Goal: Task Accomplishment & Management: Manage account settings

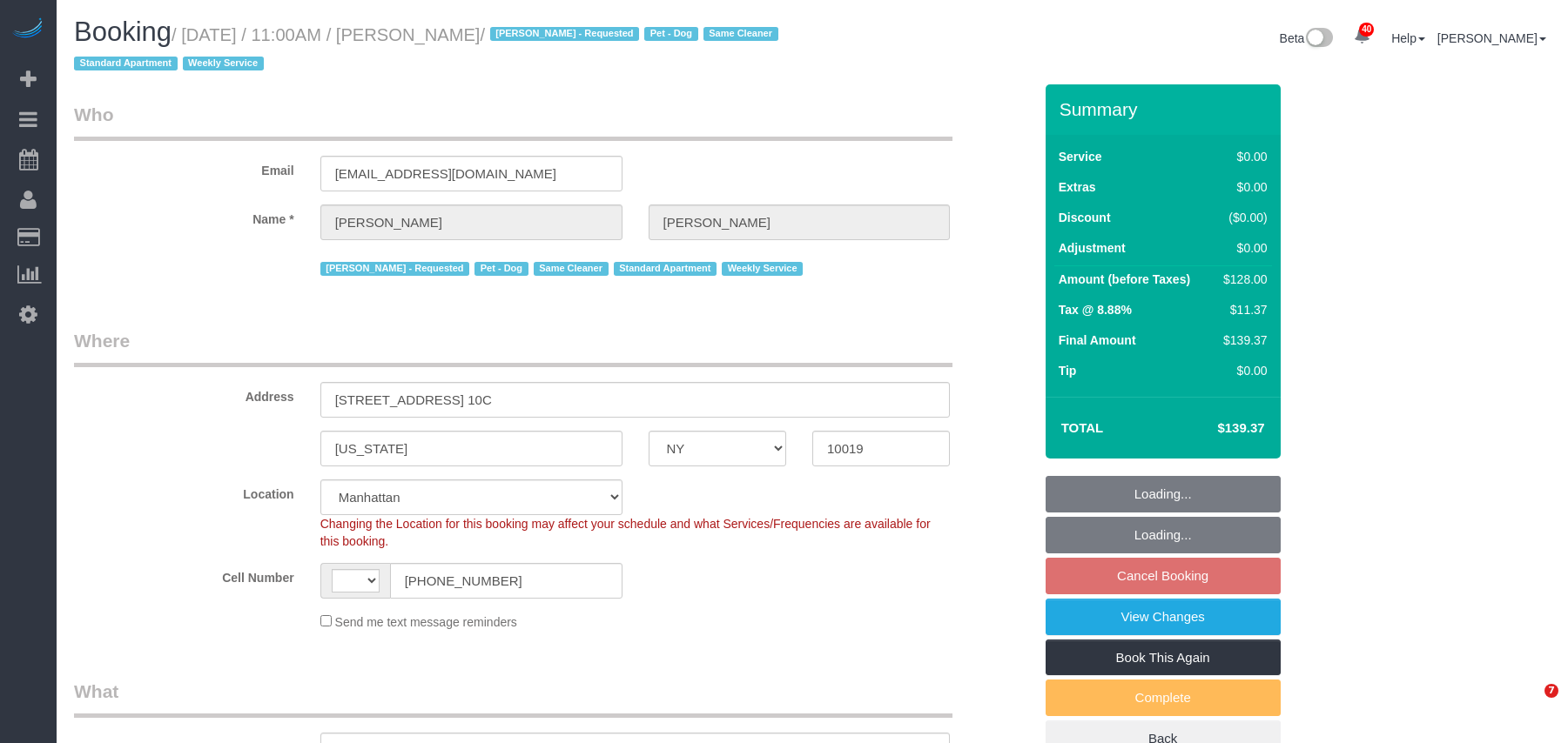
select select "NY"
select select "number:58"
select select "number:71"
select select "number:13"
select select "number:5"
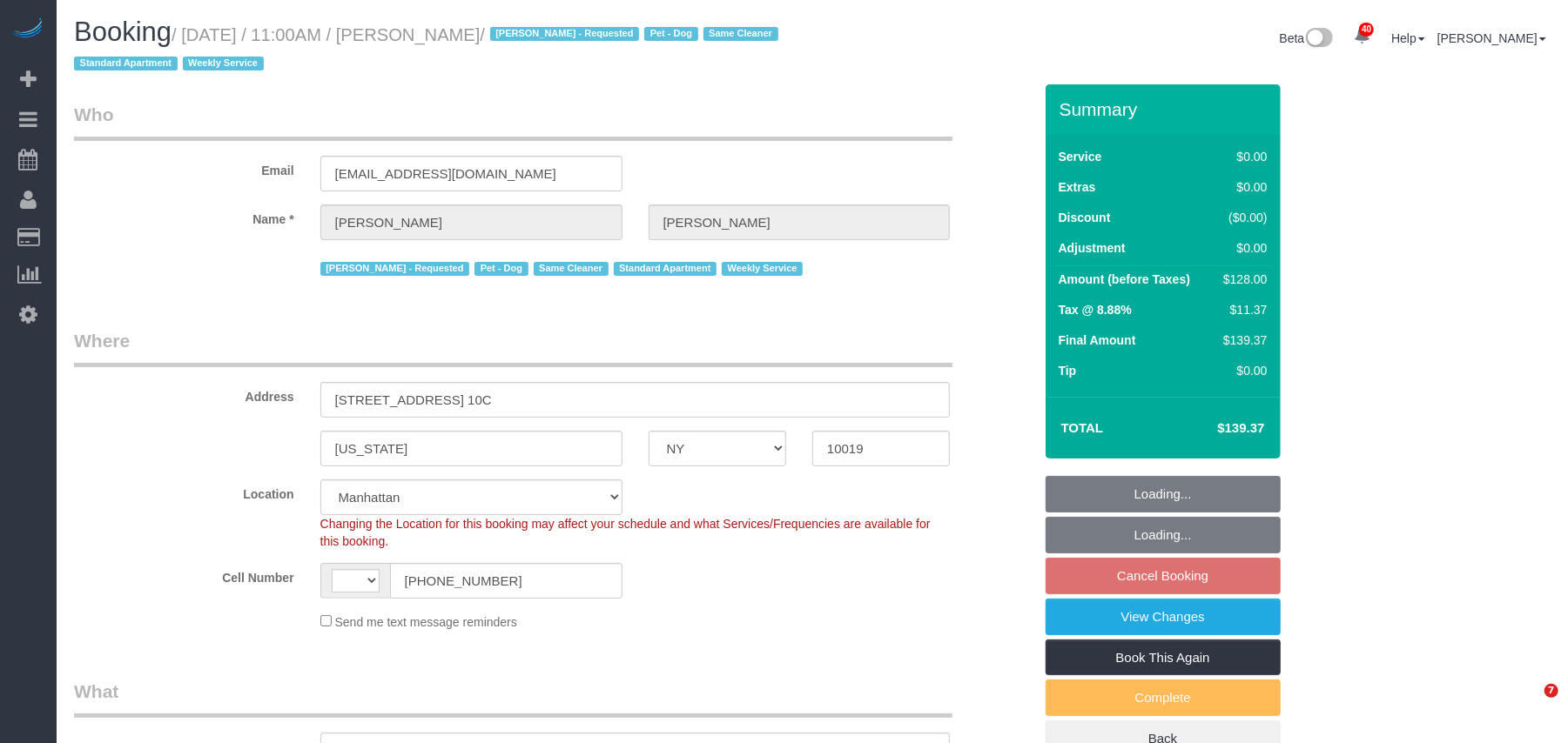
select select "string:US"
select select "object:3618"
select select "spot2"
select select "1"
copy small "October 16, 2025 / 11:00AM / Alex Fluker"
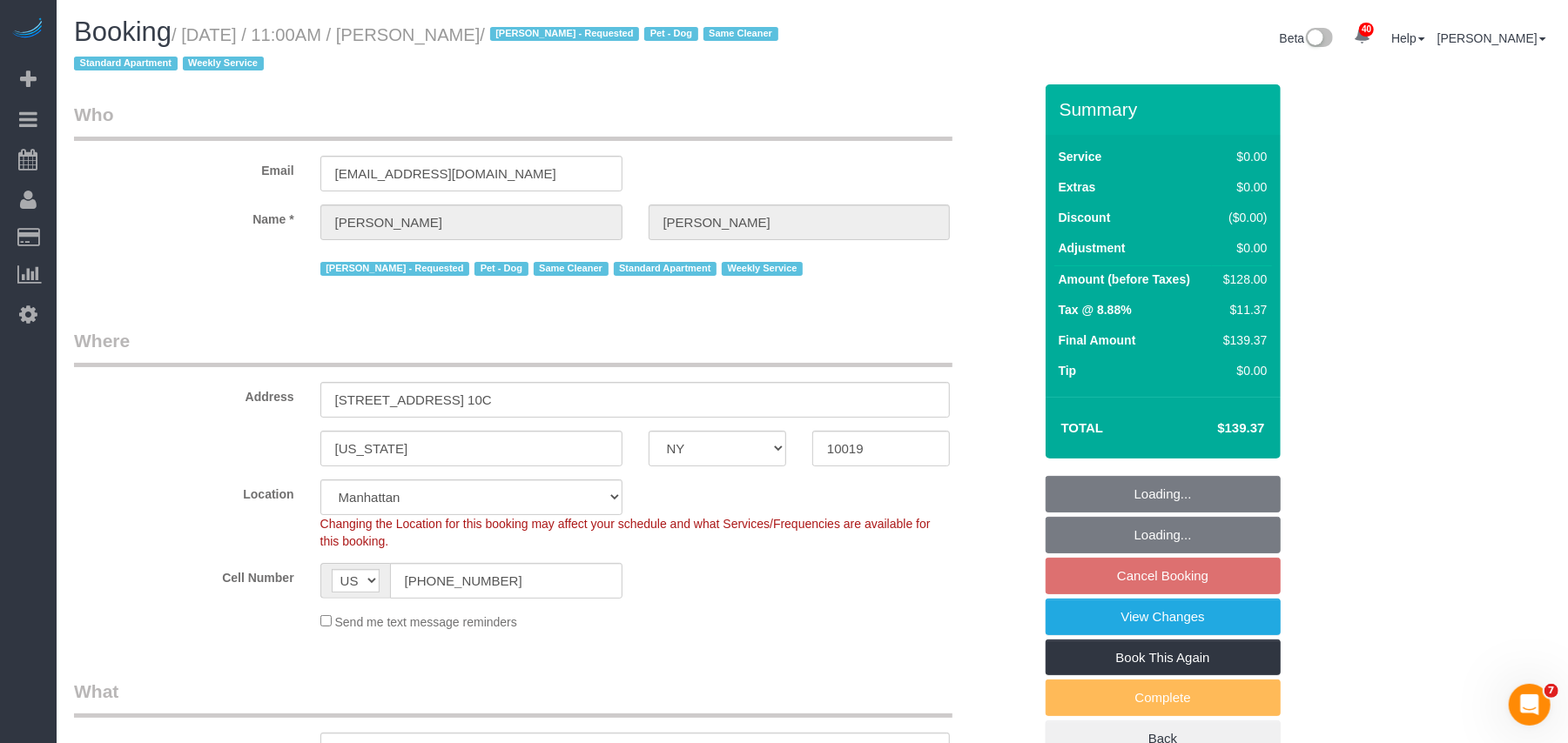
drag, startPoint x: 514, startPoint y: 35, endPoint x: 190, endPoint y: 39, distance: 324.0
click at [190, 39] on small "/ October 16, 2025 / 11:00AM / Alex Fluker / Ana Lopez - Requested Pet - Dog Sa…" at bounding box center [429, 49] width 710 height 49
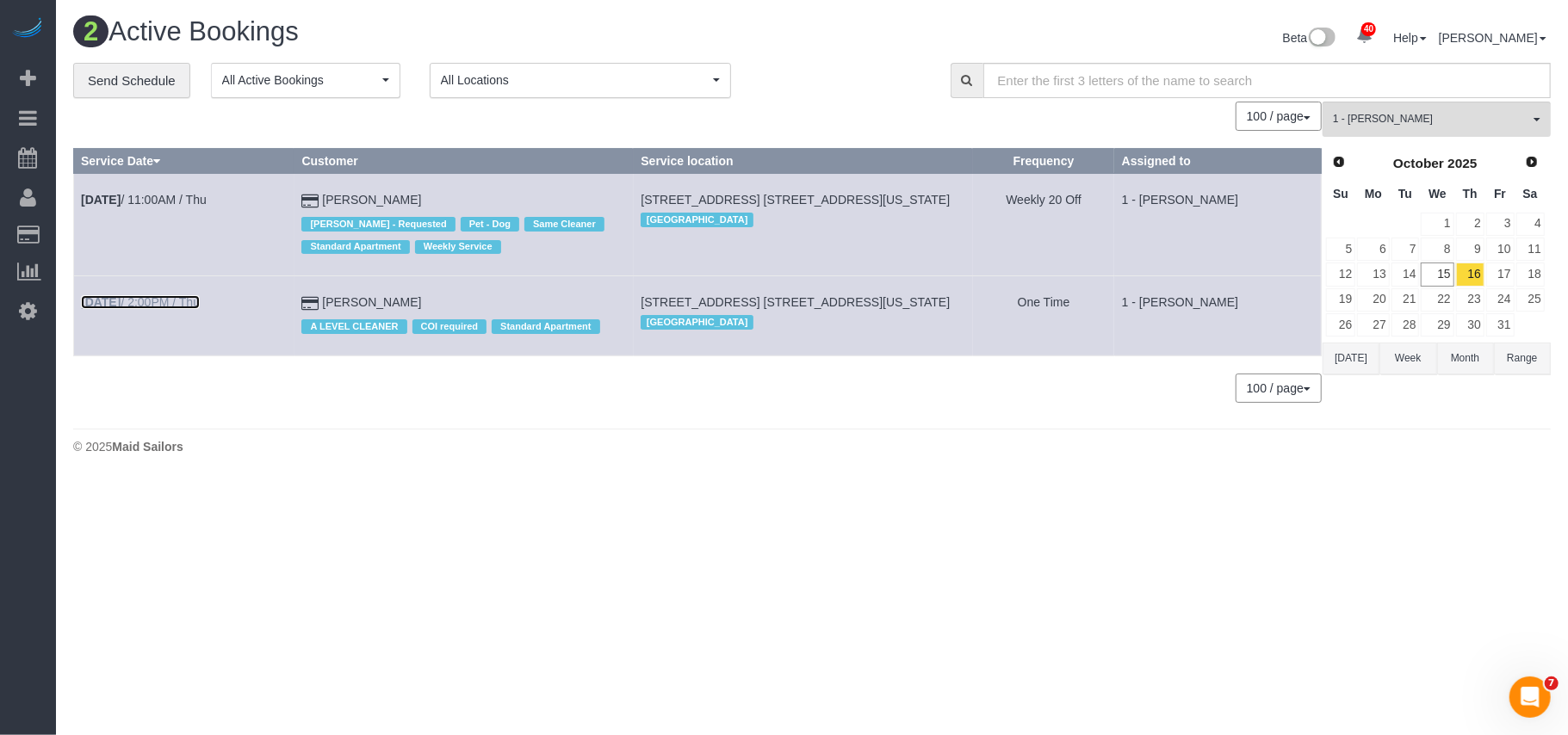
click at [146, 304] on link "Oct 16th / 2:00PM / Thu" at bounding box center [139, 302] width 119 height 14
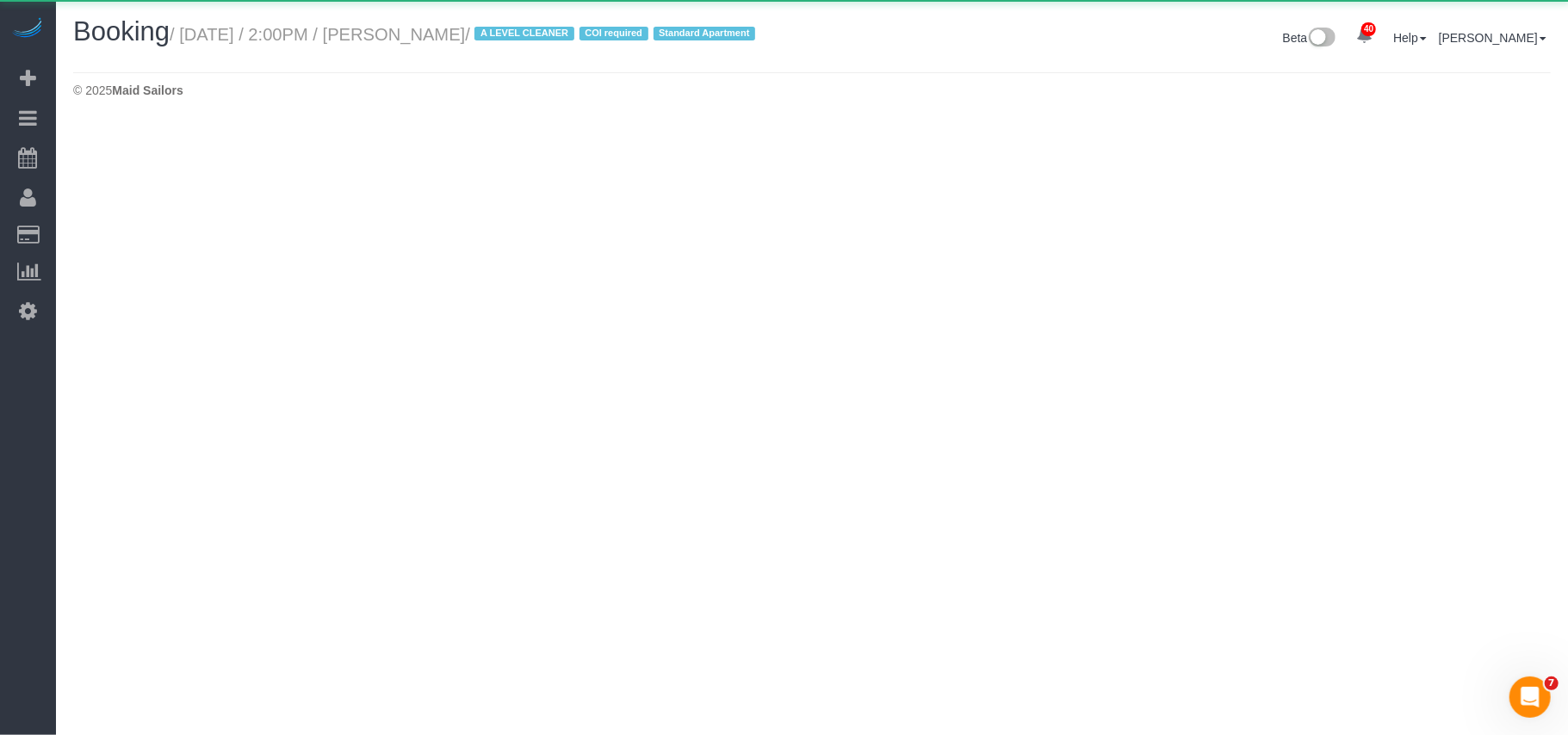
select select "NY"
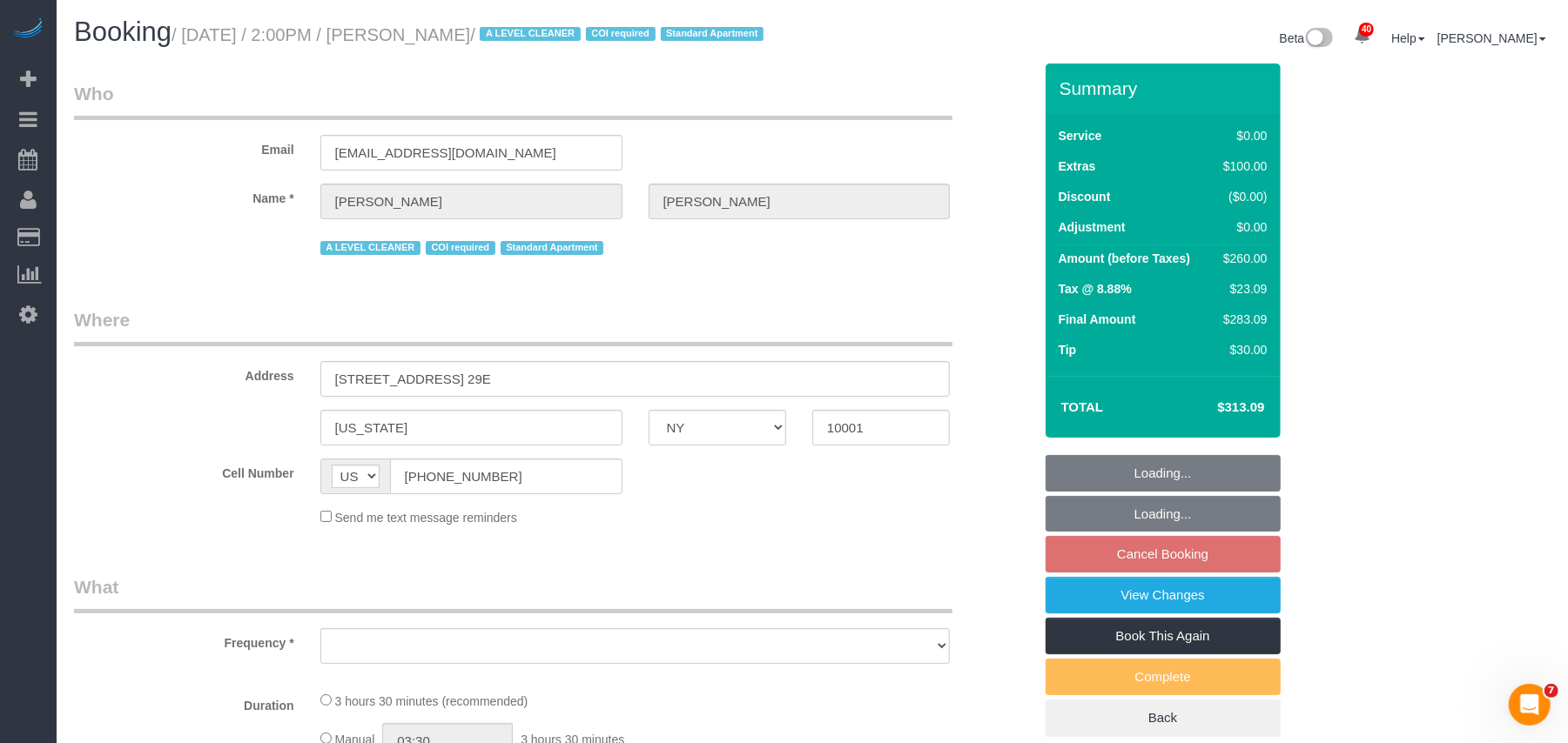
select select "object:5089"
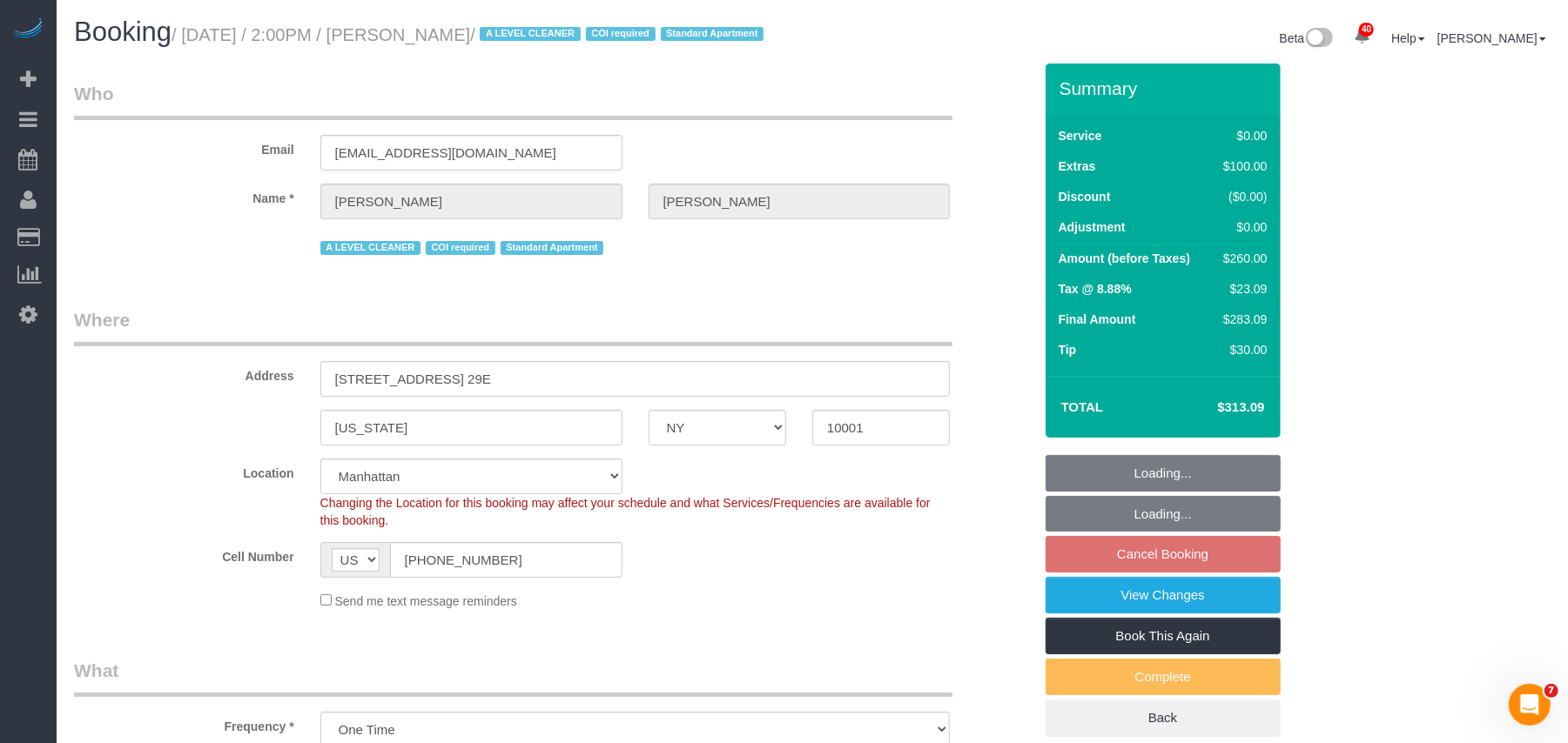
select select "number:62"
select select "number:76"
select select "number:15"
select select "number:7"
select select "string:stripe-pm_1M5Cj34VGloSiKo735br1iAs"
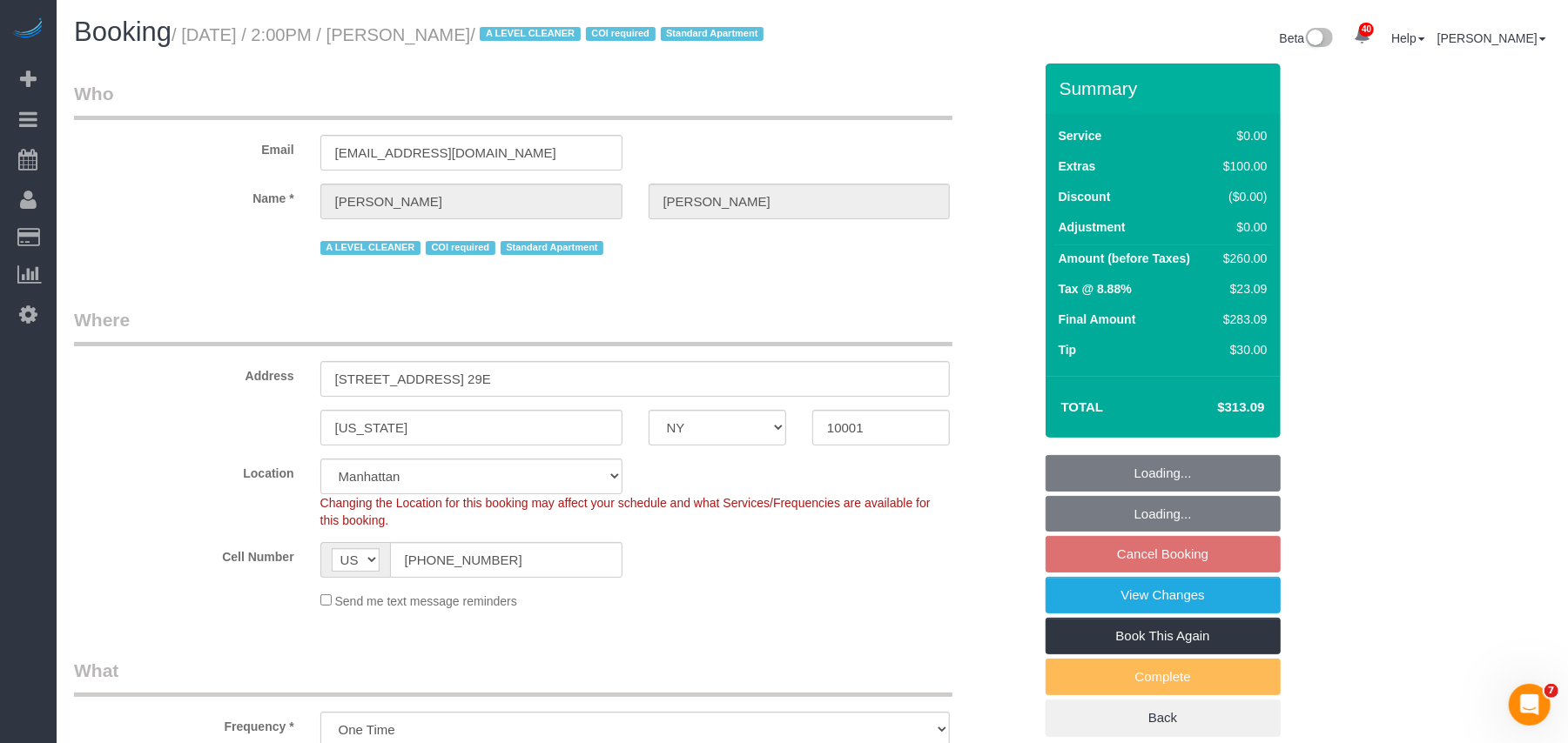
select select "object:5245"
select select "1"
select select "spot57"
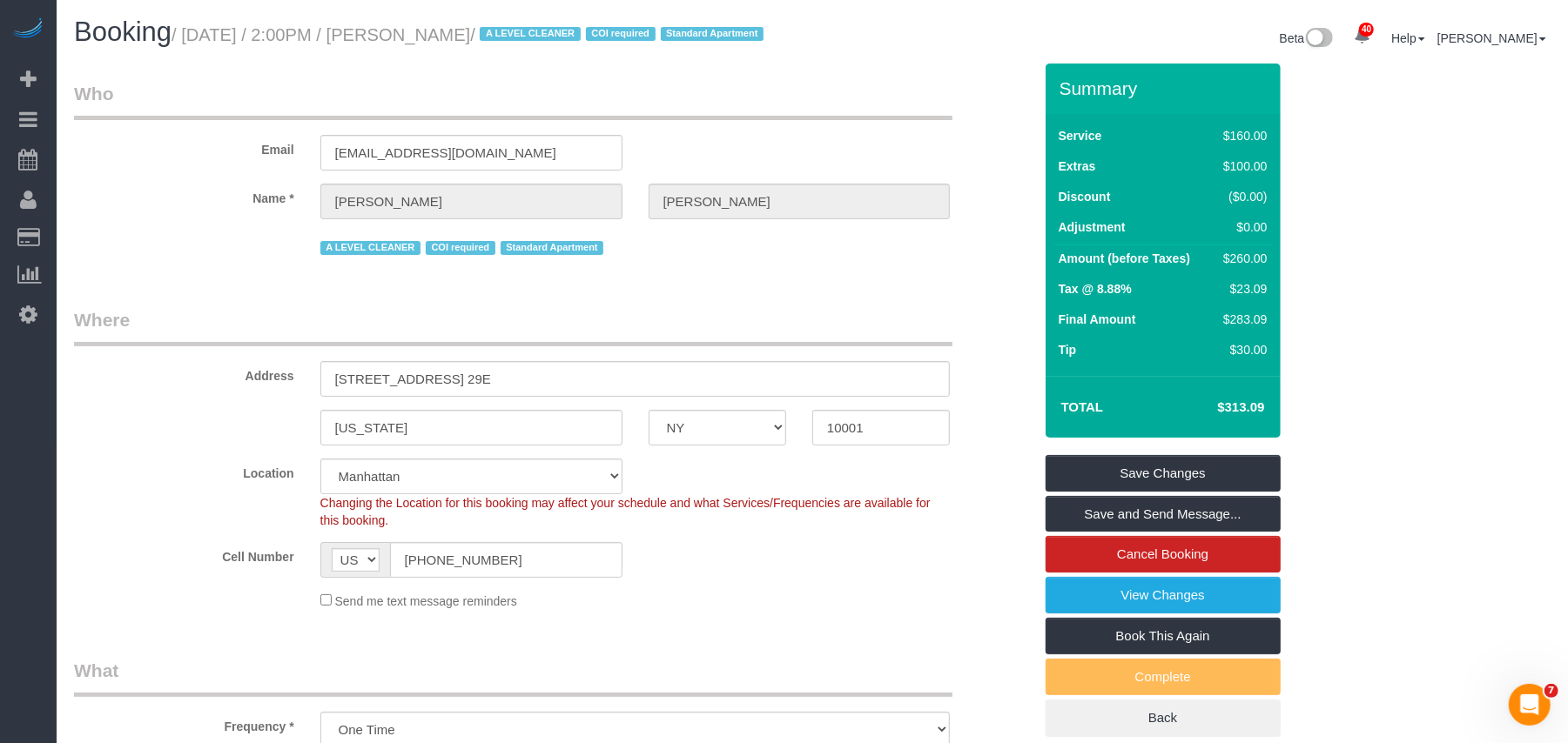
drag, startPoint x: 541, startPoint y: 39, endPoint x: 193, endPoint y: 36, distance: 348.0
click at [193, 36] on small "/ October 16, 2025 / 2:00PM / Jaclyn Cerisano / A LEVEL CLEANER COI required St…" at bounding box center [470, 34] width 597 height 19
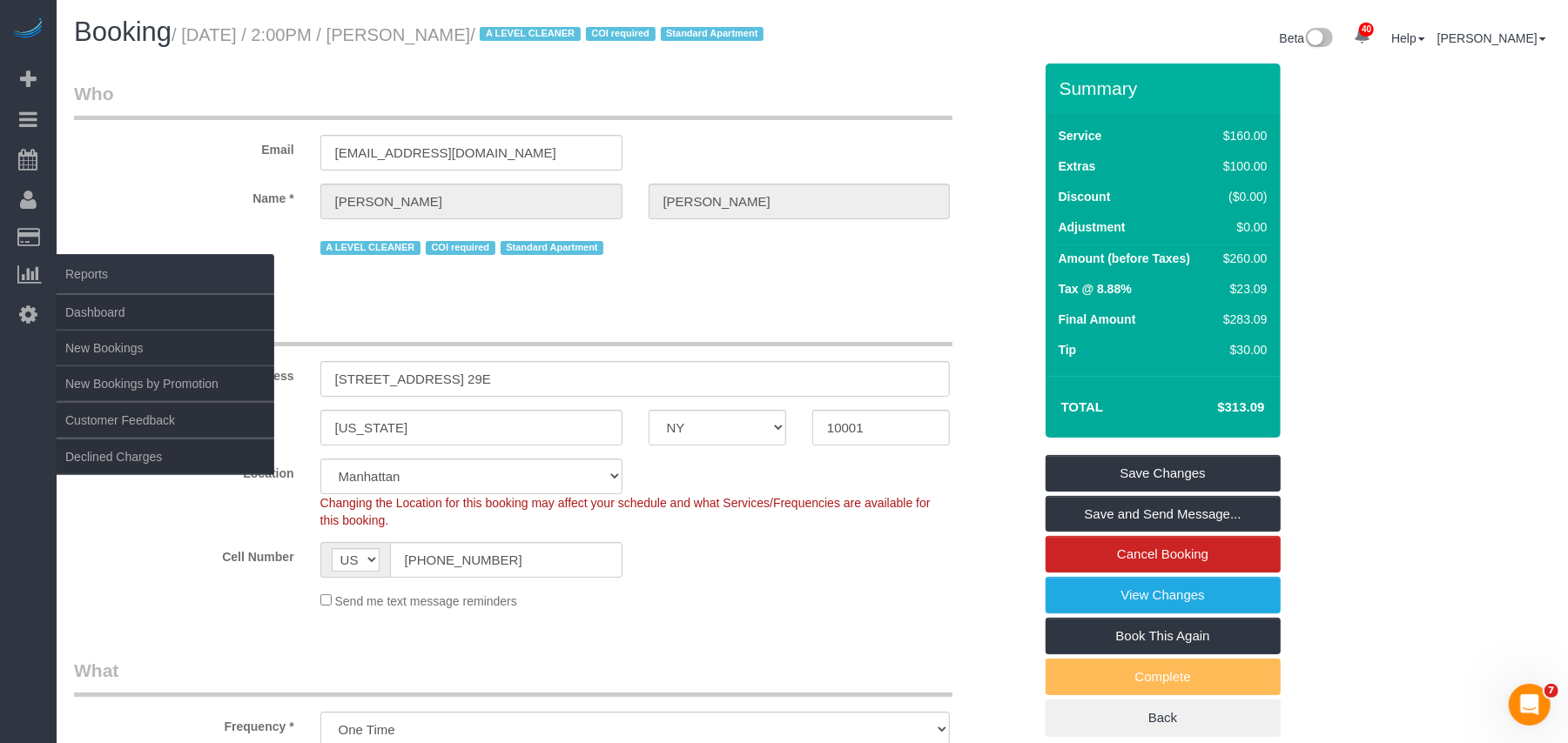
copy small "October 16, 2025 / 2:00PM / Jaclyn Cerisano"
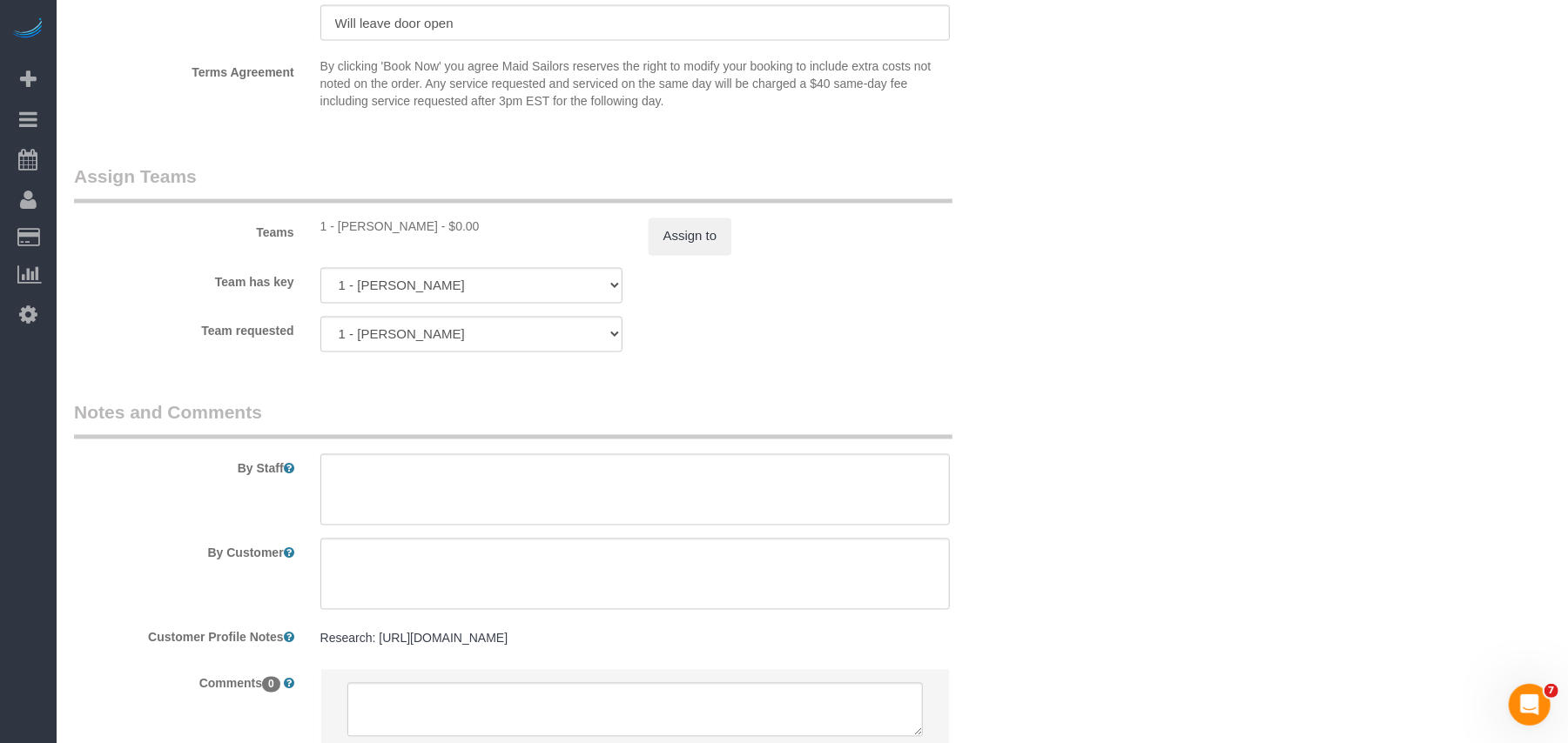
scroll to position [2204, 0]
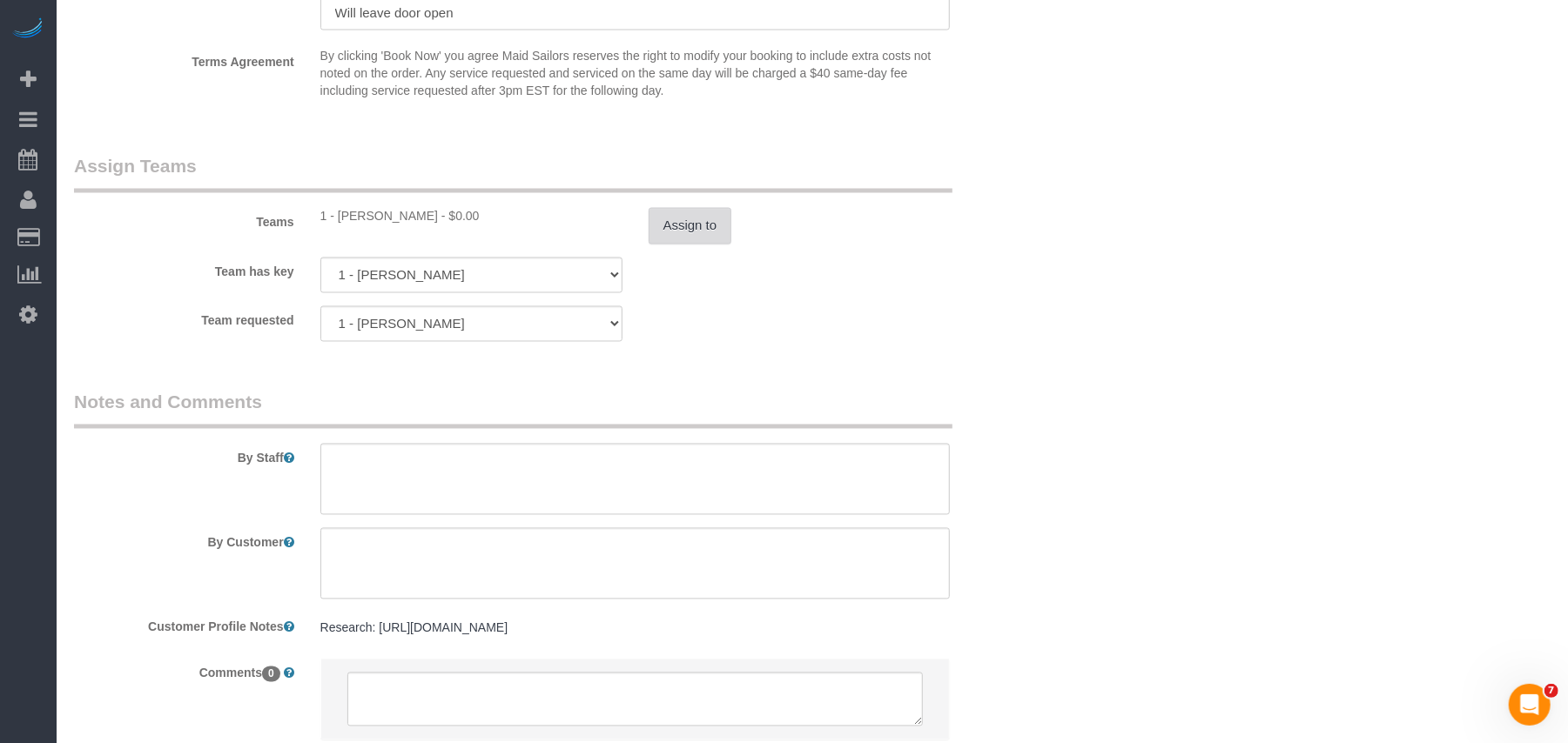
click at [693, 245] on button "Assign to" at bounding box center [691, 226] width 83 height 37
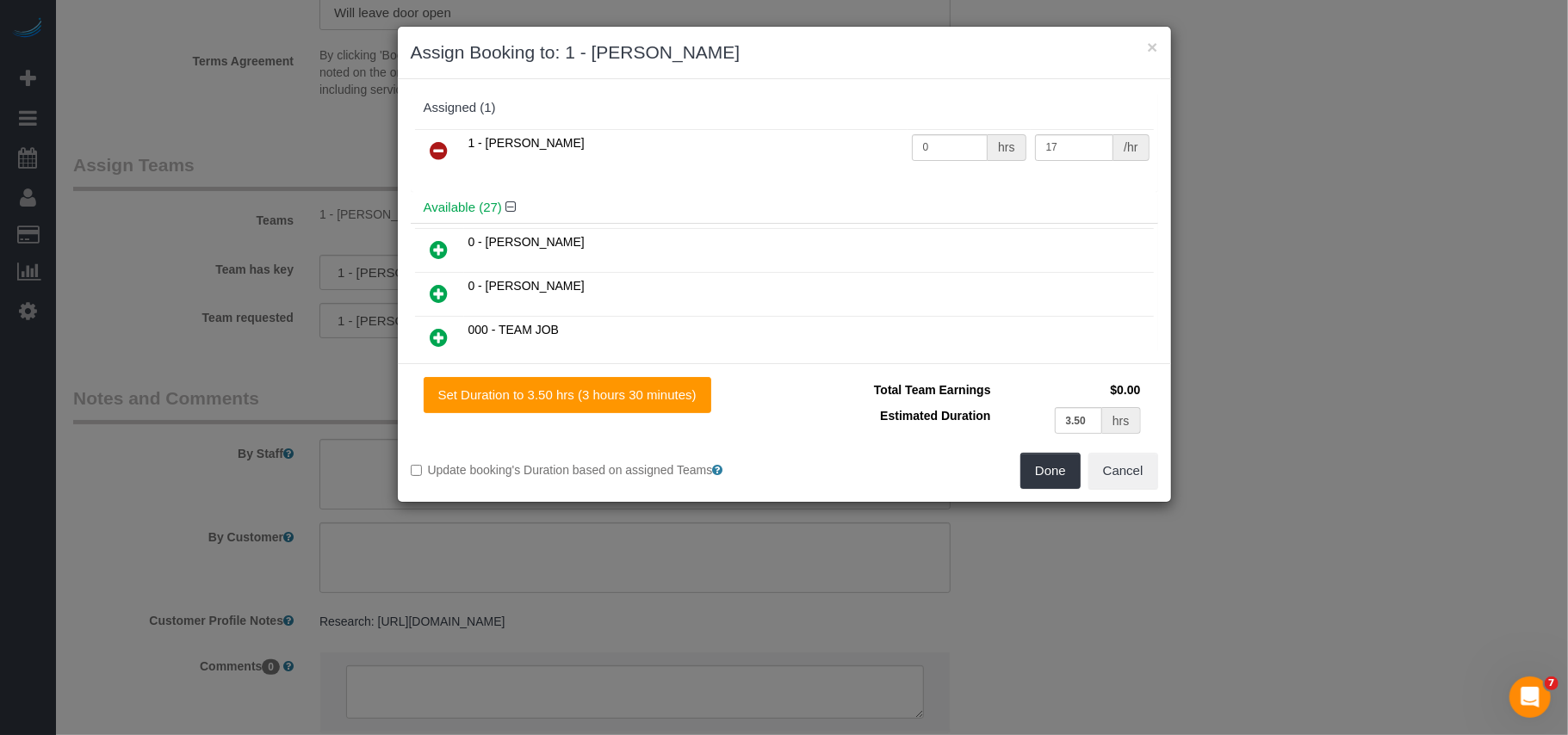
drag, startPoint x: 439, startPoint y: 152, endPoint x: 854, endPoint y: 397, distance: 481.9
click at [439, 152] on icon at bounding box center [440, 150] width 18 height 21
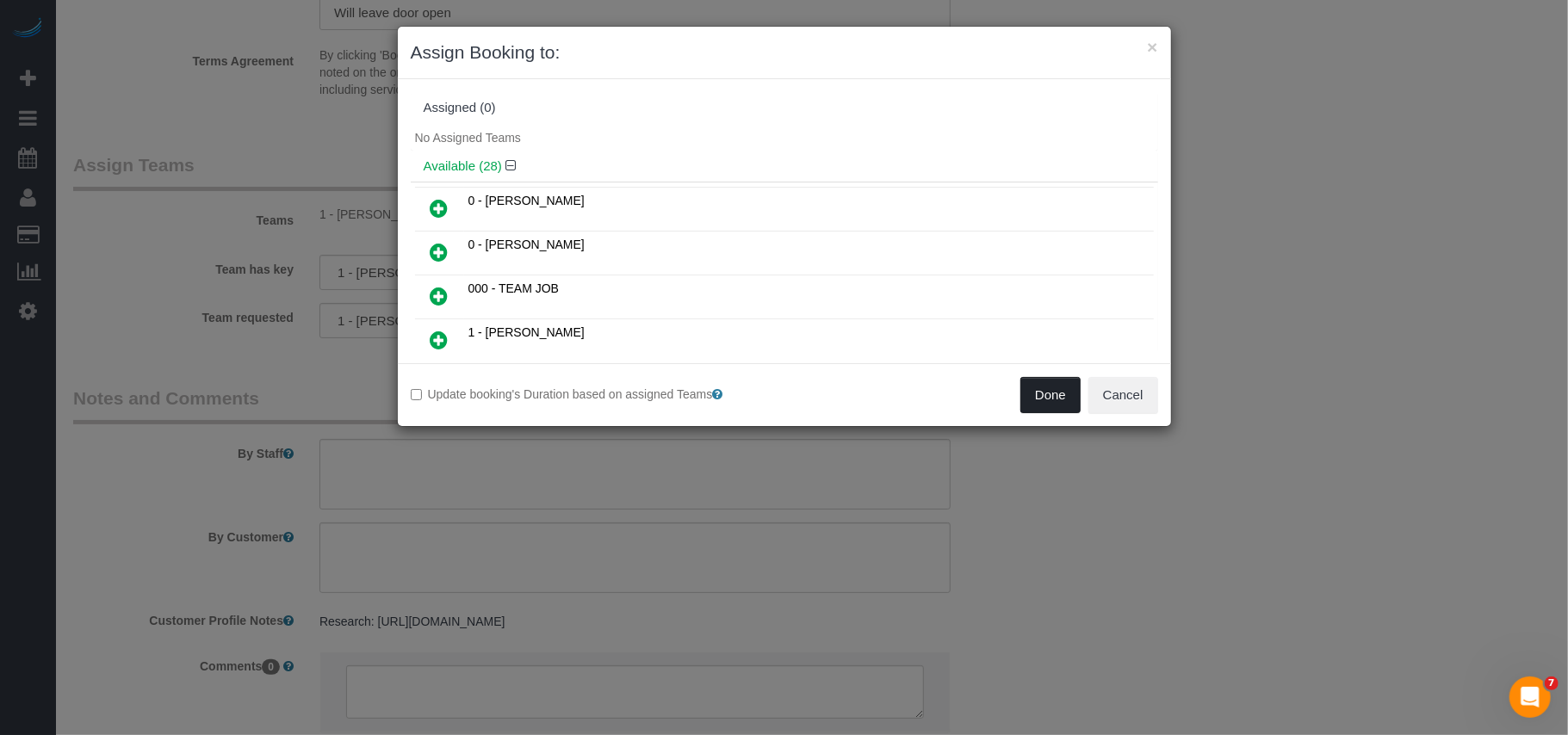
click at [1049, 393] on button "Done" at bounding box center [1050, 394] width 60 height 36
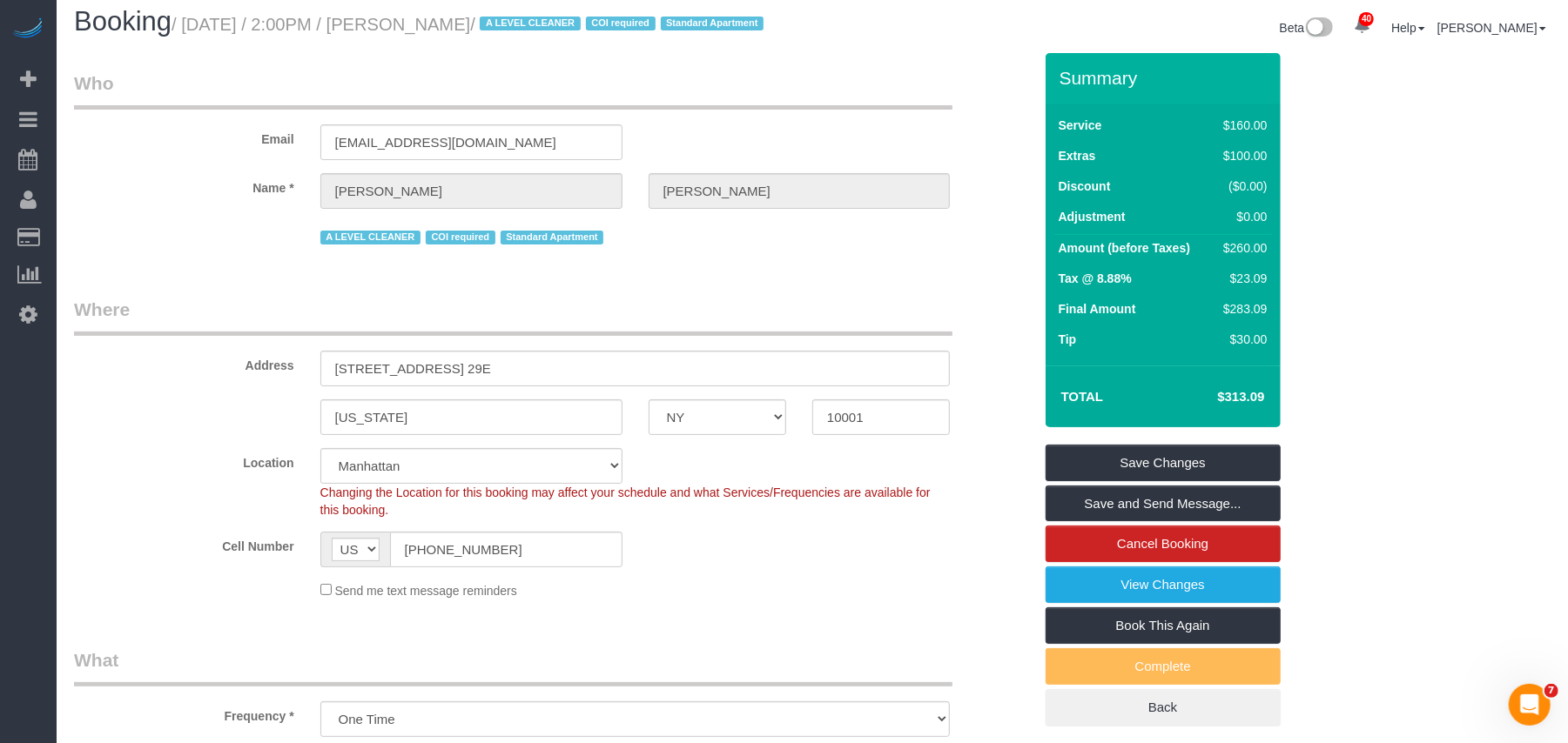
scroll to position [0, 0]
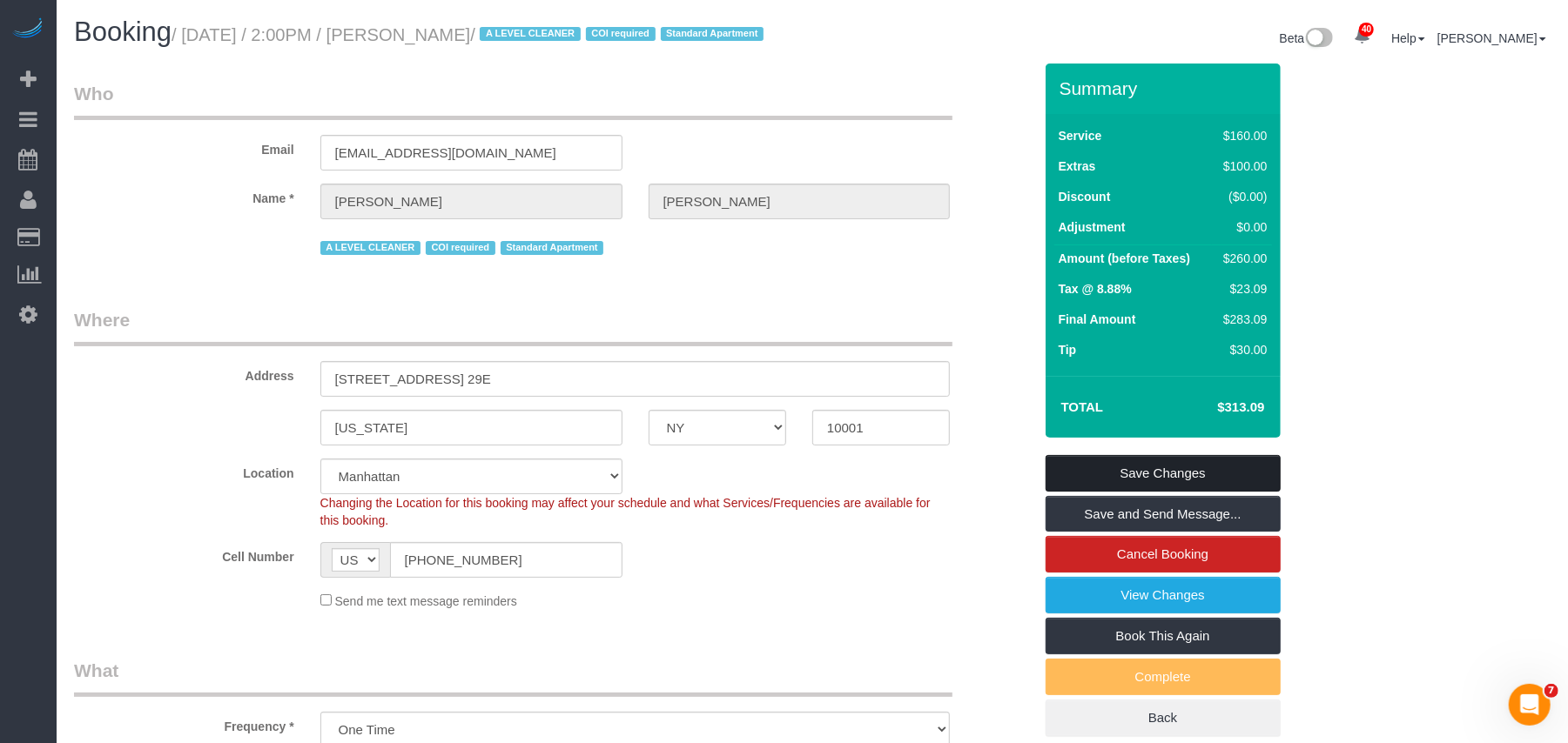
click at [1136, 486] on link "Save Changes" at bounding box center [1163, 473] width 235 height 37
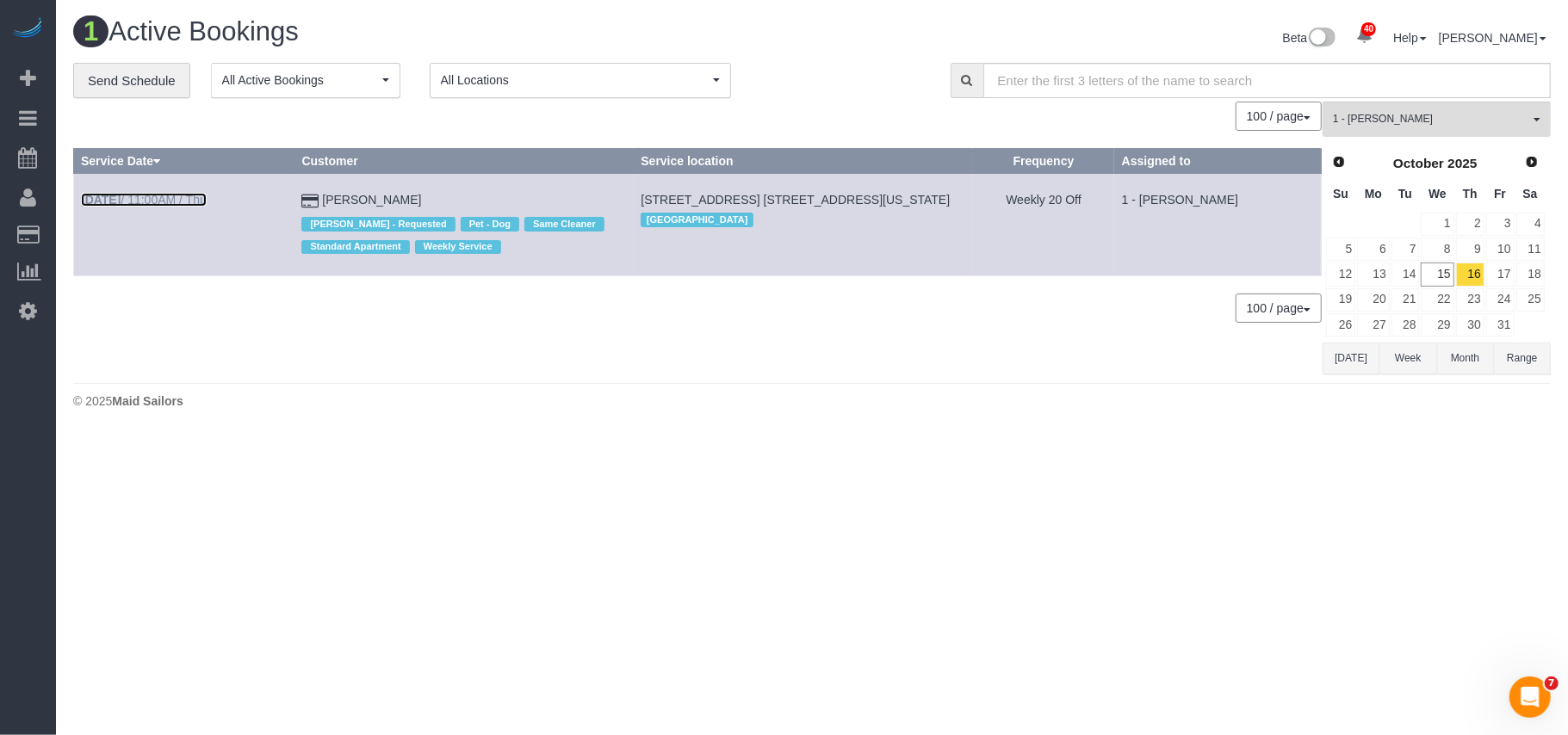
click at [193, 198] on link "Oct 16th / 11:00AM / Thu" at bounding box center [143, 200] width 126 height 14
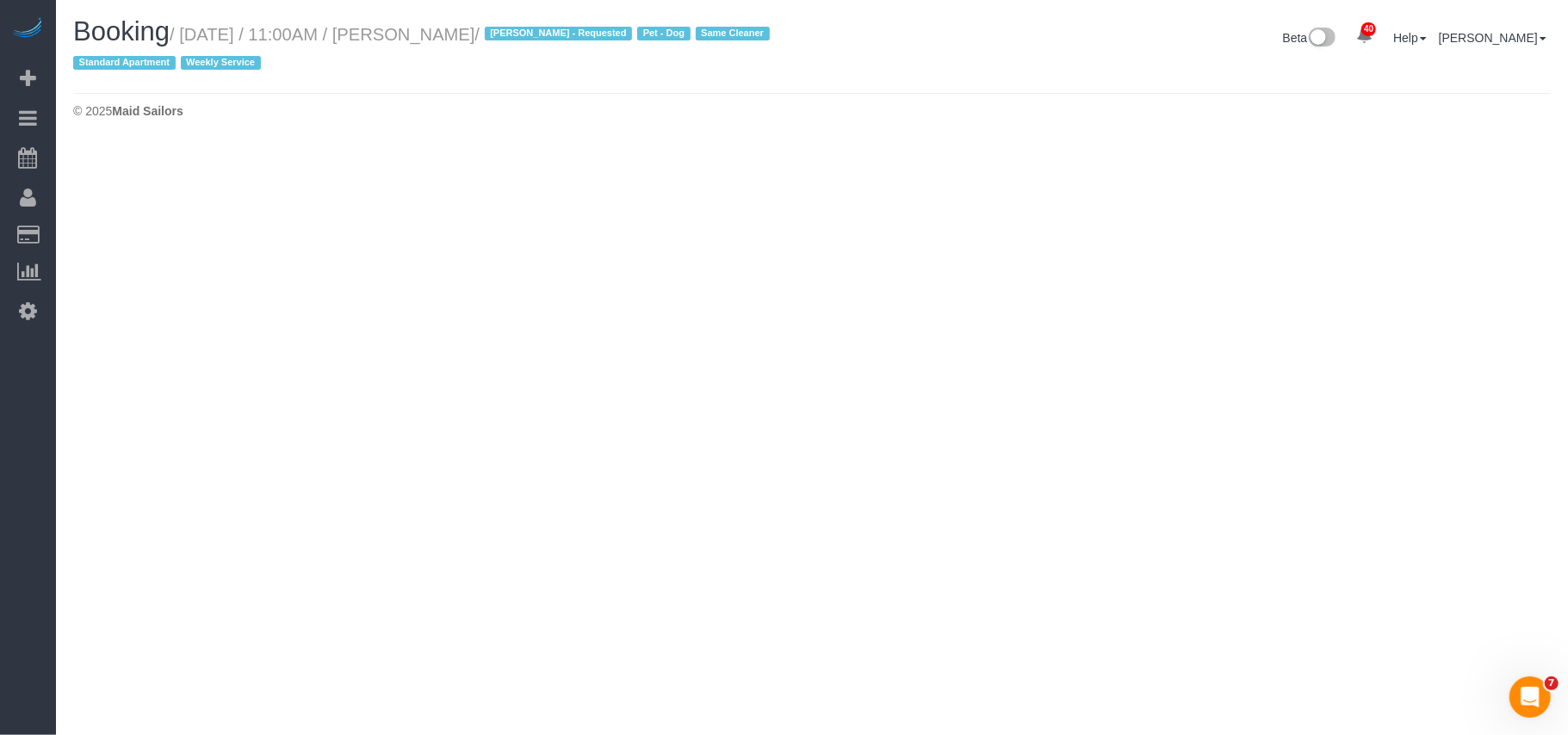
select select "NY"
select select "number:58"
select select "number:71"
select select "number:13"
select select "number:5"
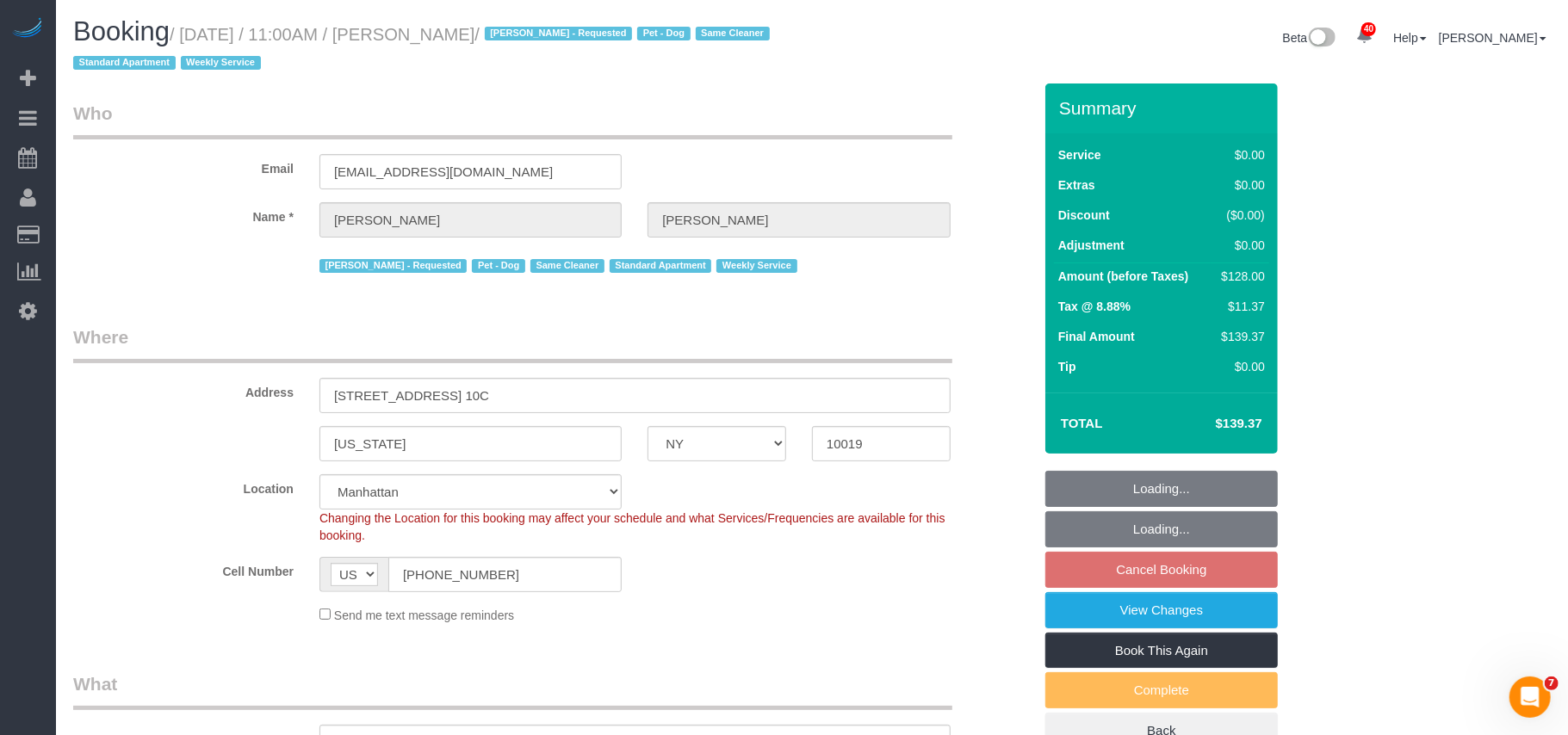
select select "1"
select select "object:8975"
select select "spot106"
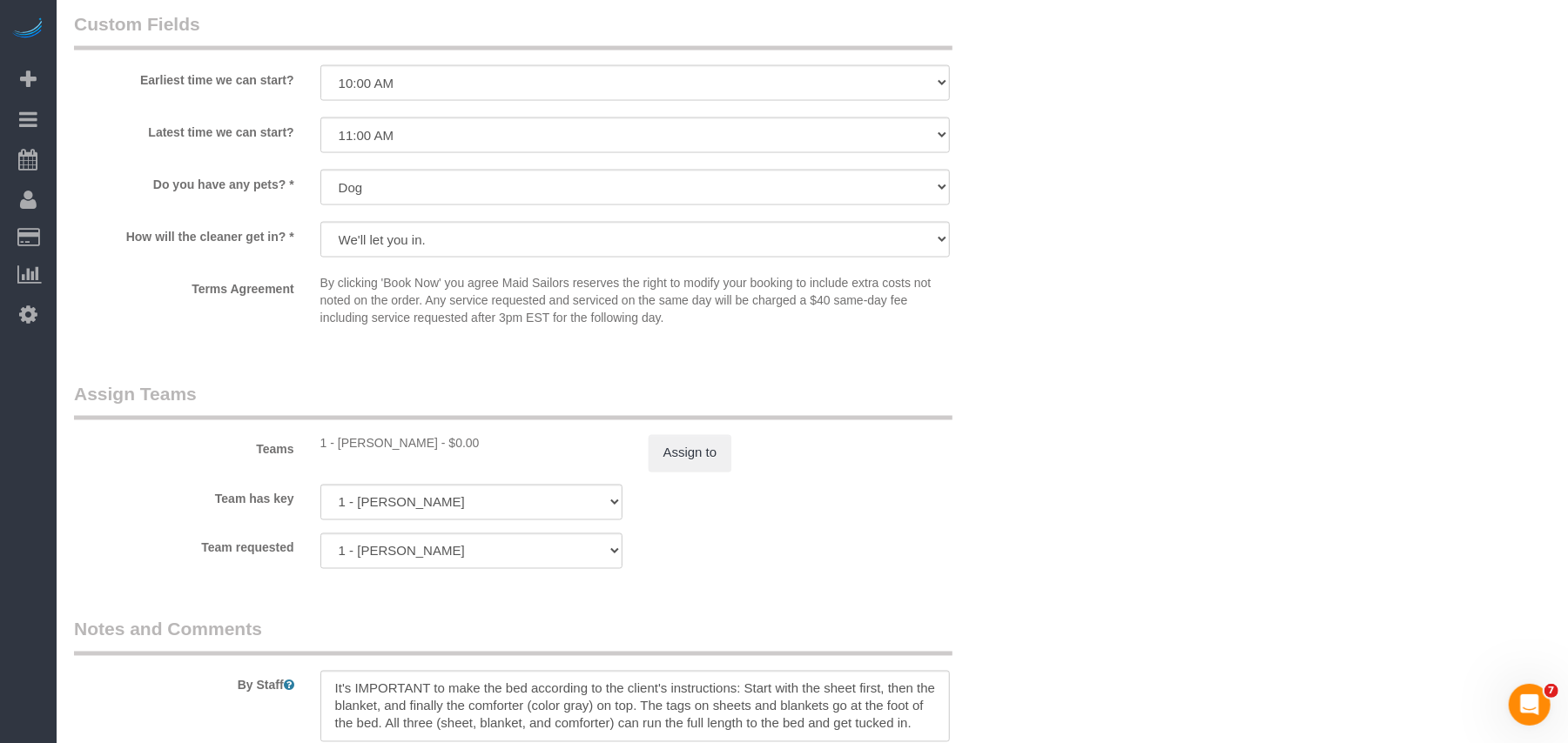
scroll to position [1972, 0]
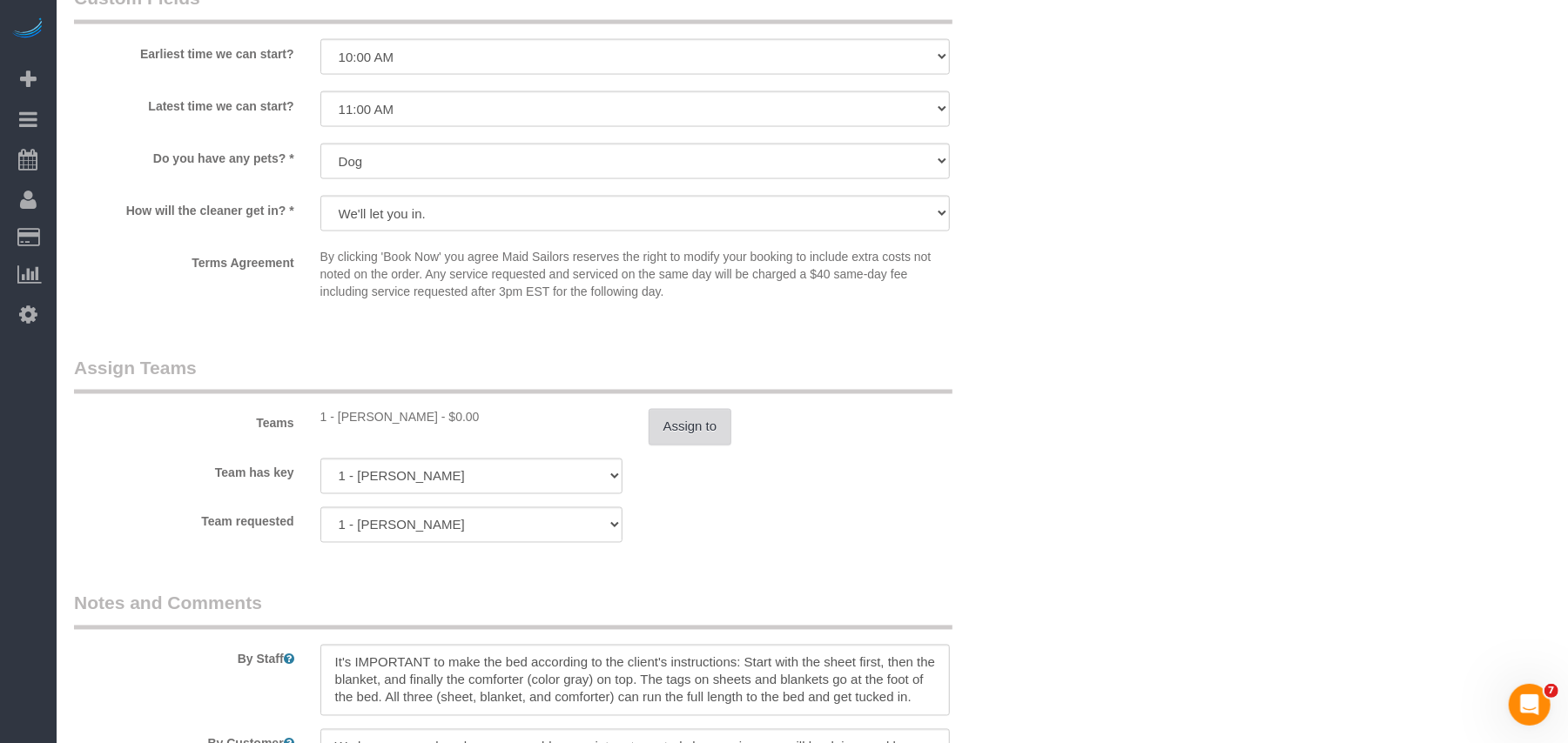
click at [706, 440] on button "Assign to" at bounding box center [691, 427] width 83 height 37
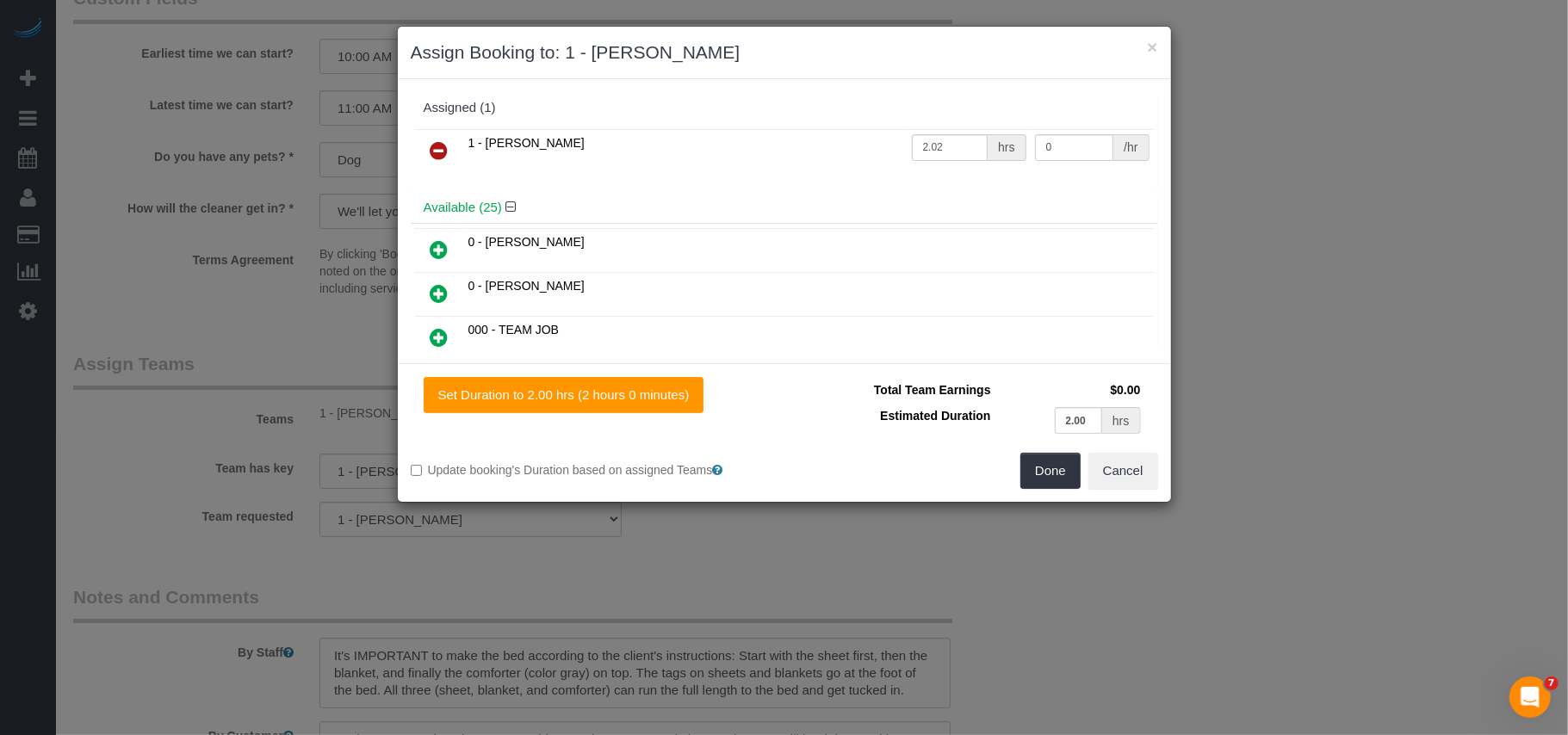
click at [447, 152] on icon at bounding box center [440, 150] width 18 height 21
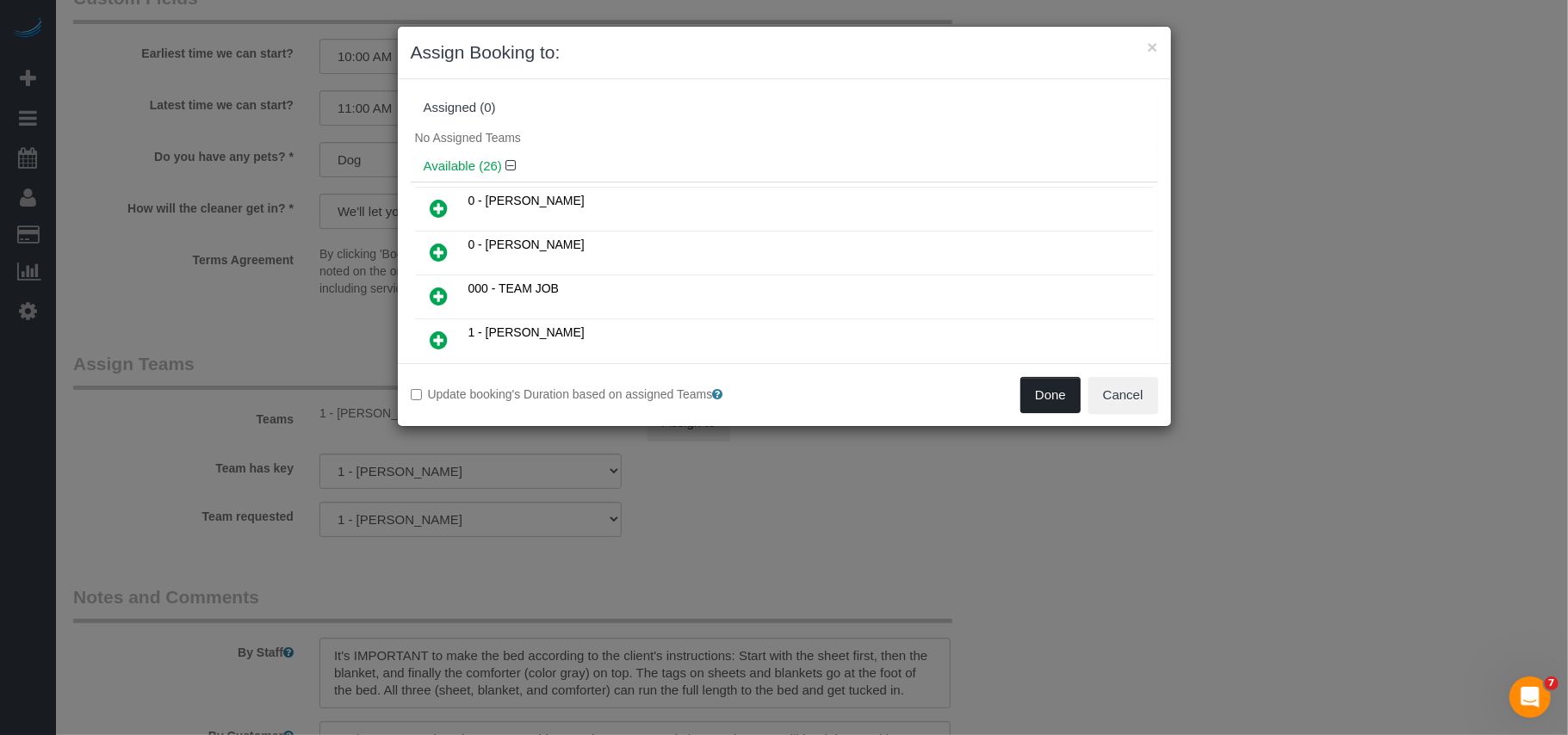
click at [1063, 383] on button "Done" at bounding box center [1050, 394] width 60 height 36
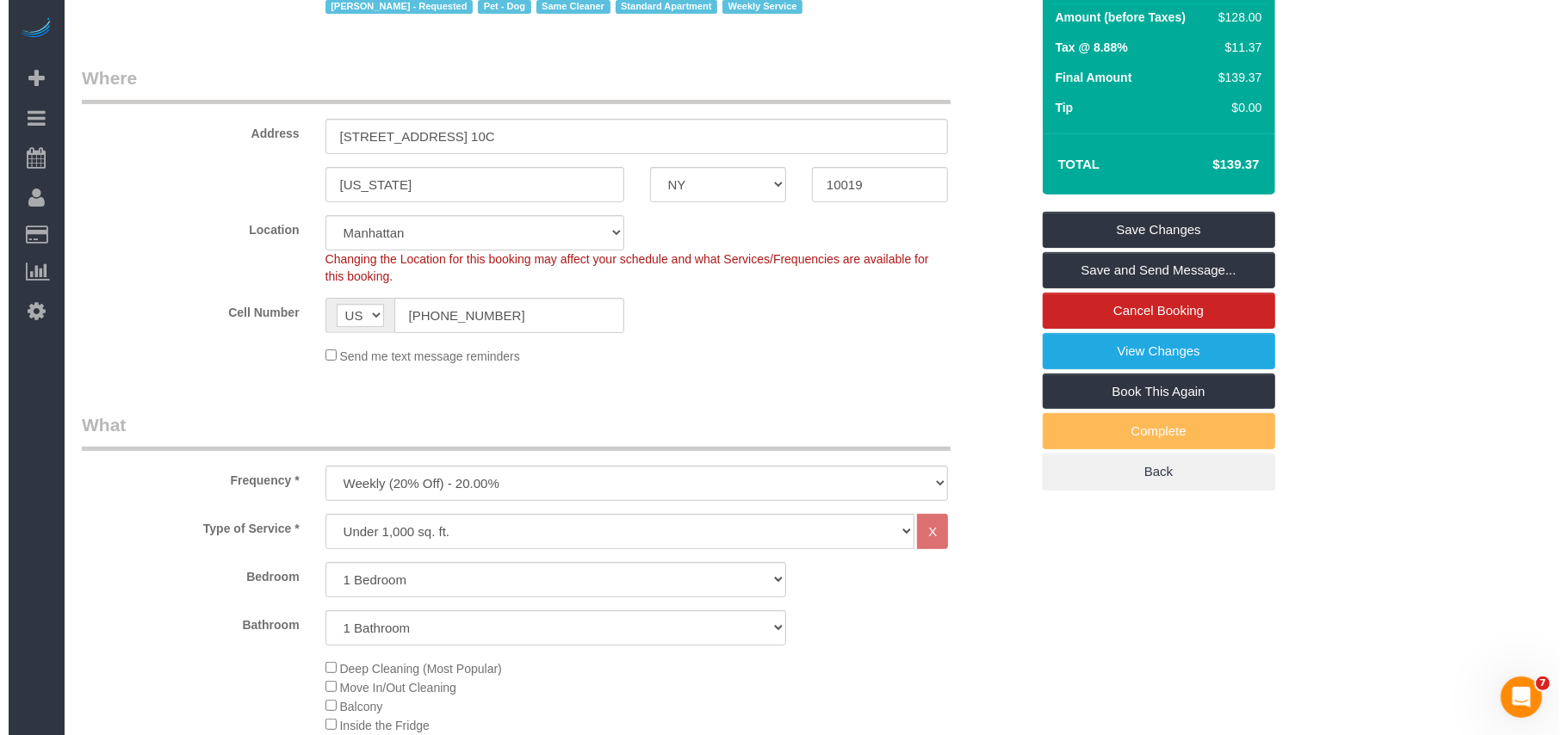
scroll to position [0, 0]
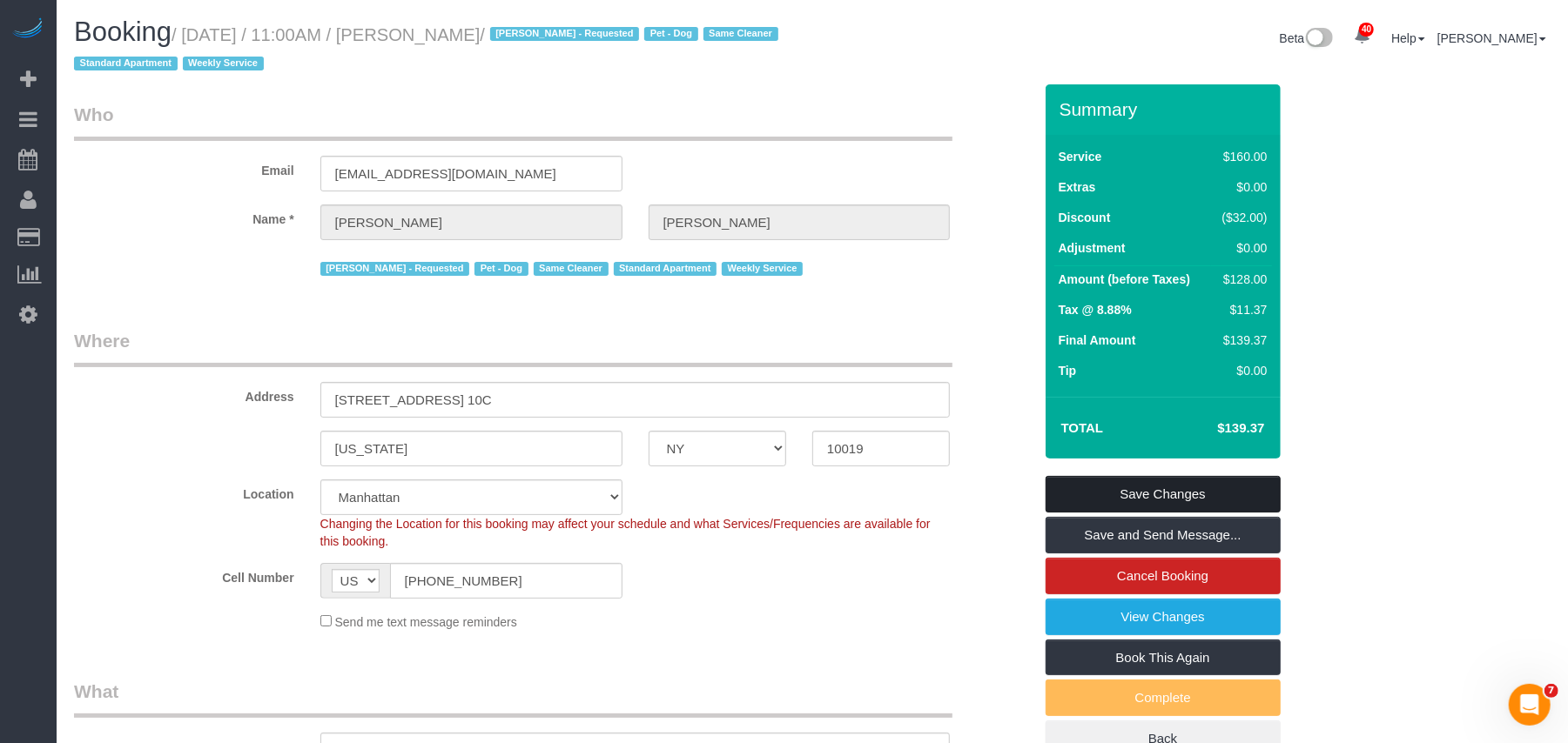
click at [1170, 487] on link "Save Changes" at bounding box center [1163, 494] width 235 height 37
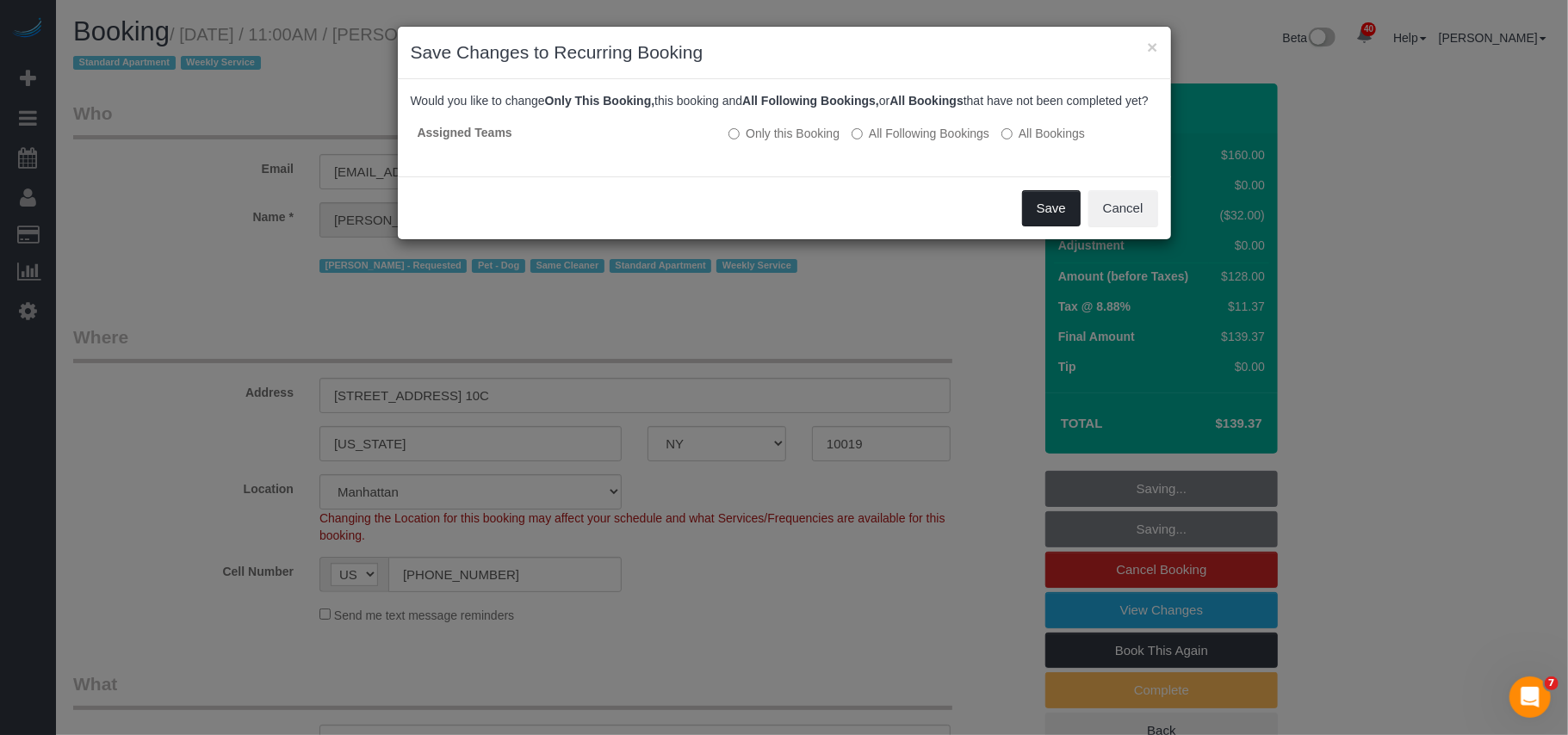
click at [1061, 207] on div "Save Cancel" at bounding box center [784, 208] width 773 height 63
click at [1047, 227] on button "Save" at bounding box center [1051, 208] width 59 height 36
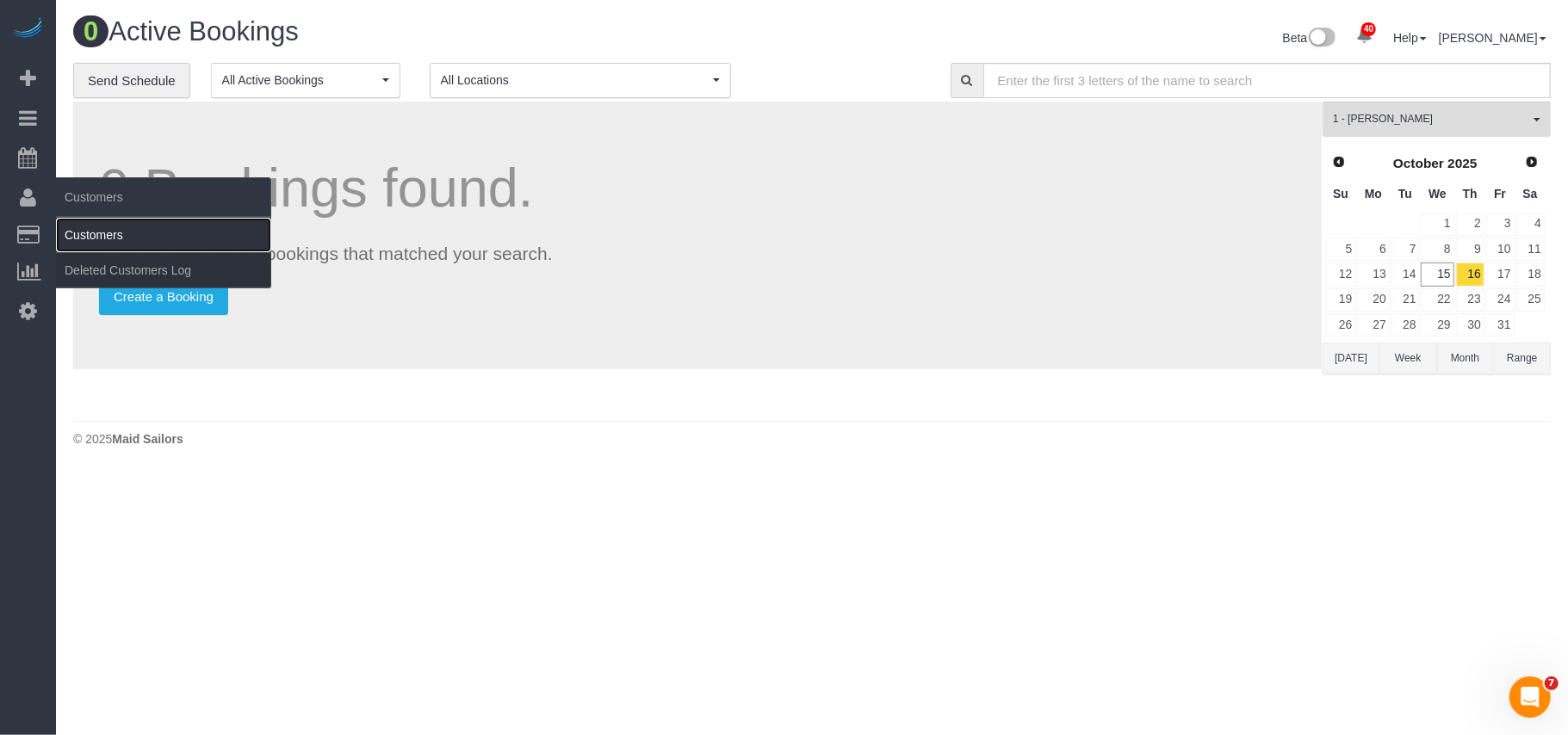
click at [95, 237] on link "Customers" at bounding box center [163, 235] width 215 height 34
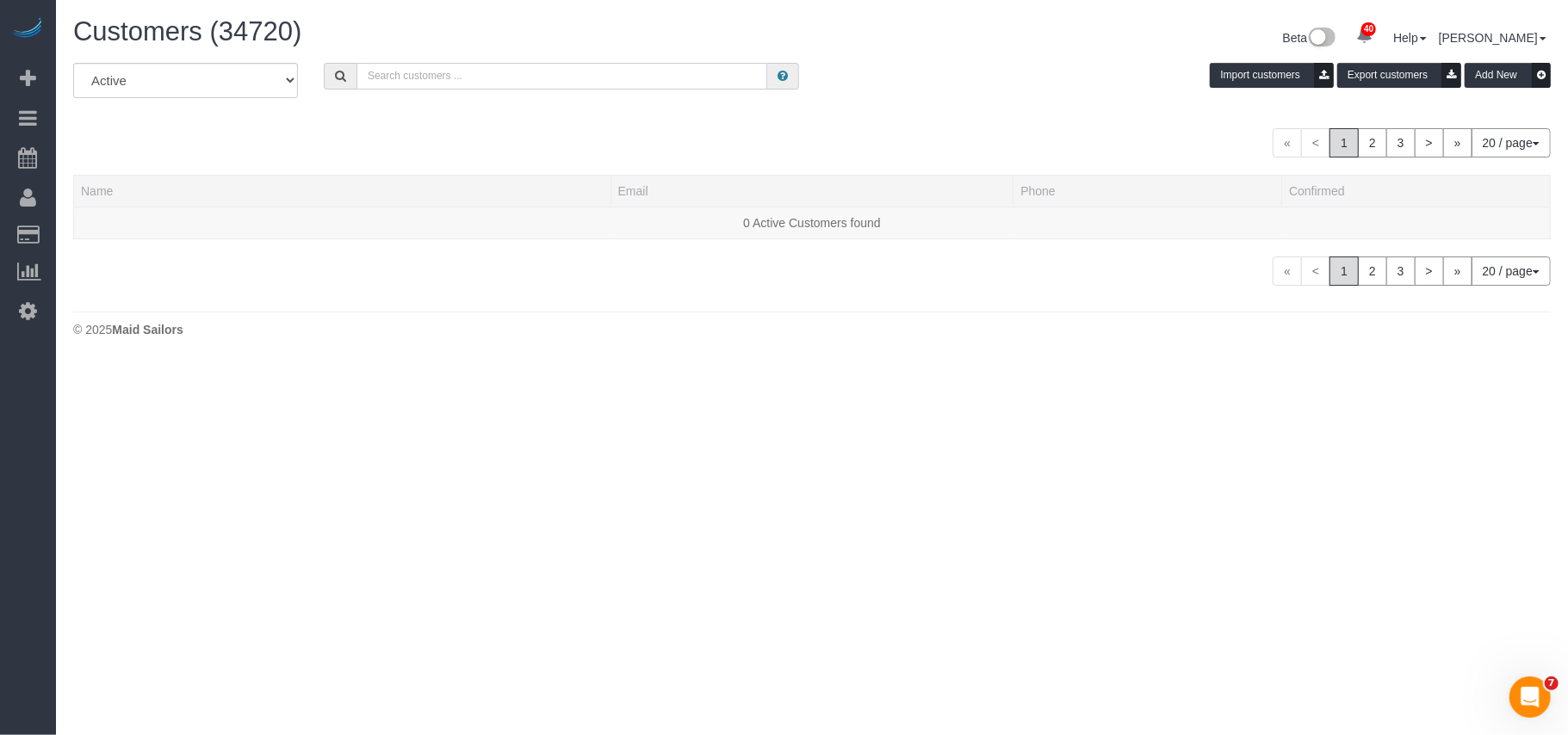
click at [383, 77] on input "text" at bounding box center [561, 76] width 411 height 26
paste input "yes!"
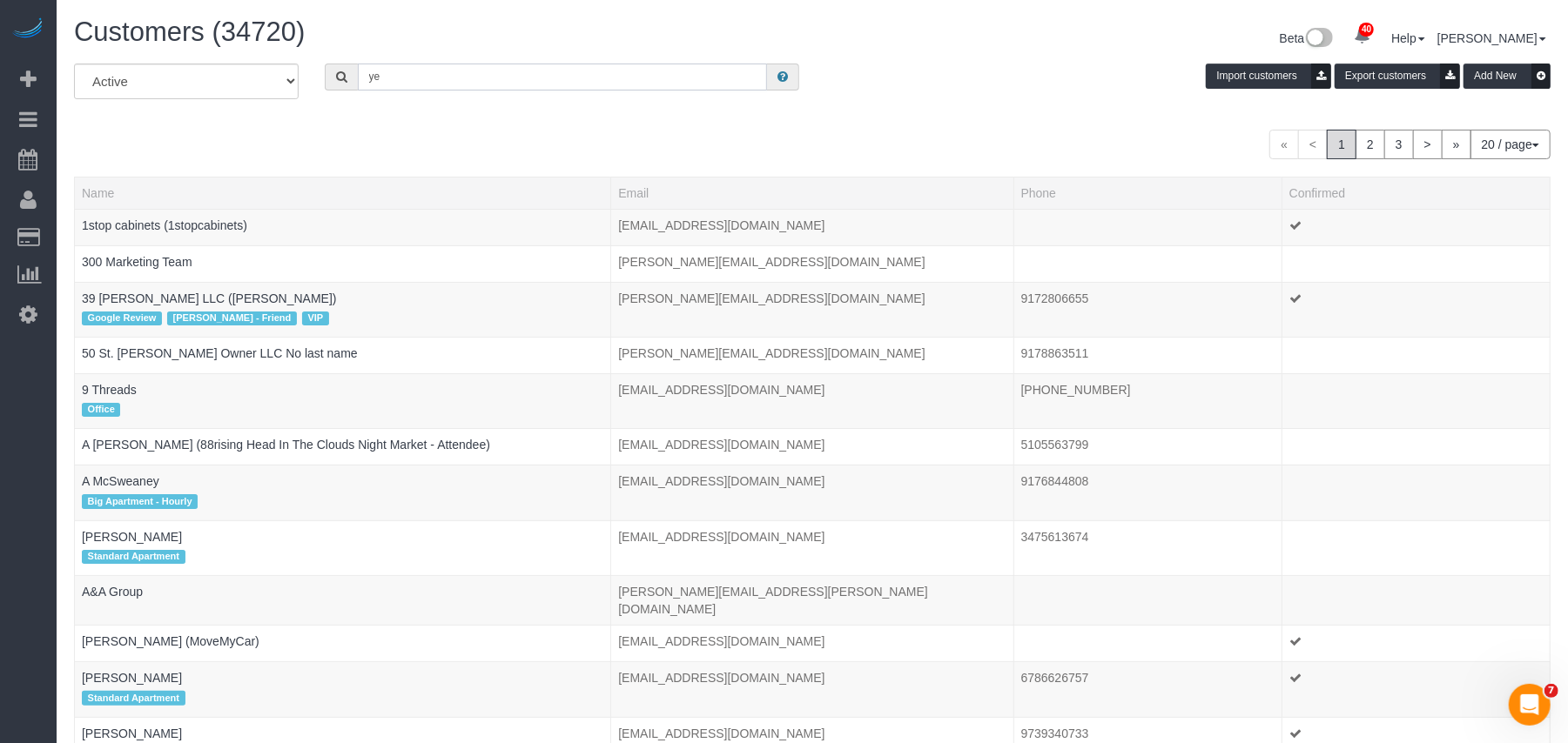
type input "y"
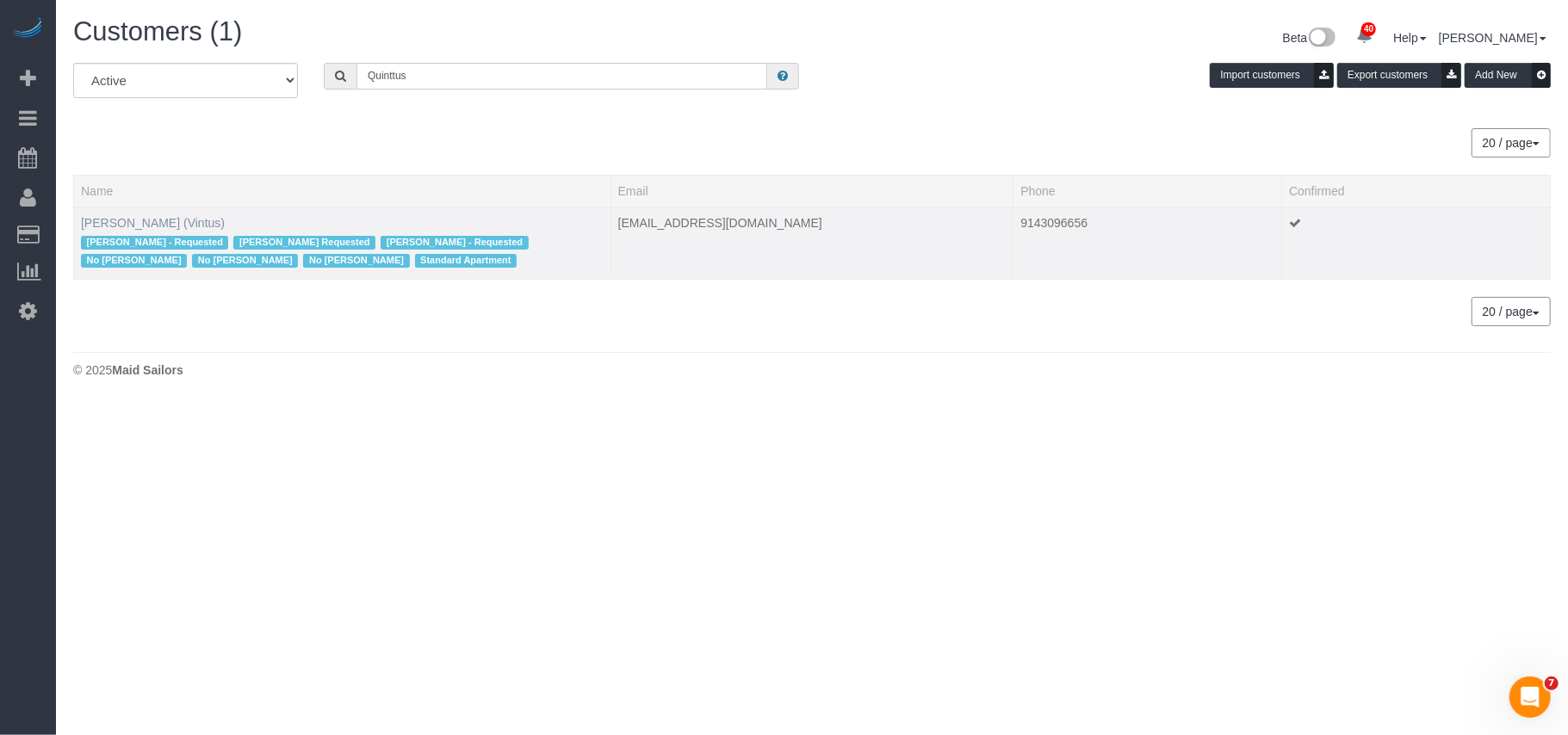
type input "Quinttus"
click at [110, 225] on link "Michael Quinttus (Vintus)" at bounding box center [152, 223] width 144 height 14
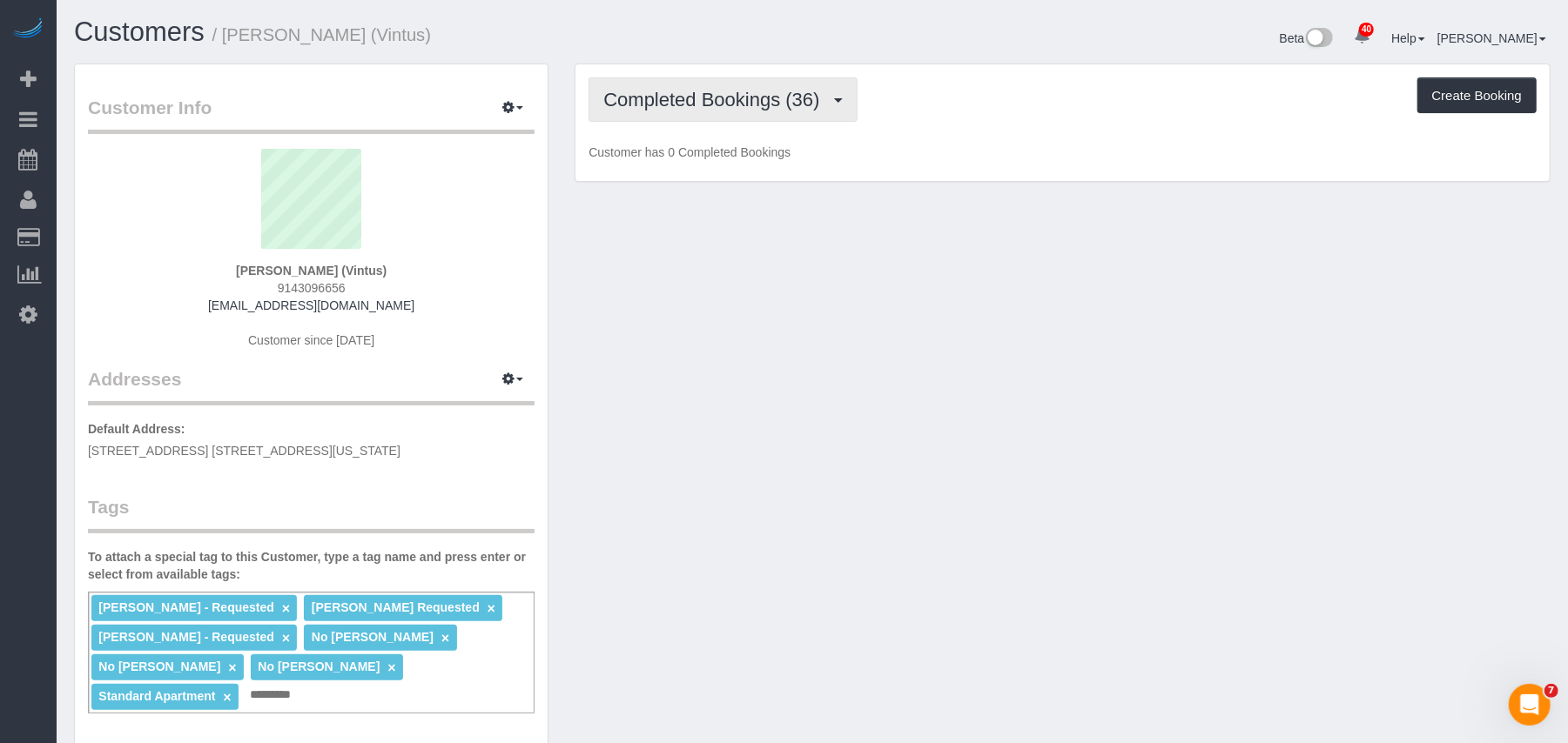
click at [660, 115] on button "Completed Bookings (36)" at bounding box center [722, 99] width 268 height 45
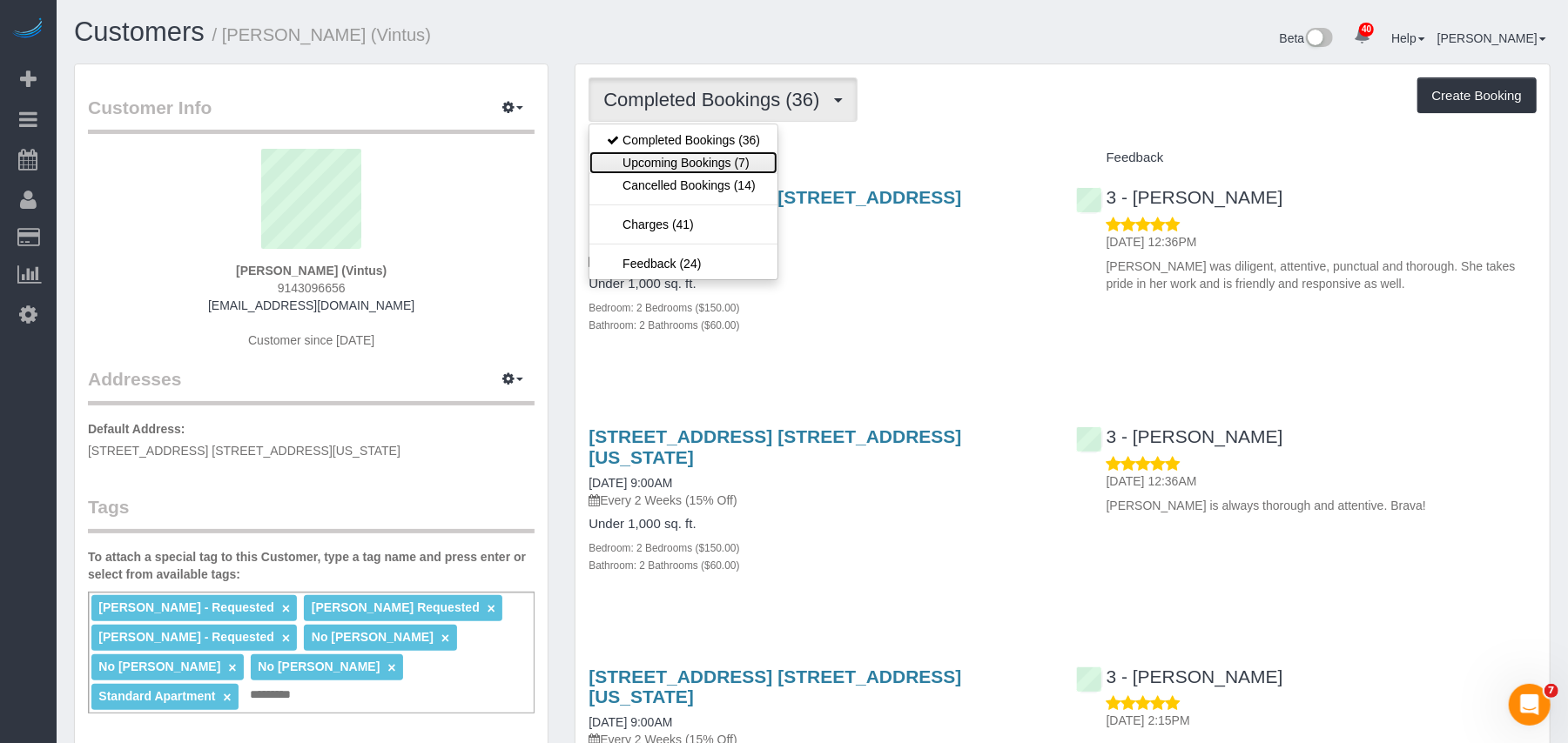
click at [677, 167] on link "Upcoming Bookings (7)" at bounding box center [684, 163] width 189 height 23
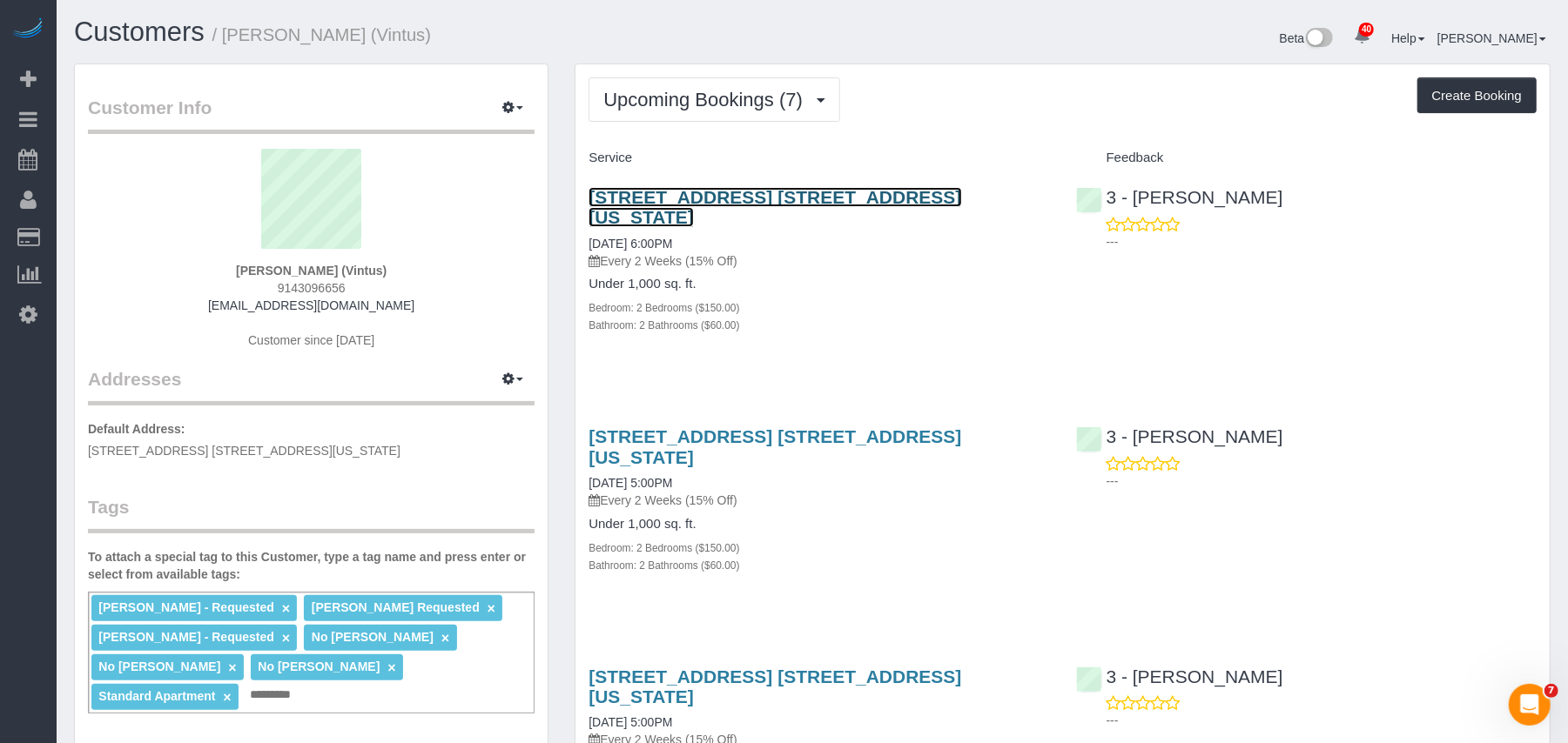
click at [658, 193] on link "305 West 72nd Street, Apt. 11c, New York, NY 10023" at bounding box center [775, 207] width 373 height 40
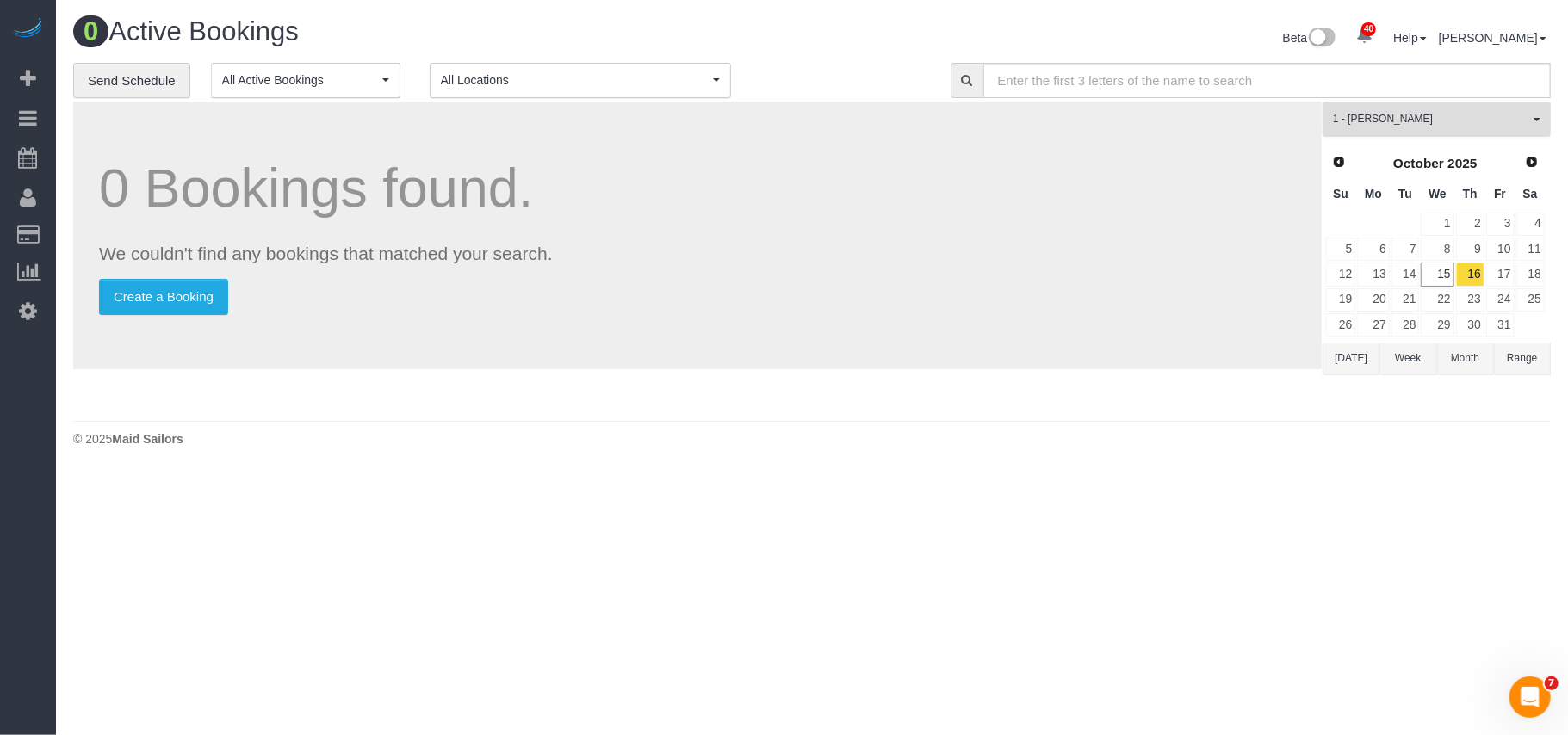
click at [1383, 123] on span "1 - [PERSON_NAME]" at bounding box center [1431, 119] width 196 height 15
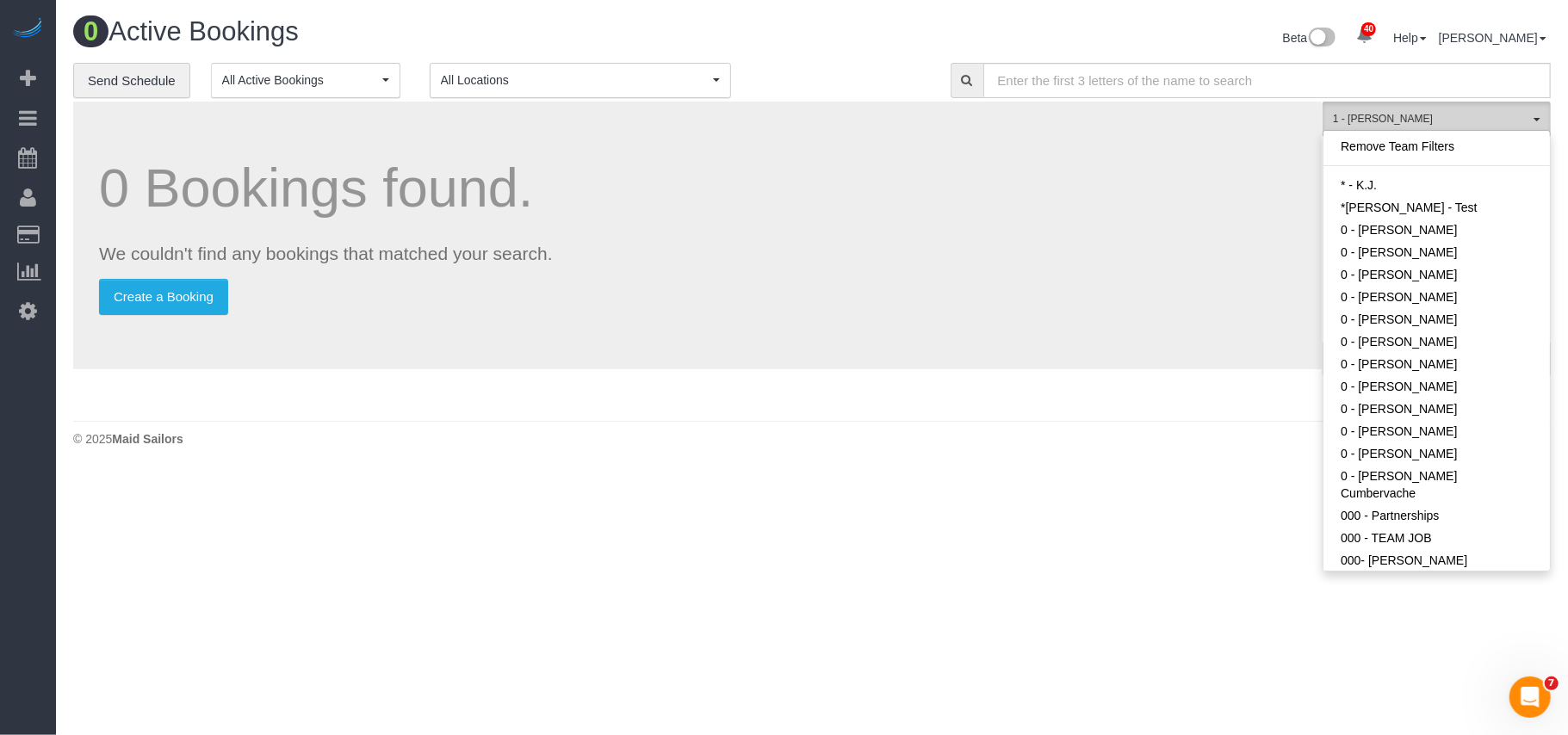
scroll to position [259, 0]
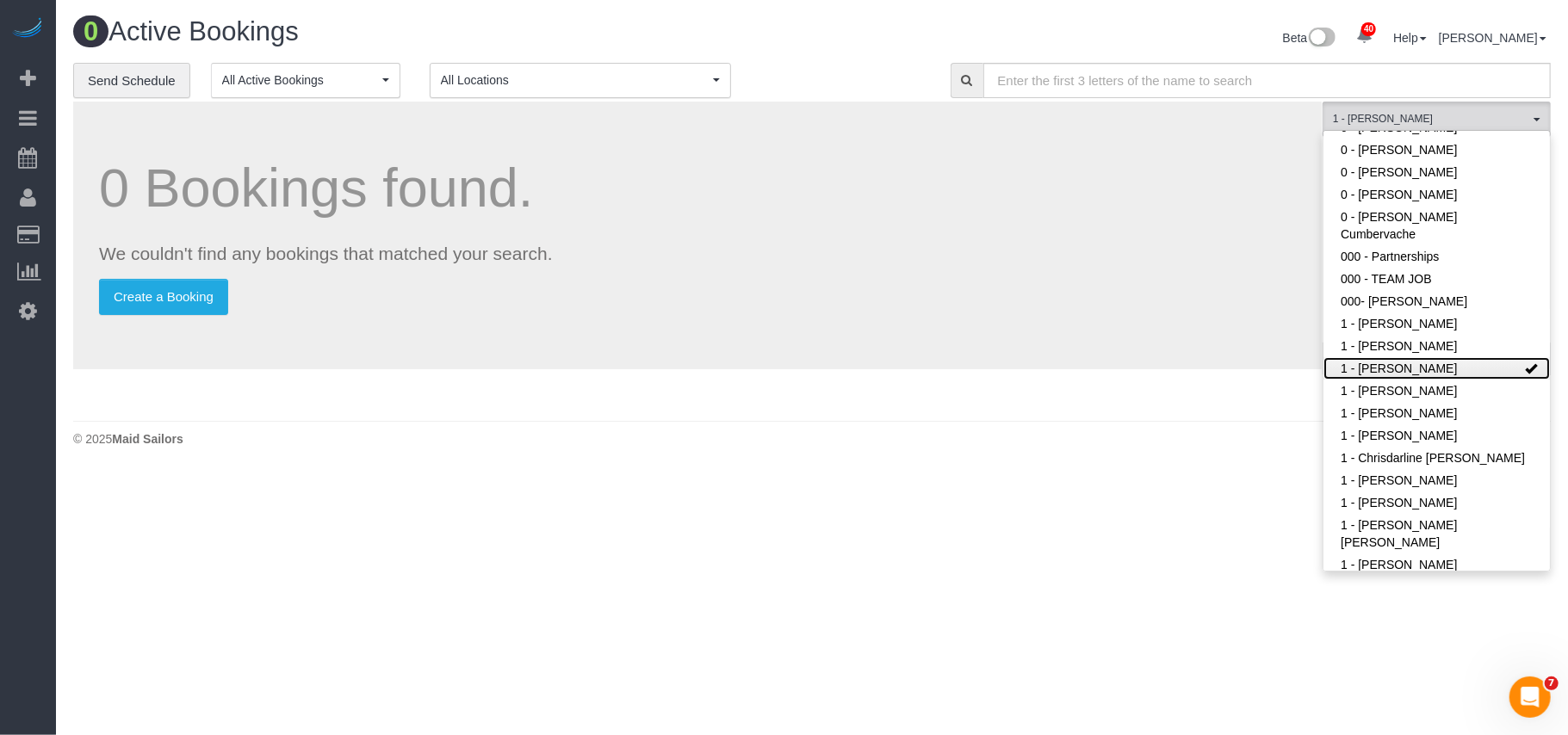
click at [1394, 357] on link "1 - [PERSON_NAME]" at bounding box center [1437, 368] width 227 height 23
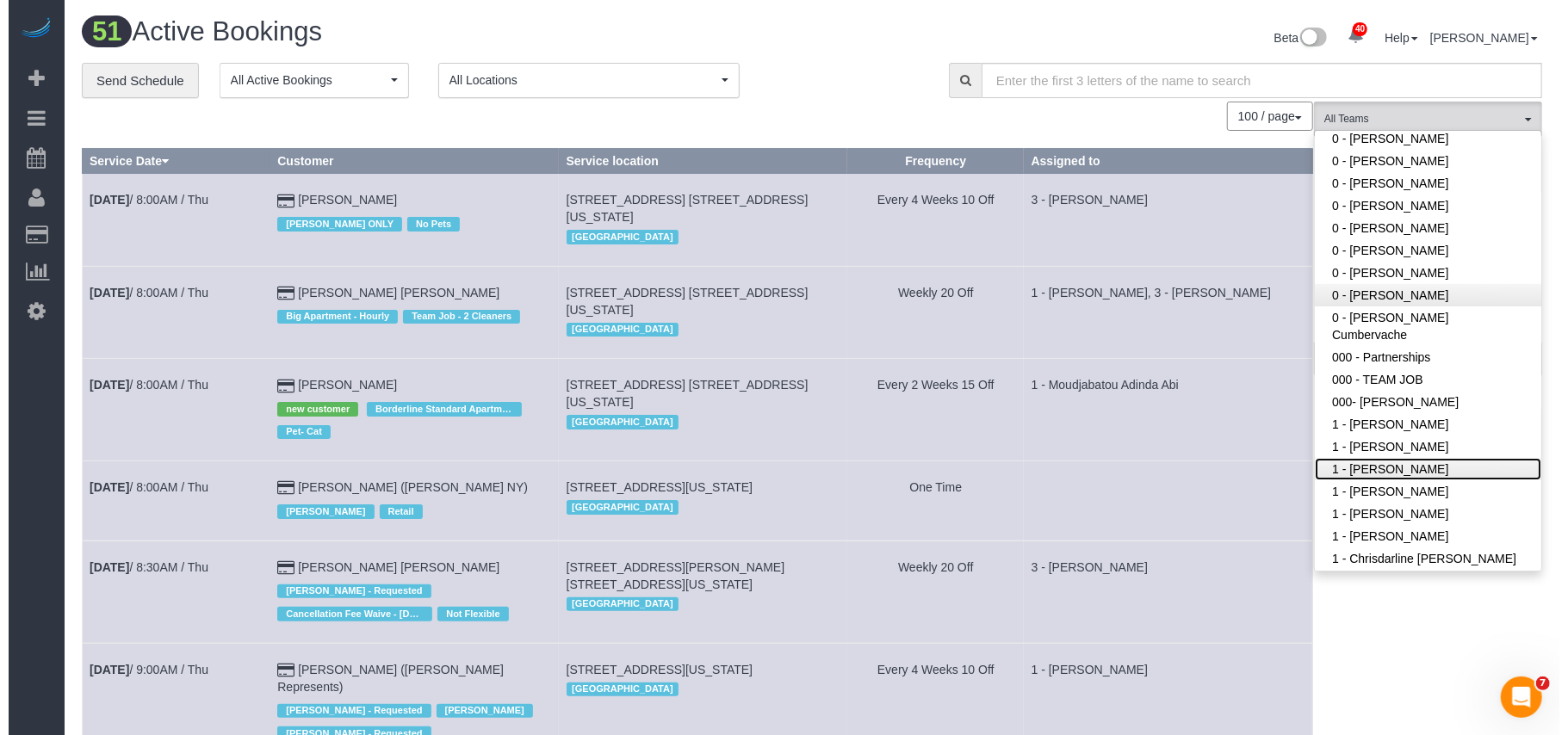
scroll to position [229, 0]
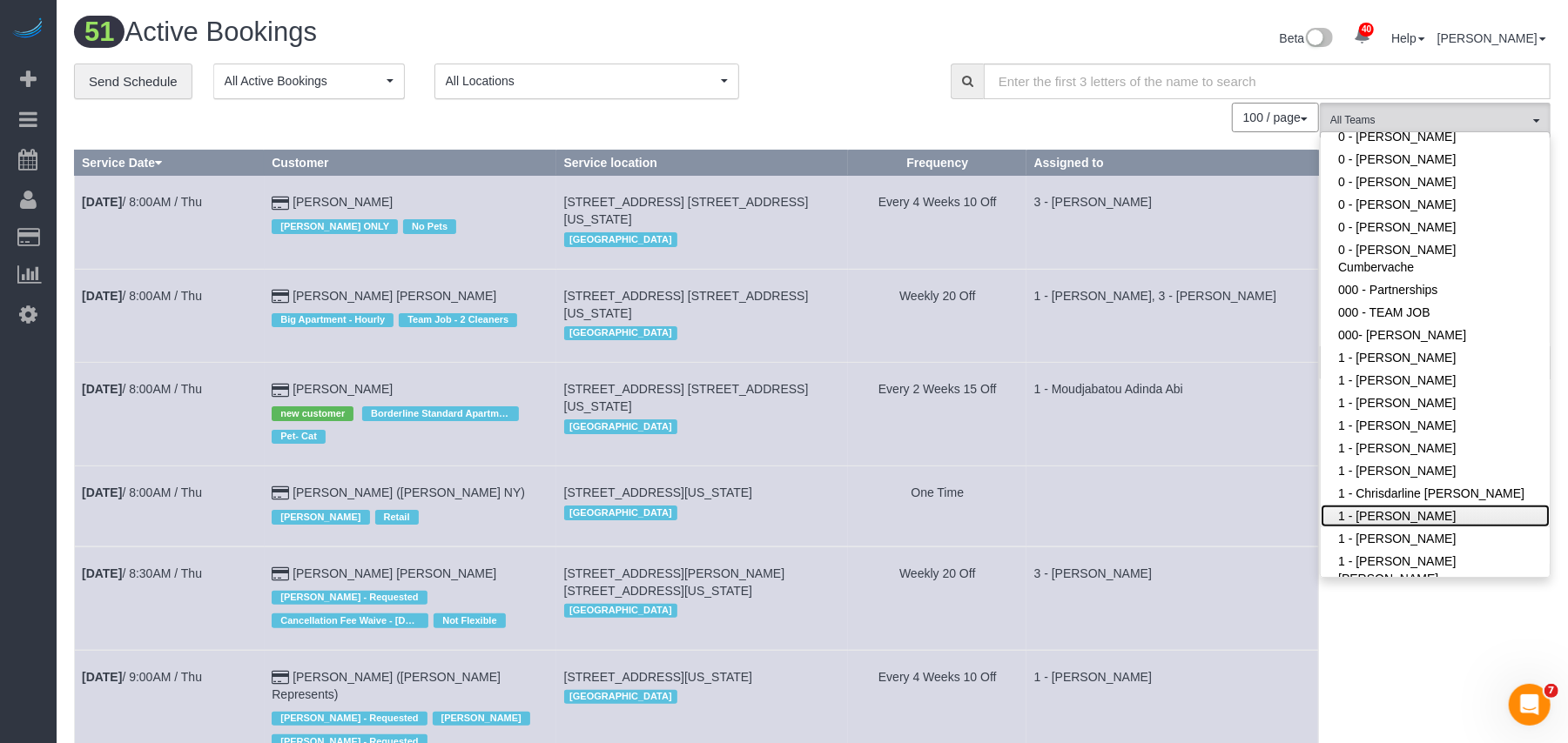
click at [1432, 505] on link "1 - [PERSON_NAME]" at bounding box center [1435, 516] width 229 height 23
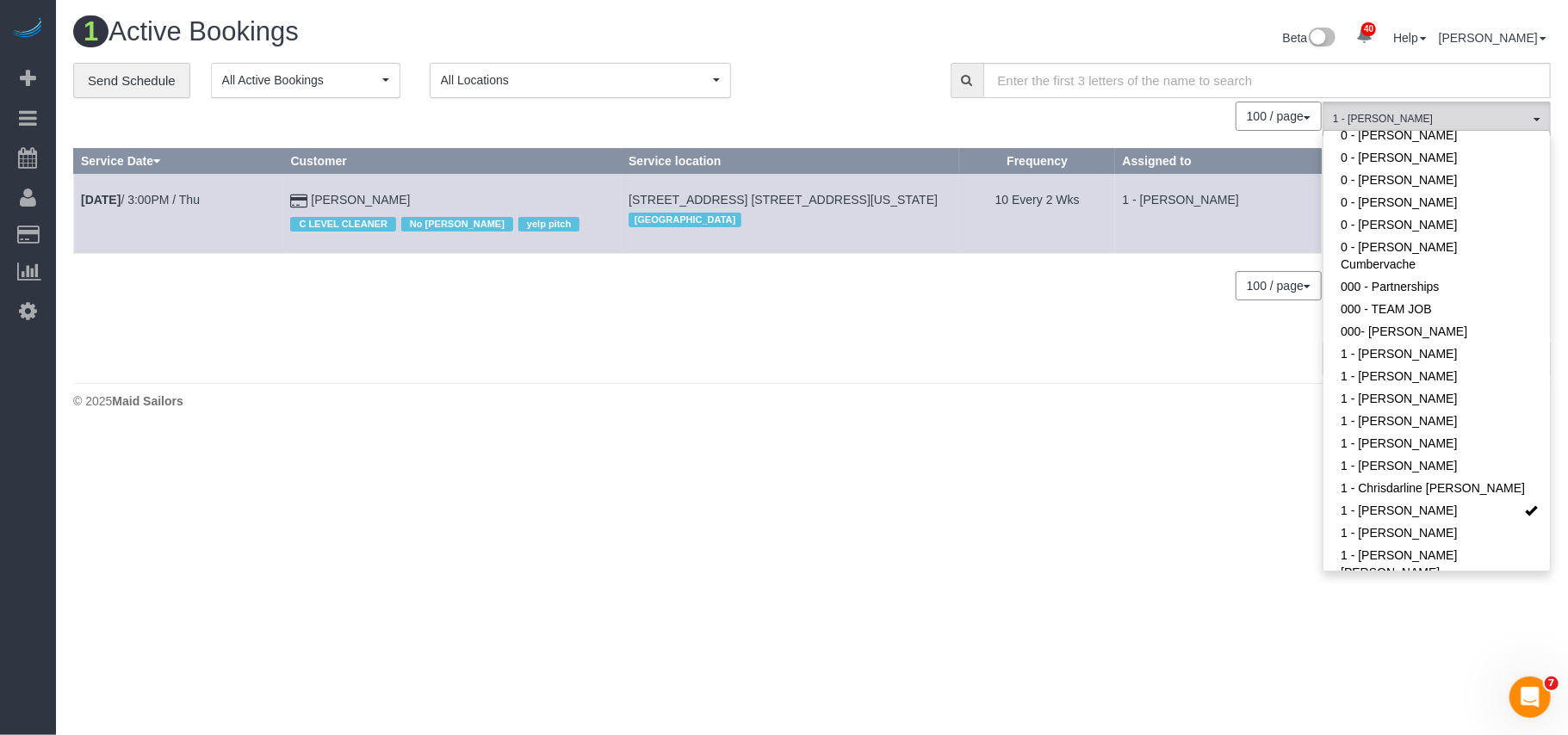
click at [832, 91] on div "**********" at bounding box center [499, 80] width 852 height 36
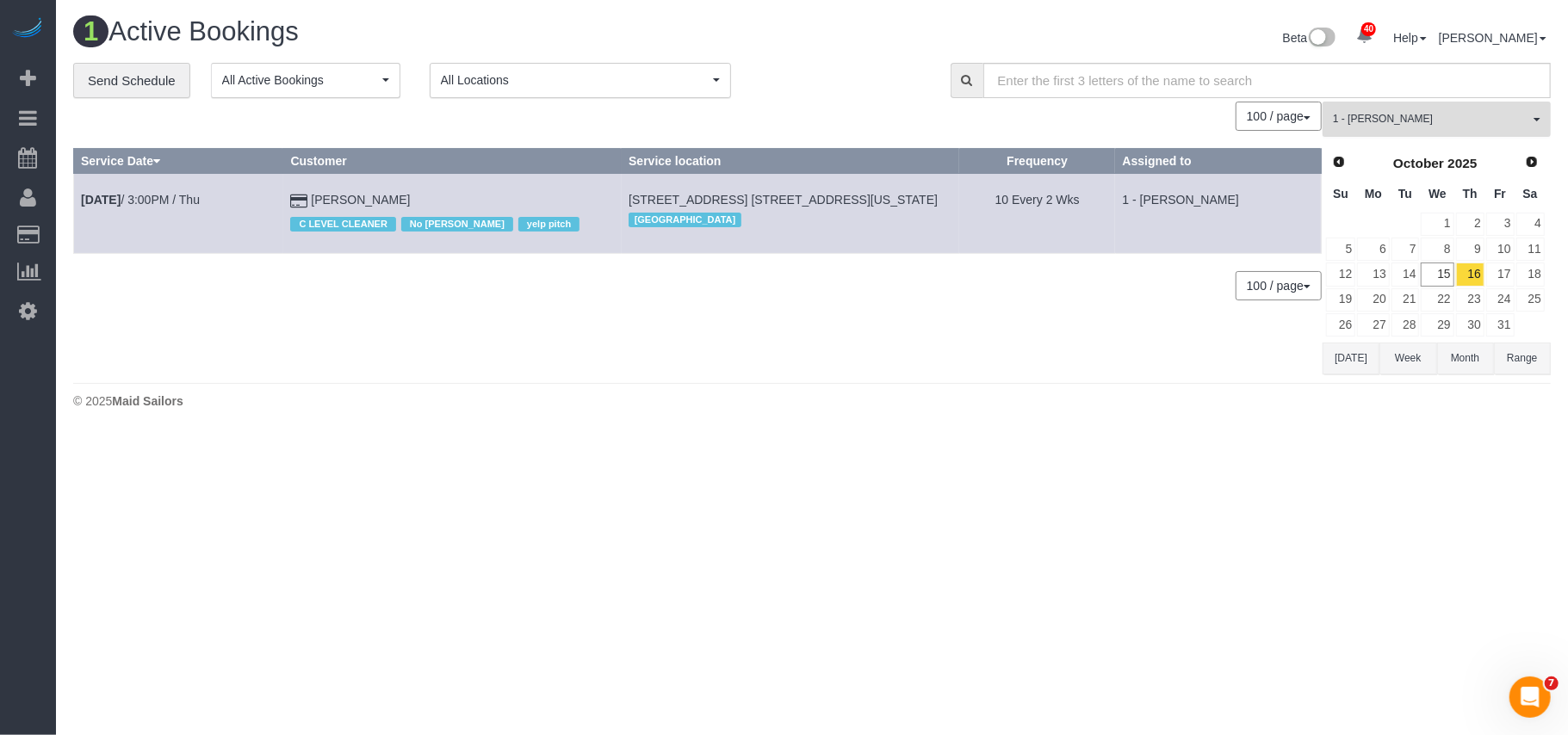
click at [1417, 121] on span "1 - [PERSON_NAME]" at bounding box center [1431, 119] width 196 height 15
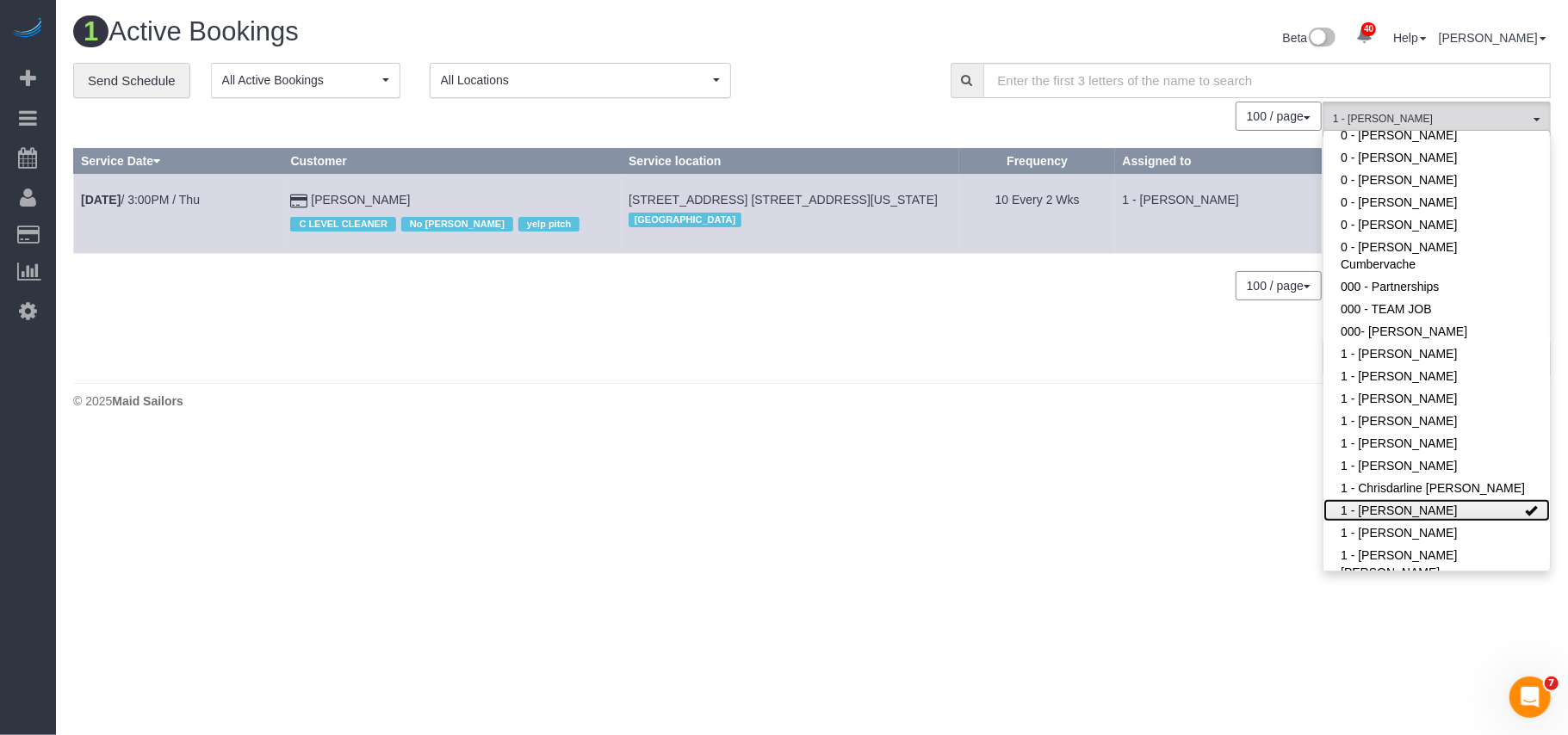
click at [1455, 499] on link "1 - [PERSON_NAME]" at bounding box center [1437, 510] width 227 height 23
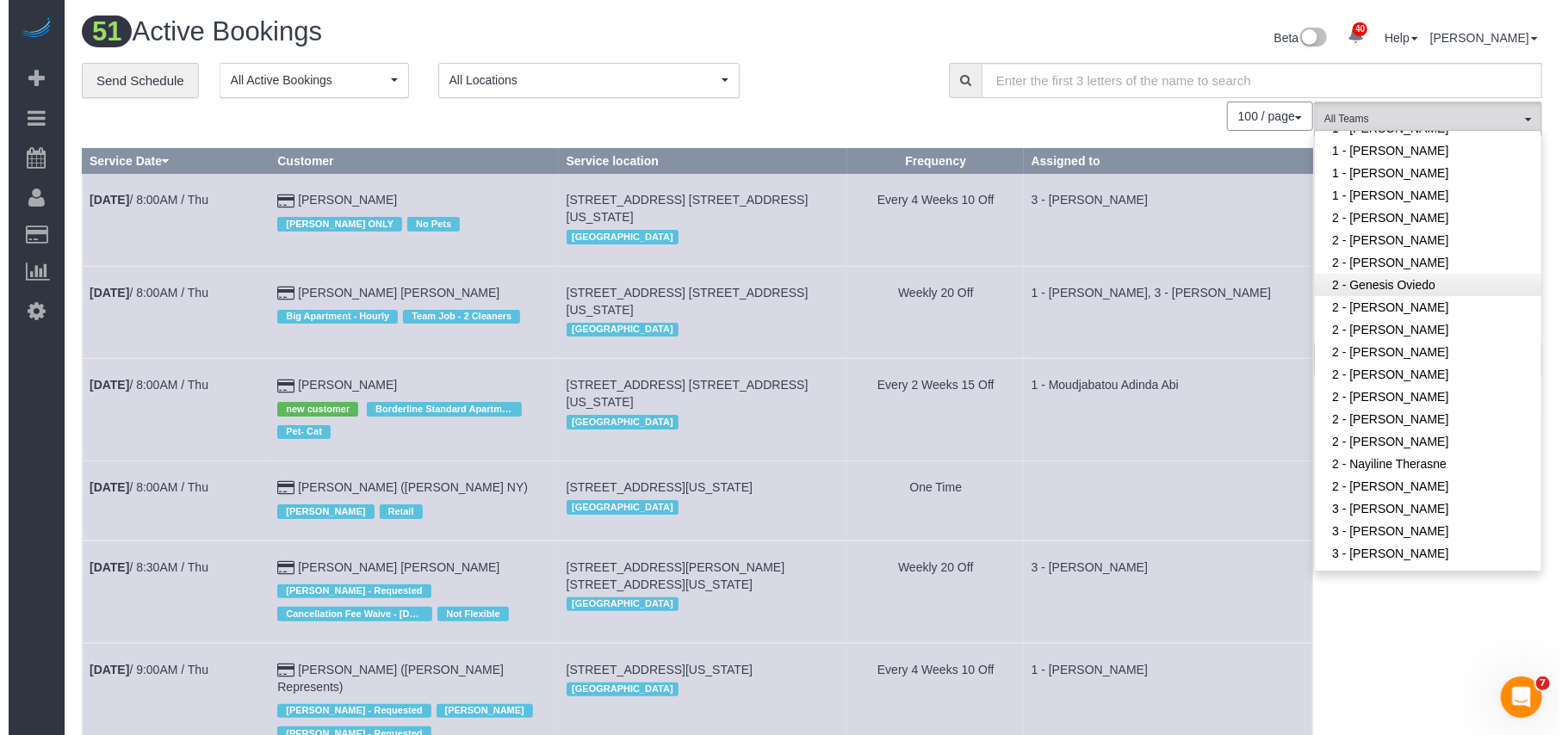
scroll to position [1033, 0]
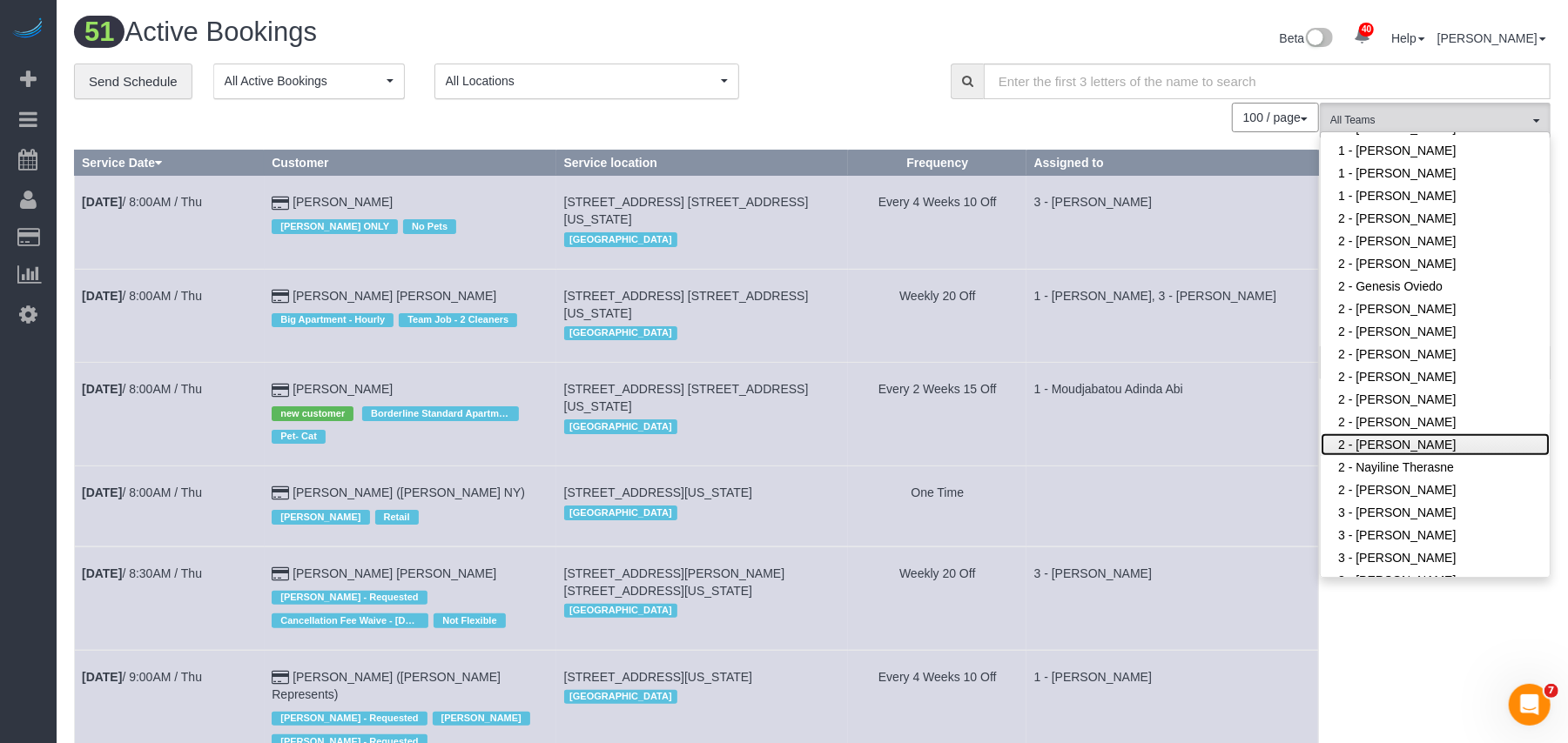
click at [1415, 433] on link "2 - [PERSON_NAME]" at bounding box center [1435, 444] width 229 height 23
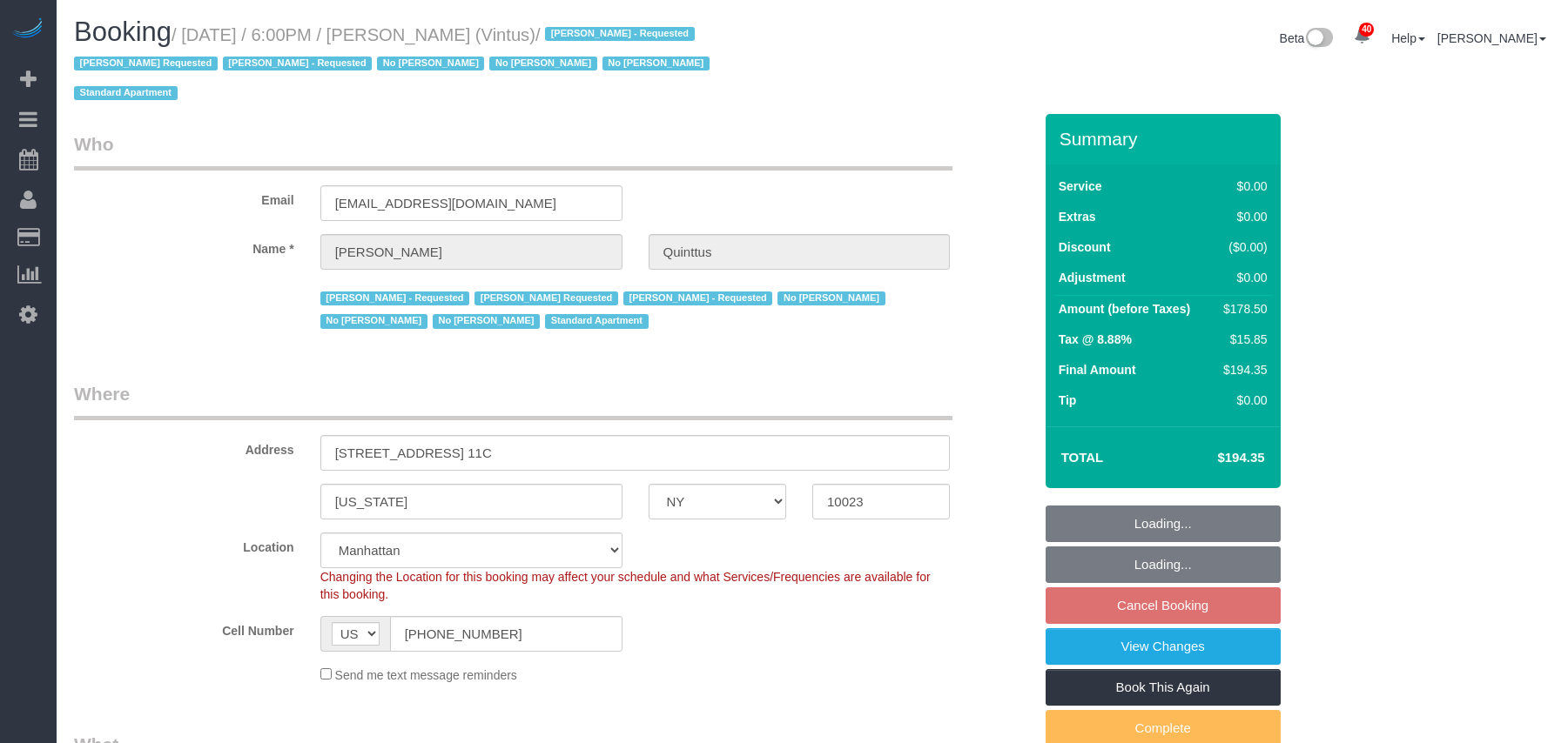
select select "NY"
select select "2"
select select "spot9"
select select "number:57"
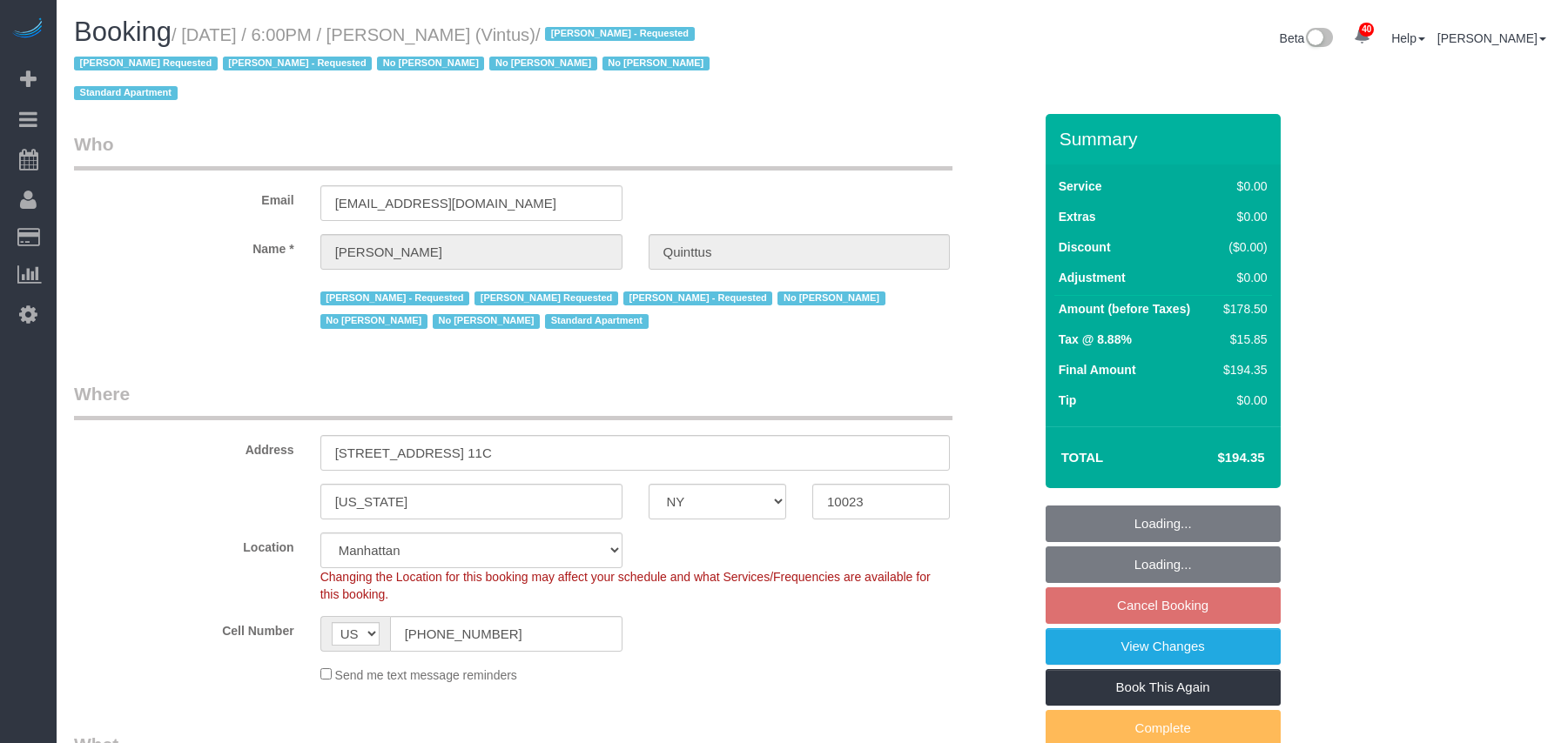
select select "number:77"
select select "number:15"
select select "number:6"
select select "number:21"
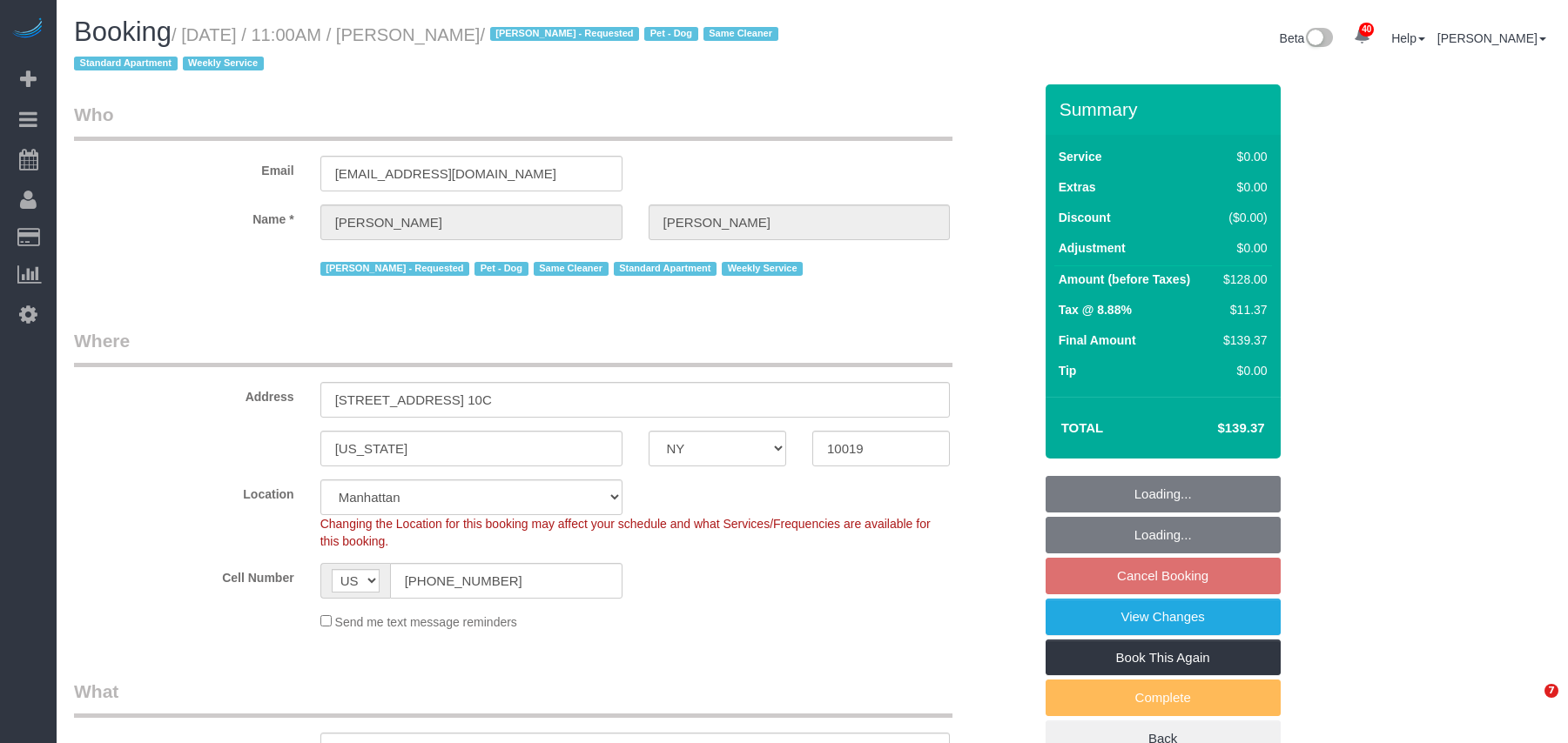
select select "NY"
select select "1"
select select "spot2"
select select "number:58"
select select "number:71"
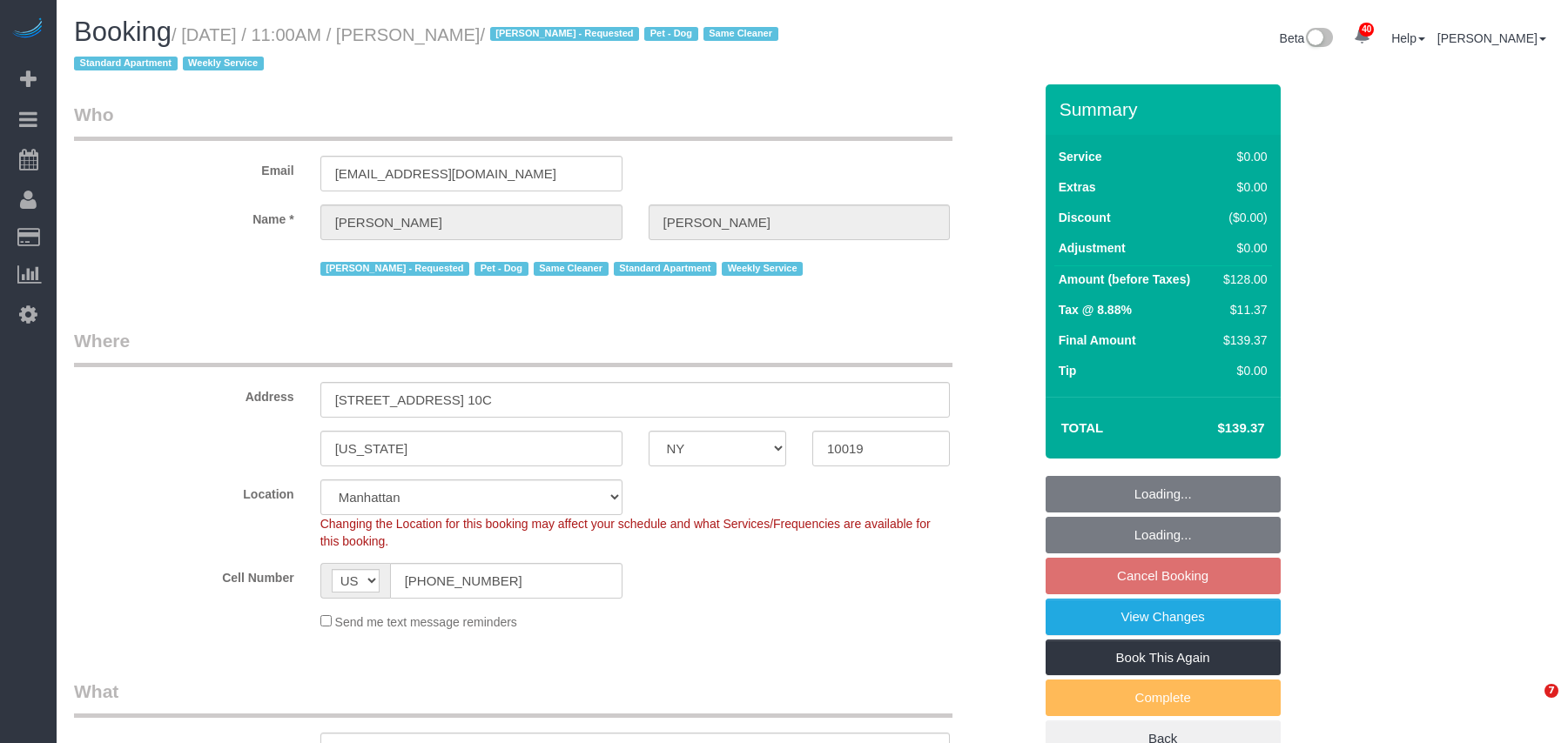
select select "number:13"
select select "number:5"
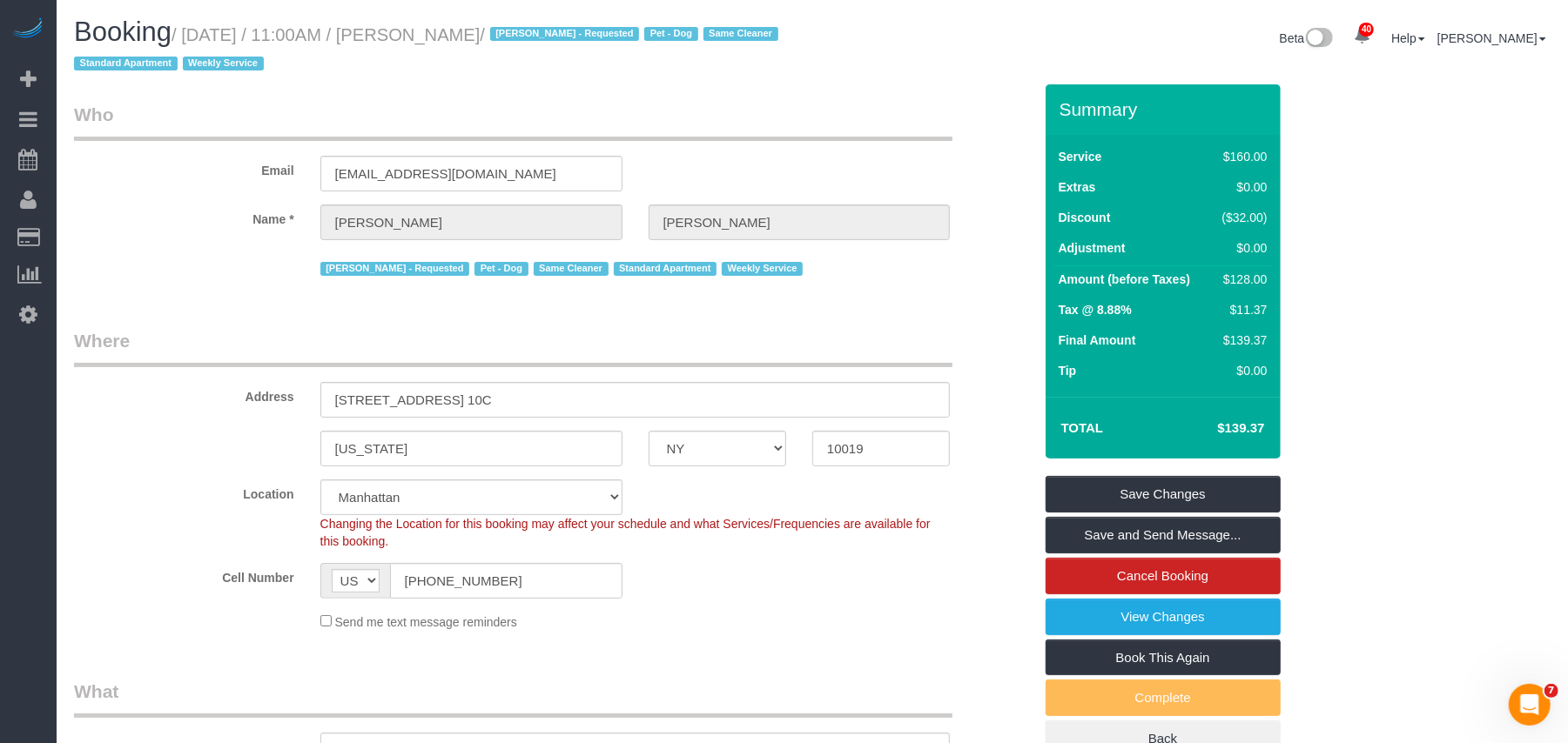
scroll to position [1905, 0]
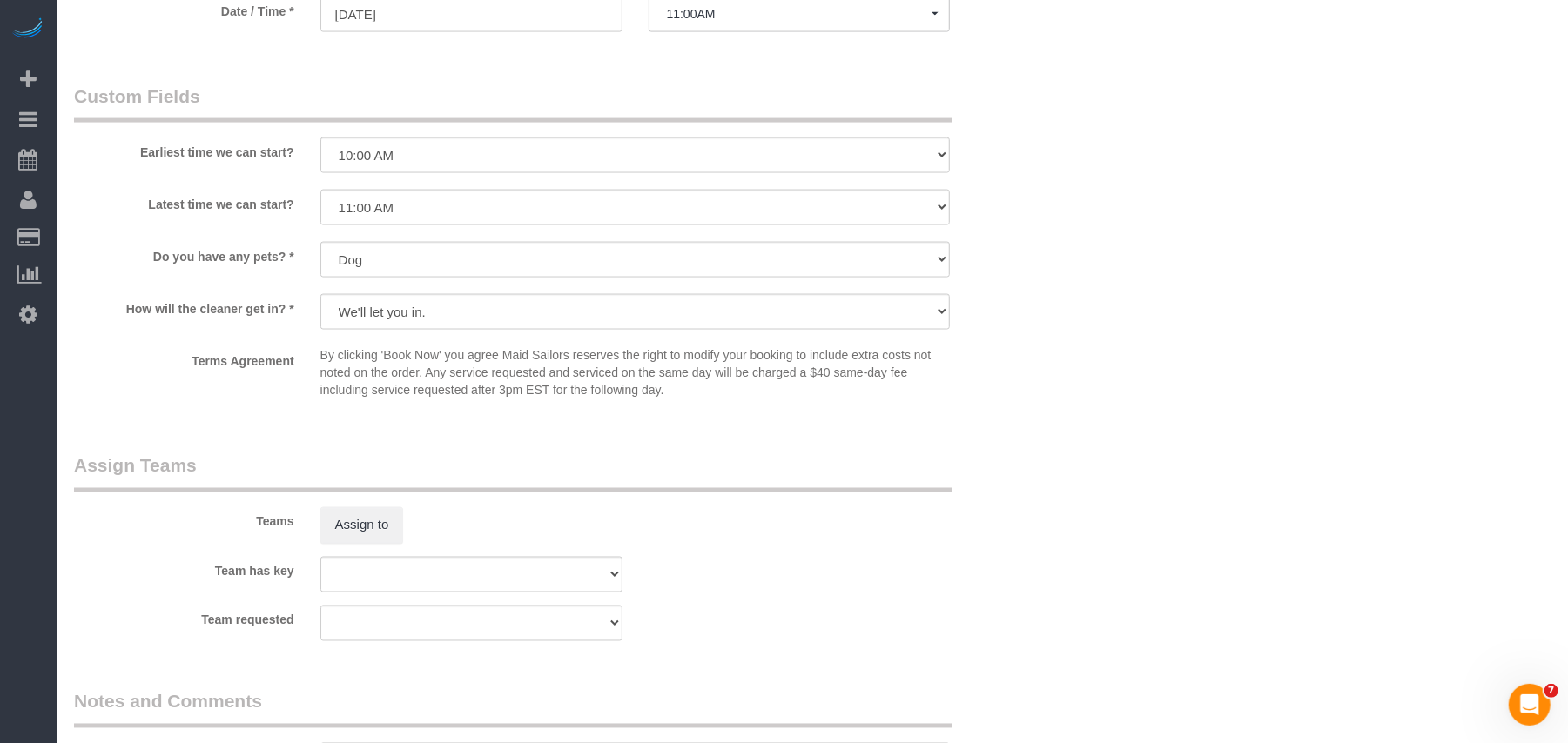
click at [679, 586] on div "Team has key 000- Donna Mercado 000 - Partnerships 000 - TEAM JOB 0 - Alioune S…" at bounding box center [553, 575] width 984 height 36
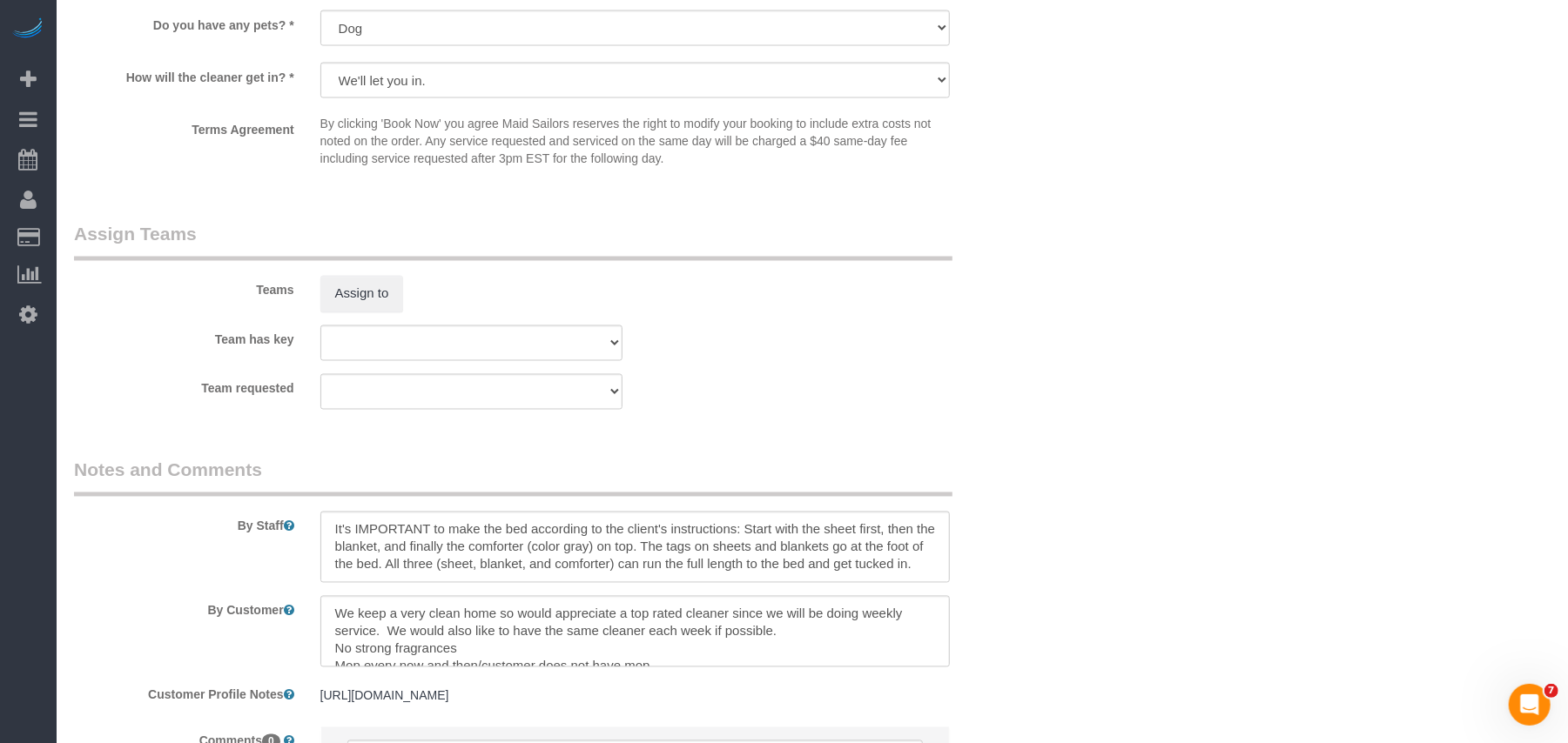
scroll to position [2330, 0]
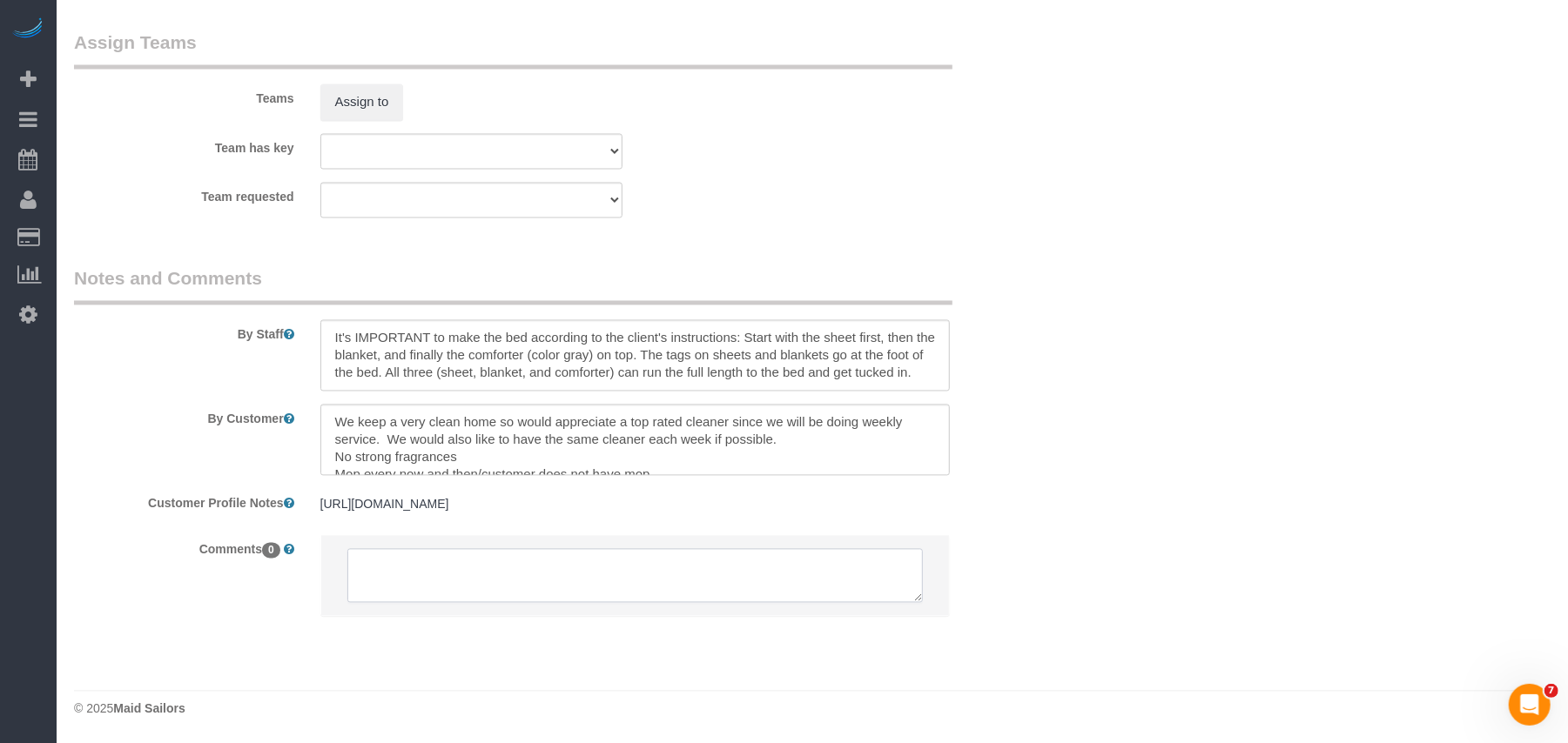
click at [416, 574] on textarea at bounding box center [635, 576] width 577 height 54
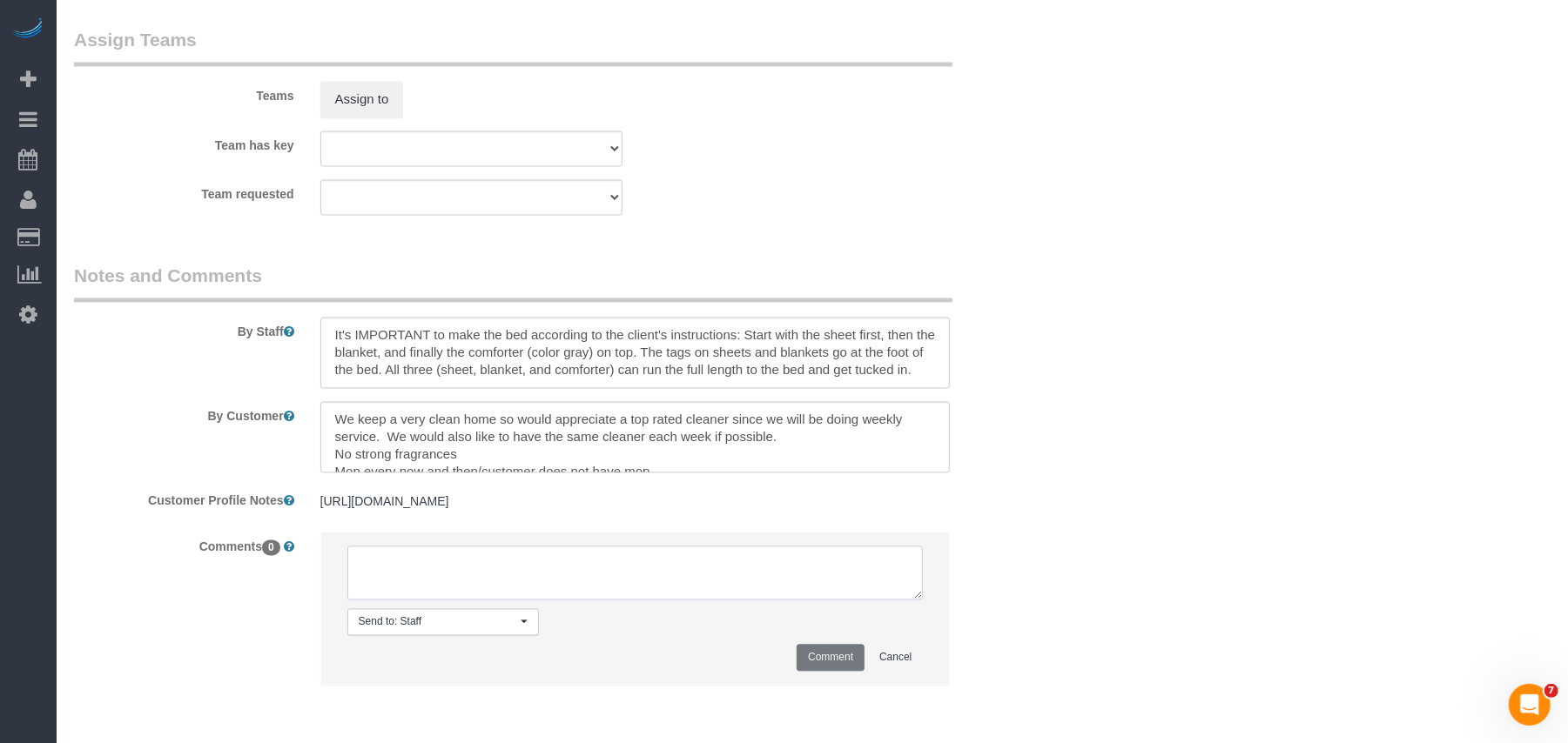
click at [416, 565] on textarea at bounding box center [635, 573] width 577 height 54
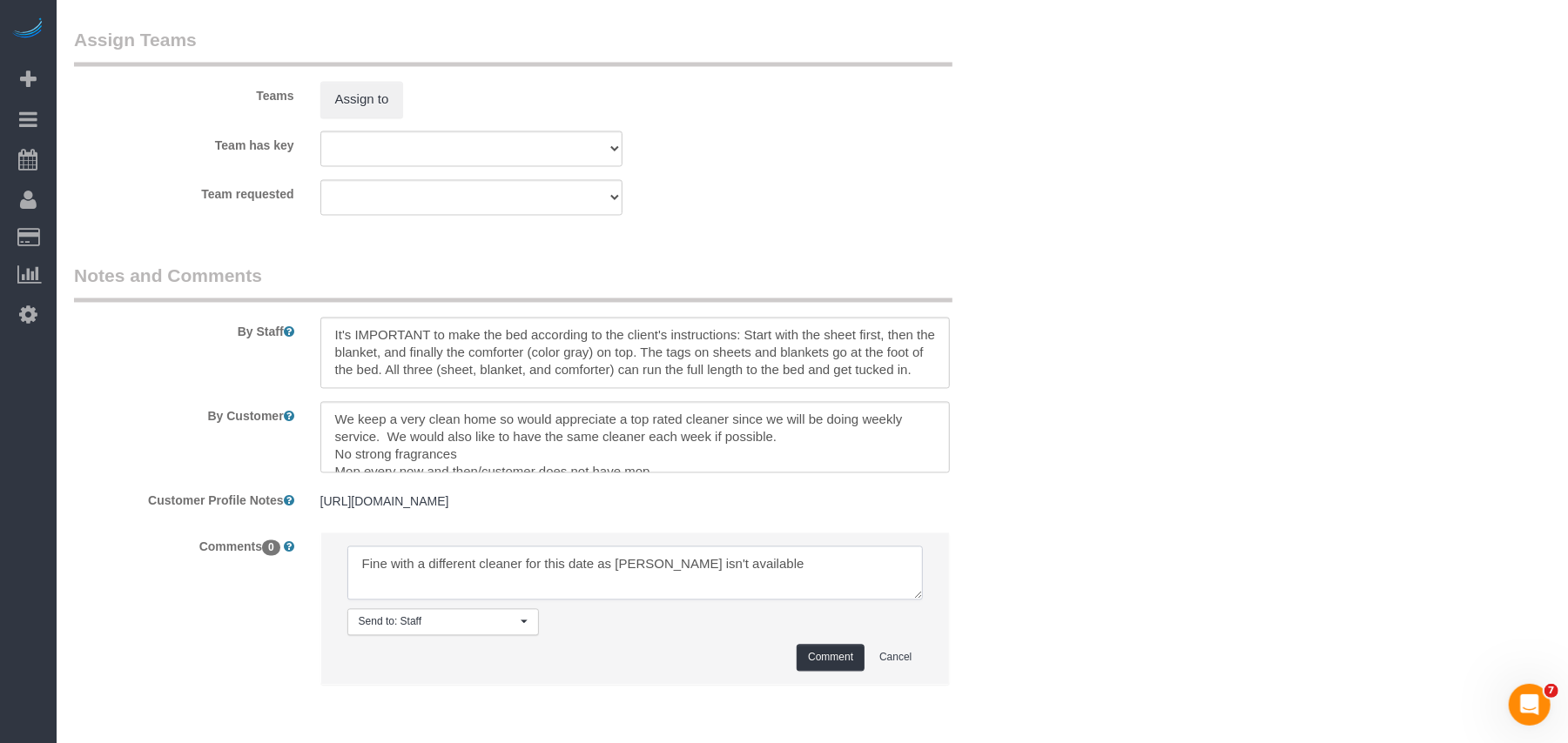
drag, startPoint x: 370, startPoint y: 568, endPoint x: 357, endPoint y: 568, distance: 13.0
click at [357, 568] on textarea at bounding box center [635, 573] width 577 height 54
drag, startPoint x: 684, startPoint y: 568, endPoint x: 664, endPoint y: 565, distance: 20.2
click at [664, 565] on textarea at bounding box center [635, 573] width 577 height 54
drag, startPoint x: 670, startPoint y: 572, endPoint x: 778, endPoint y: 568, distance: 108.1
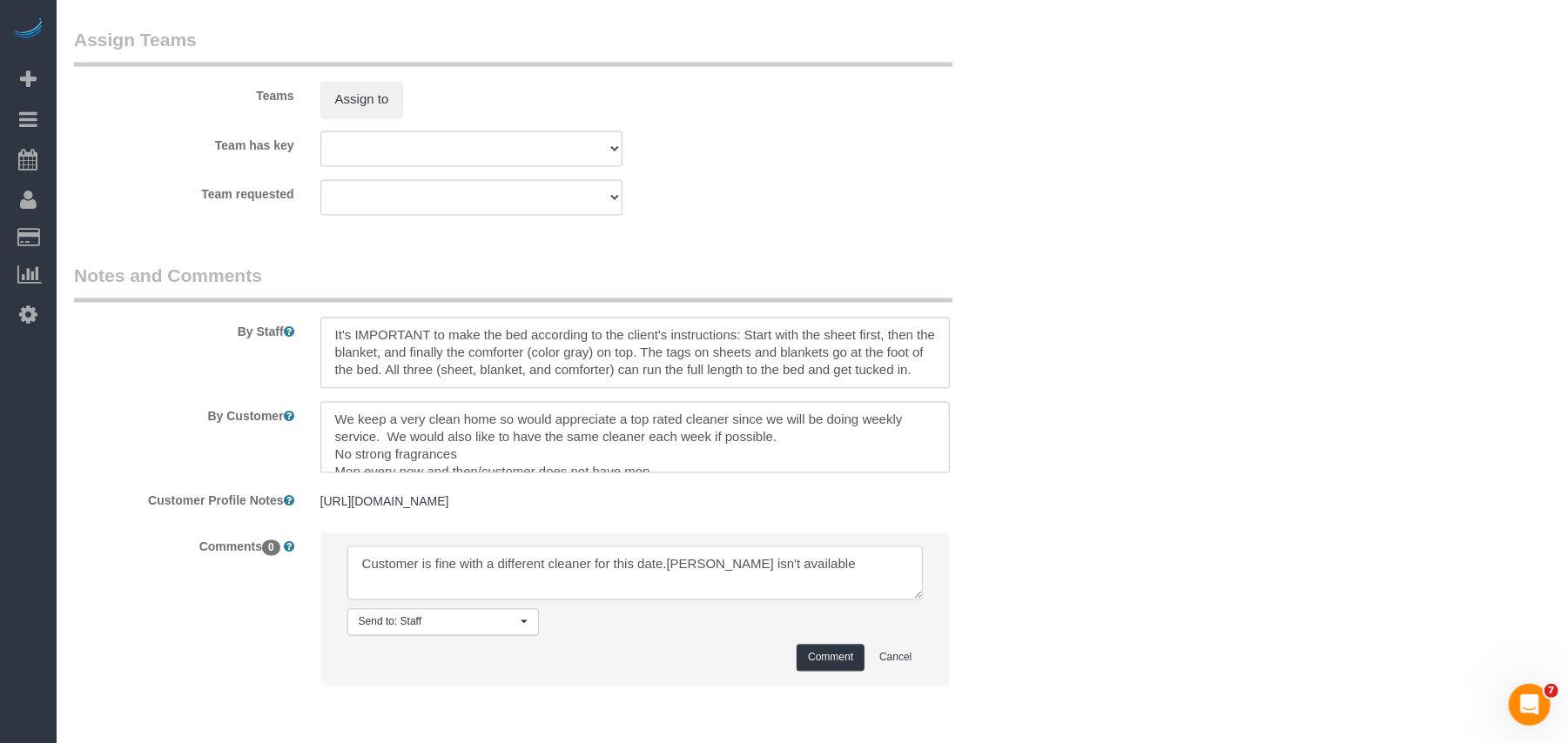
click at [778, 568] on textarea at bounding box center [635, 573] width 577 height 54
click at [359, 571] on textarea at bounding box center [635, 573] width 577 height 54
click at [362, 565] on textarea at bounding box center [635, 573] width 577 height 54
click at [671, 565] on textarea at bounding box center [635, 573] width 577 height 54
click at [363, 565] on textarea at bounding box center [635, 573] width 577 height 54
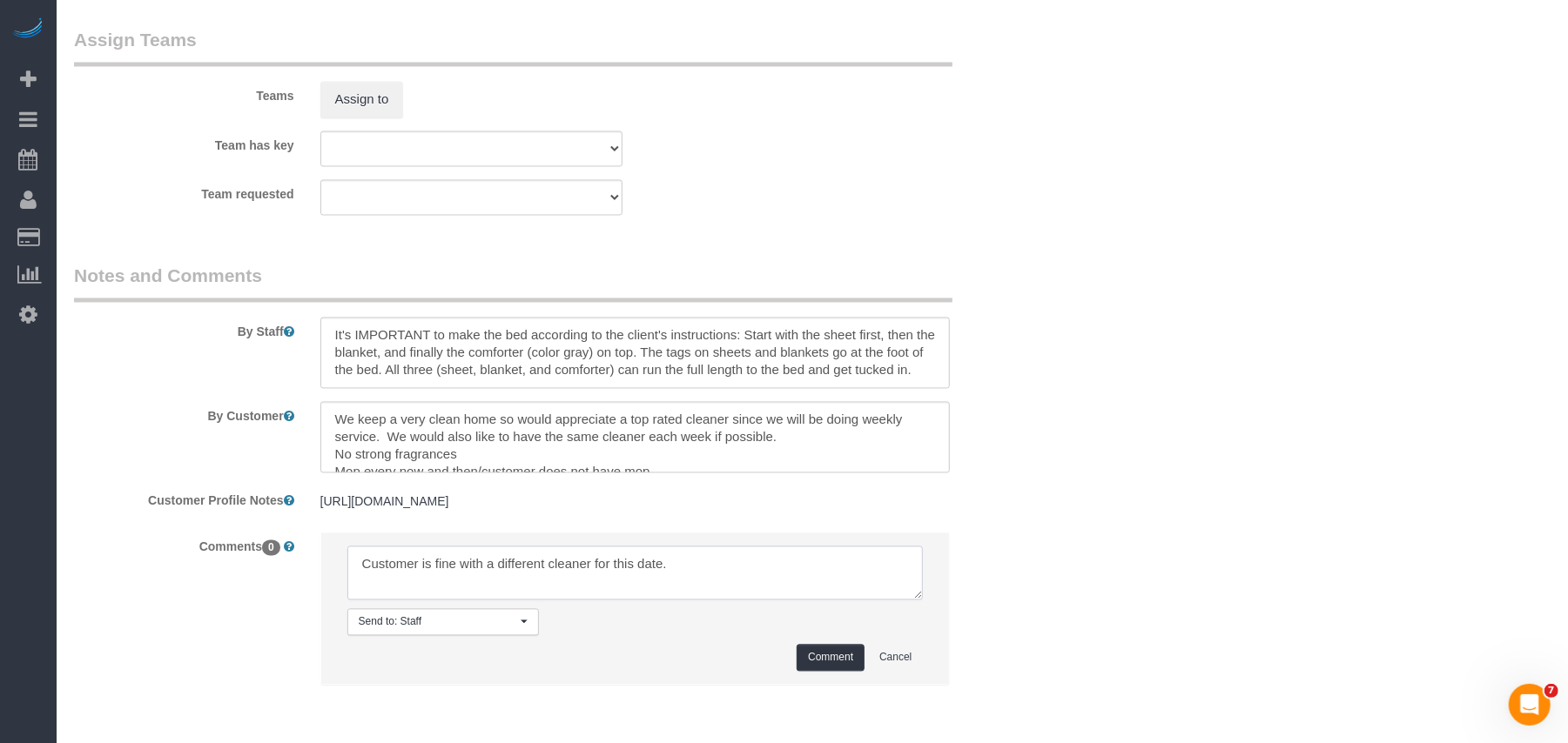
paste textarea "Ana isn't available"
click at [823, 557] on textarea at bounding box center [635, 573] width 577 height 54
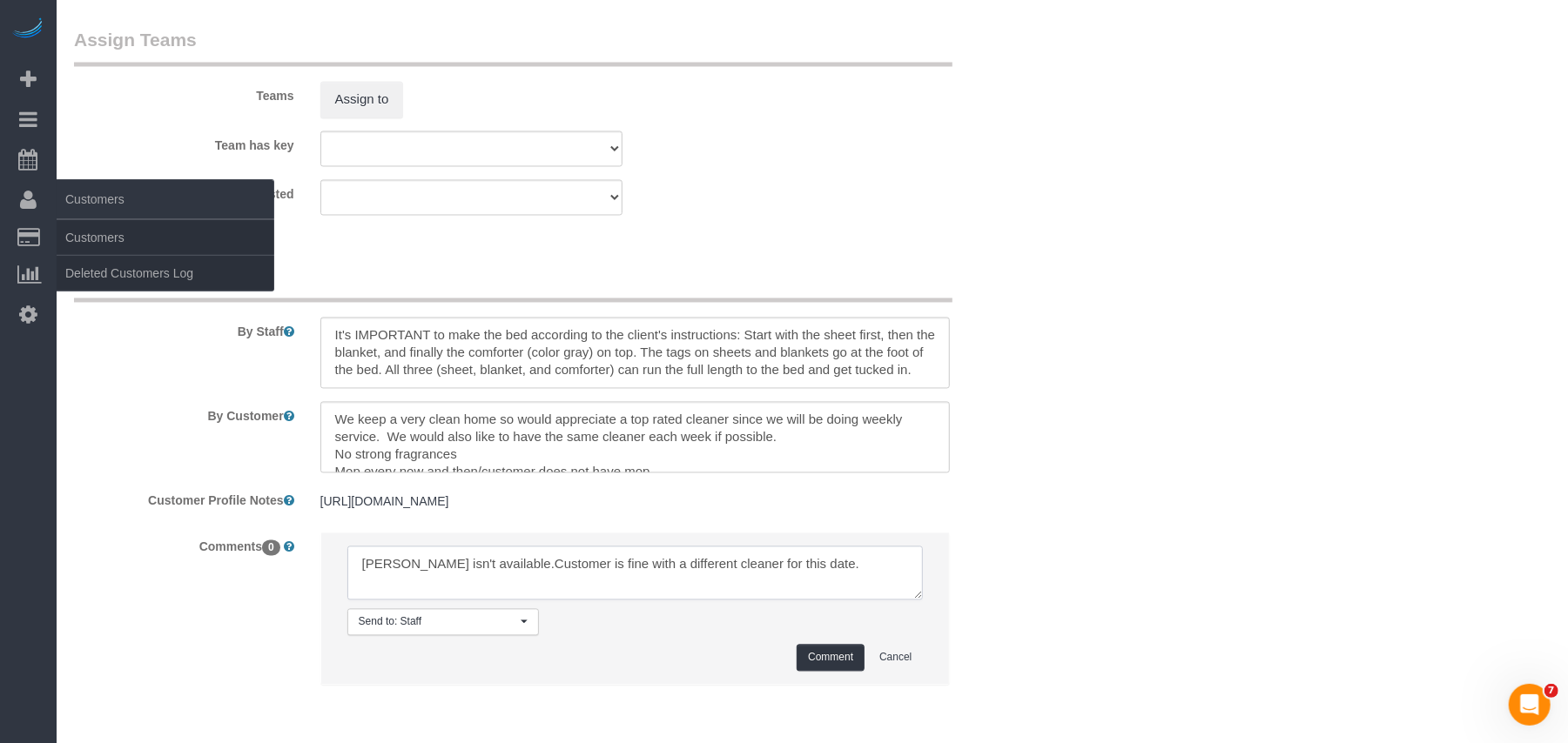
type textarea "Ana isn't available.Customer is fine with a different cleaner for this date."
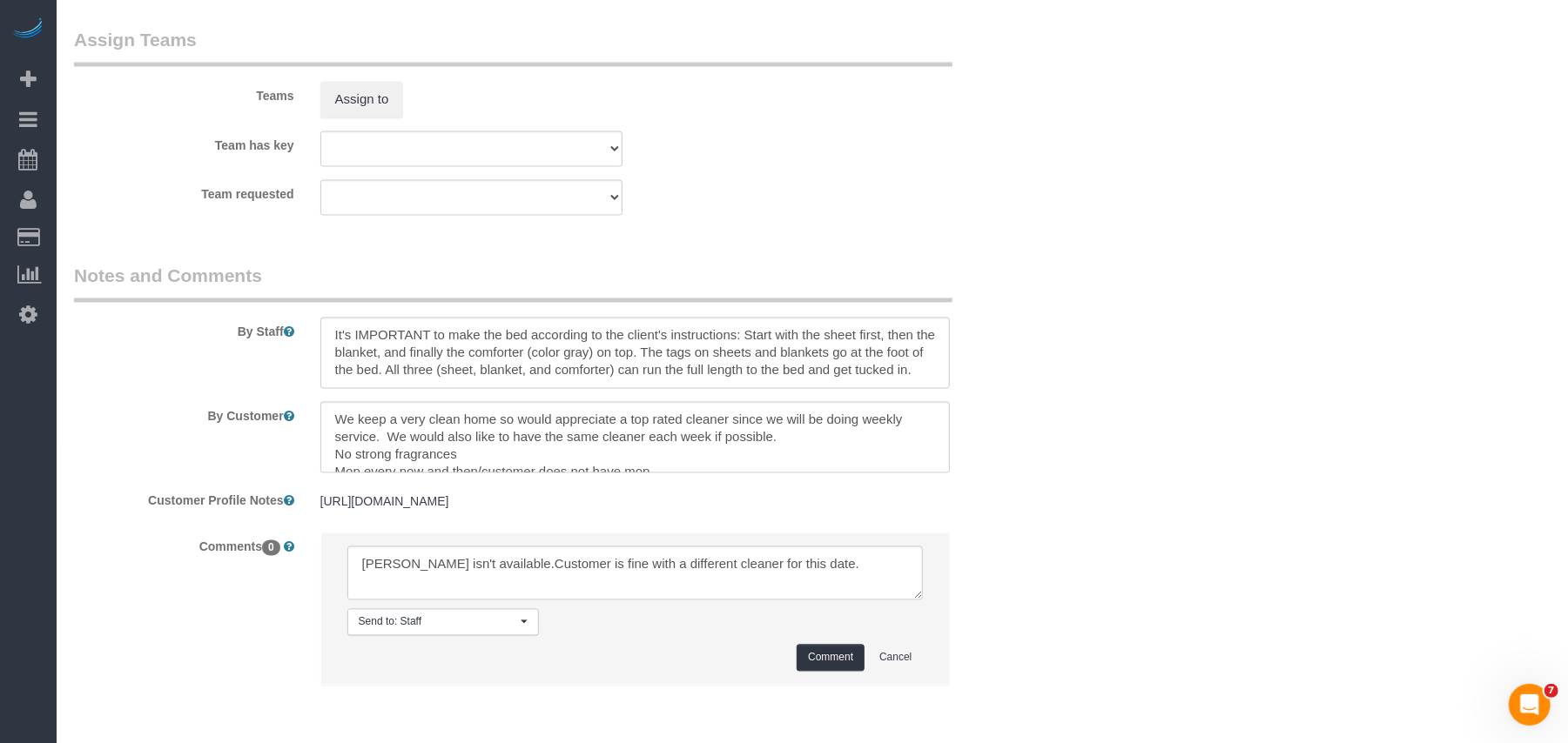
scroll to position [67, 0]
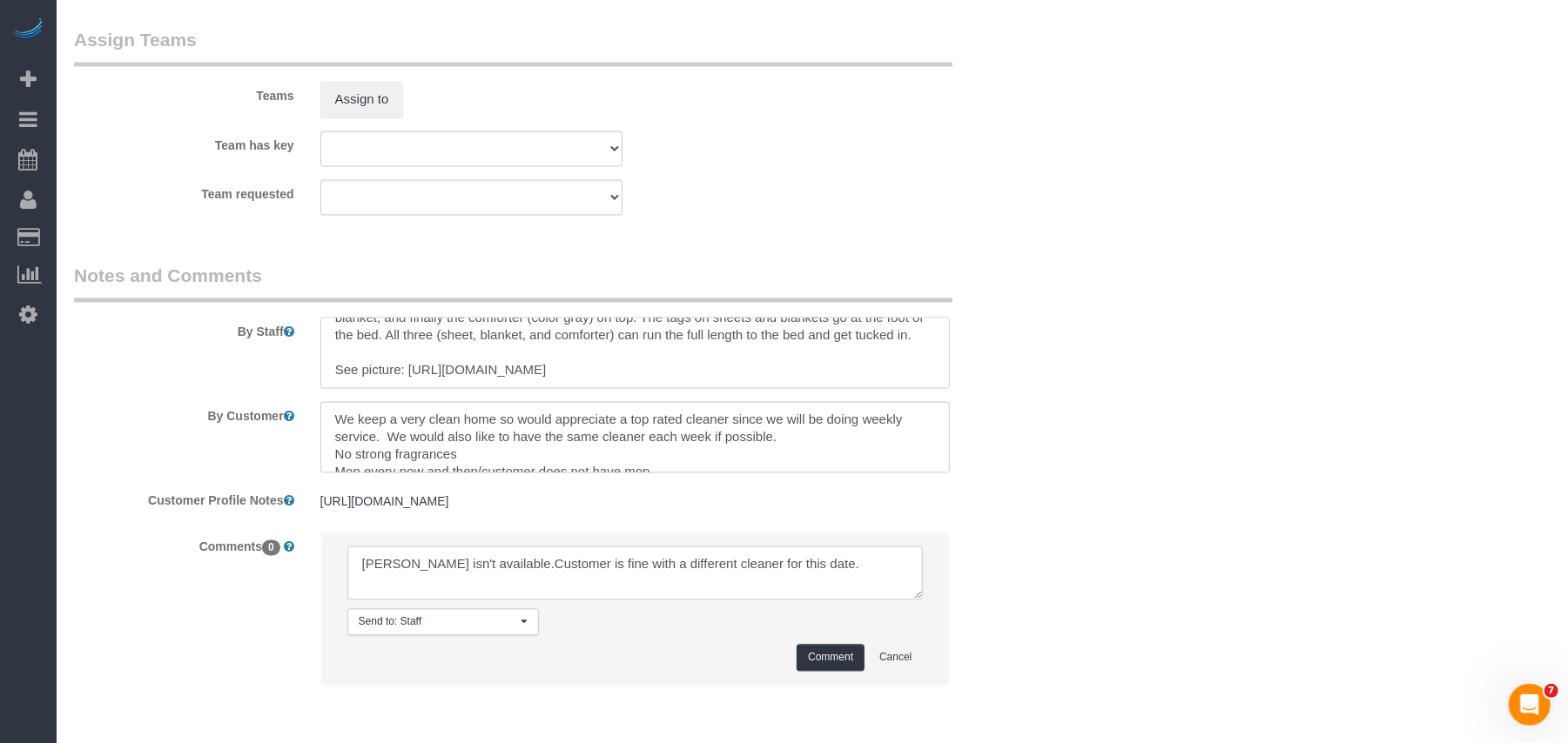
click at [463, 380] on textarea at bounding box center [635, 353] width 630 height 71
click at [576, 460] on textarea at bounding box center [635, 437] width 630 height 71
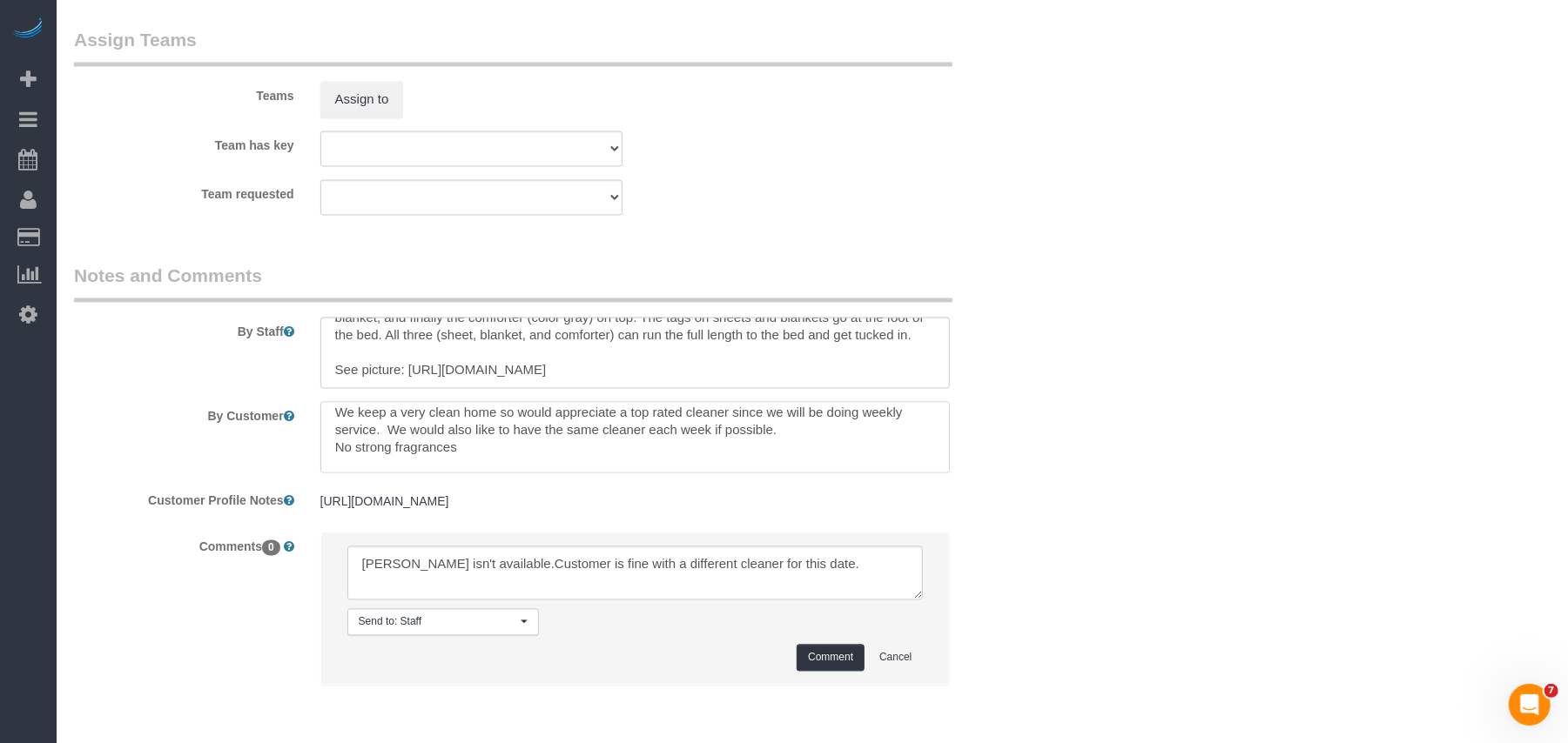
paste textarea "Please make sure you send someone very thorough because we have 10 people comin…"
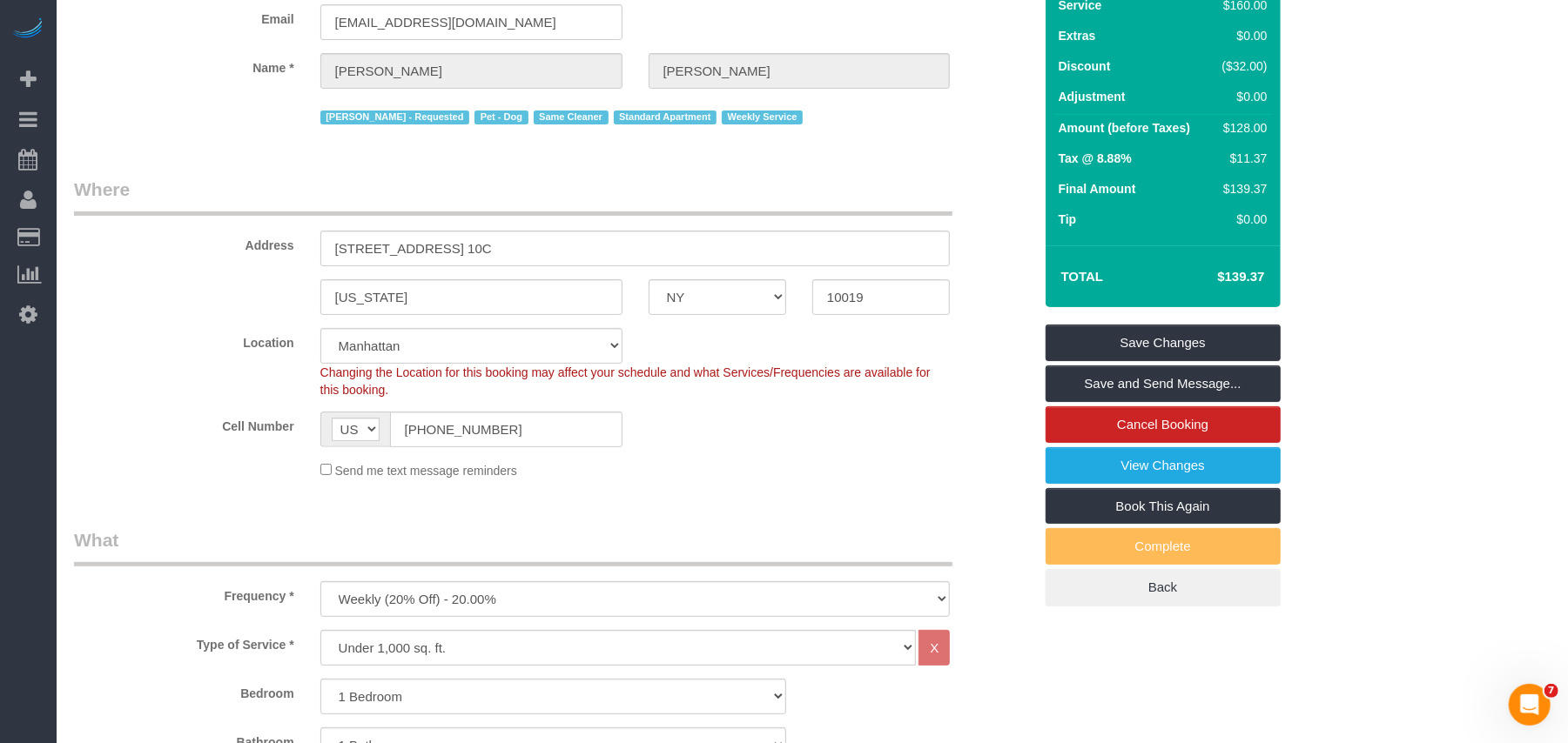
scroll to position [125, 0]
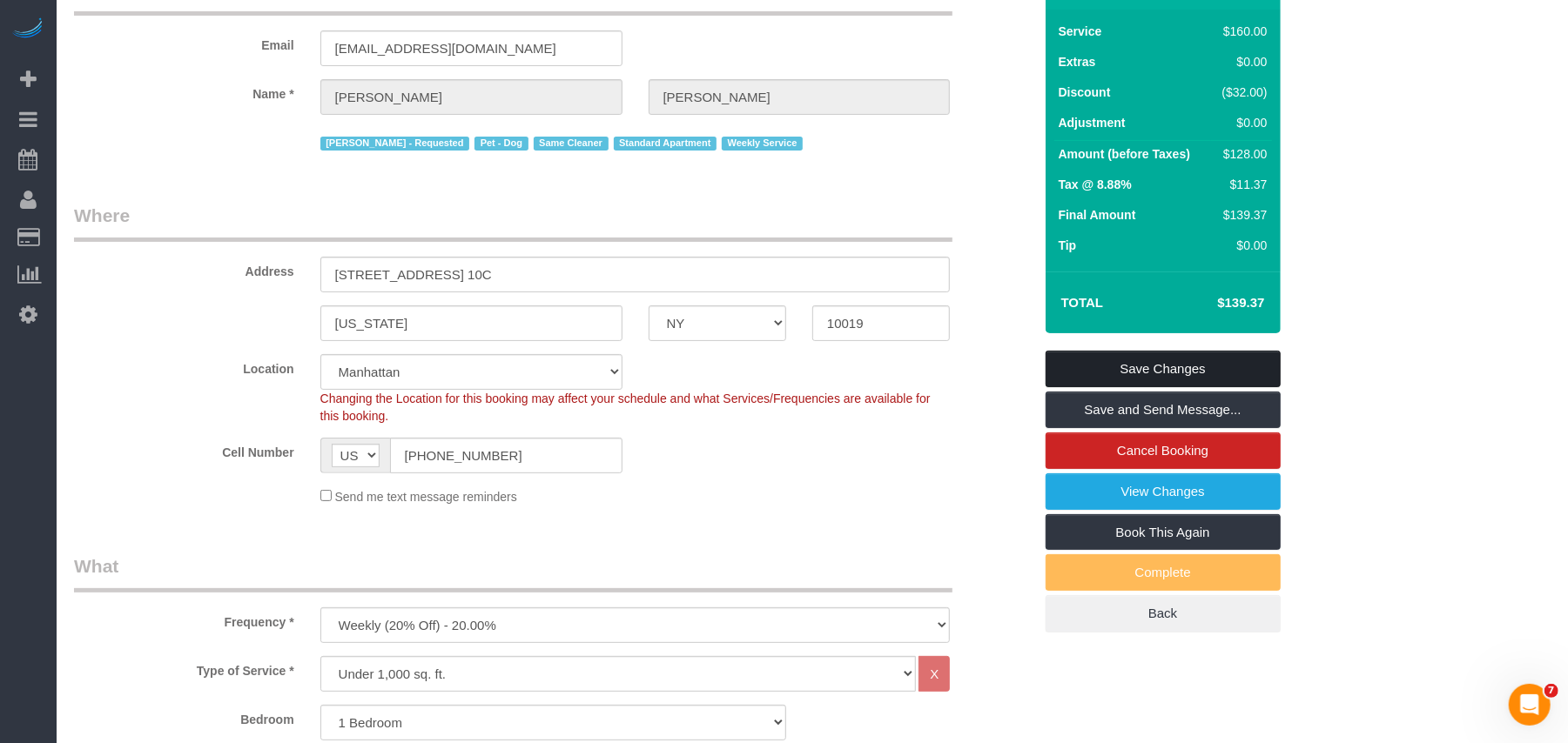
type textarea "We keep a very clean home so would appreciate a top rated cleaner since we will…"
click at [1105, 363] on link "Save Changes" at bounding box center [1163, 369] width 235 height 37
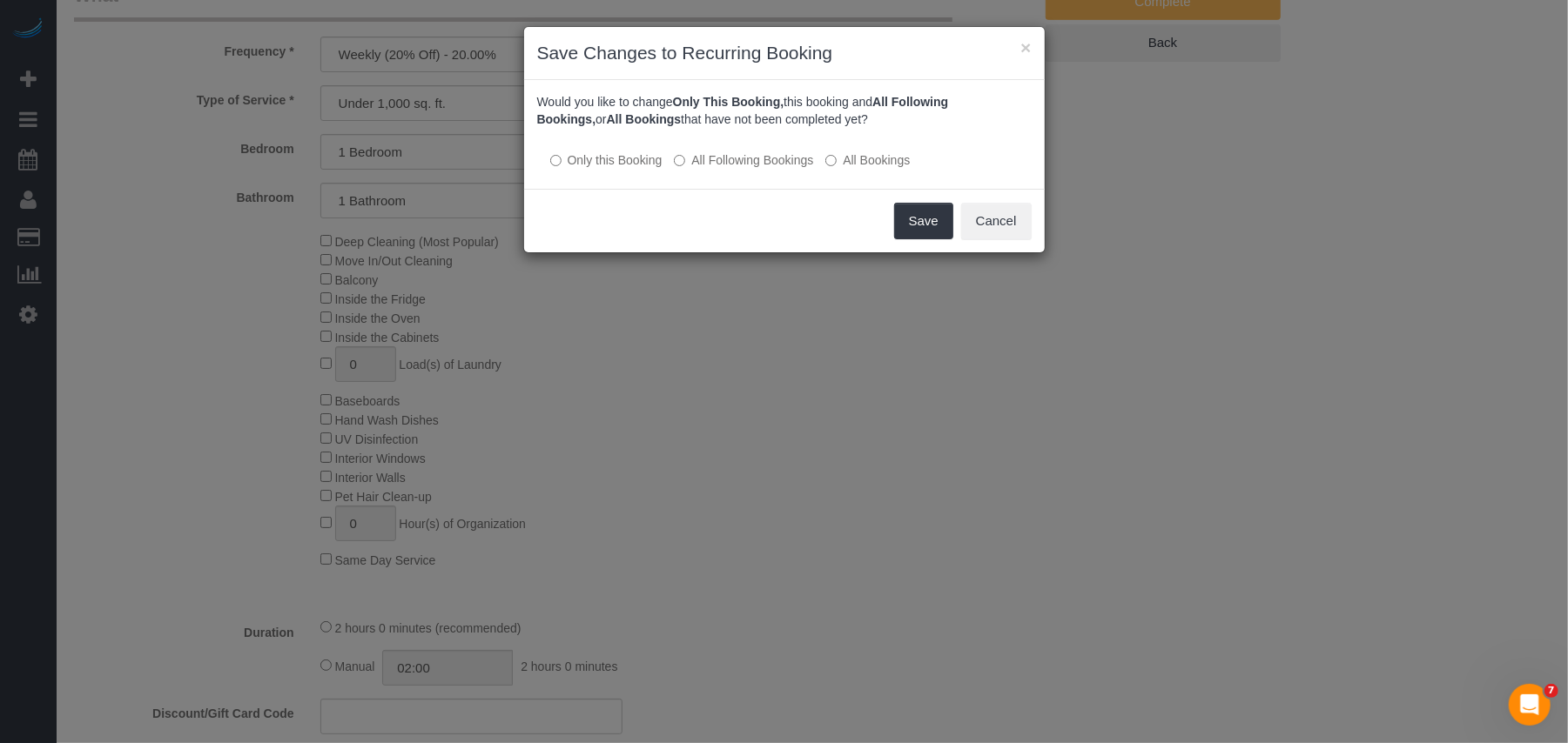
scroll to position [116, 0]
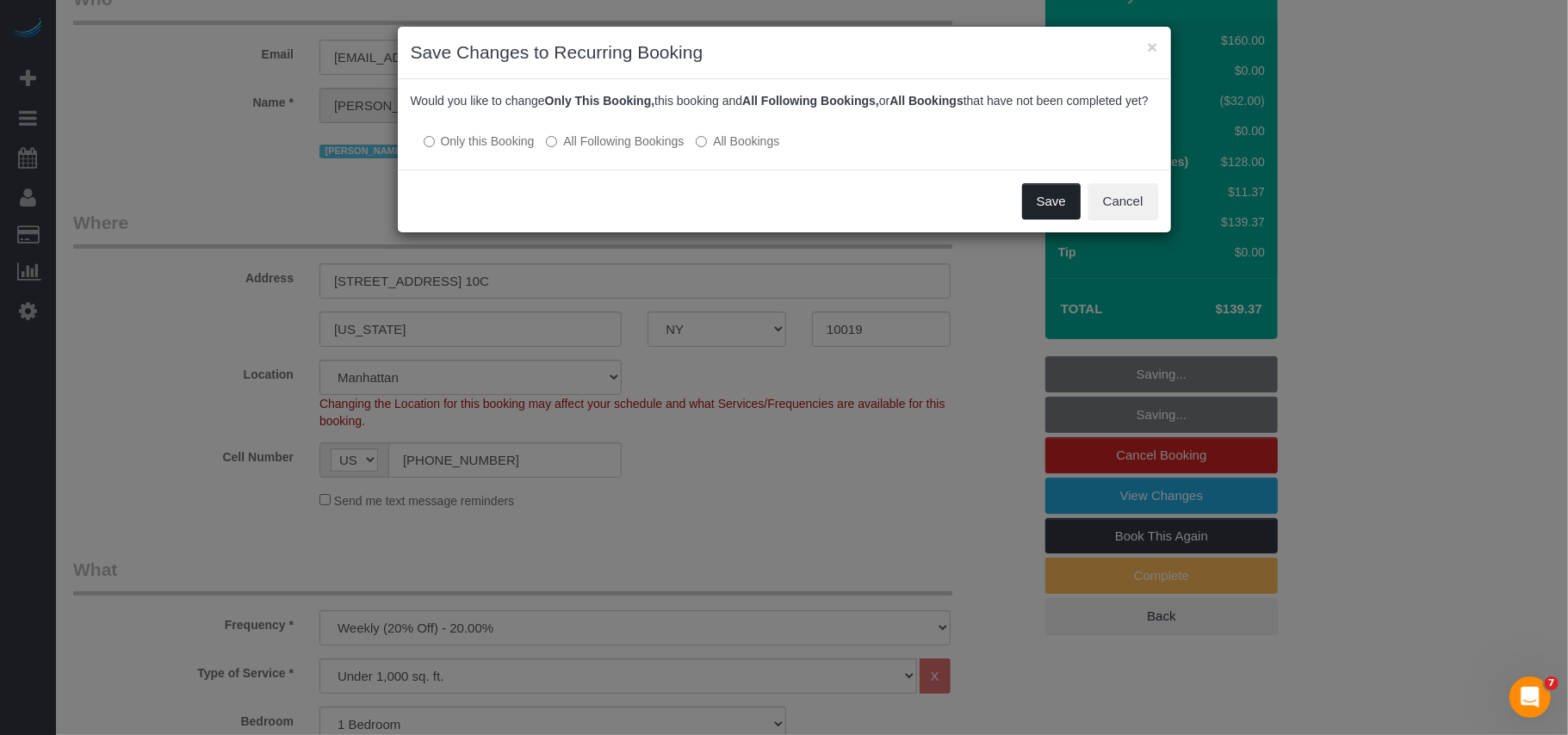
click at [1029, 220] on button "Save" at bounding box center [1051, 201] width 59 height 36
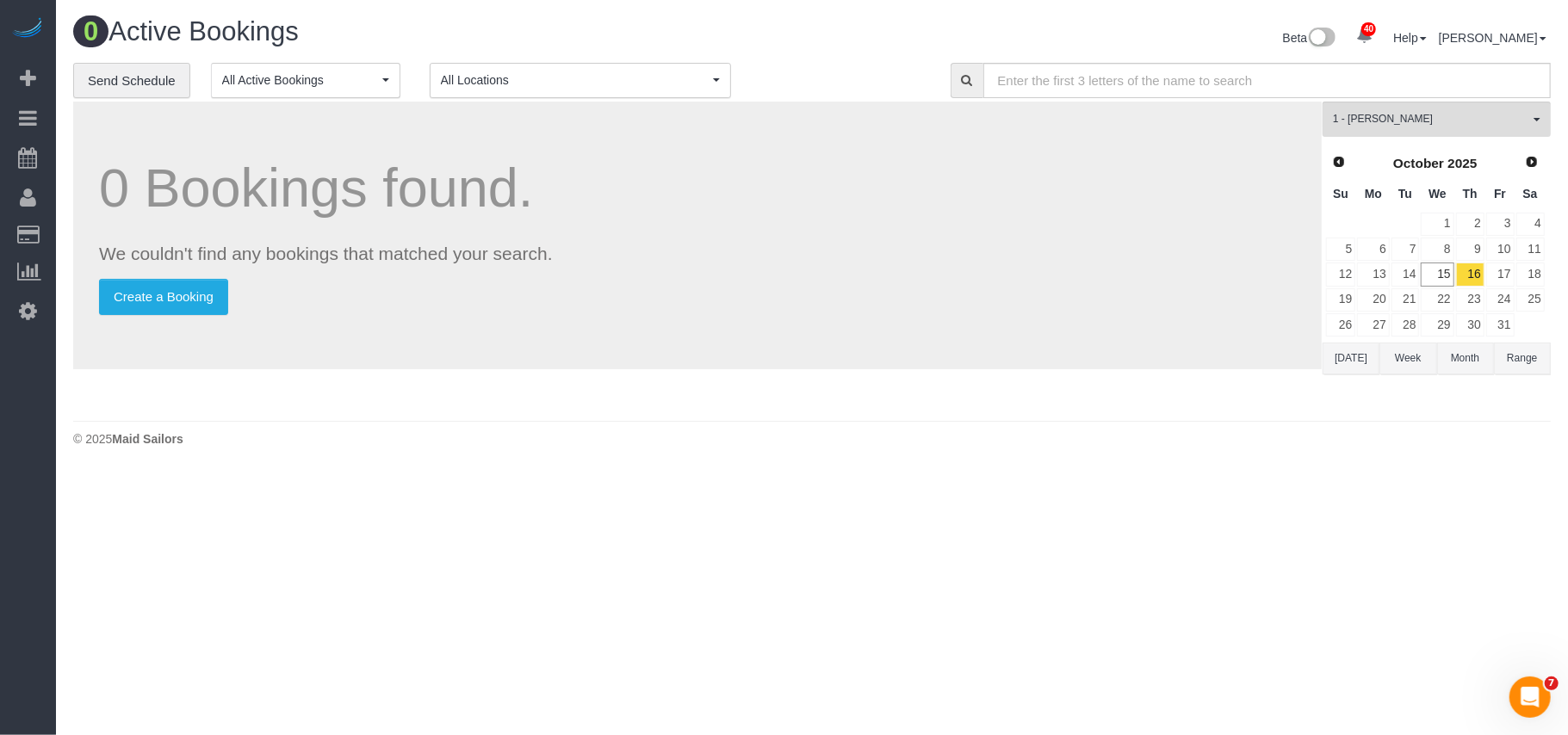
drag, startPoint x: 866, startPoint y: 55, endPoint x: 841, endPoint y: 80, distance: 35.4
click at [867, 53] on div "Beta 40 Your Notifications You have 0 alerts × You have 9 to charge for 10/14/2…" at bounding box center [1187, 40] width 752 height 46
click at [858, 55] on div "Beta 40 Your Notifications You have 0 alerts × You have 9 to charge for 10/14/2…" at bounding box center [1187, 40] width 752 height 46
click at [931, 231] on div "0 Bookings found. We couldn't find any bookings that matched your search. Creat…" at bounding box center [698, 236] width 1248 height 268
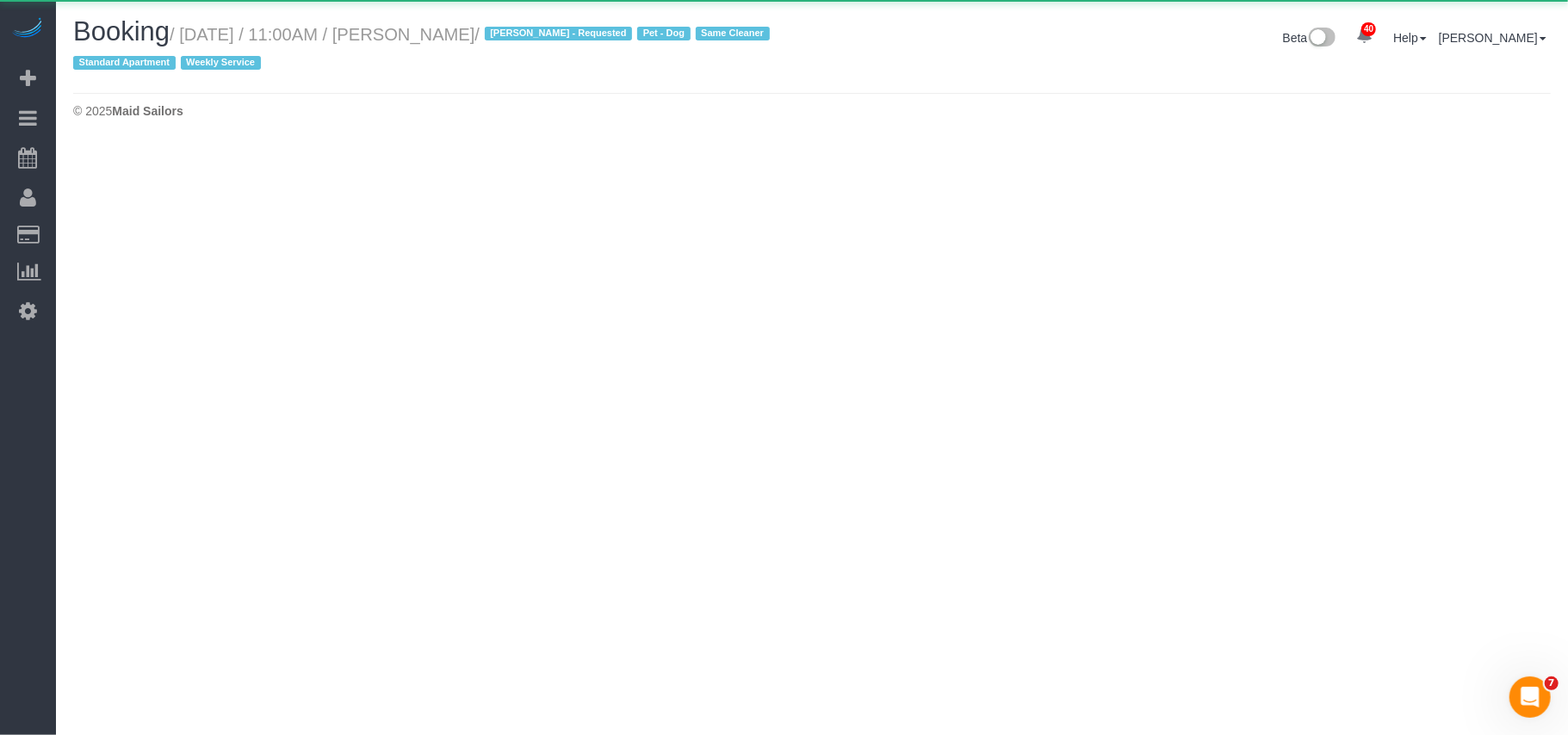
select select "NY"
select select "number:58"
select select "number:71"
select select "number:13"
select select "number:5"
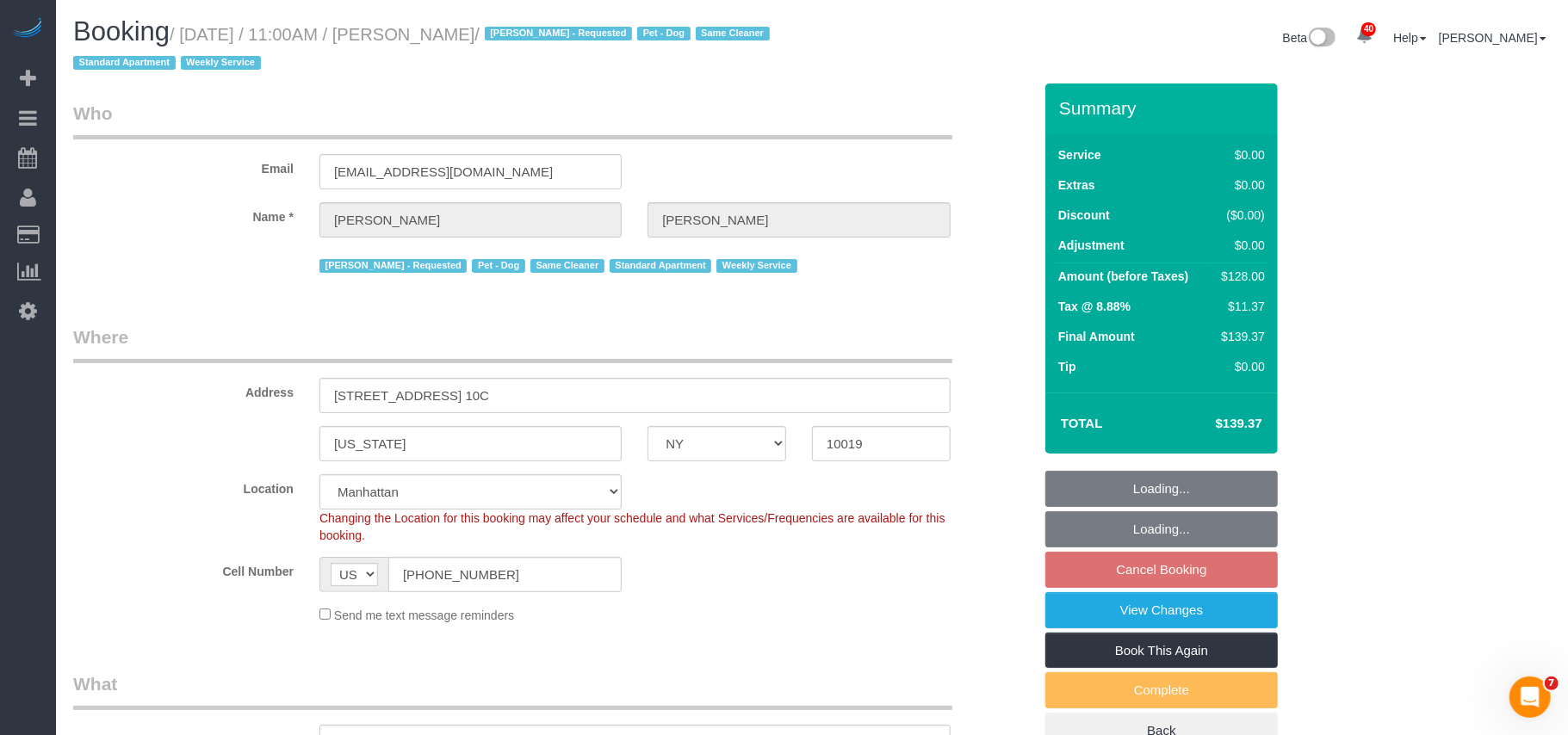
select select "object:2679"
select select "1"
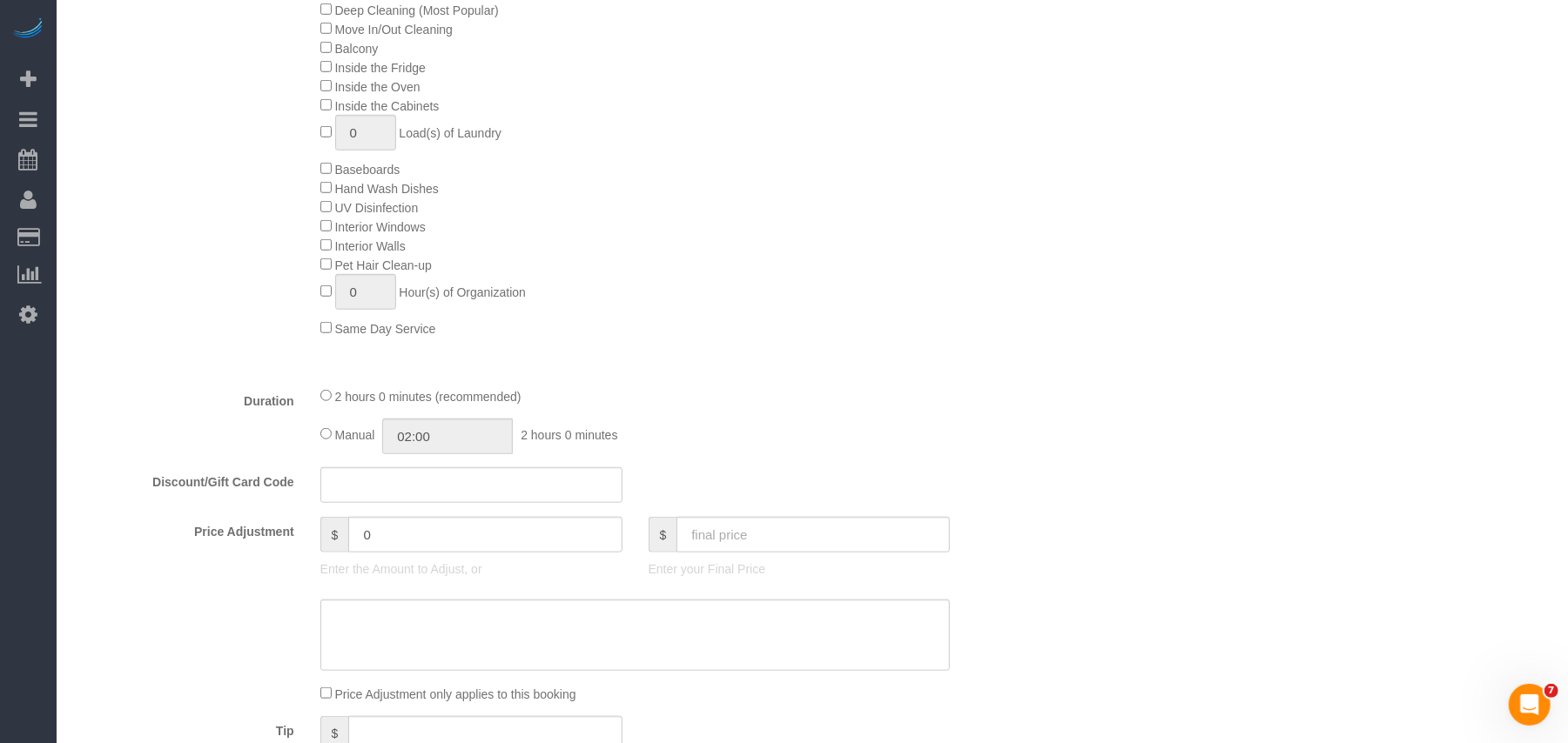
scroll to position [931, 0]
click at [684, 310] on div "Deep Cleaning (Most Popular) Move In/Out Cleaning Balcony Inside the Fridge Ins…" at bounding box center [677, 165] width 738 height 337
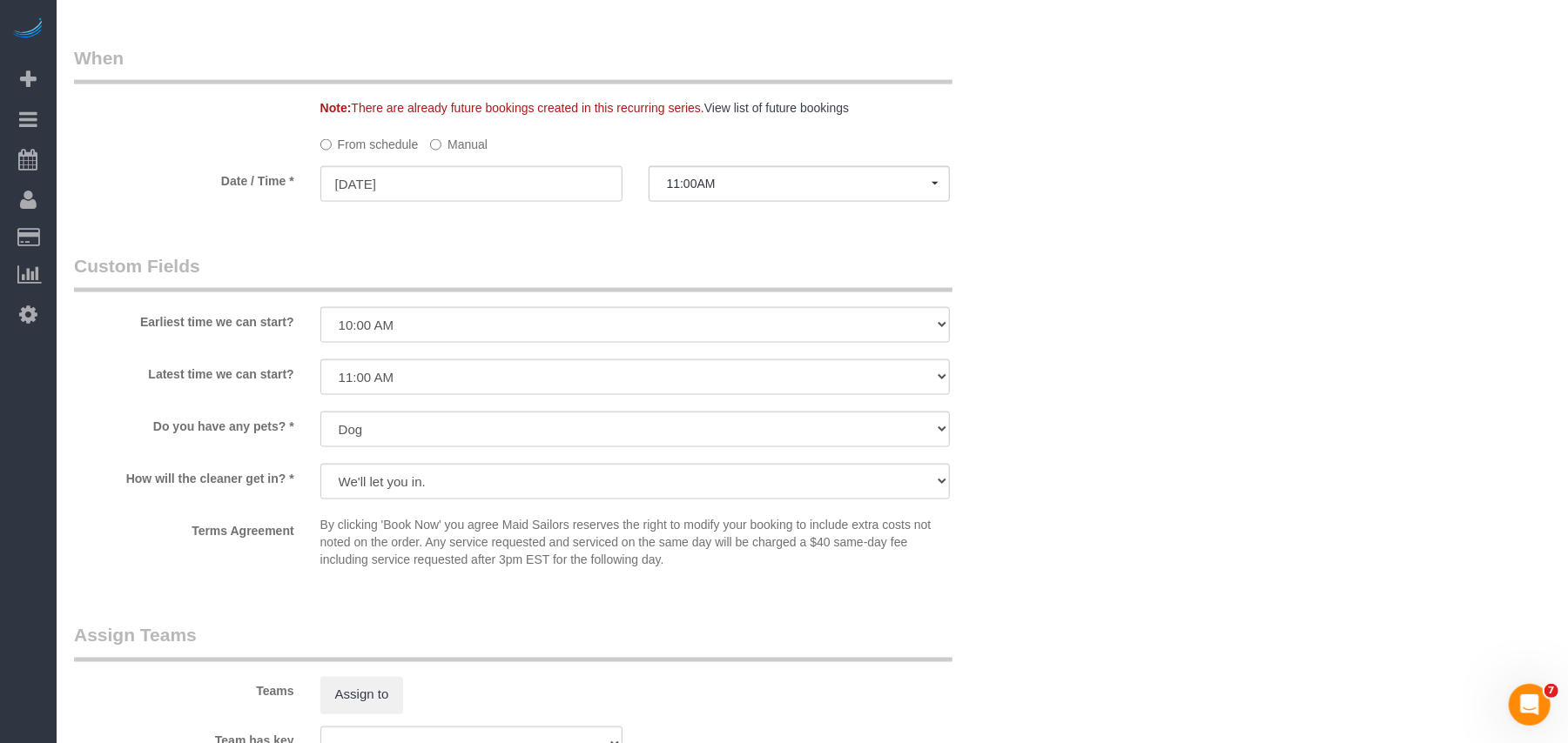
scroll to position [1741, 0]
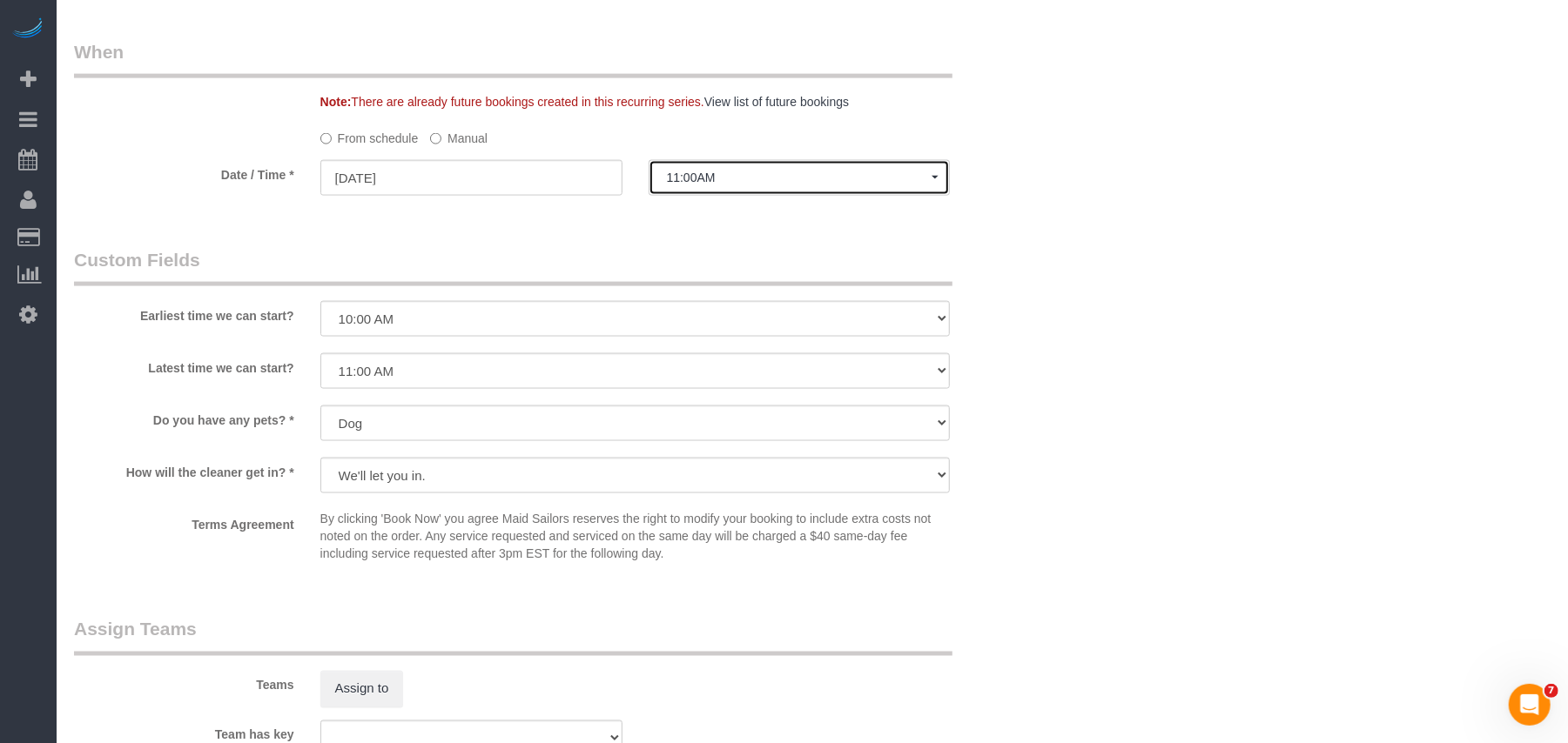
click at [704, 191] on button "11:00AM" at bounding box center [800, 178] width 302 height 36
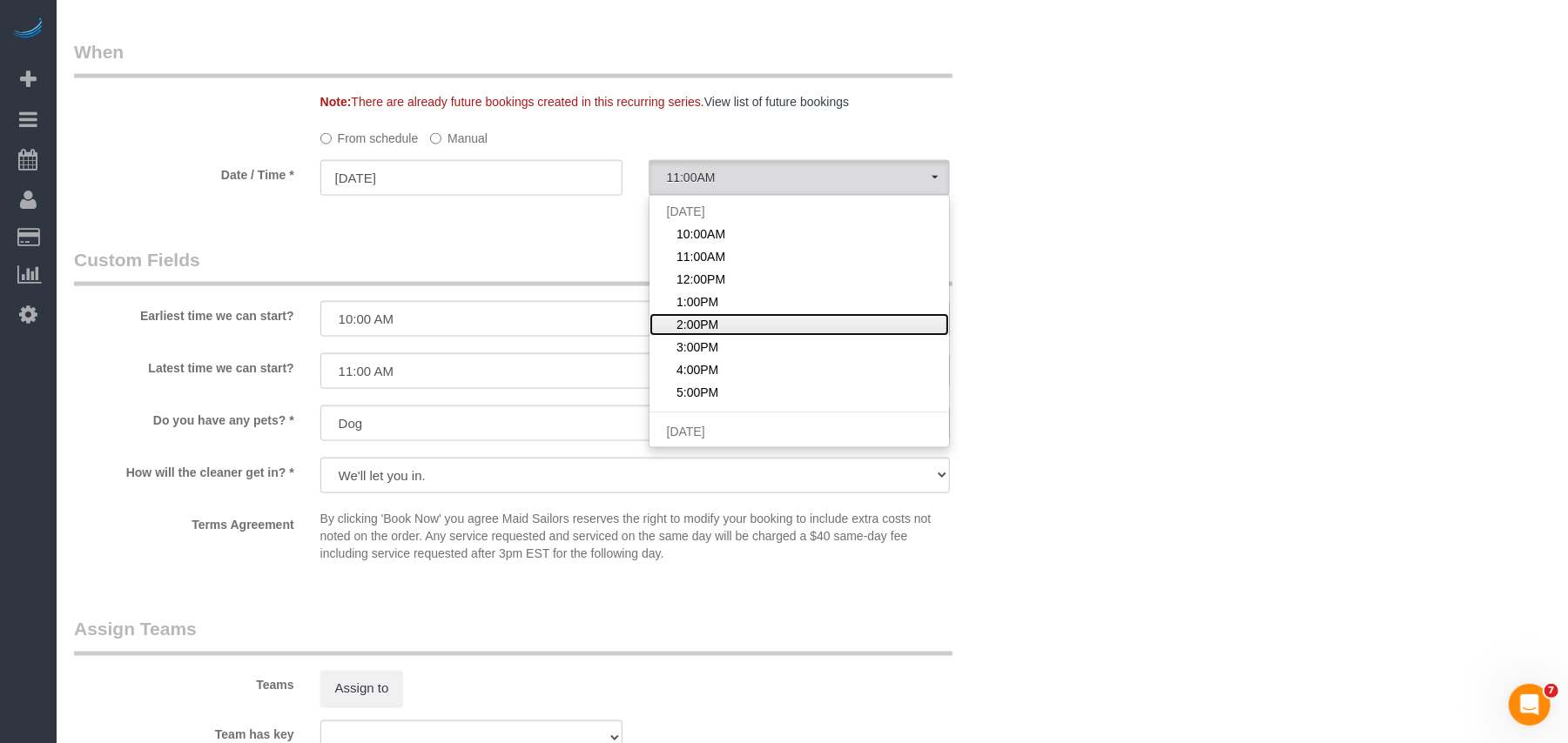
click at [694, 325] on span "2:00PM" at bounding box center [698, 324] width 42 height 18
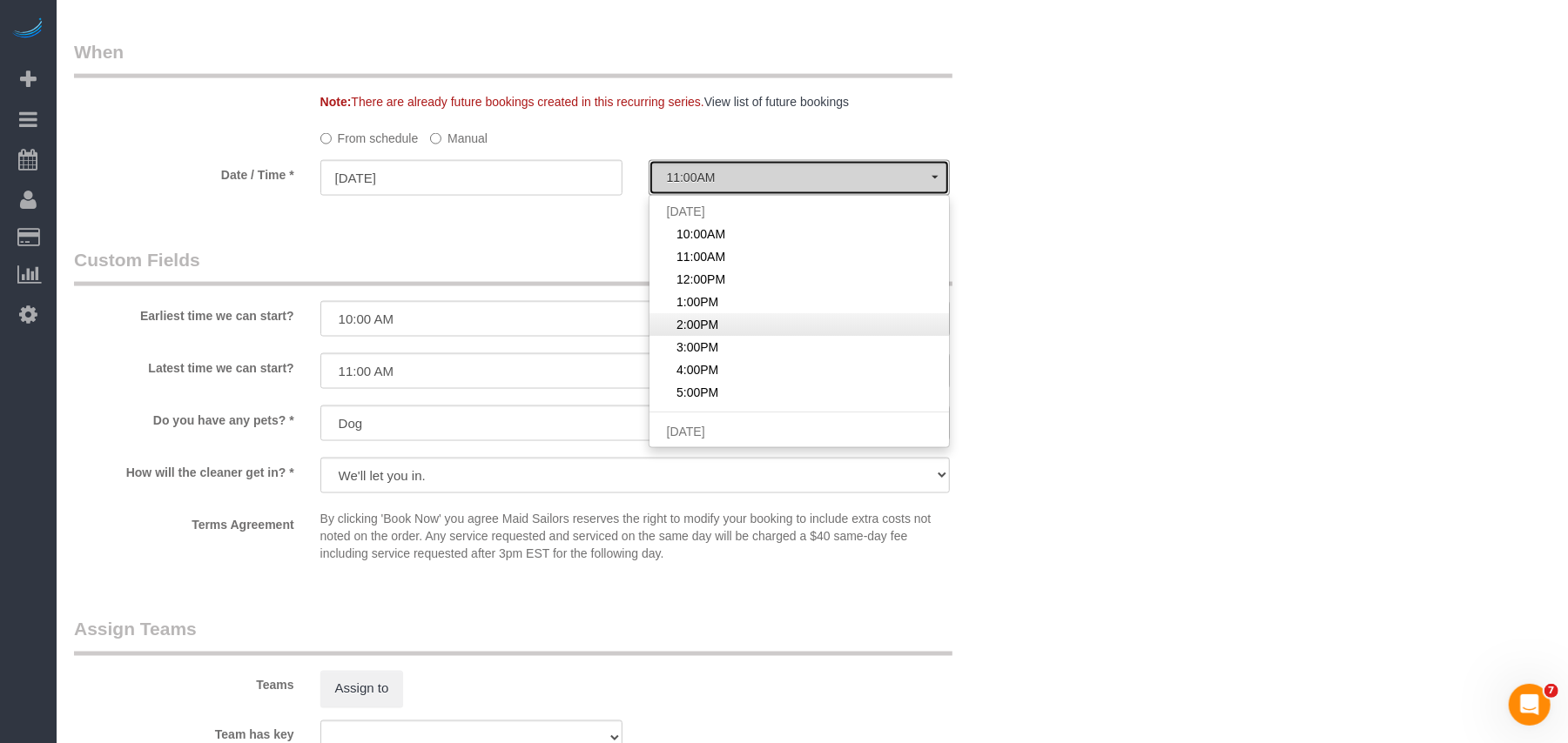
select select "spot57"
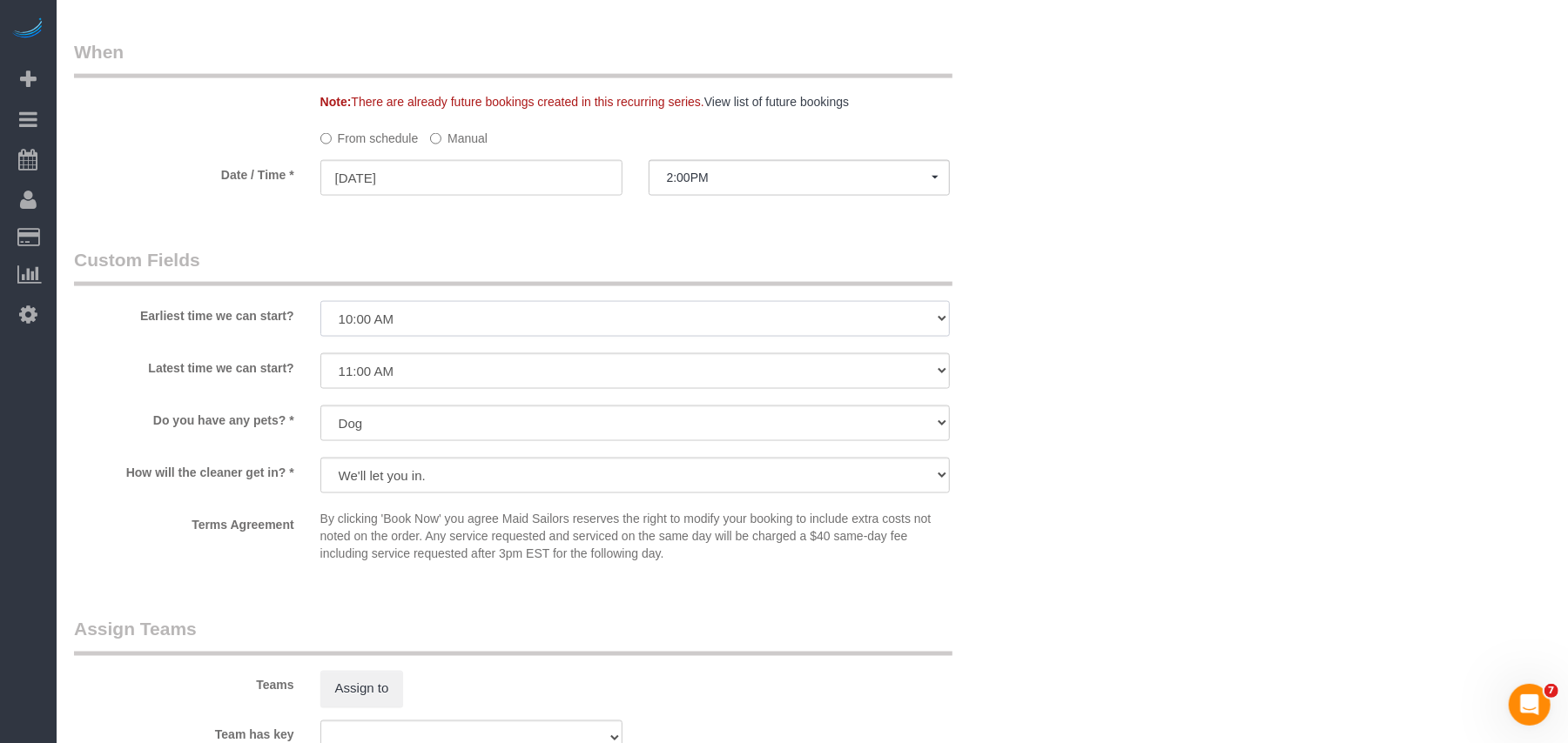
click at [415, 327] on select "I am not flexible, keep my selected time 8:00 AM 9:00 AM 10:00 AM 11:00 AM 12:0…" at bounding box center [635, 319] width 630 height 36
drag, startPoint x: 230, startPoint y: 378, endPoint x: 331, endPoint y: 373, distance: 101.1
click at [230, 377] on label "Latest time we can start?" at bounding box center [184, 365] width 246 height 24
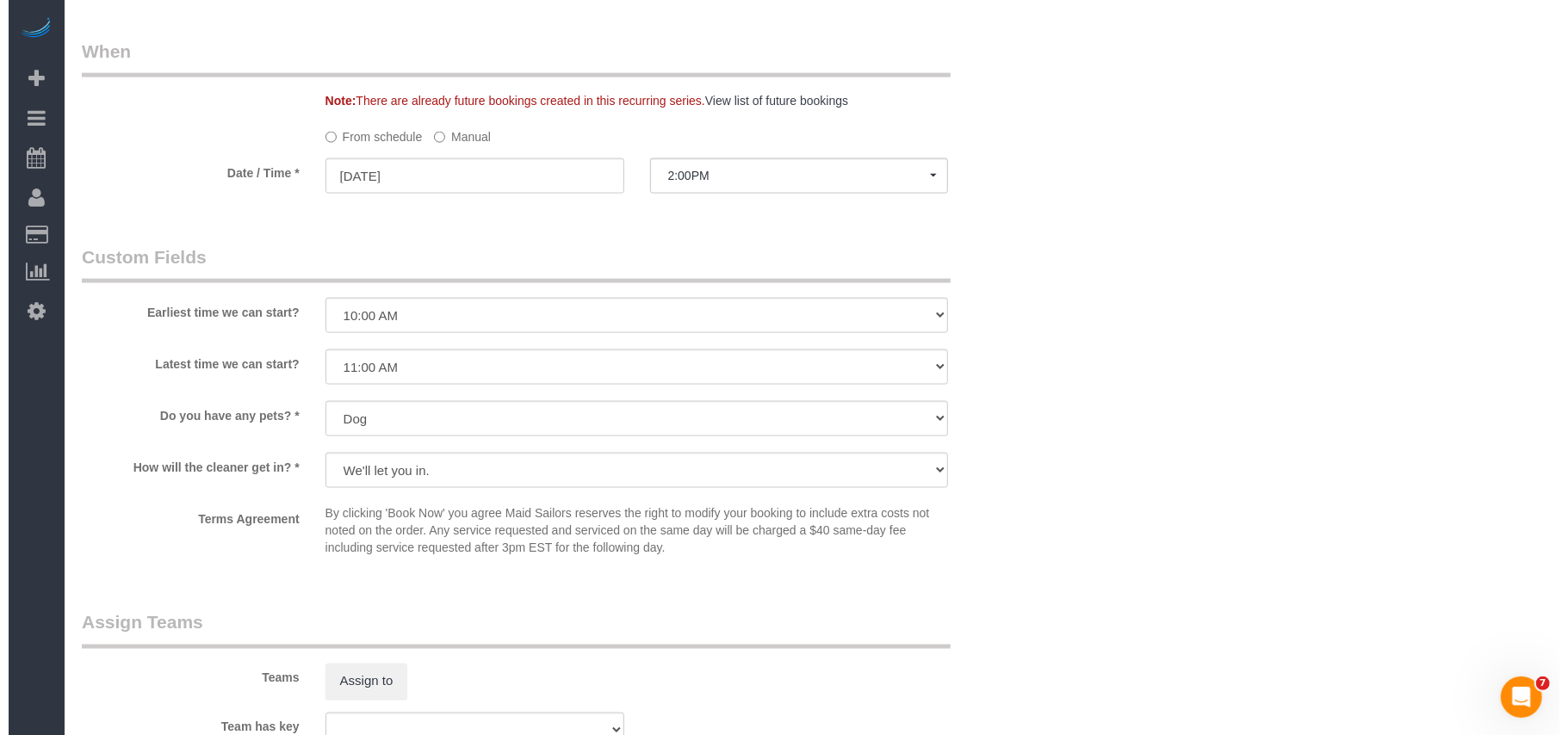
scroll to position [1951, 0]
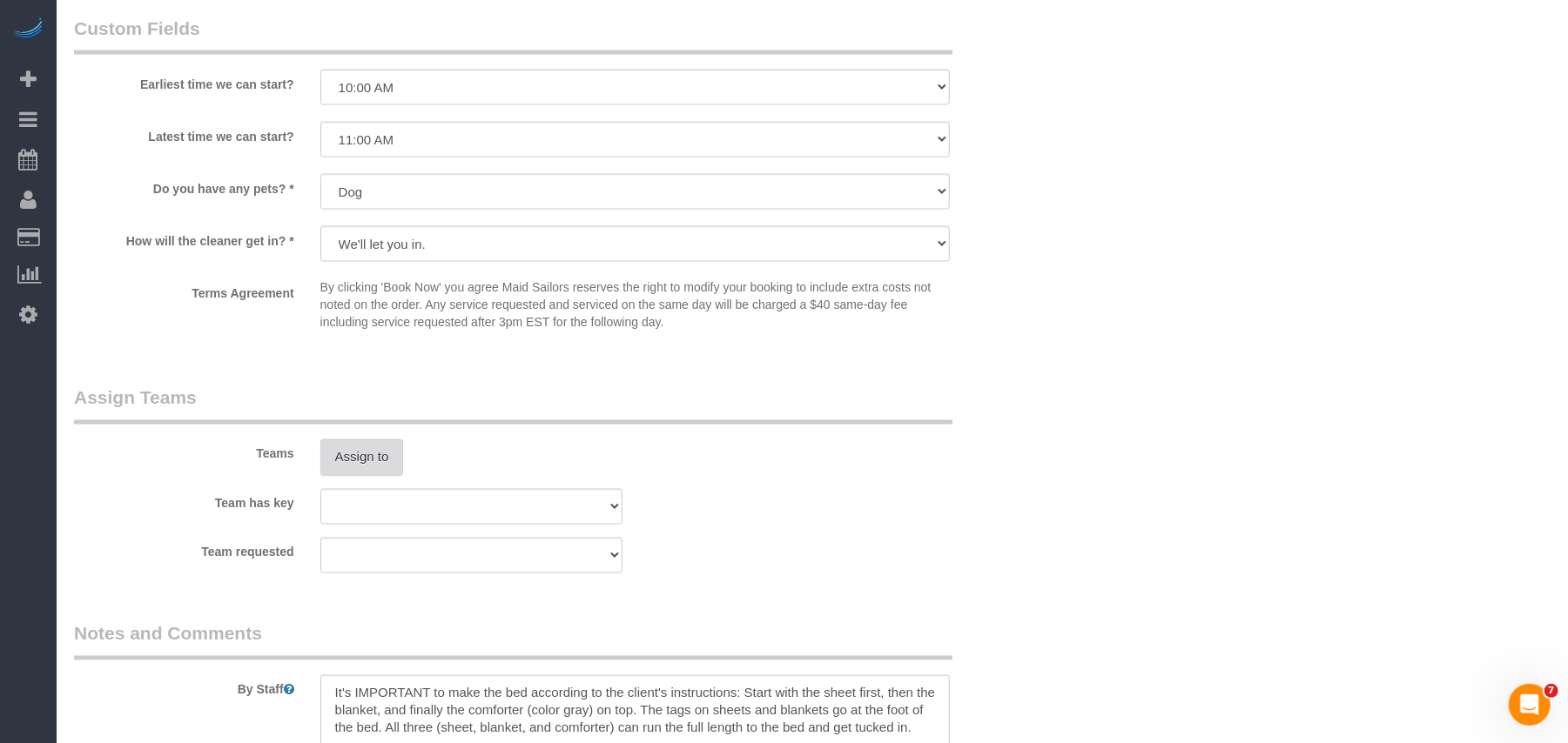
click at [355, 447] on button "Assign to" at bounding box center [362, 457] width 83 height 37
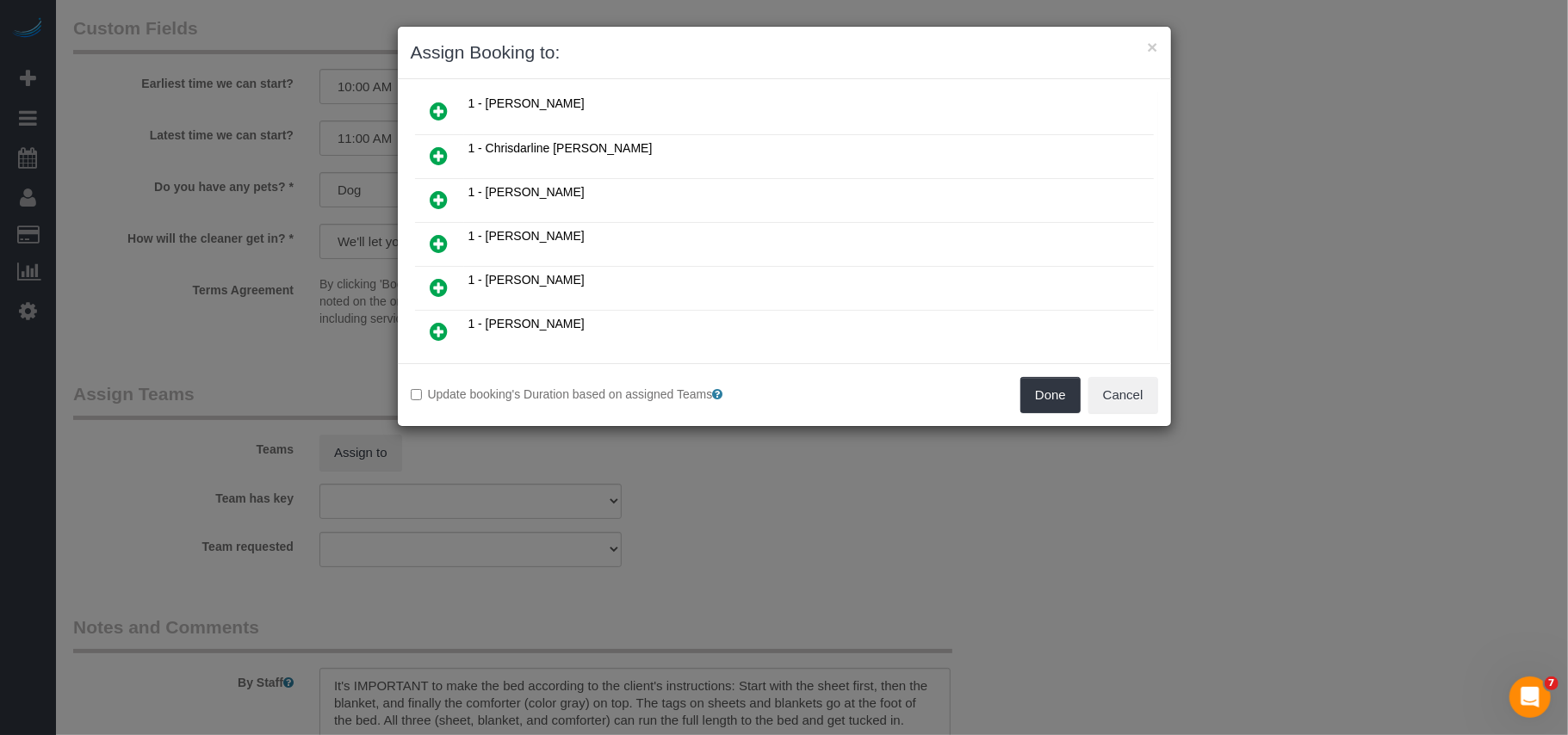
scroll to position [344, 0]
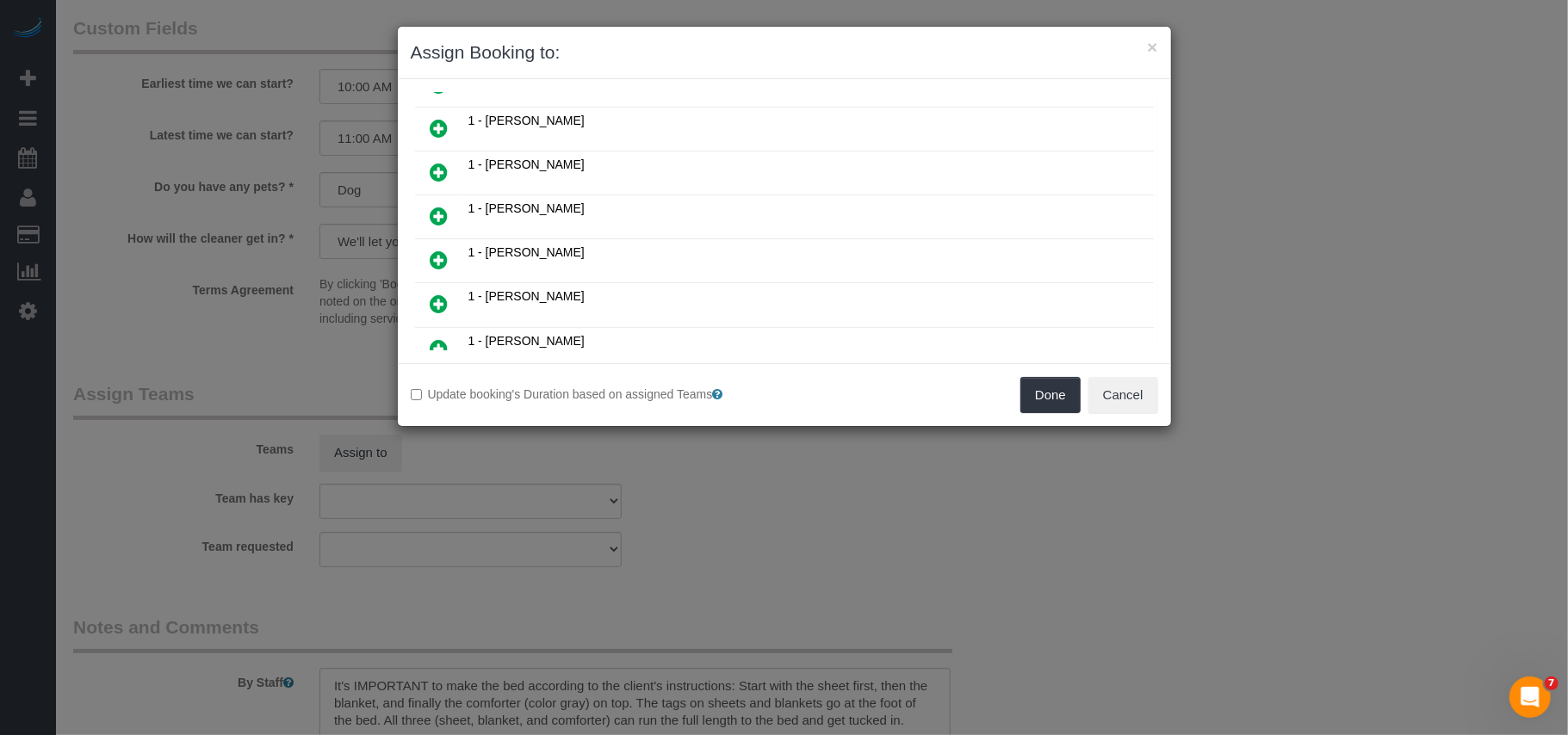
click at [439, 219] on icon at bounding box center [440, 216] width 18 height 21
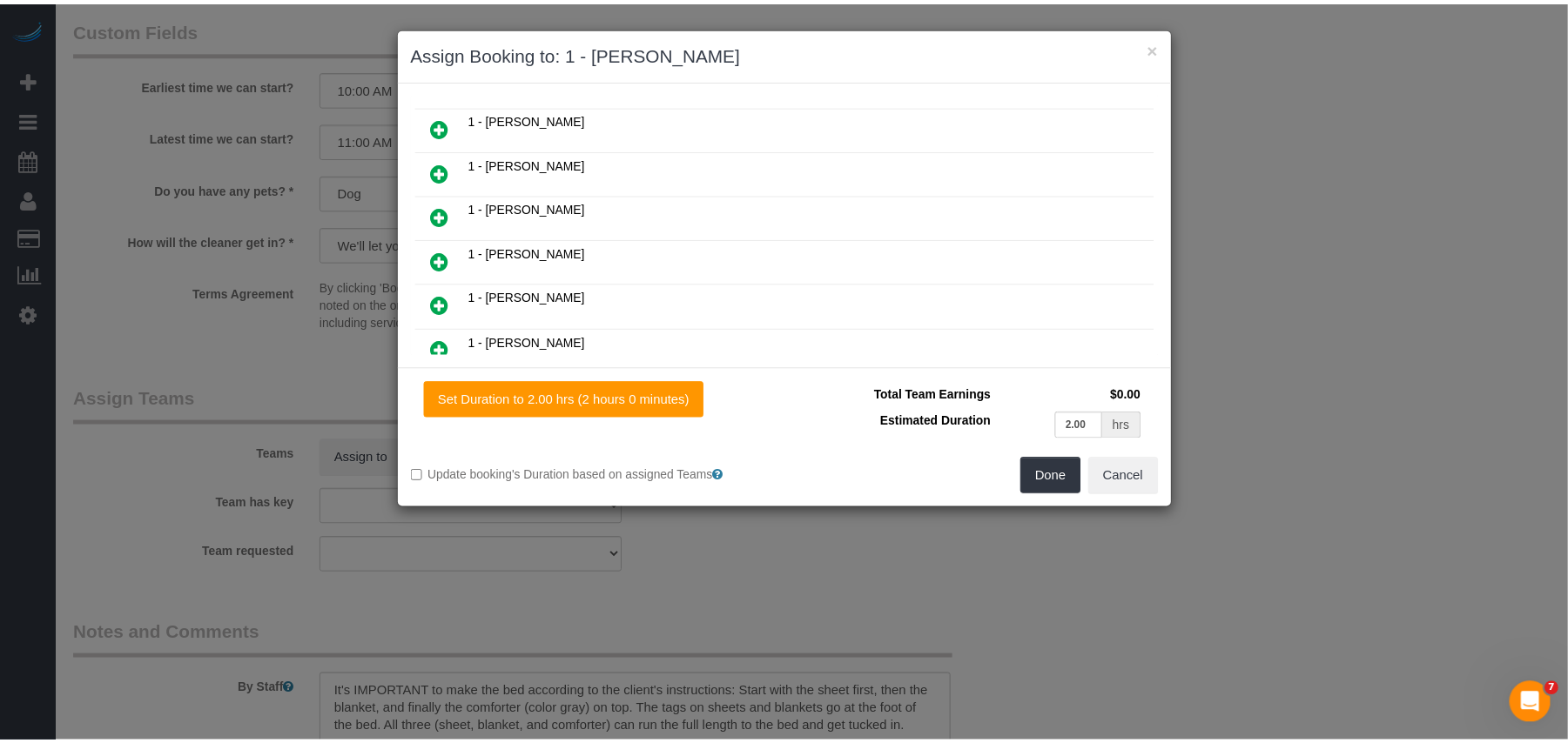
scroll to position [390, 0]
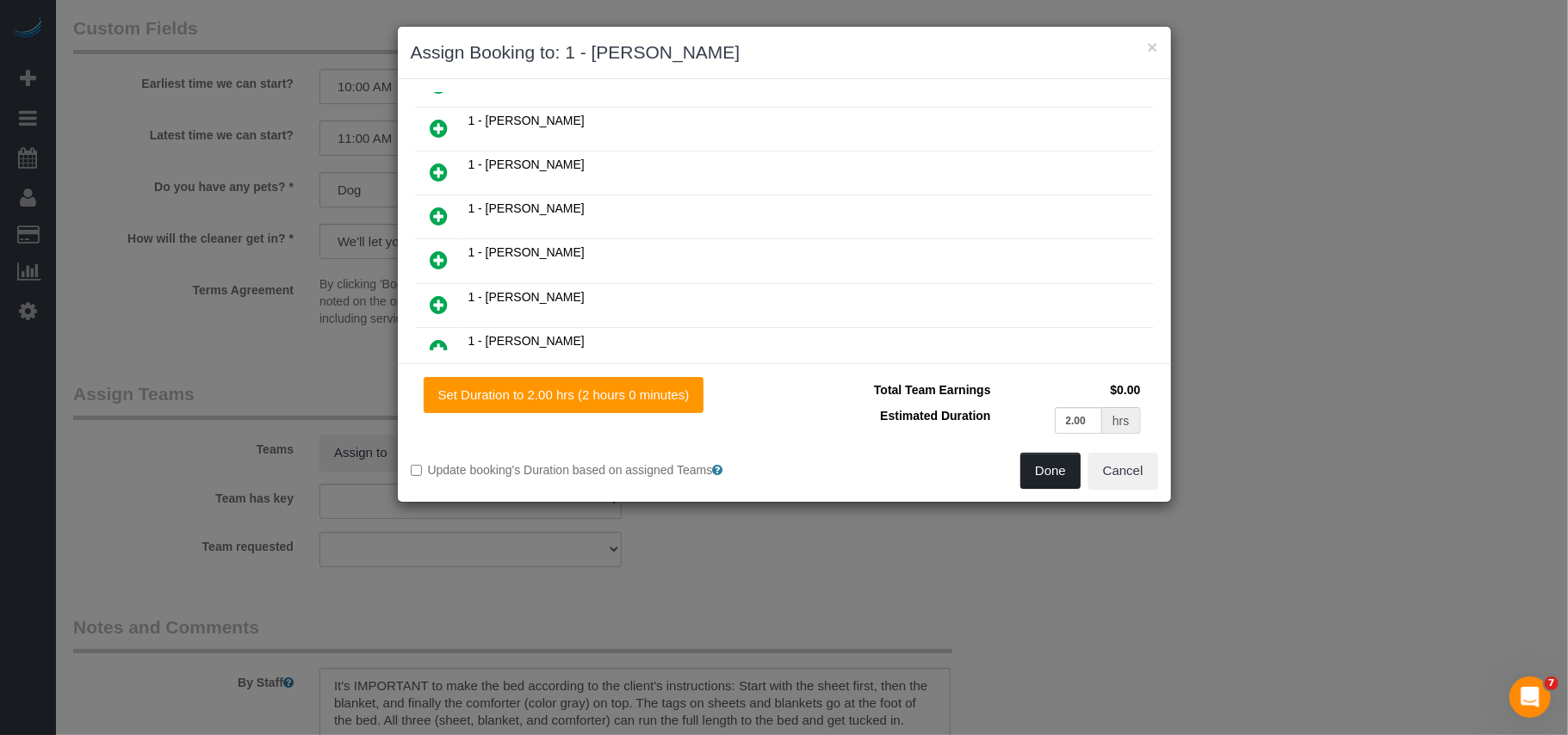
click at [1028, 467] on button "Done" at bounding box center [1050, 471] width 60 height 36
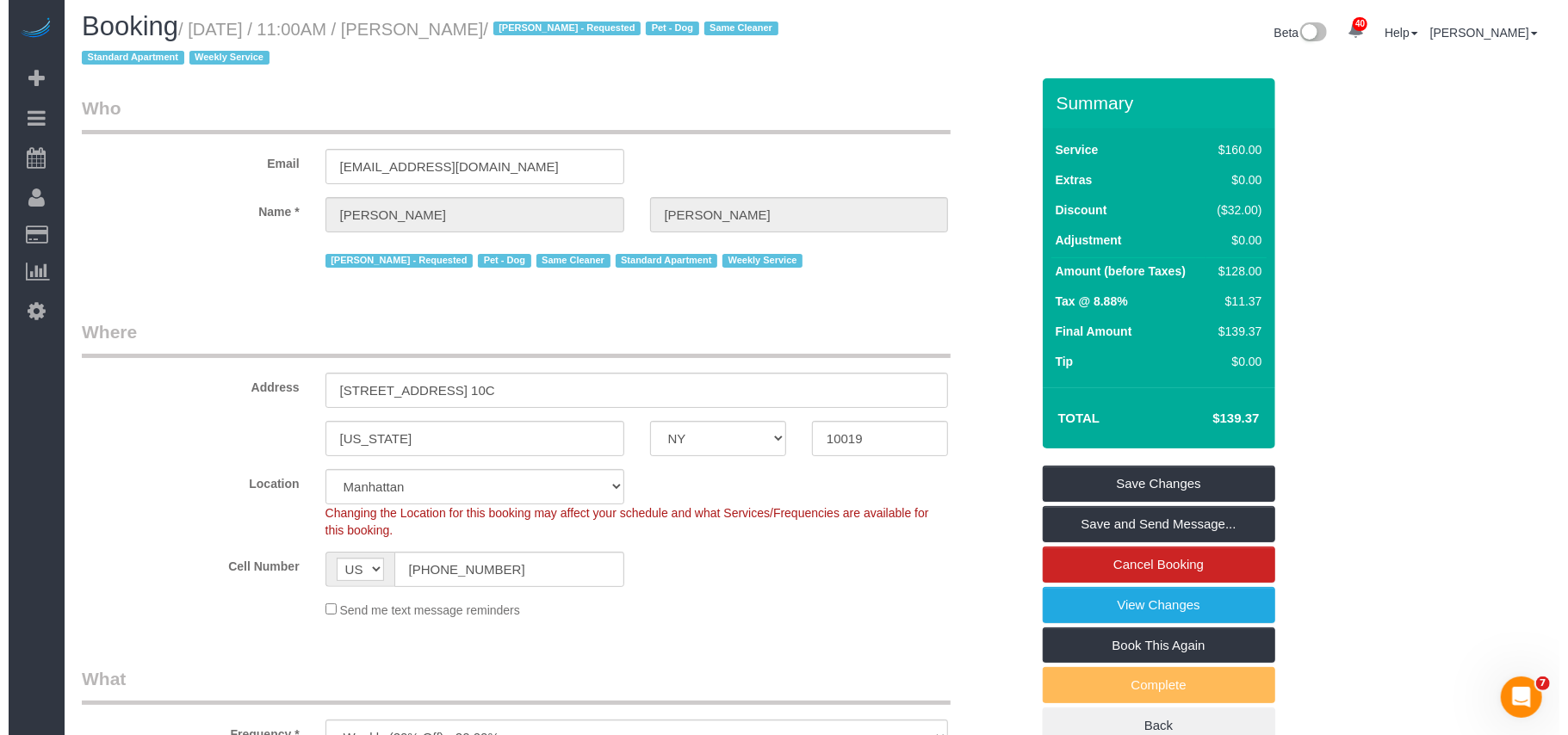
scroll to position [0, 0]
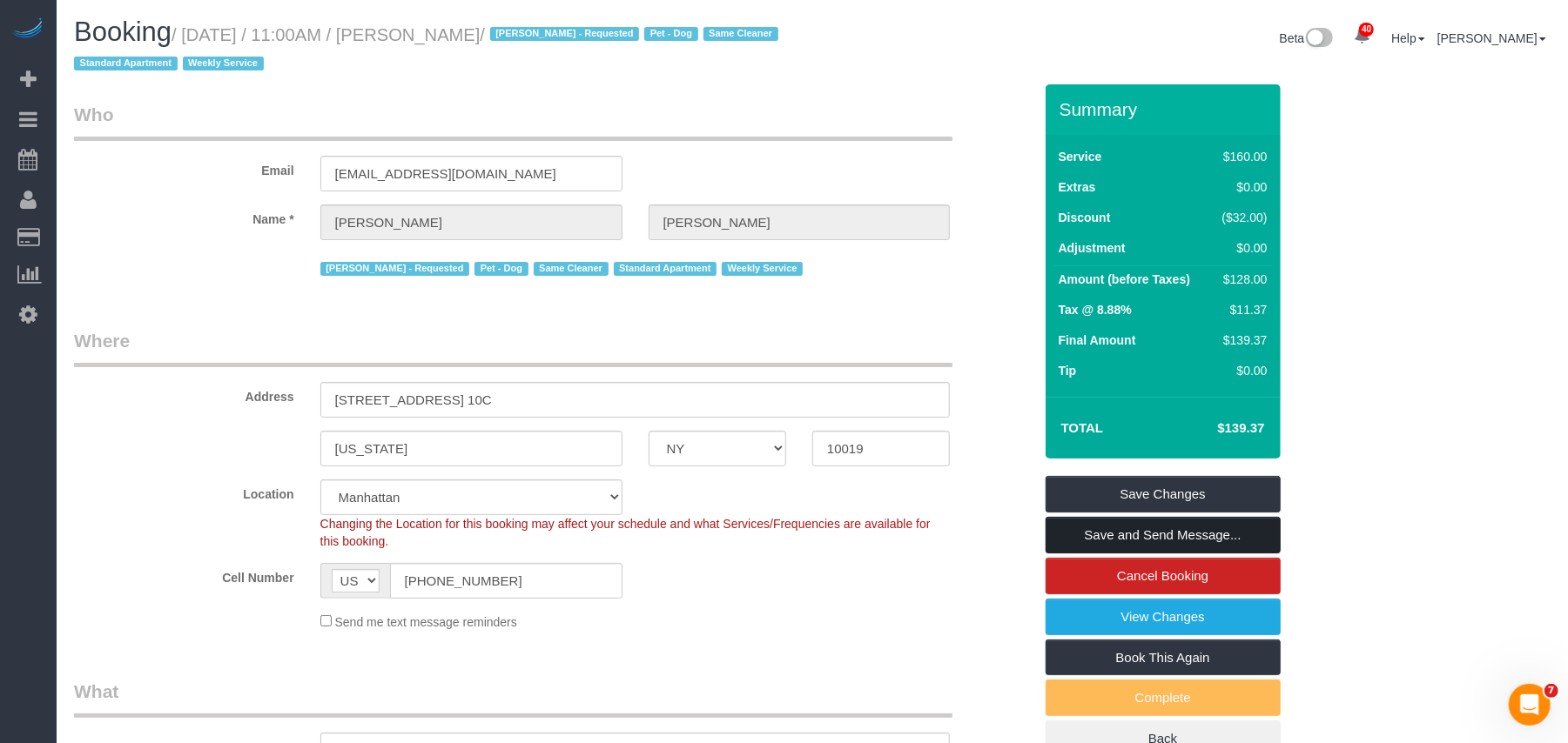
click at [1112, 531] on link "Save and Send Message..." at bounding box center [1163, 535] width 235 height 37
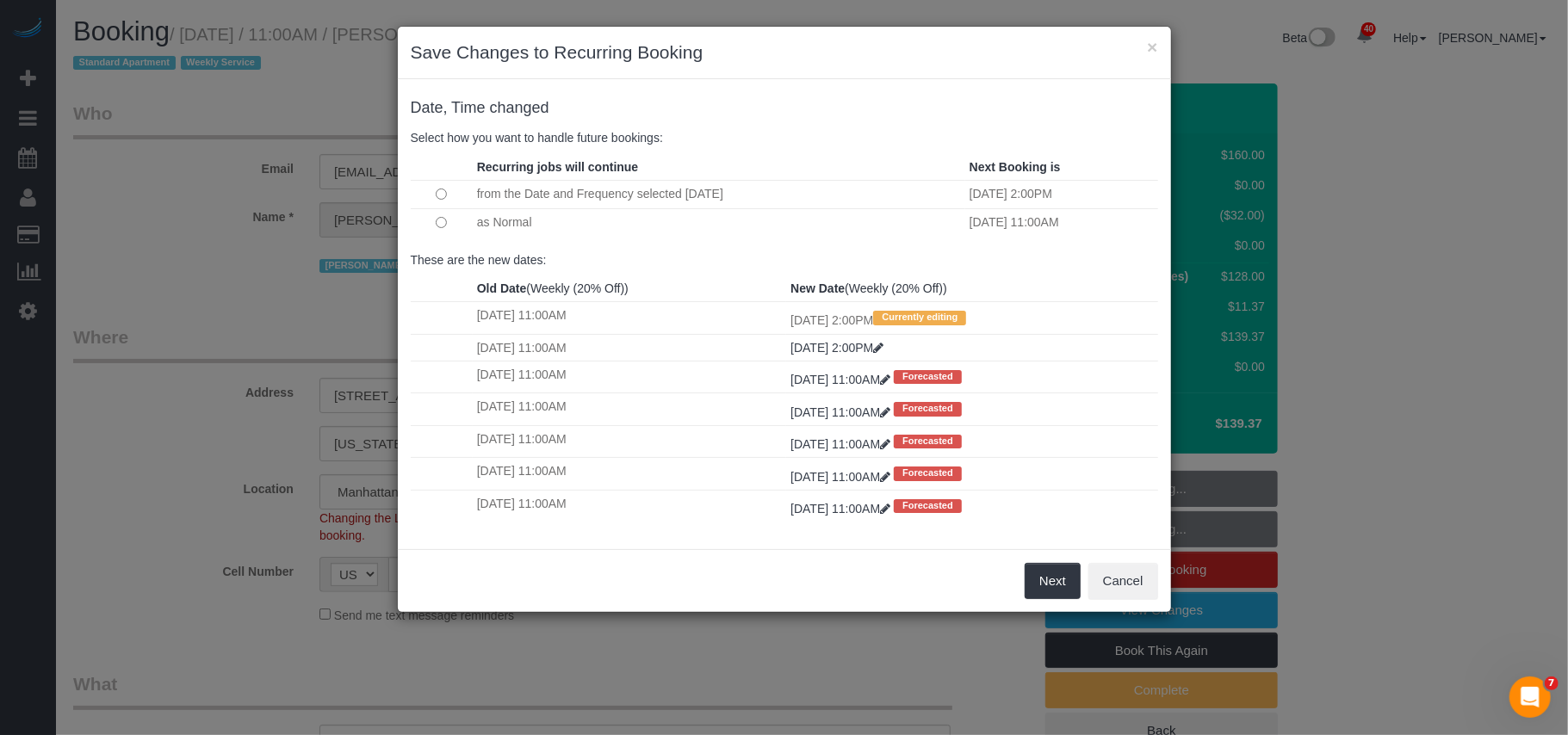
click at [449, 219] on td at bounding box center [442, 222] width 62 height 28
click at [1042, 583] on button "Next" at bounding box center [1052, 581] width 56 height 36
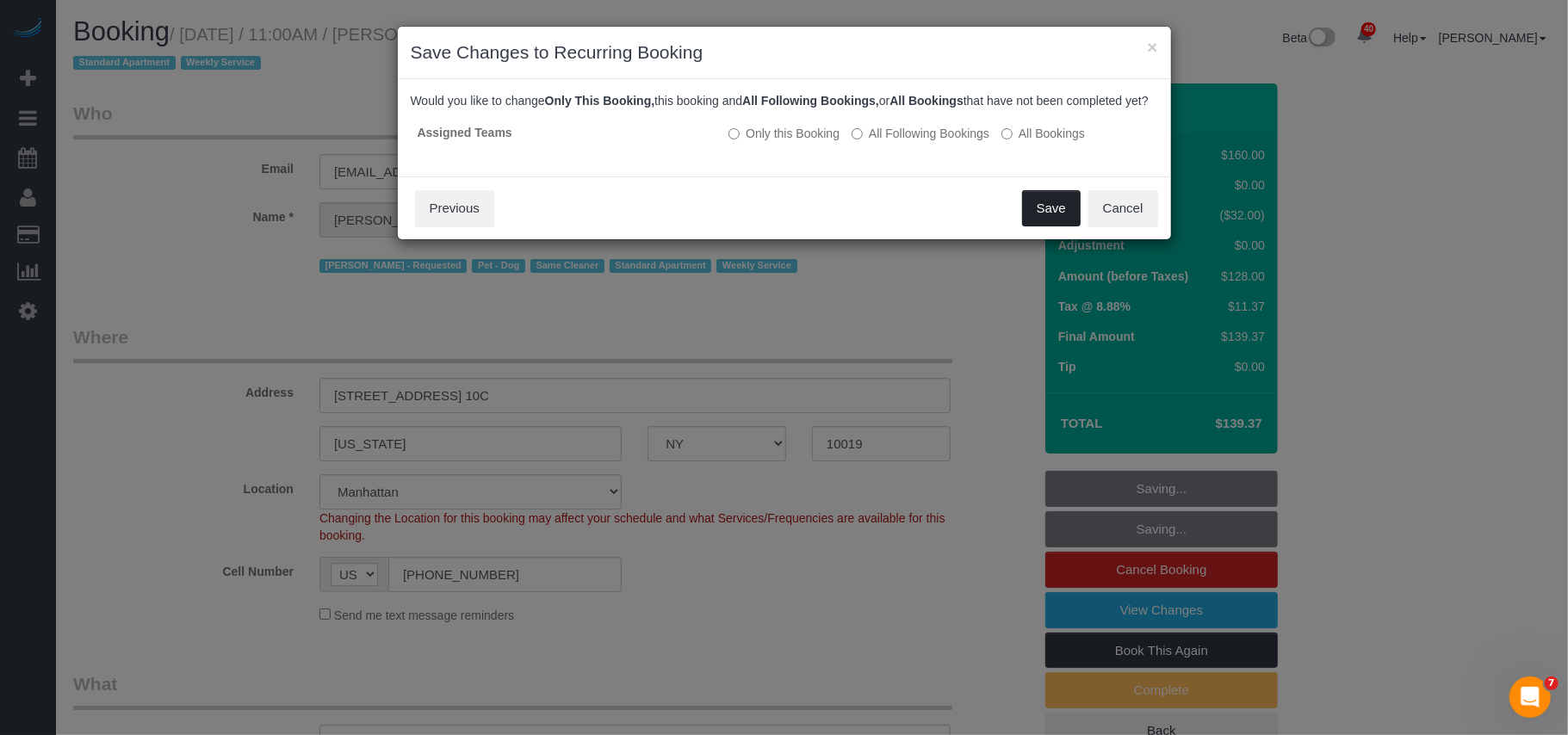
click at [1028, 227] on button "Save" at bounding box center [1051, 208] width 59 height 36
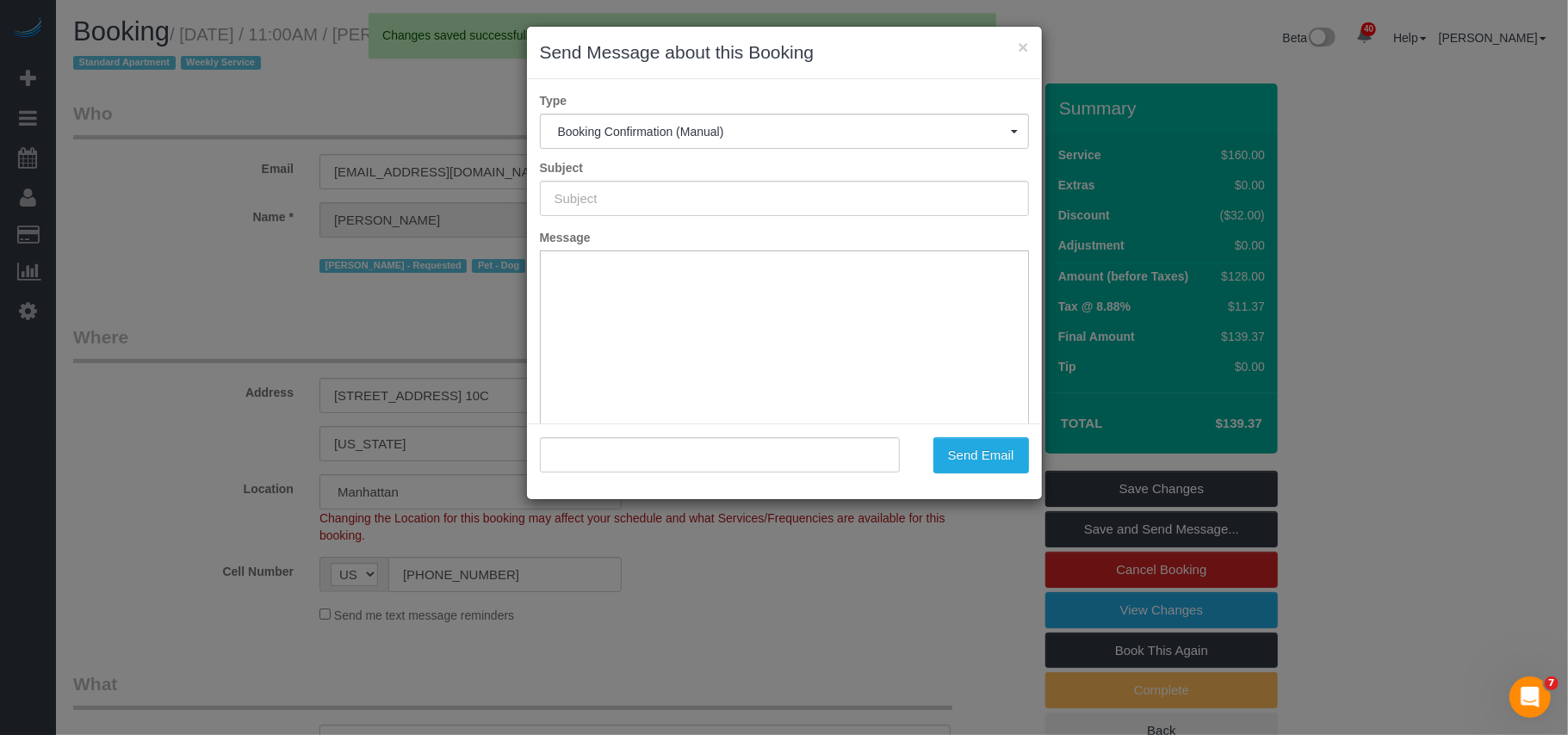
type input "Cleaning Confirmed for 10/16/2025 at 2:00pm"
type input ""Alex Fluker" <eafluker@gmail.com>"
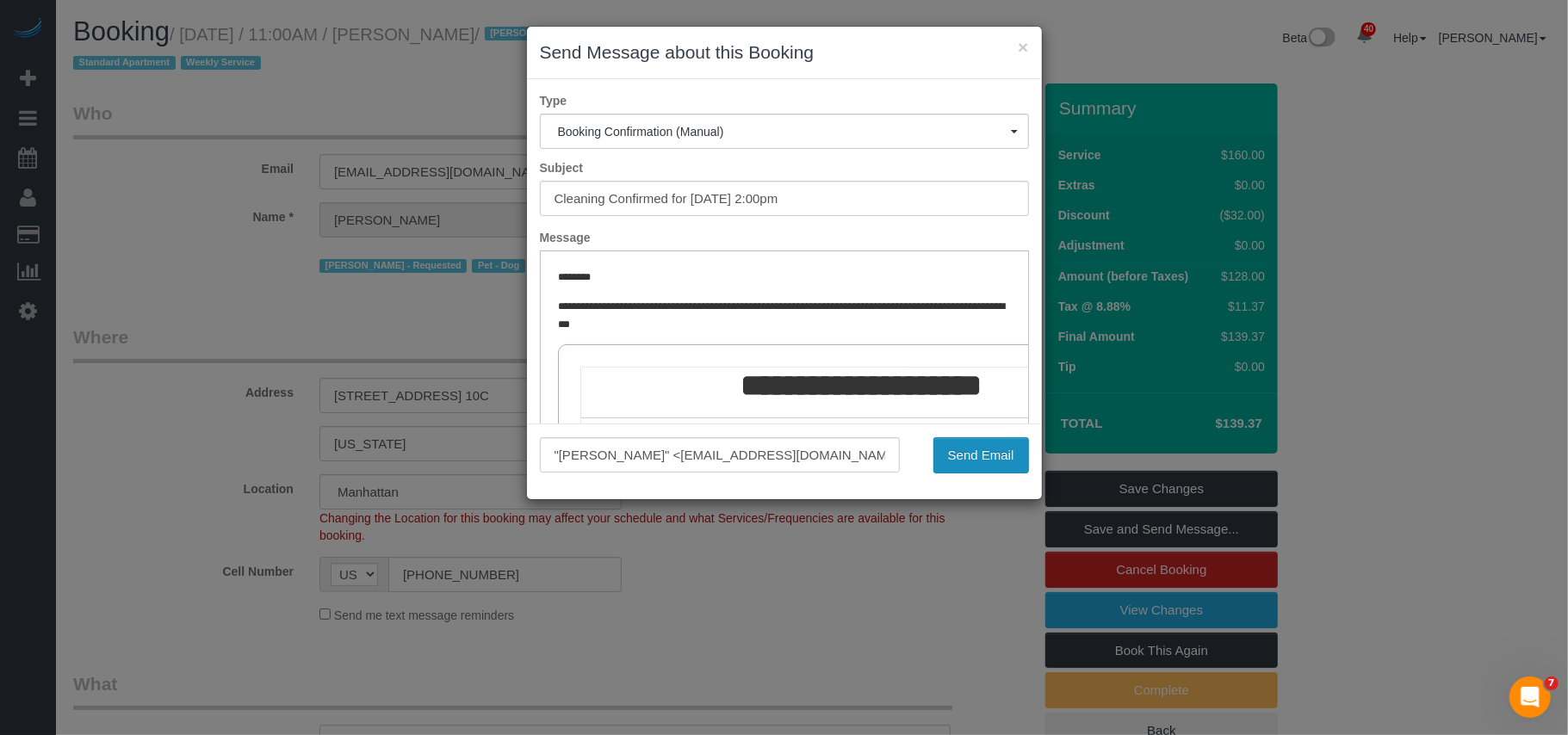
click at [1001, 455] on button "Send Email" at bounding box center [980, 455] width 95 height 36
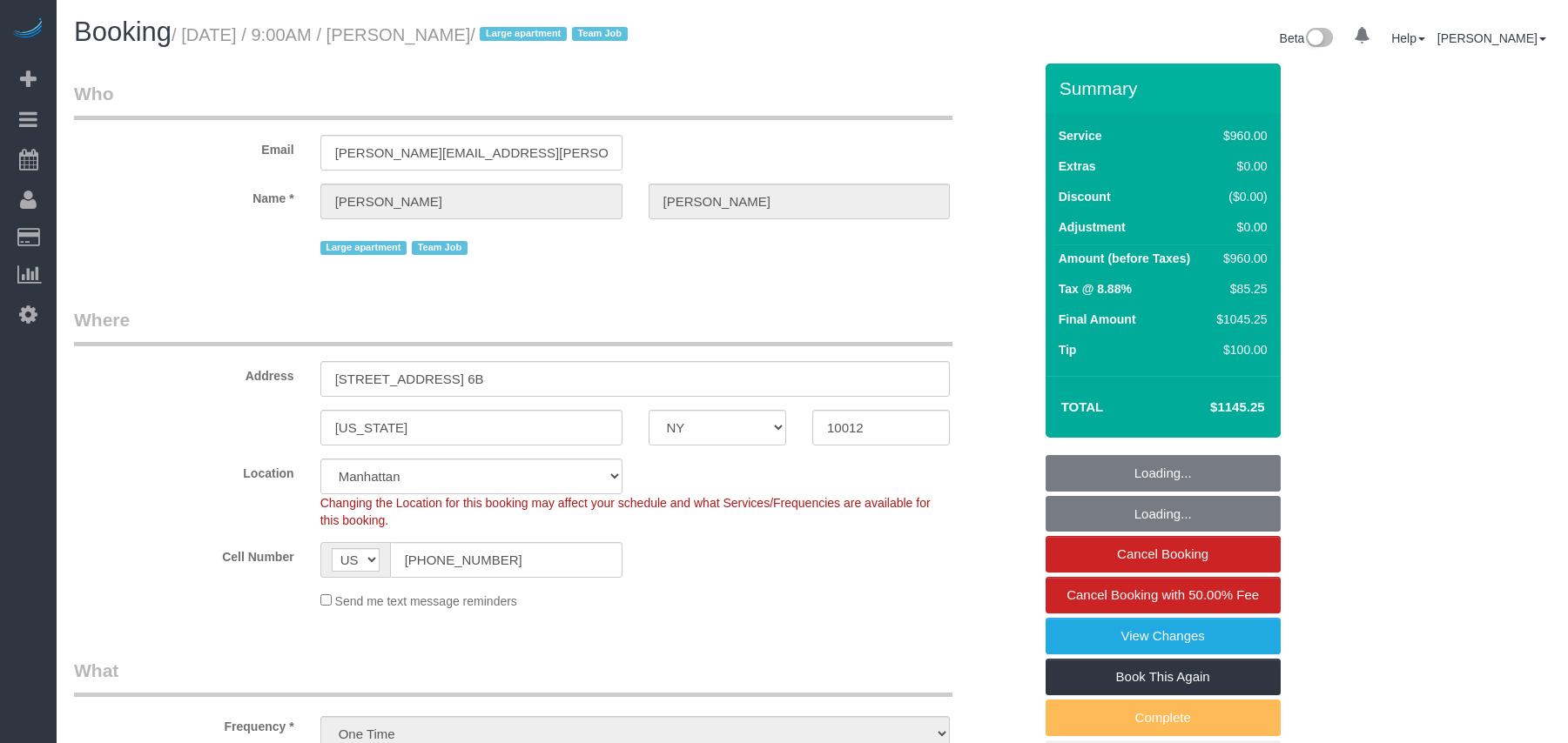
select select "NY"
select select "360"
select select "string:stripe-pm_1S6Gzo4VGloSiKo7bUrrxfkt"
select select "spot1"
select select "object:1516"
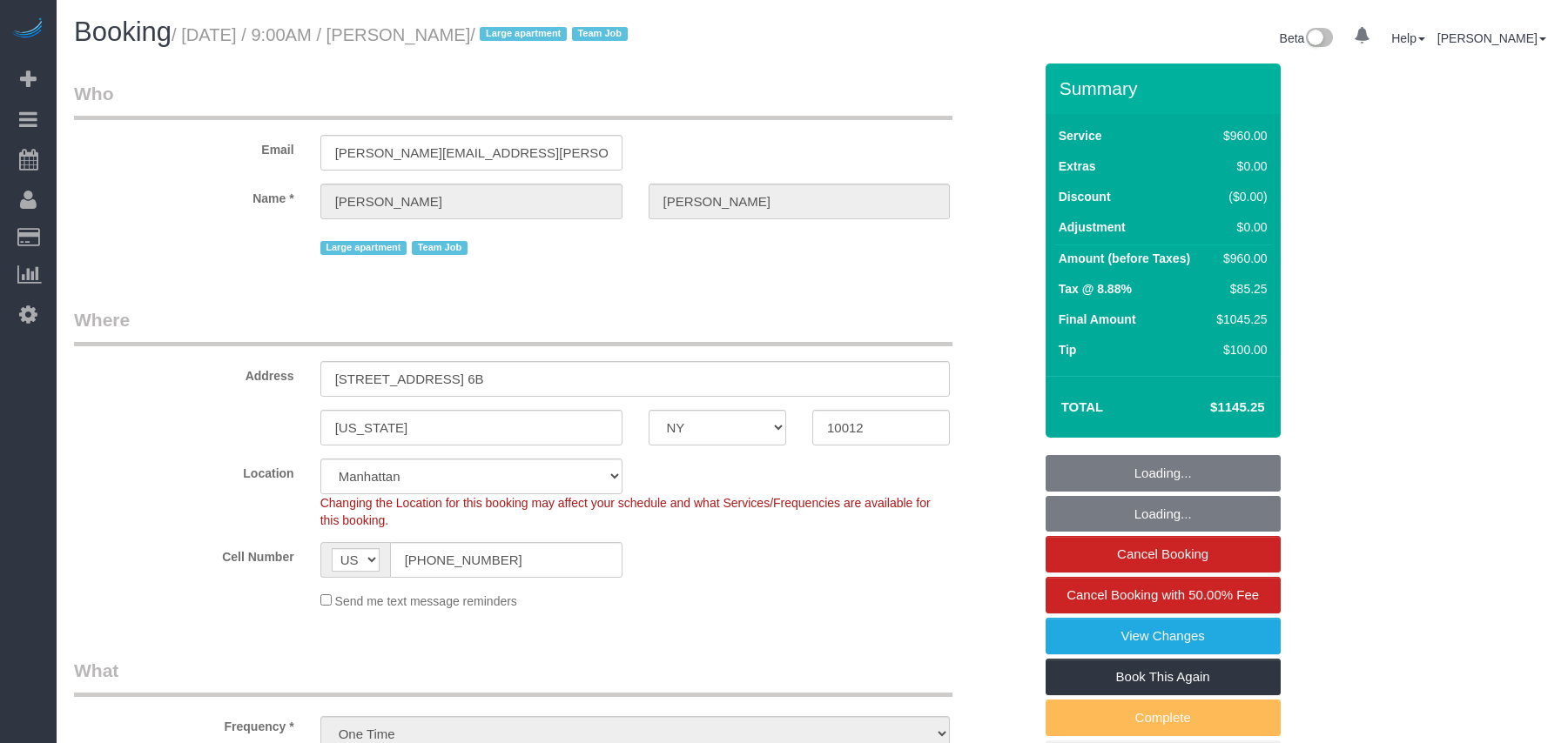
select select "spot34"
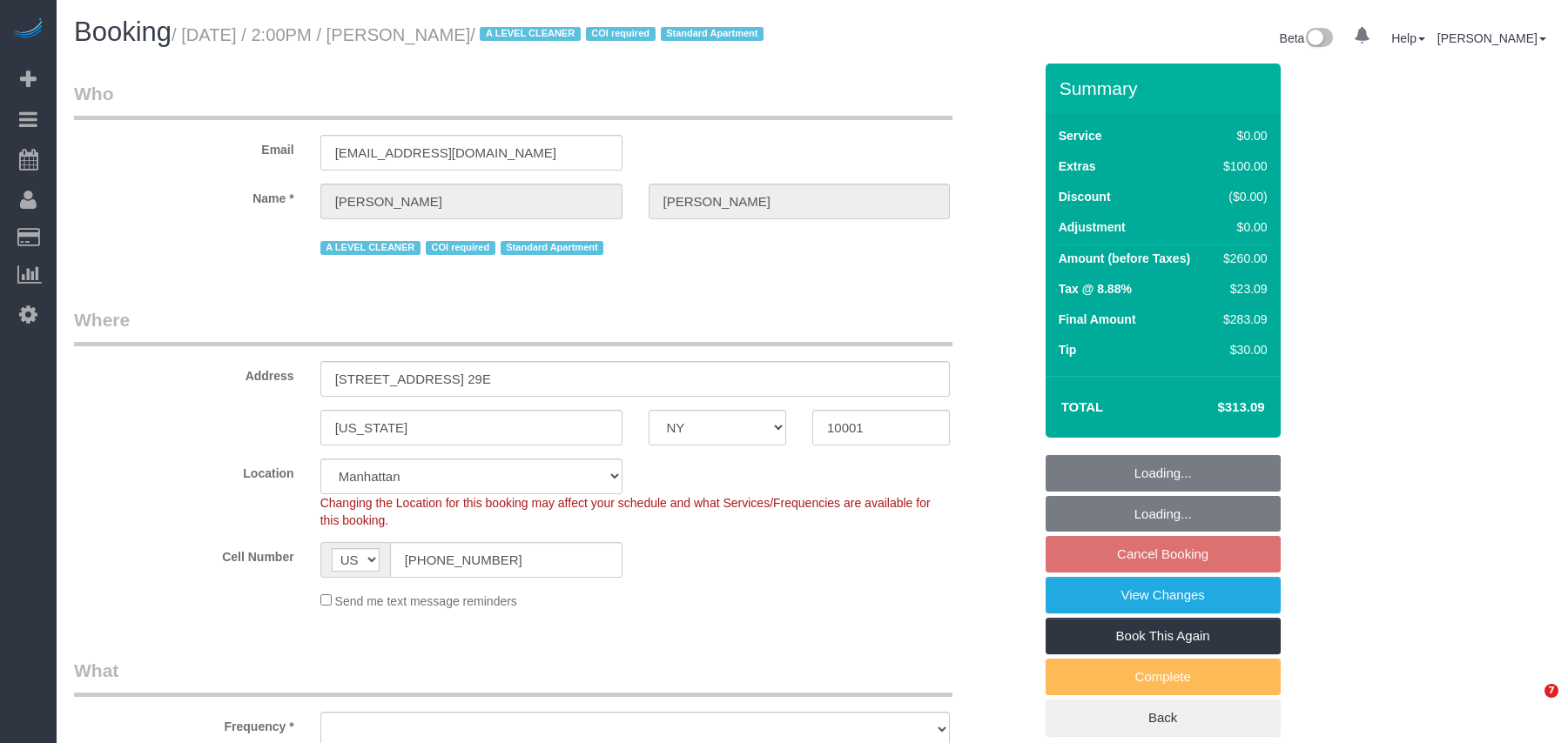
select select "NY"
select select "object:931"
select select "string:stripe-pm_1M5Cj34VGloSiKo735br1iAs"
select select "spot5"
select select "1"
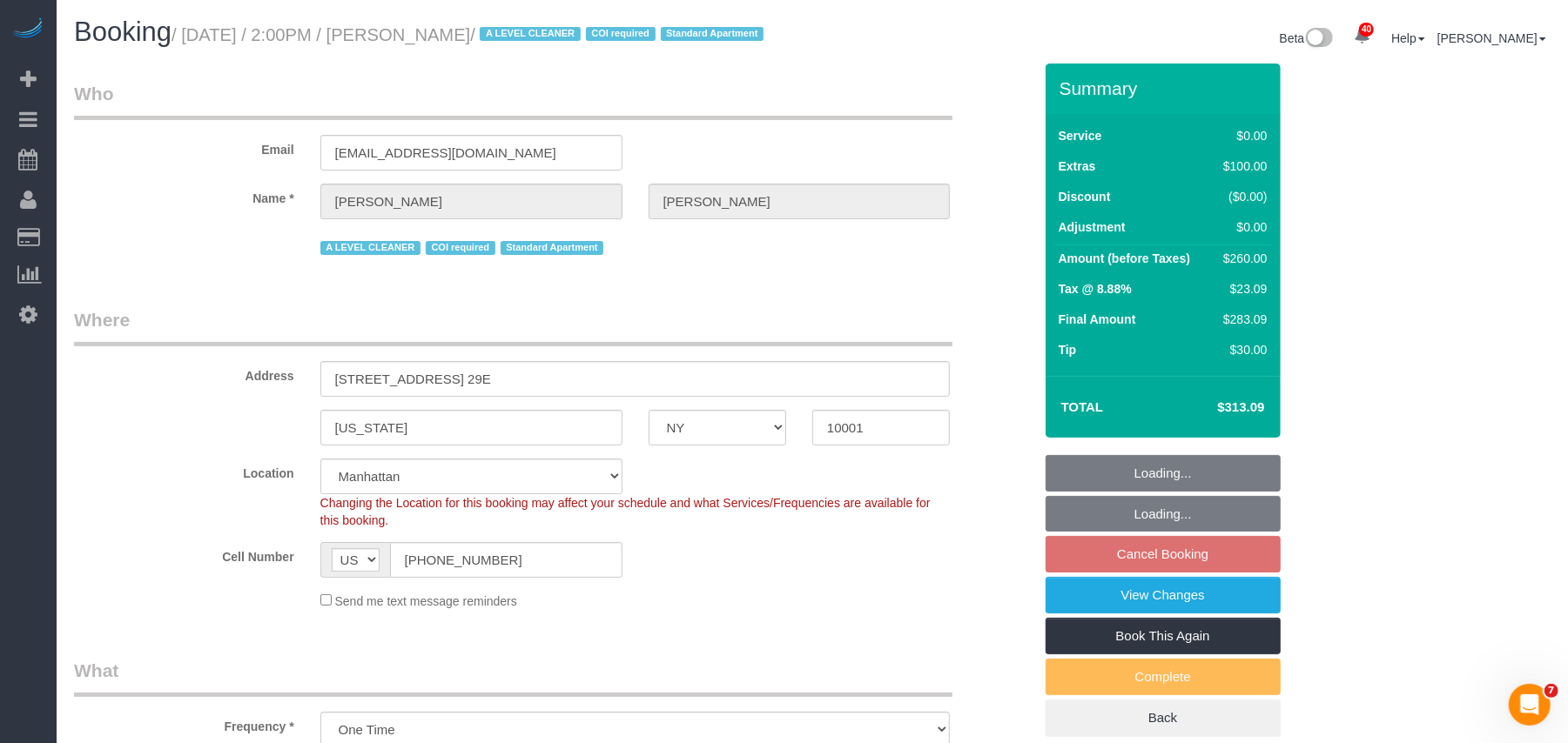
select select "number:62"
select select "number:76"
select select "number:15"
select select "number:7"
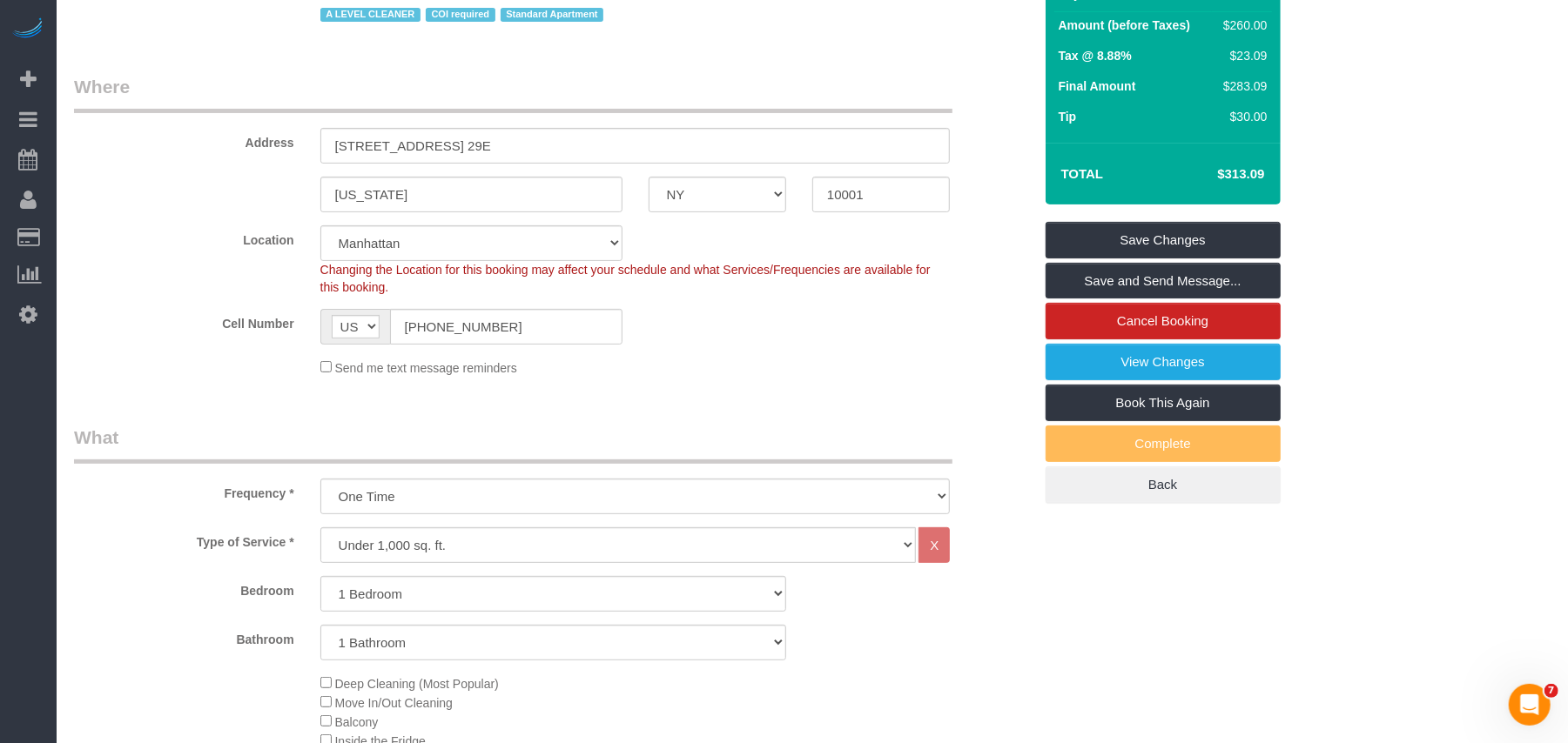
scroll to position [231, 0]
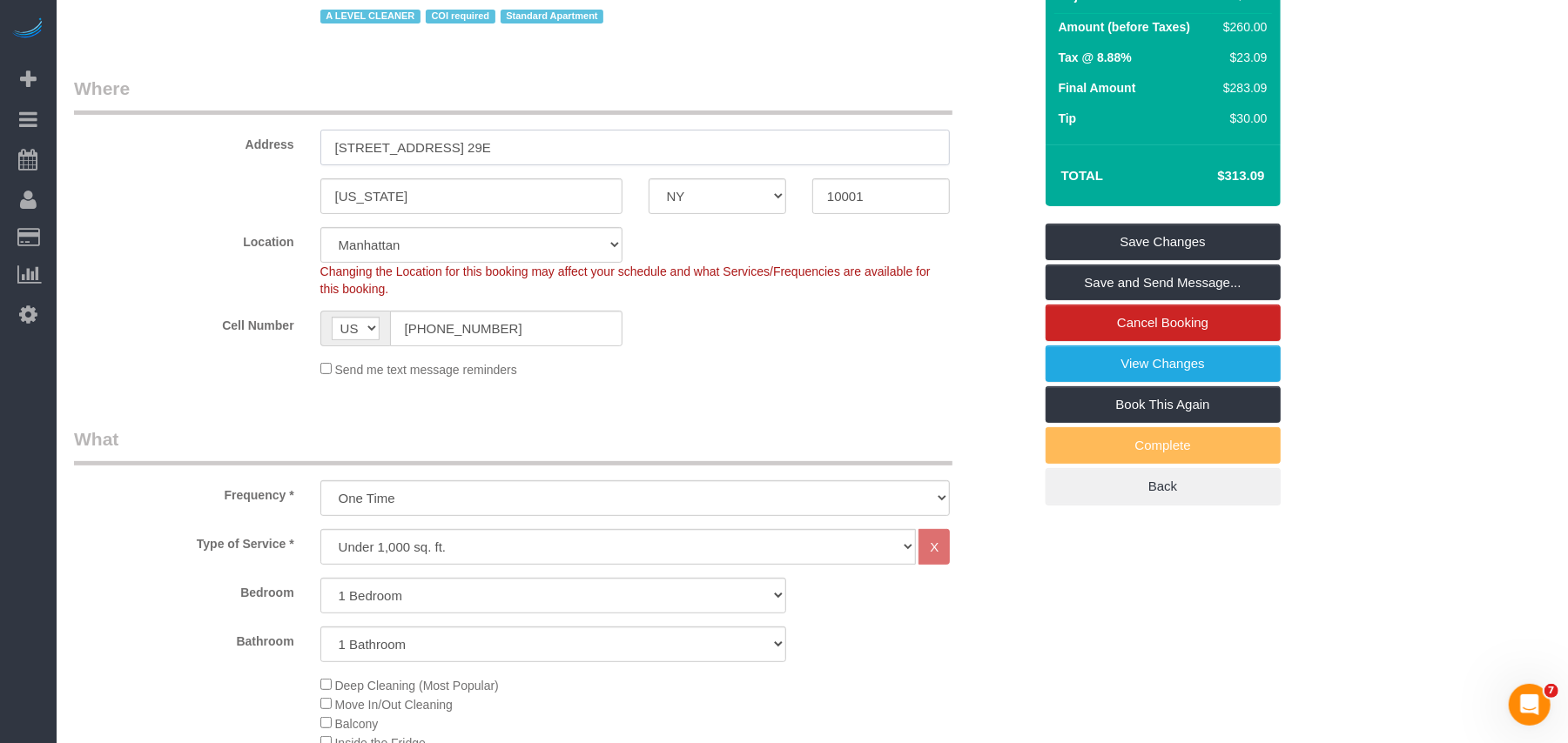
click at [286, 164] on div "Address 800 6th Avenue, Apt. 29E" at bounding box center [553, 120] width 984 height 89
click at [949, 379] on div "Send me text message reminders" at bounding box center [636, 368] width 657 height 19
click at [1035, 645] on div "Bathroom 1 Bathroom 2 Bathrooms" at bounding box center [553, 645] width 984 height 36
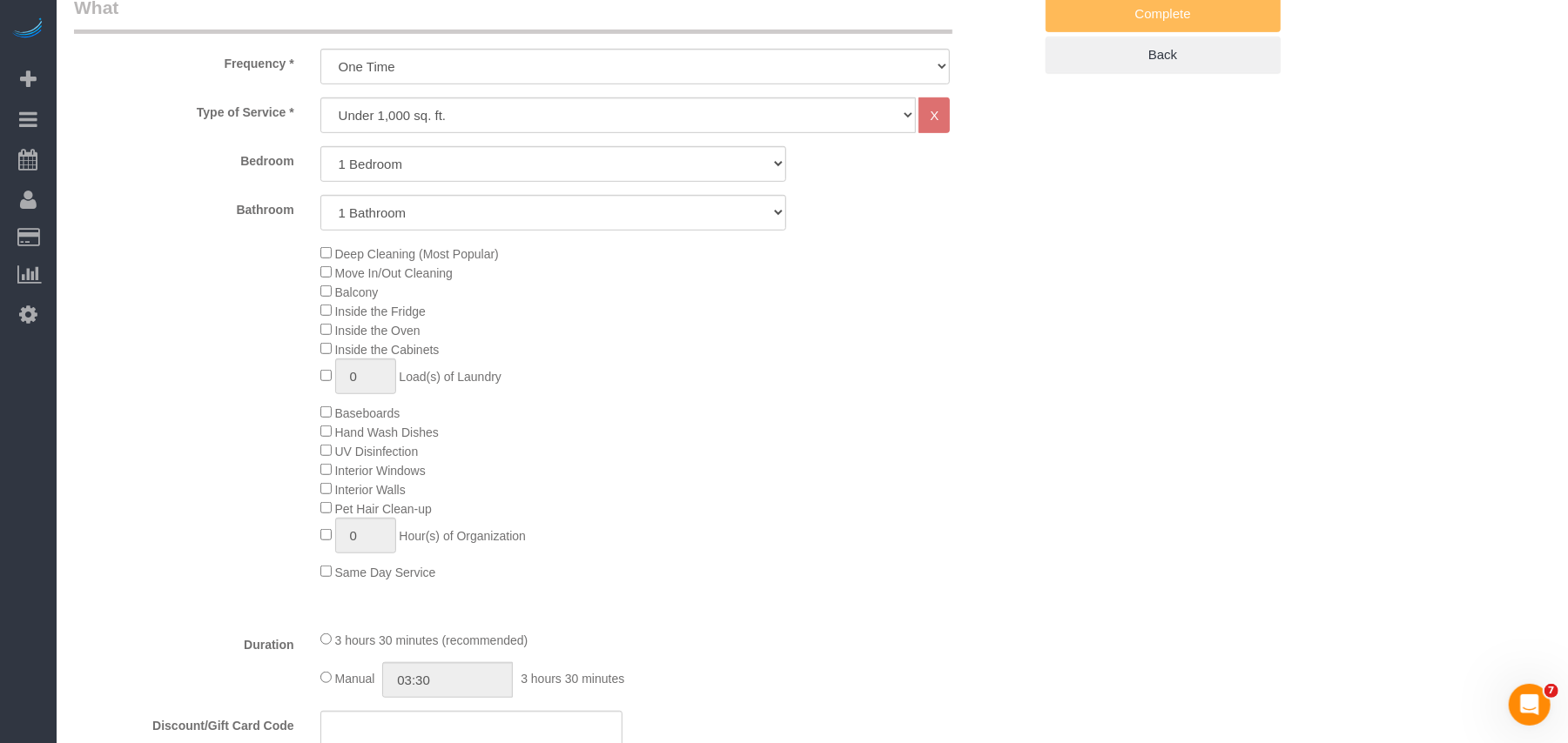
scroll to position [812, 0]
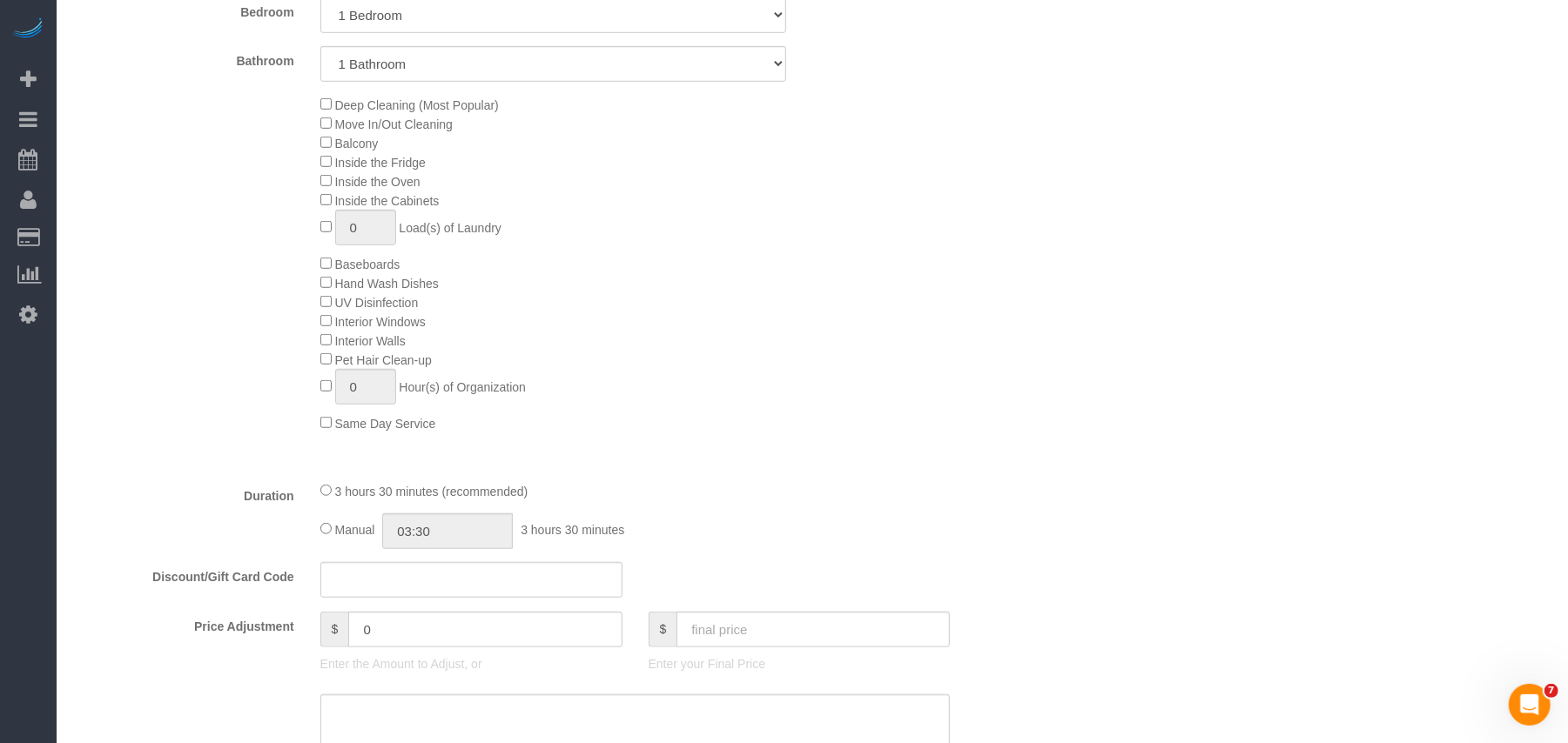
click at [937, 500] on div "3 hours 30 minutes (recommended)" at bounding box center [635, 490] width 630 height 19
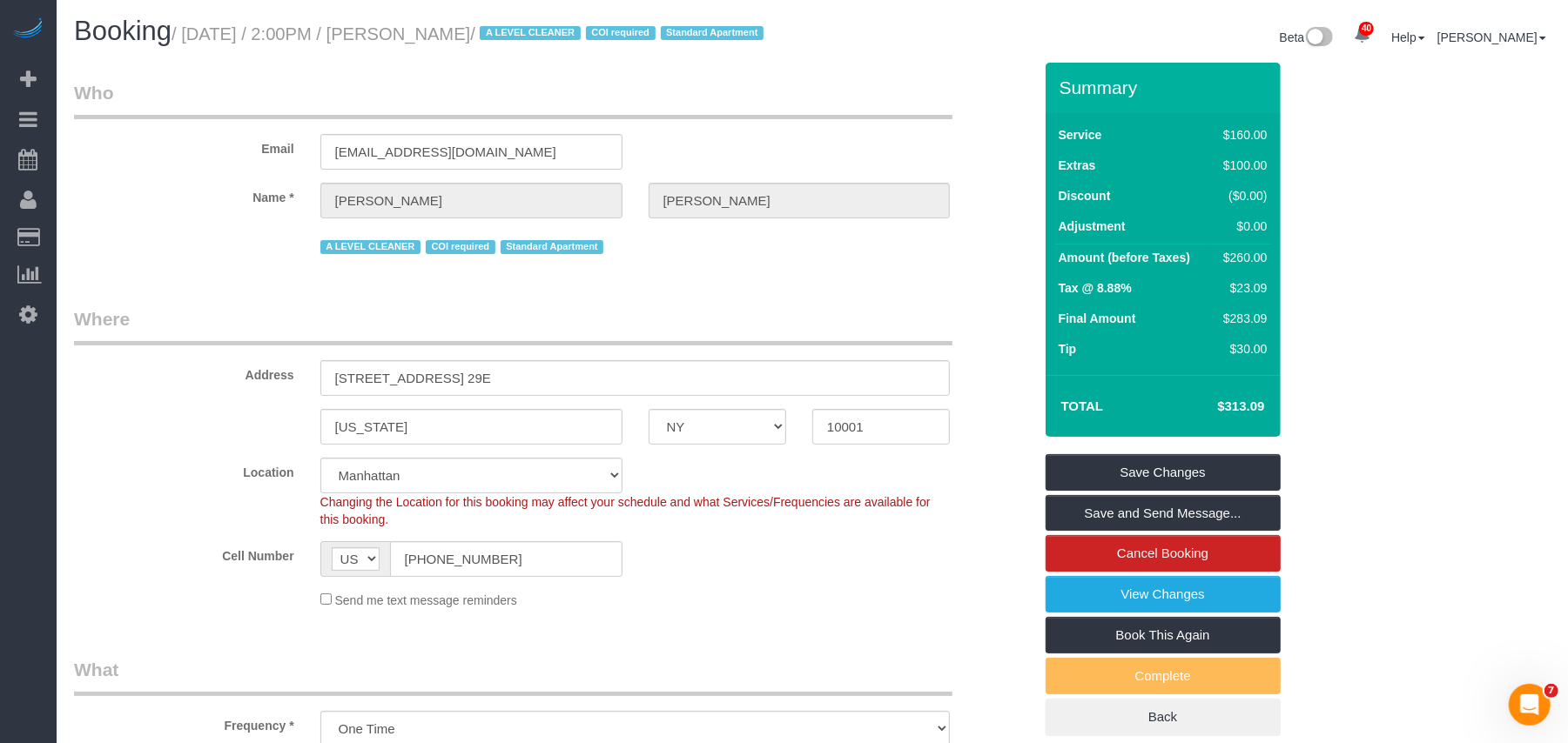
scroll to position [0, 0]
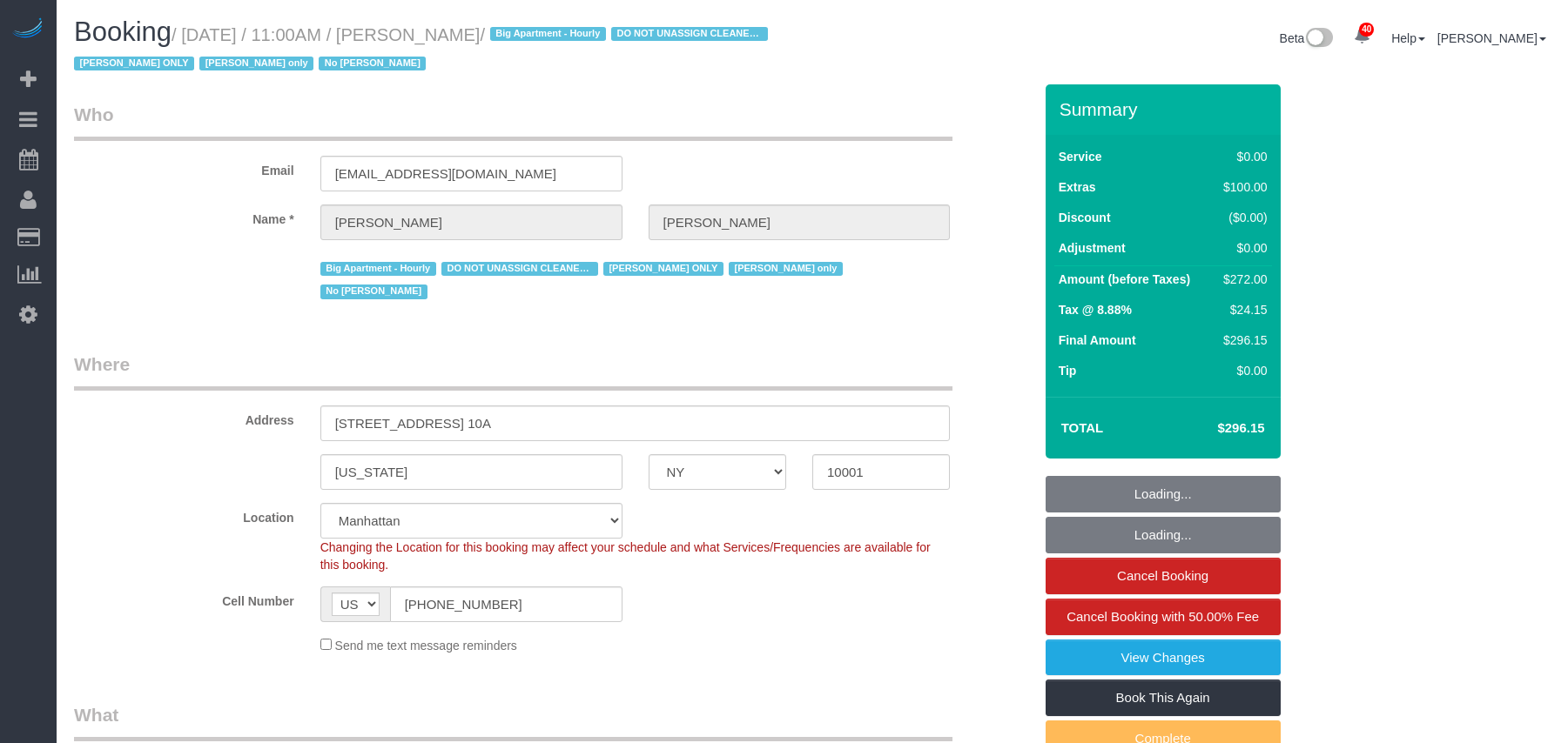
select select "NY"
select select "number:89"
select select "number:73"
select select "number:15"
select select "number:5"
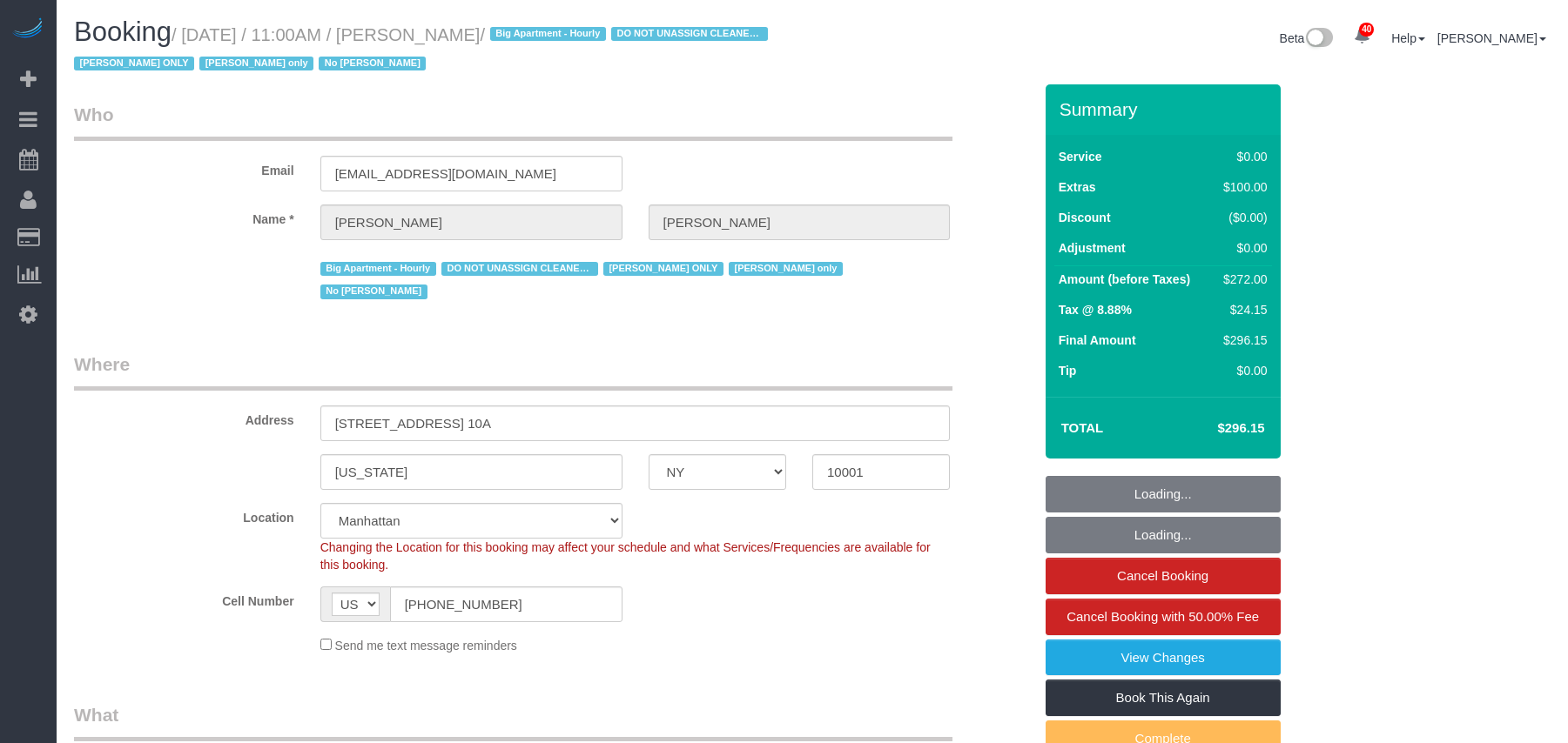
select select "object:986"
select select "string:stripe-pm_1RRmor4VGloSiKo75q03orw4"
select select "2"
select select "spot1"
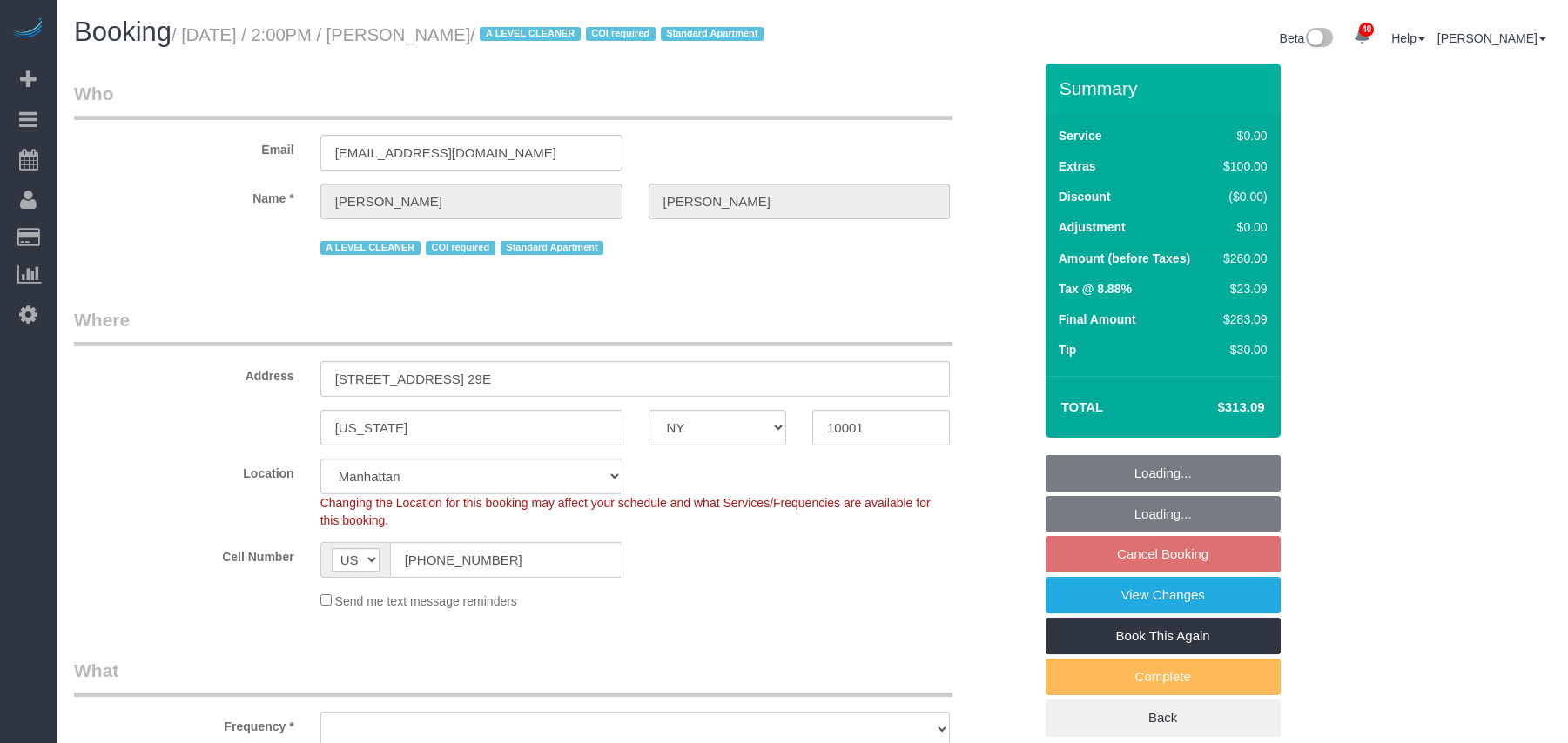
select select "NY"
select select "string:stripe-pm_1M5Cj34VGloSiKo735br1iAs"
select select "spot4"
select select "number:62"
select select "number:76"
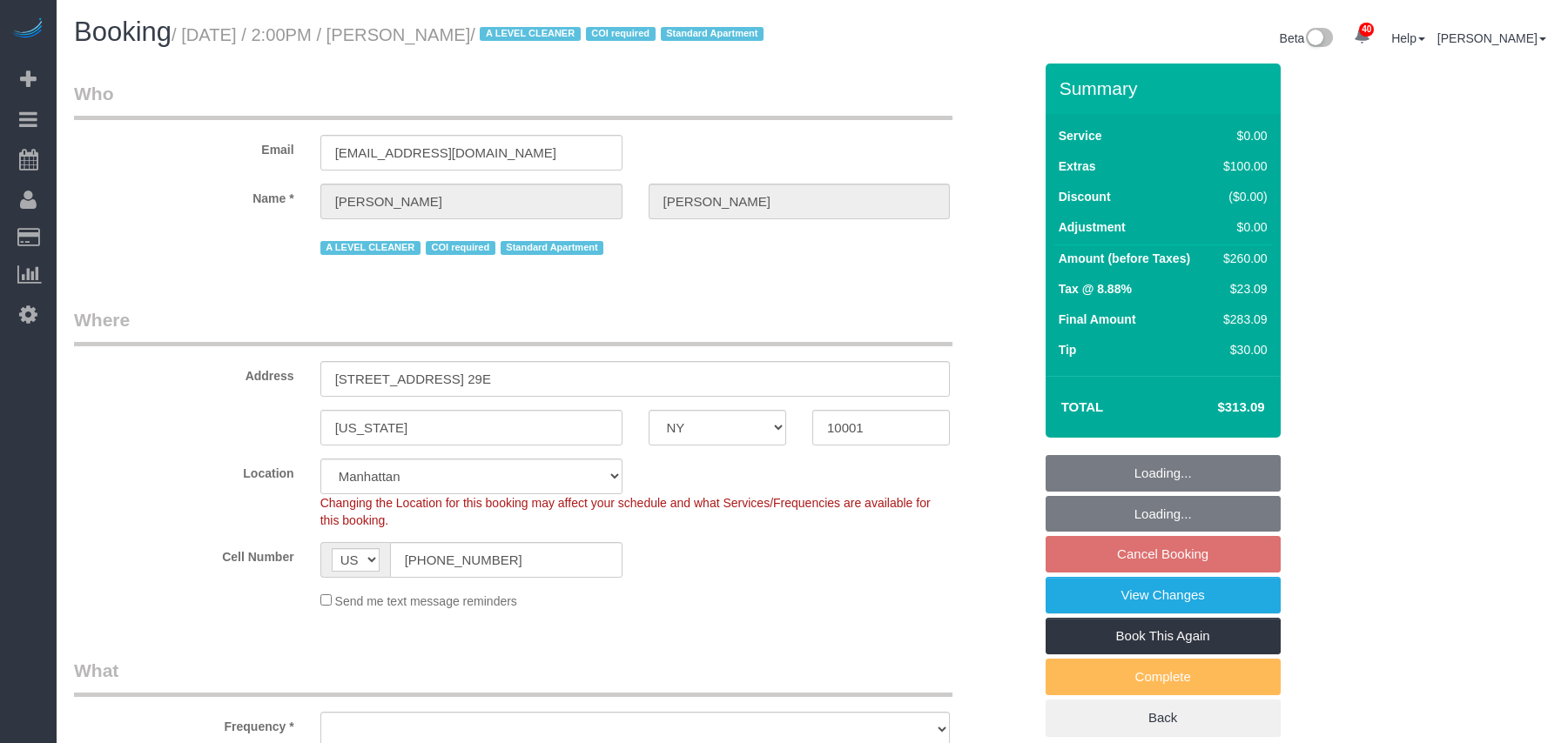
select select "number:15"
select select "number:7"
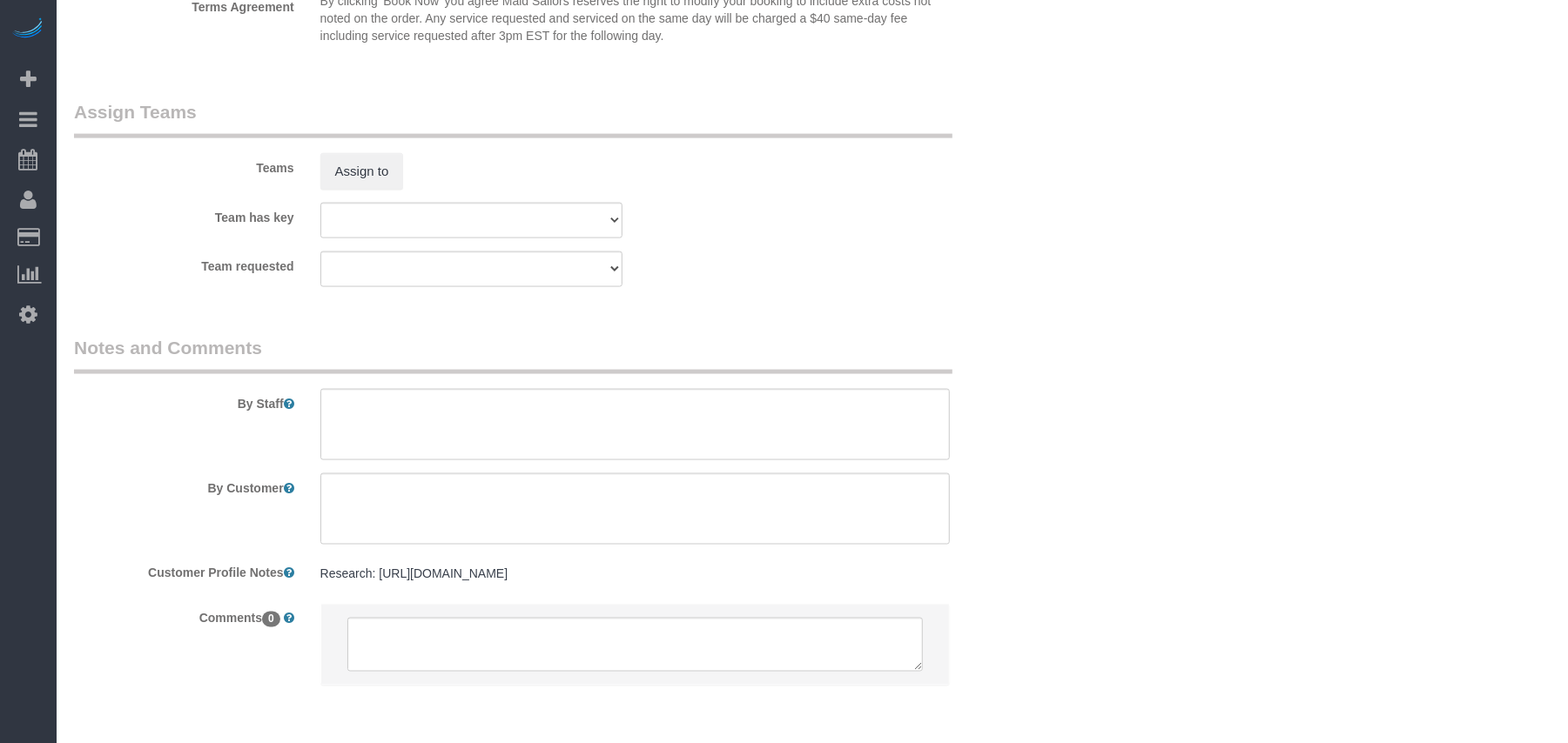
select select "object:1543"
select select "1"
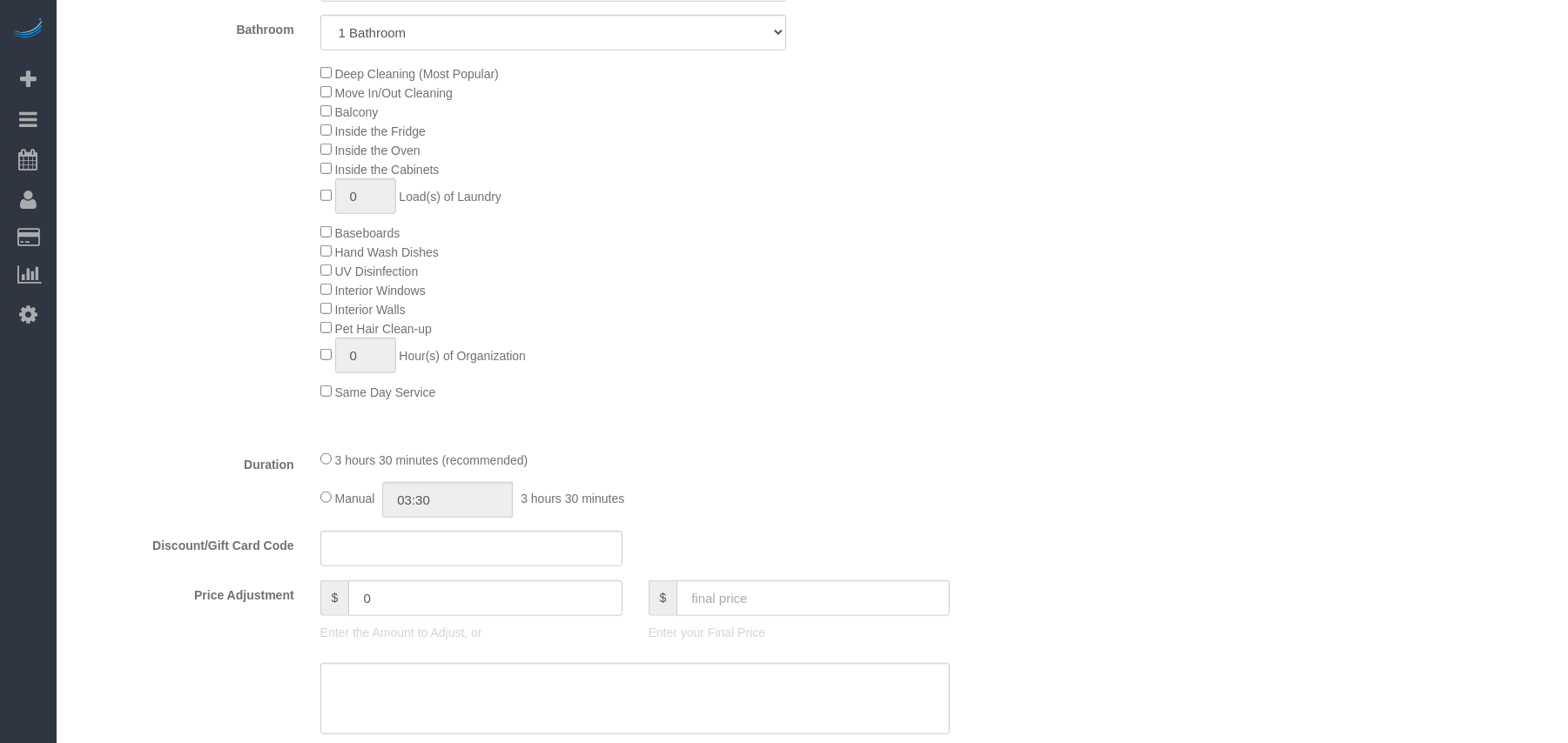
scroll to position [812, 0]
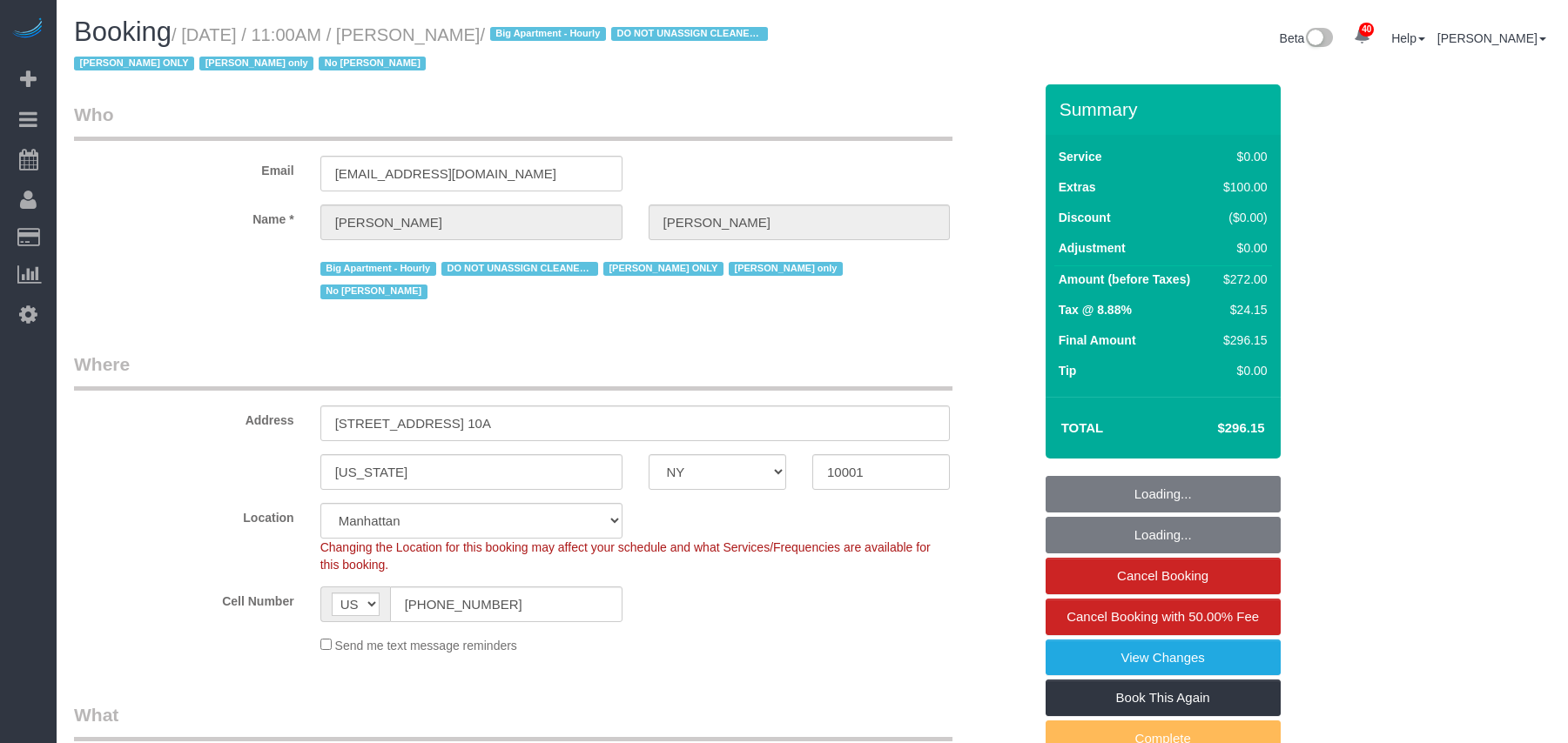
select select "NY"
select select "string:stripe-pm_1RRmor4VGloSiKo75q03orw4"
select select "number:89"
select select "number:73"
select select "number:15"
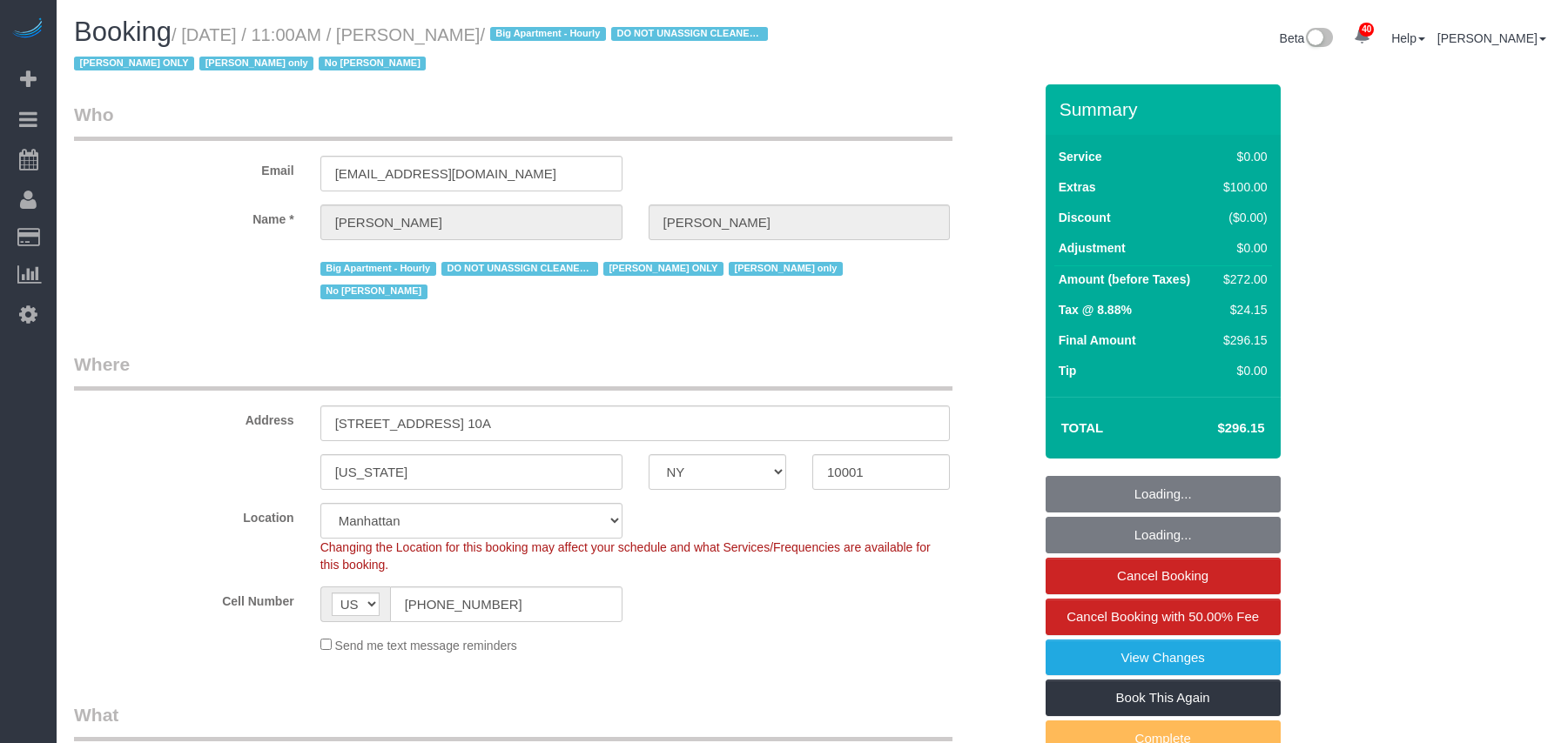
select select "number:5"
select select "2"
select select "spot1"
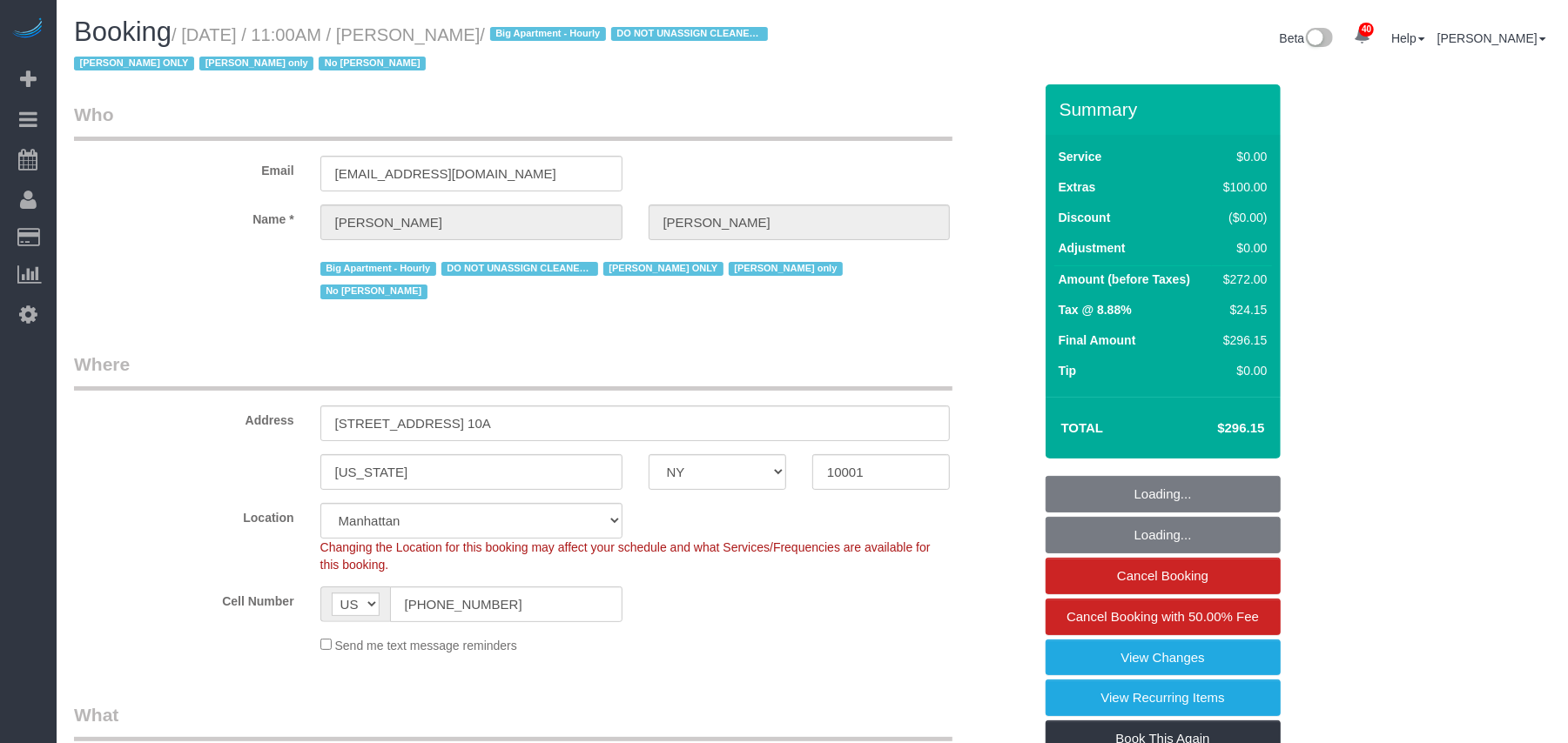
select select "object:1532"
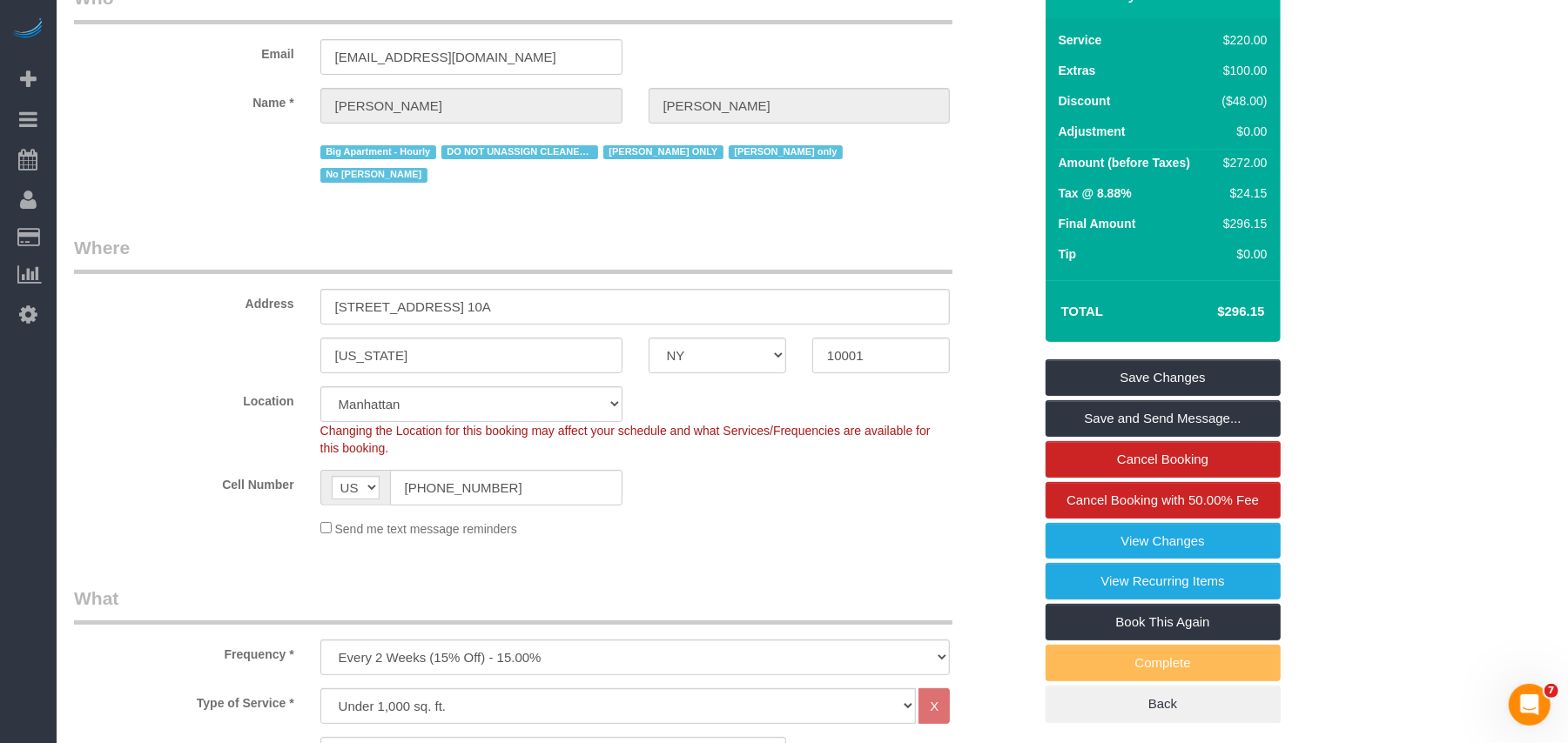
scroll to position [116, 0]
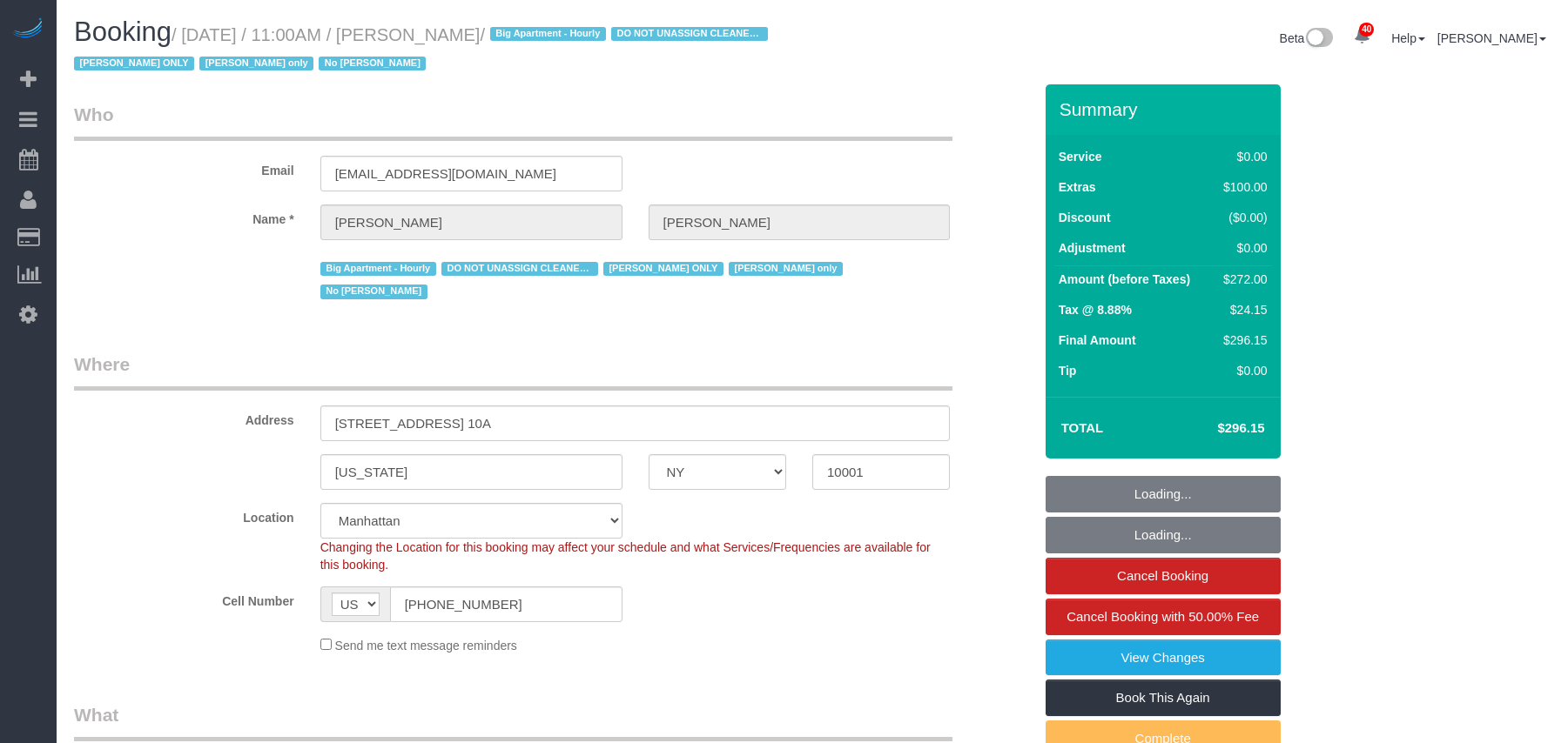
select select "NY"
select select "string:stripe-pm_1RRmor4VGloSiKo75q03orw4"
select select "2"
select select "number:89"
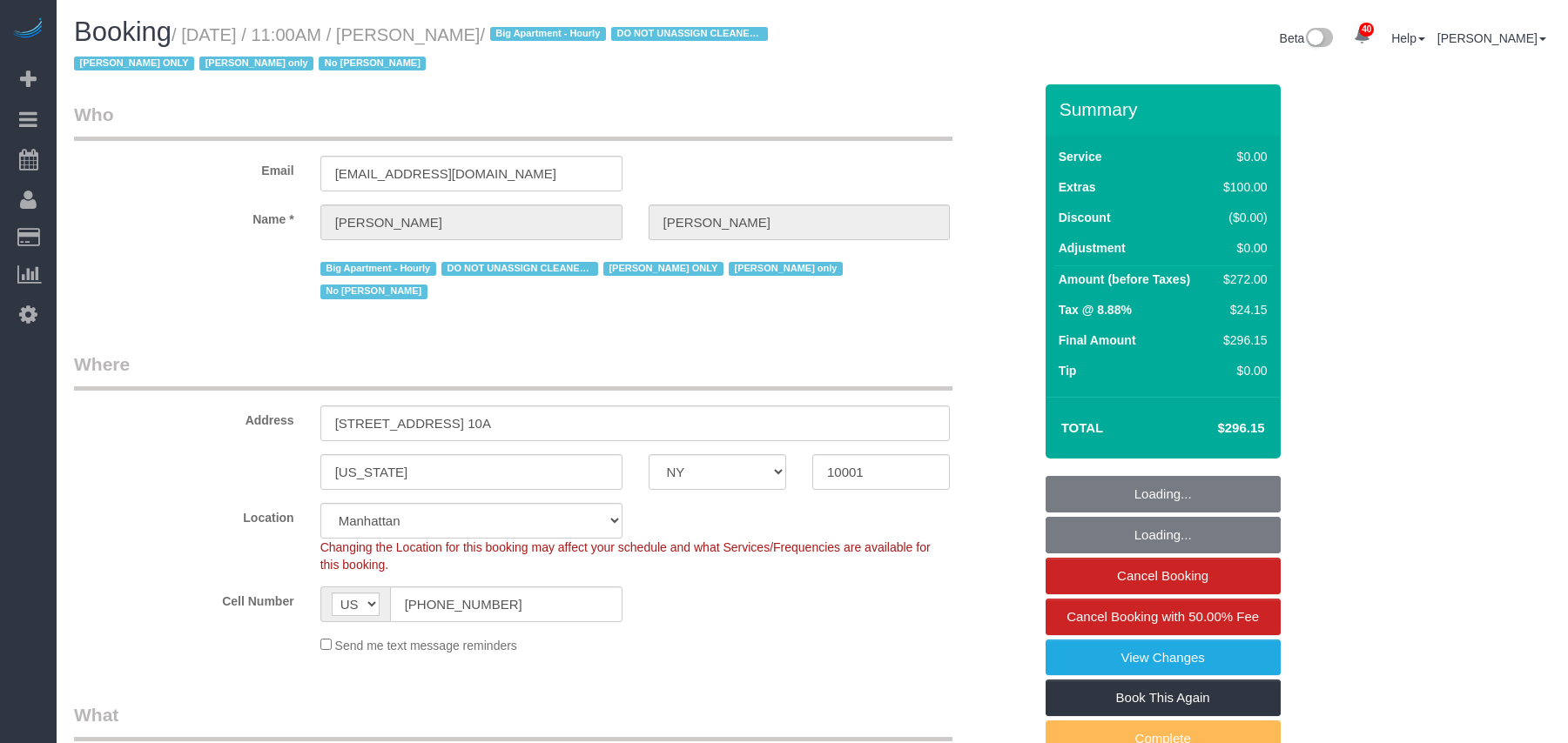
select select "number:73"
select select "number:15"
select select "number:5"
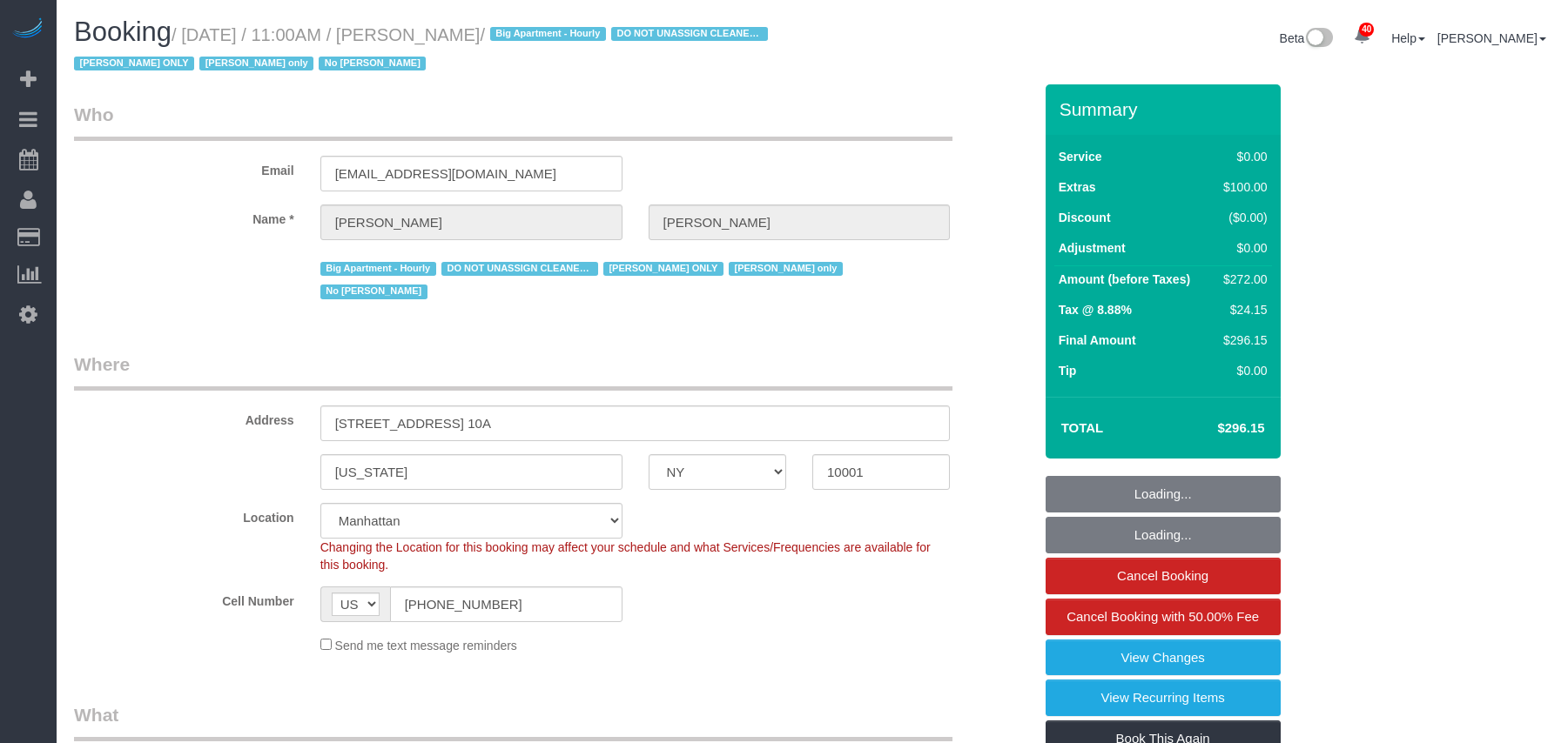
select select "object:1135"
select select "spot1"
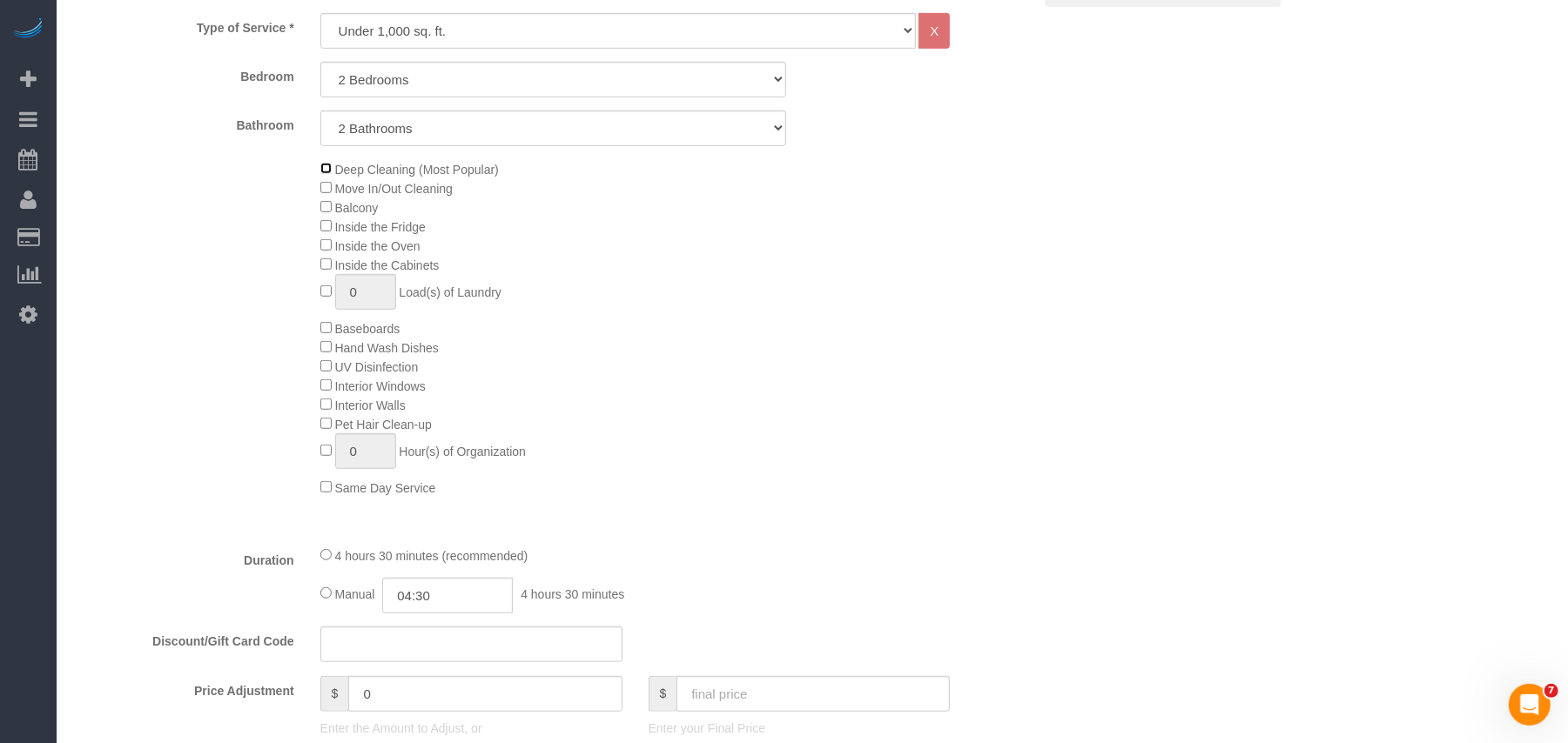
scroll to position [812, 0]
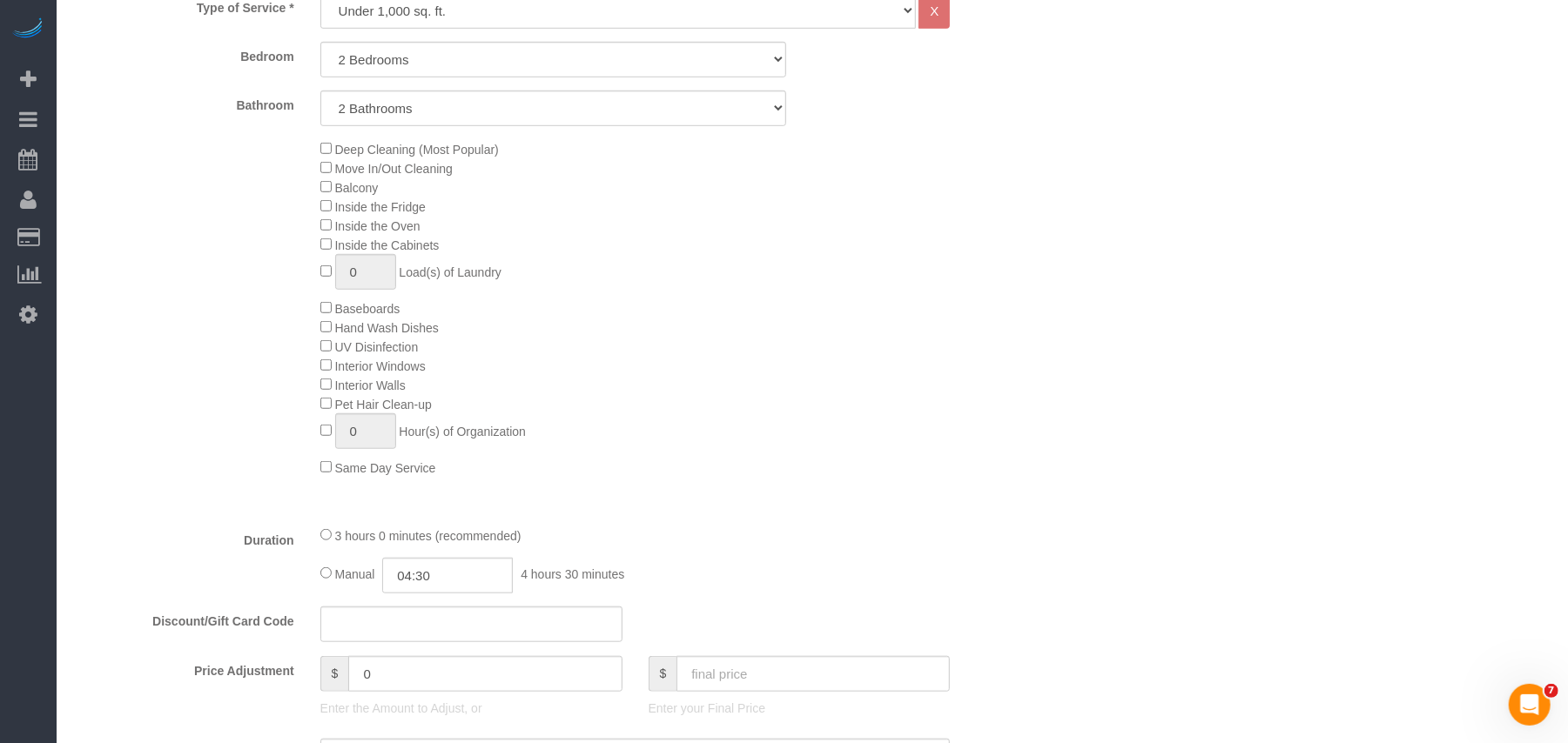
click at [330, 526] on div "3 hours 0 minutes (recommended)" at bounding box center [635, 535] width 630 height 19
click at [324, 560] on div "Manual 04:30 4 hours 30 minutes" at bounding box center [635, 575] width 630 height 36
select select "spot44"
type input "03:00"
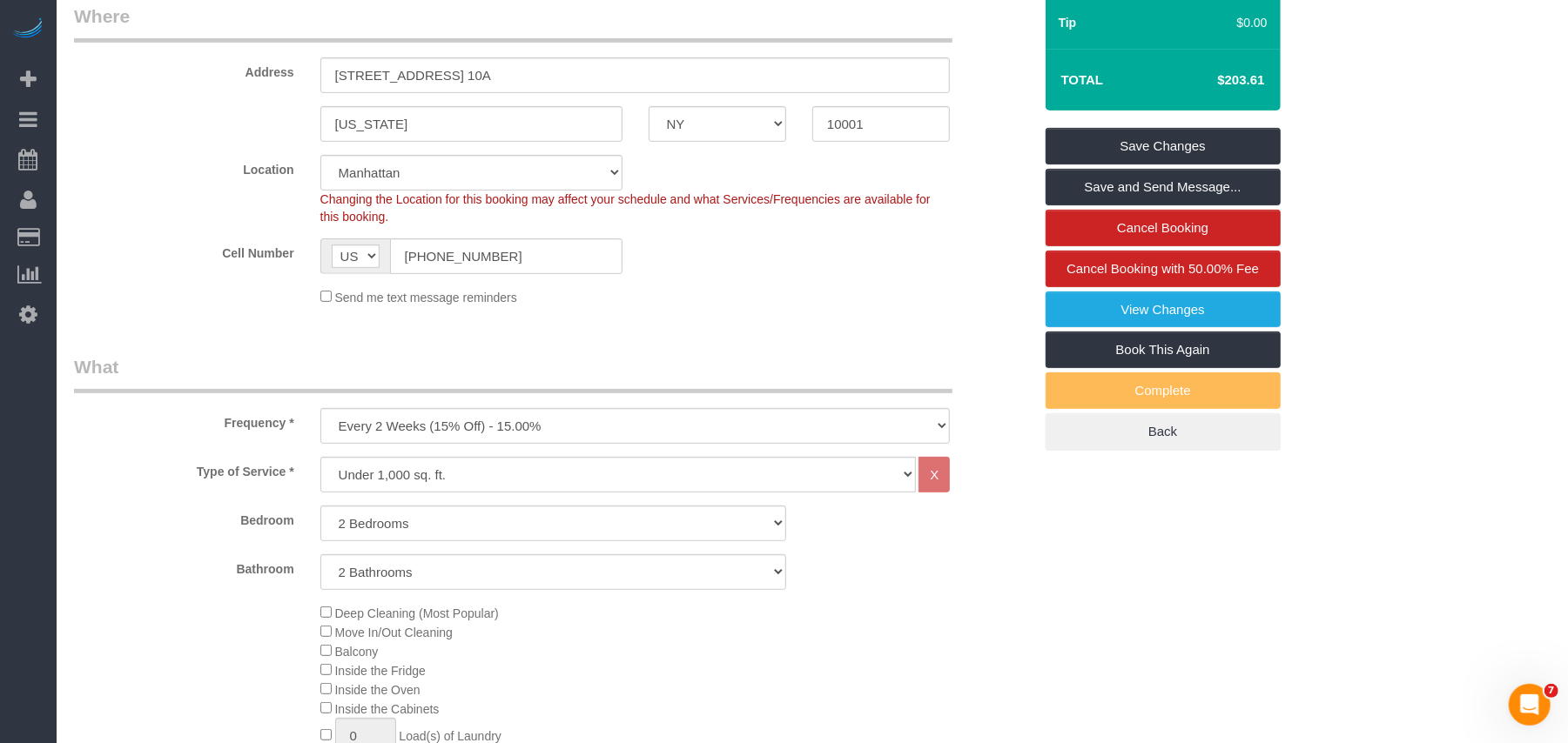
scroll to position [0, 0]
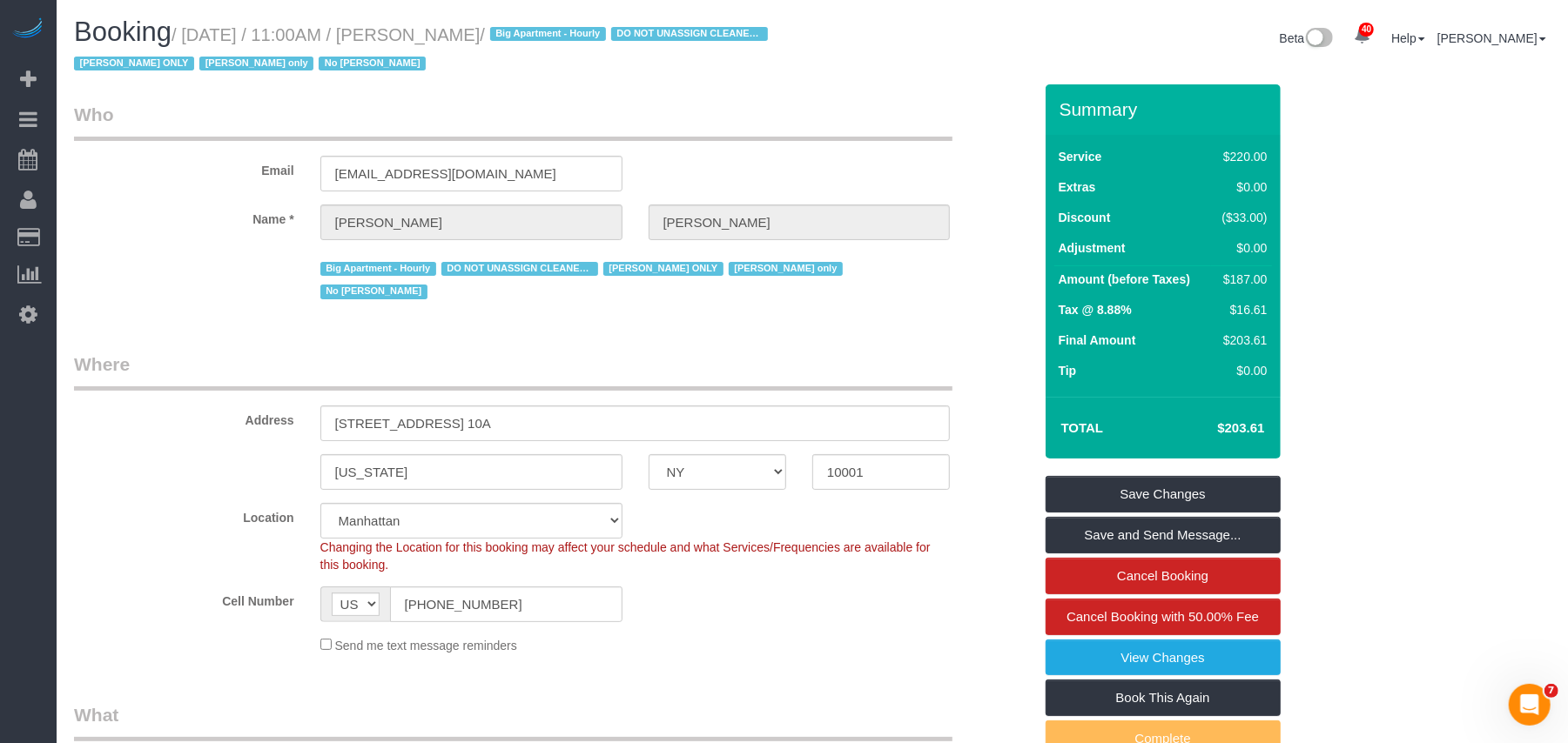
drag, startPoint x: 563, startPoint y: 32, endPoint x: 423, endPoint y: 32, distance: 140.0
click at [423, 32] on small "/ [DATE] / 11:00AM / [PERSON_NAME] / Big Apartment - Hourly DO NOT UNASSIGN CLE…" at bounding box center [424, 49] width 700 height 49
copy small "[PERSON_NAME]"
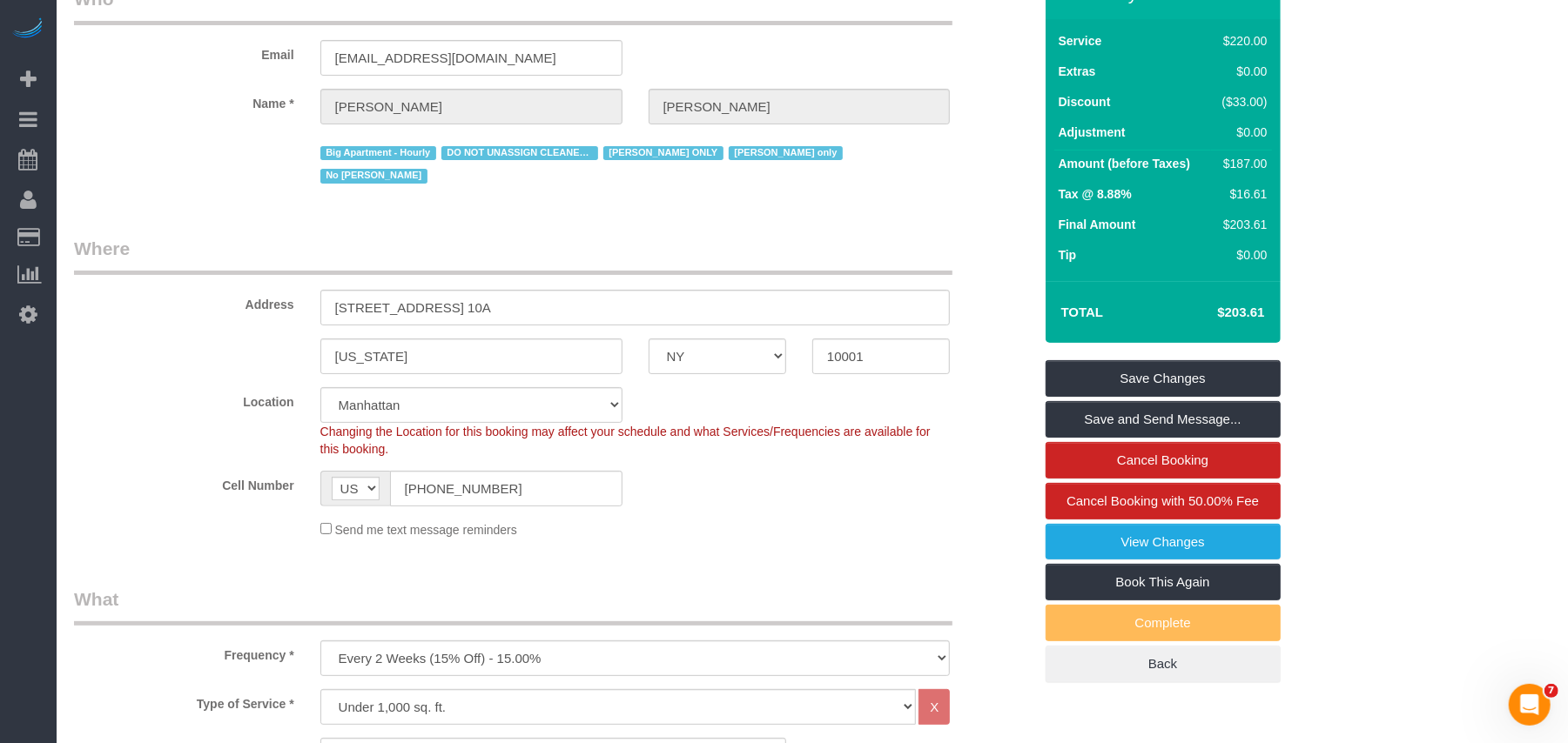
click at [88, 231] on link "Customers" at bounding box center [165, 237] width 217 height 35
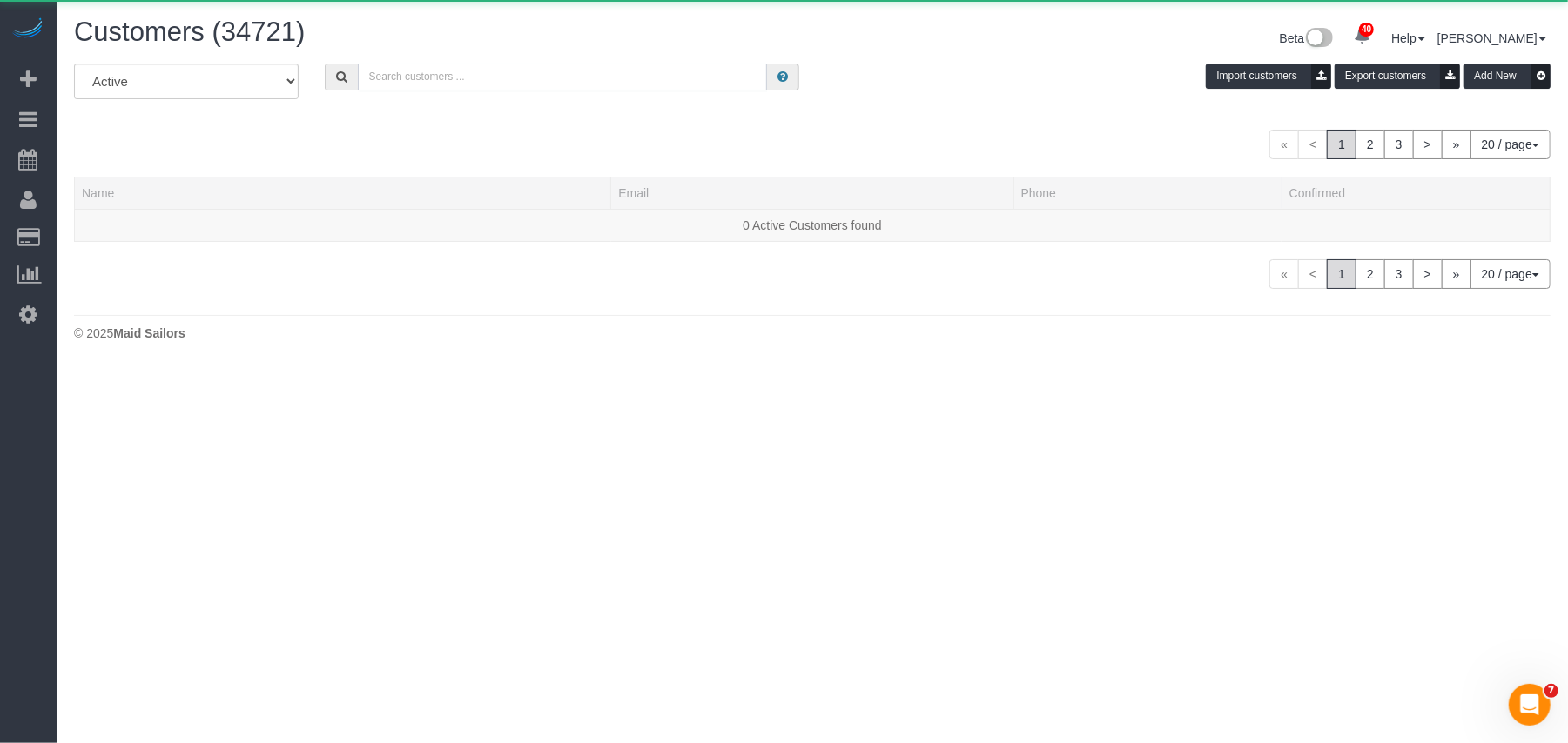
click at [481, 80] on input "text" at bounding box center [563, 76] width 409 height 27
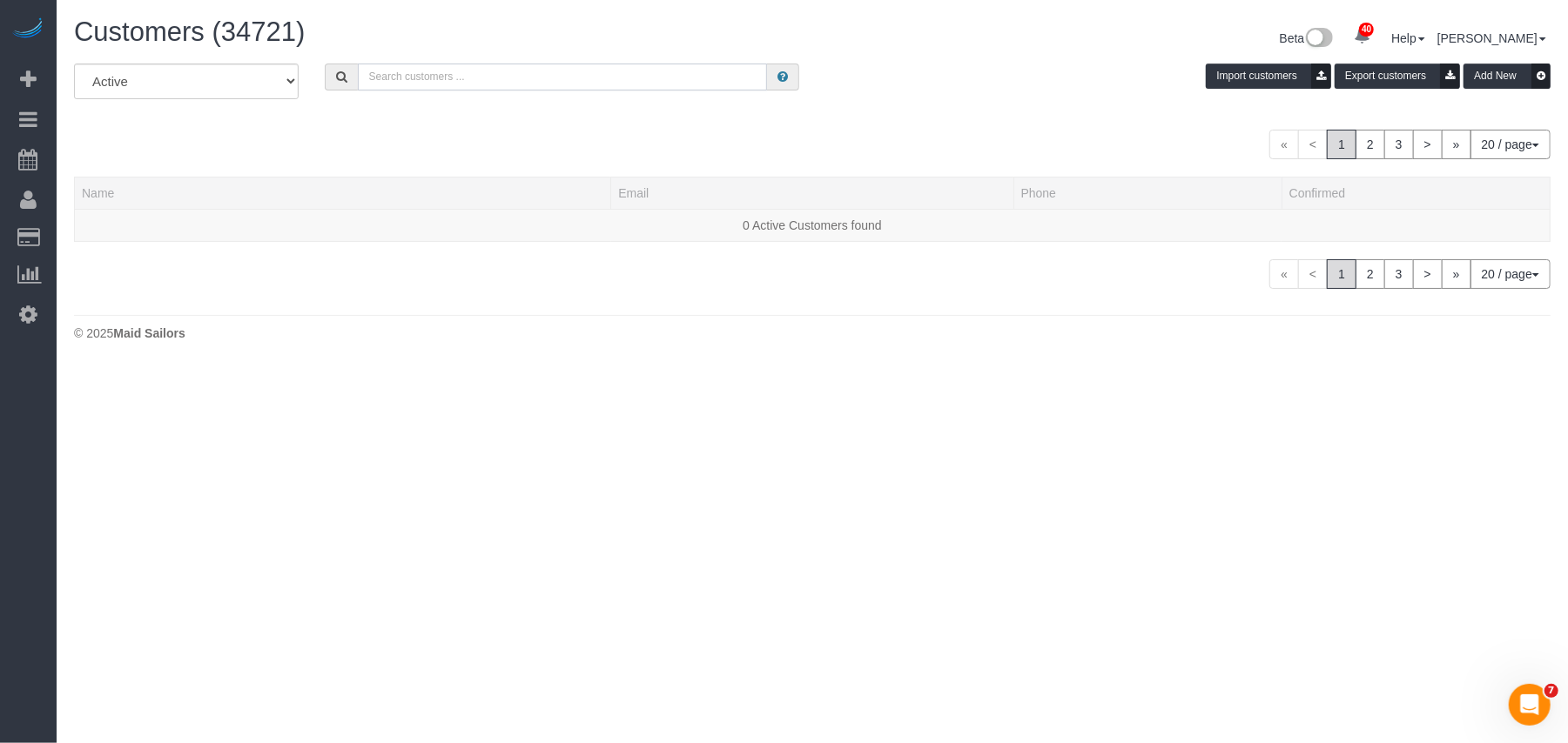
click at [450, 80] on input "text" at bounding box center [563, 76] width 409 height 27
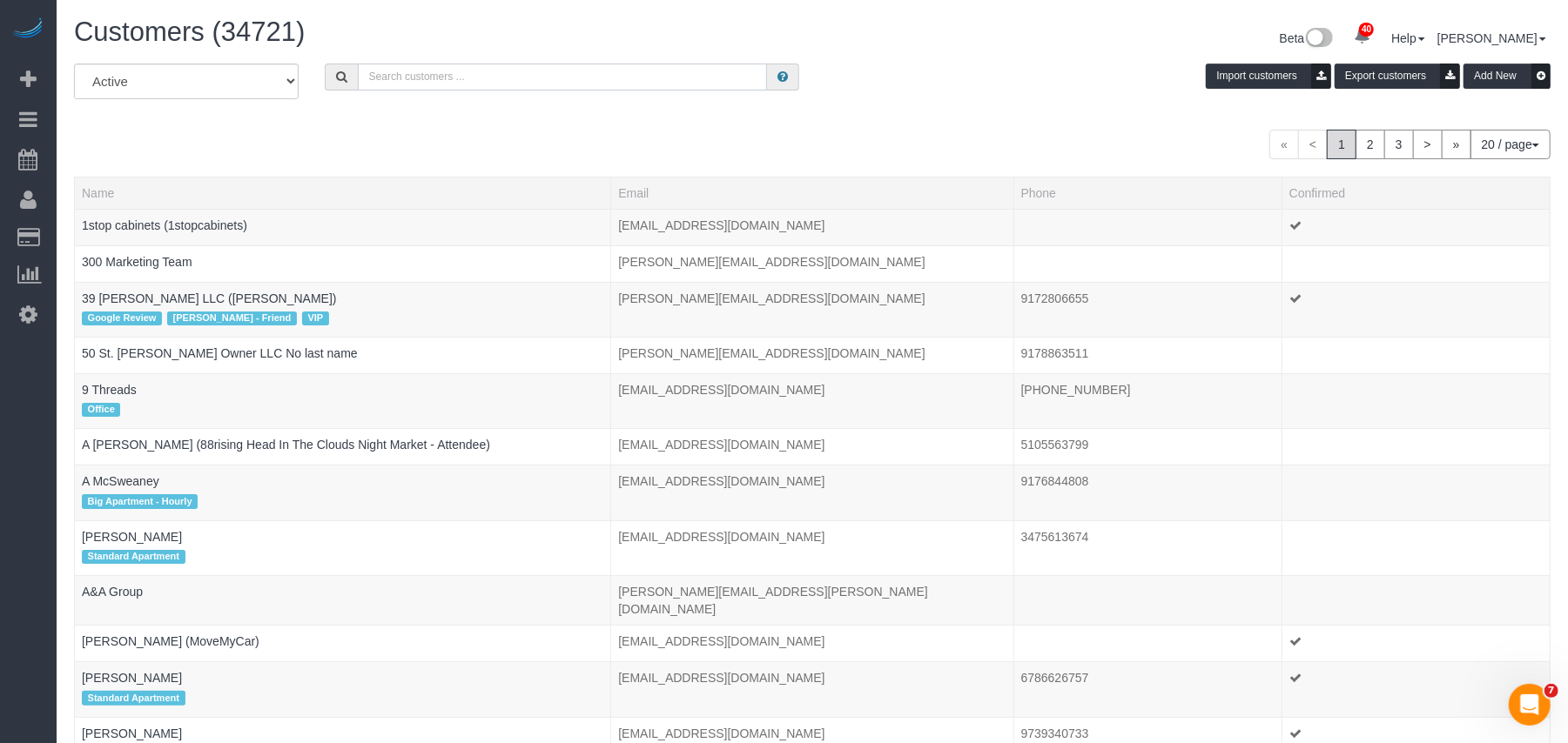
paste input "[PERSON_NAME]"
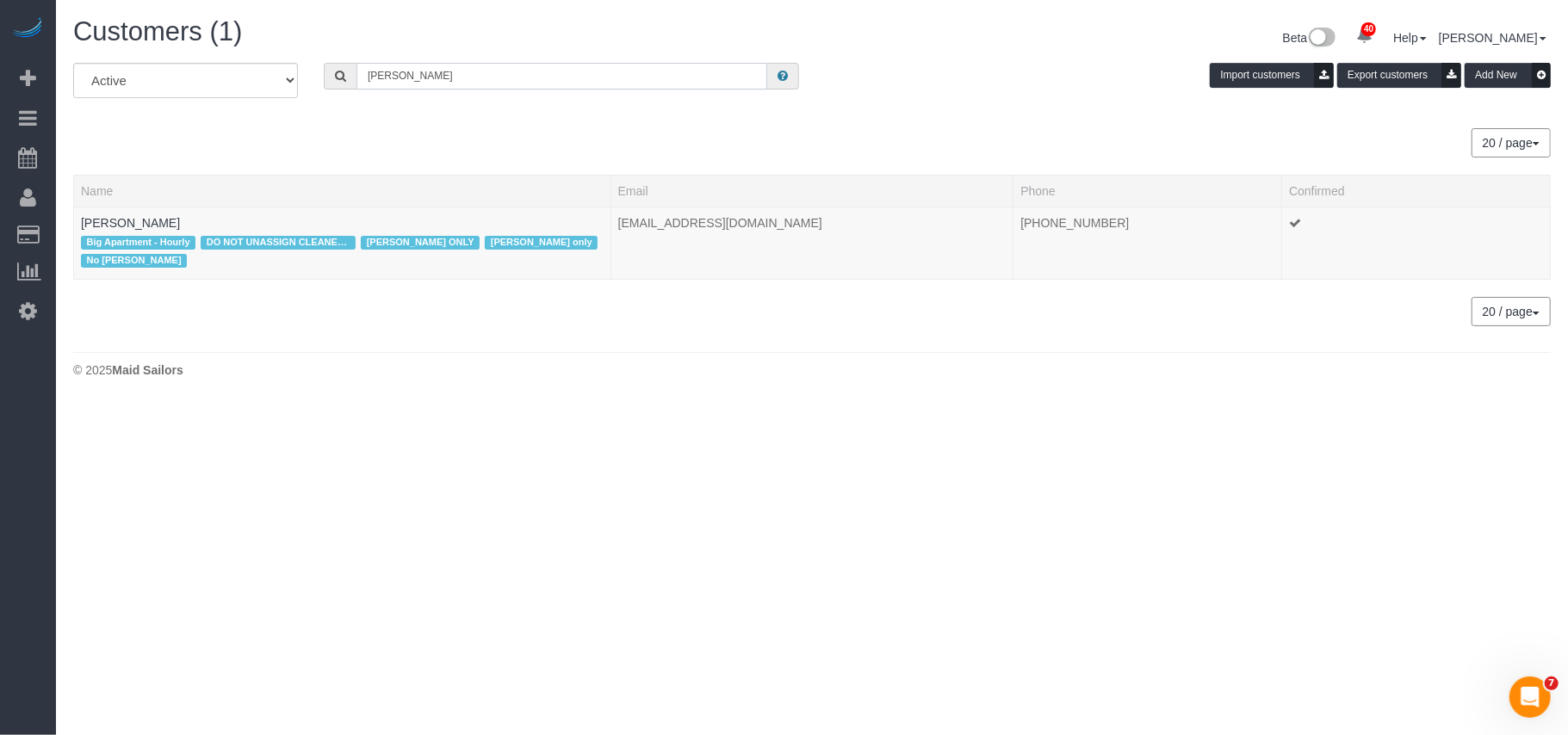
type input "[PERSON_NAME]"
click at [131, 224] on link "[PERSON_NAME]" at bounding box center [130, 223] width 99 height 14
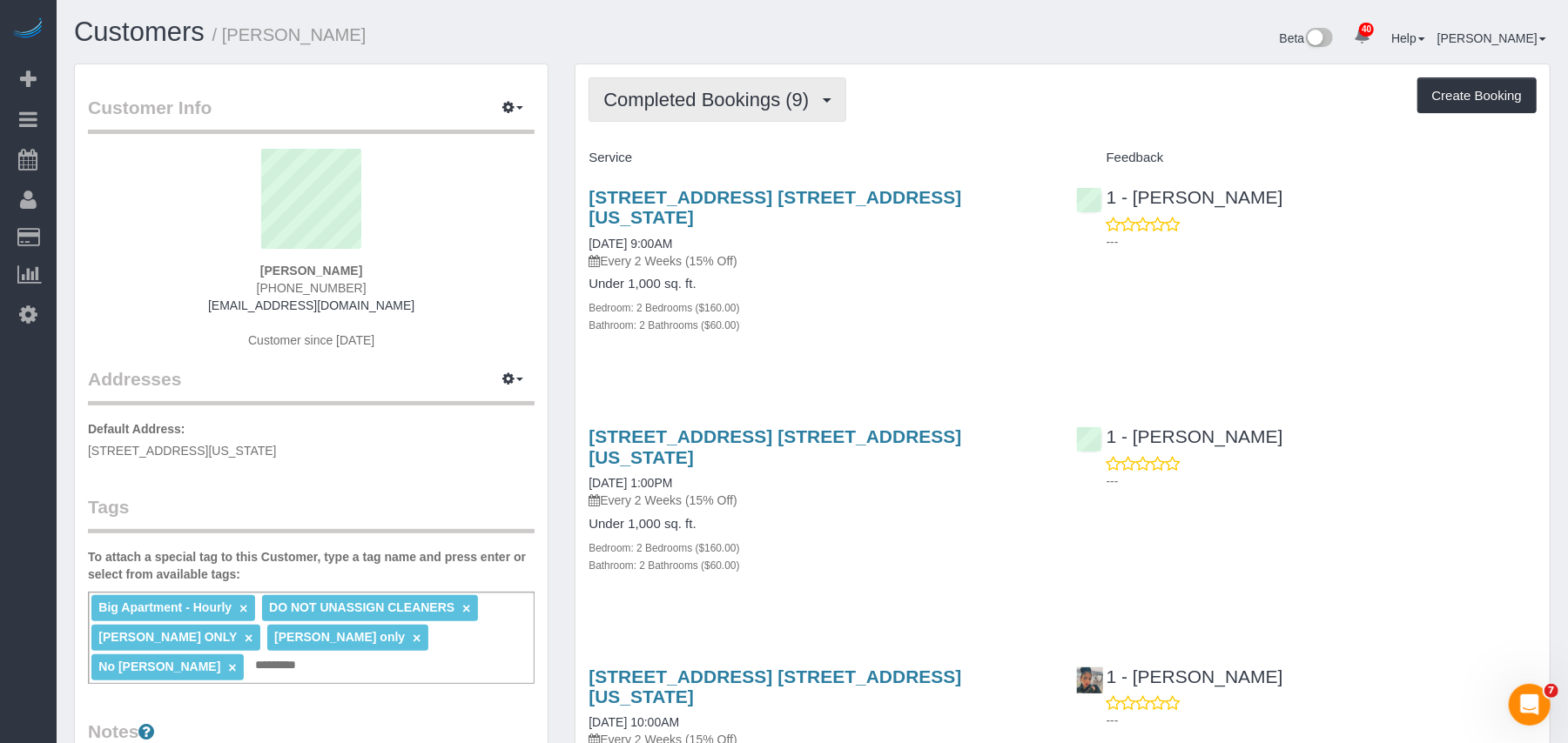
click at [691, 115] on button "Completed Bookings (9)" at bounding box center [718, 99] width 258 height 45
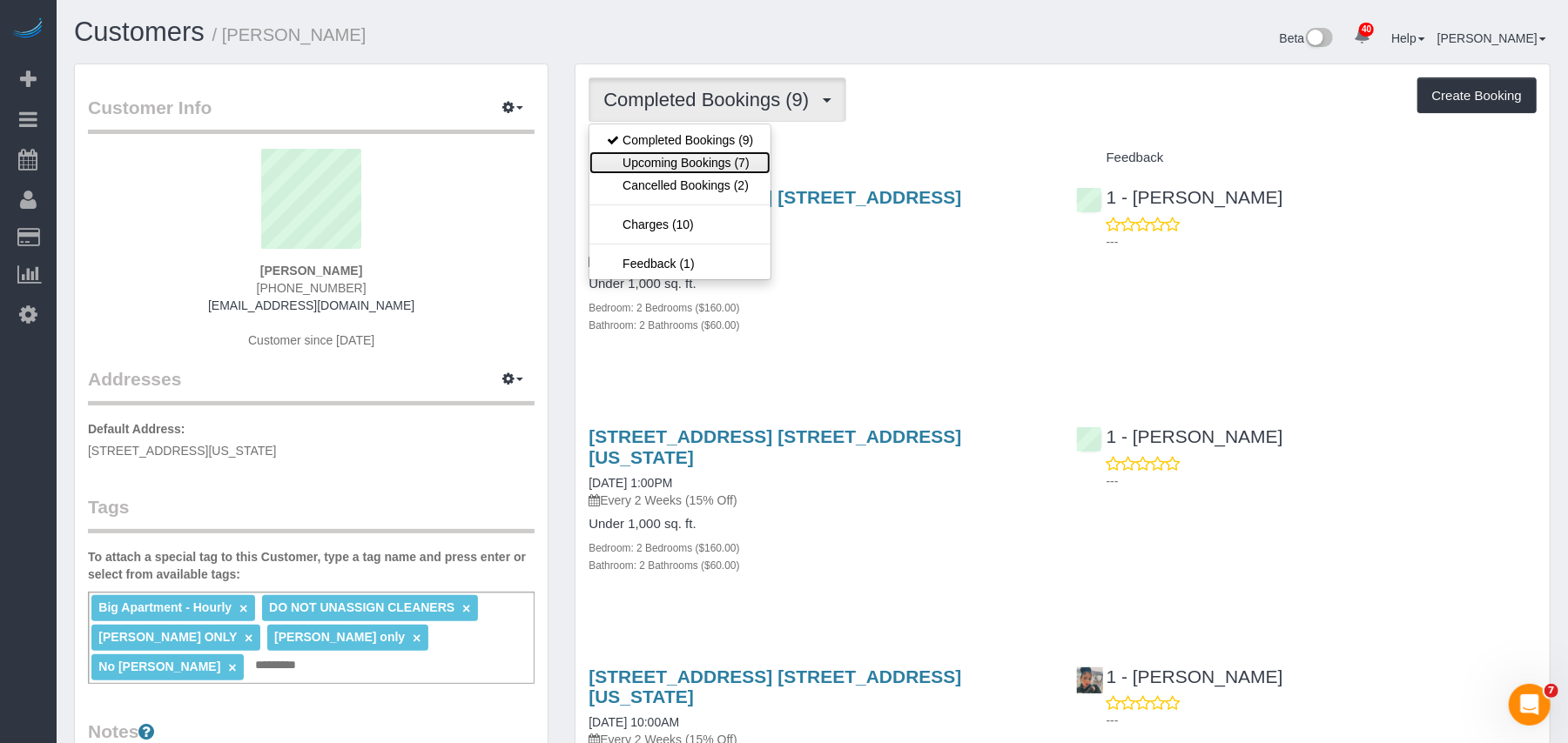
click at [697, 159] on link "Upcoming Bookings (7)" at bounding box center [680, 163] width 181 height 23
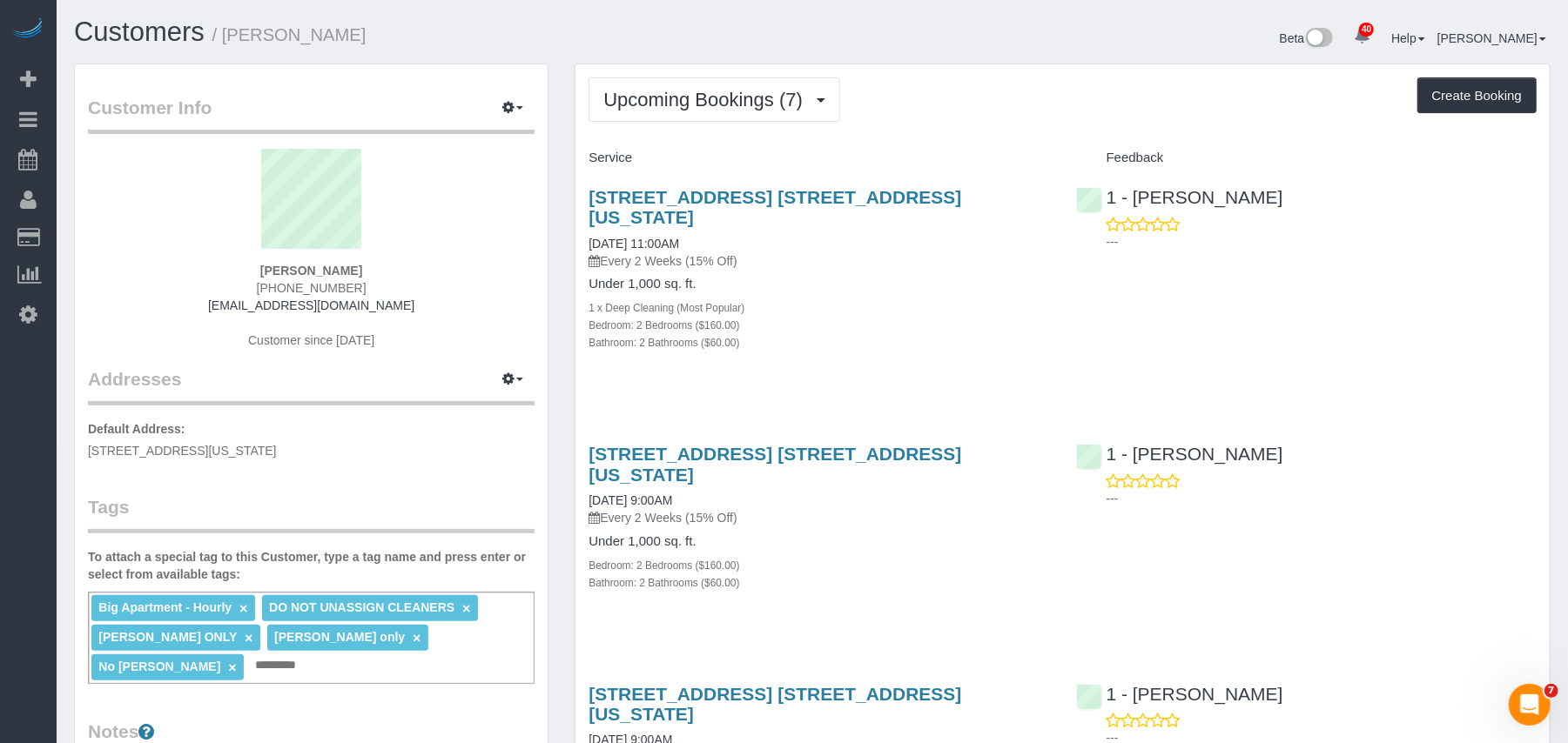
click at [314, 669] on div "Big Apartment - Hourly × DO NOT UNASSIGN CLEANERS × [PERSON_NAME] ONLY × [PERSO…" at bounding box center [312, 638] width 447 height 92
click at [348, 666] on input "**********" at bounding box center [347, 666] width 193 height 23
type input "**********"
click at [360, 693] on div "Customer Info Edit Contact Info Send Message Email Preferences Special Sales Ta…" at bounding box center [311, 695] width 472 height 1262
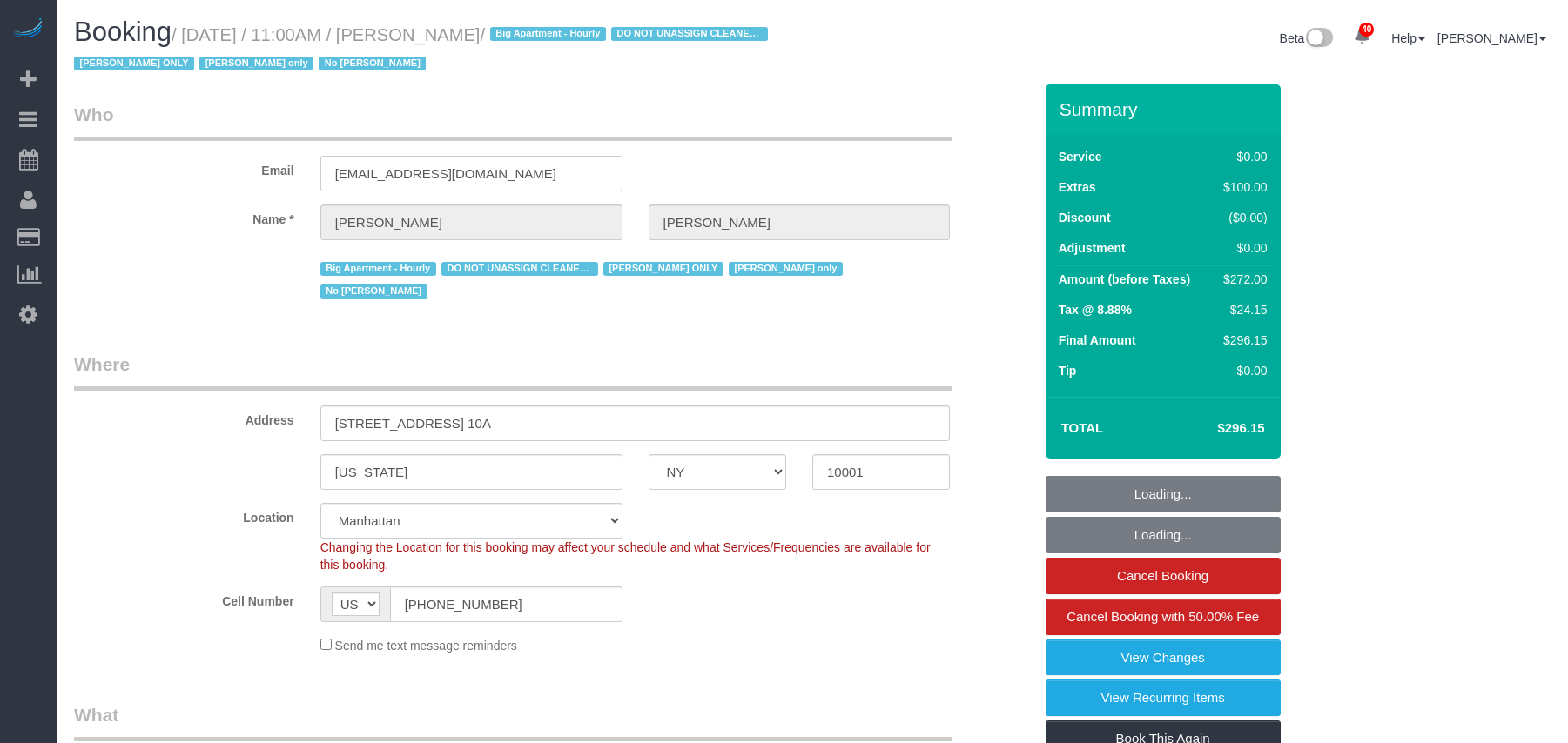
select select "NY"
select select "string:stripe-pm_1RRmor4VGloSiKo75q03orw4"
select select "number:89"
select select "number:73"
select select "number:15"
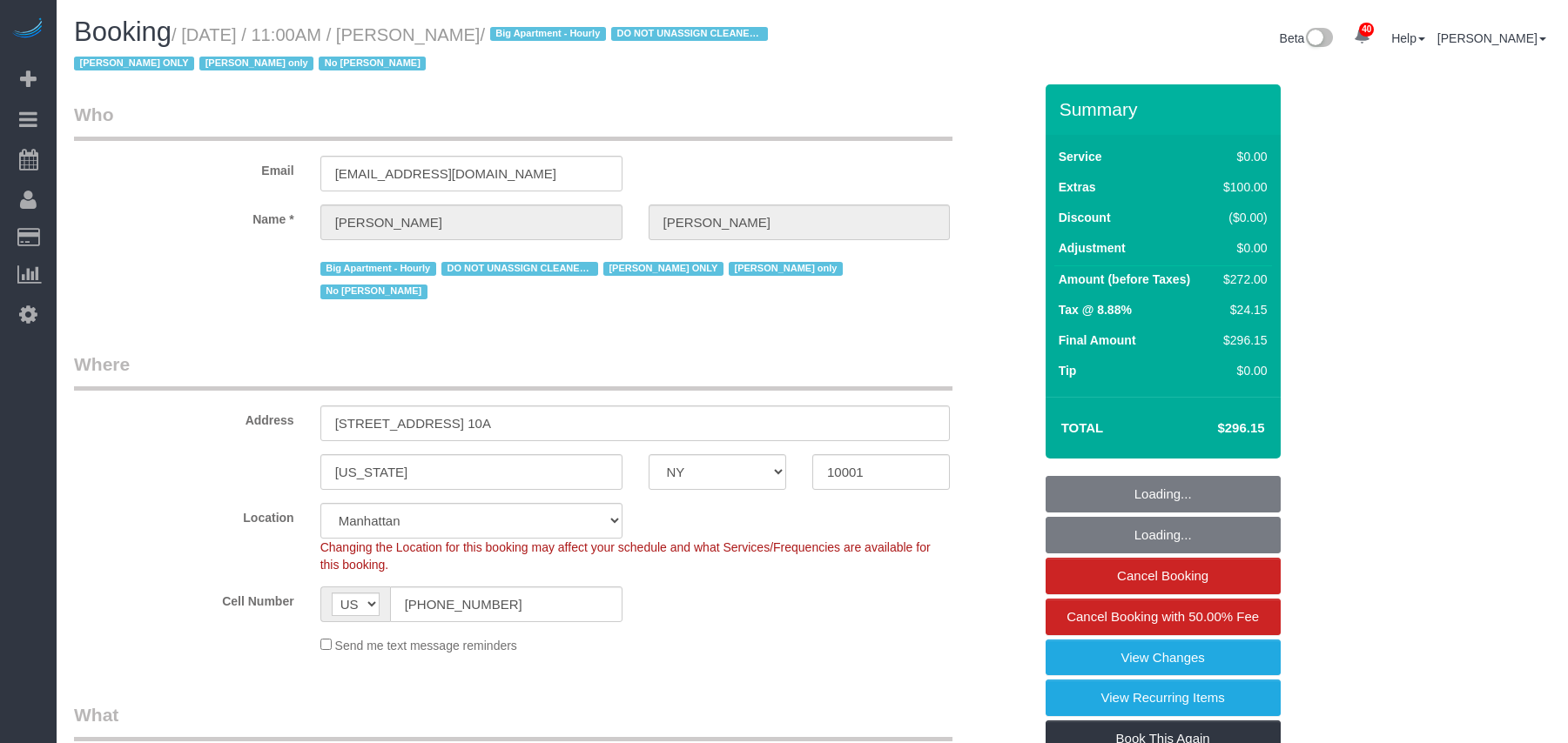
select select "number:5"
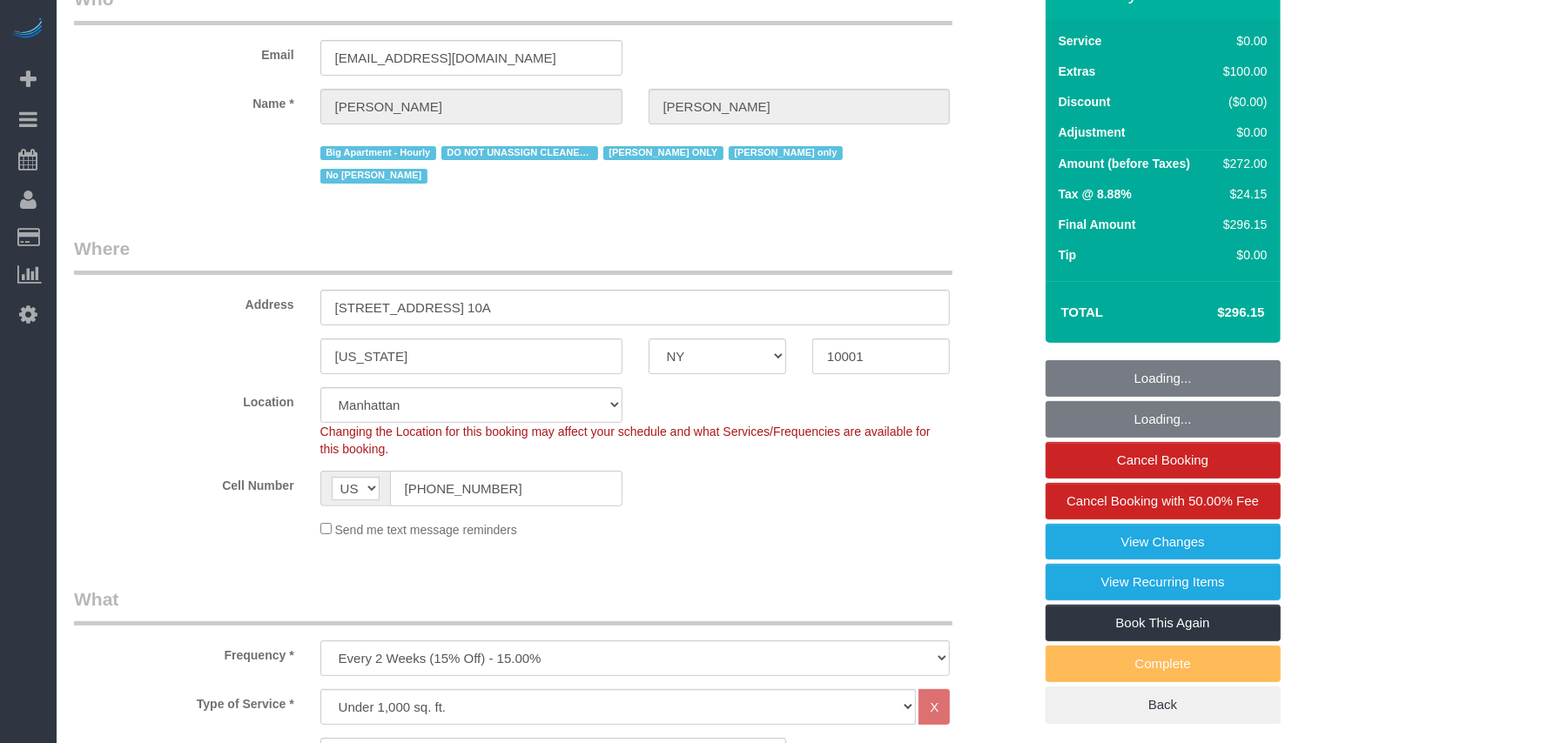
select select "object:1532"
select select "spot1"
select select "2"
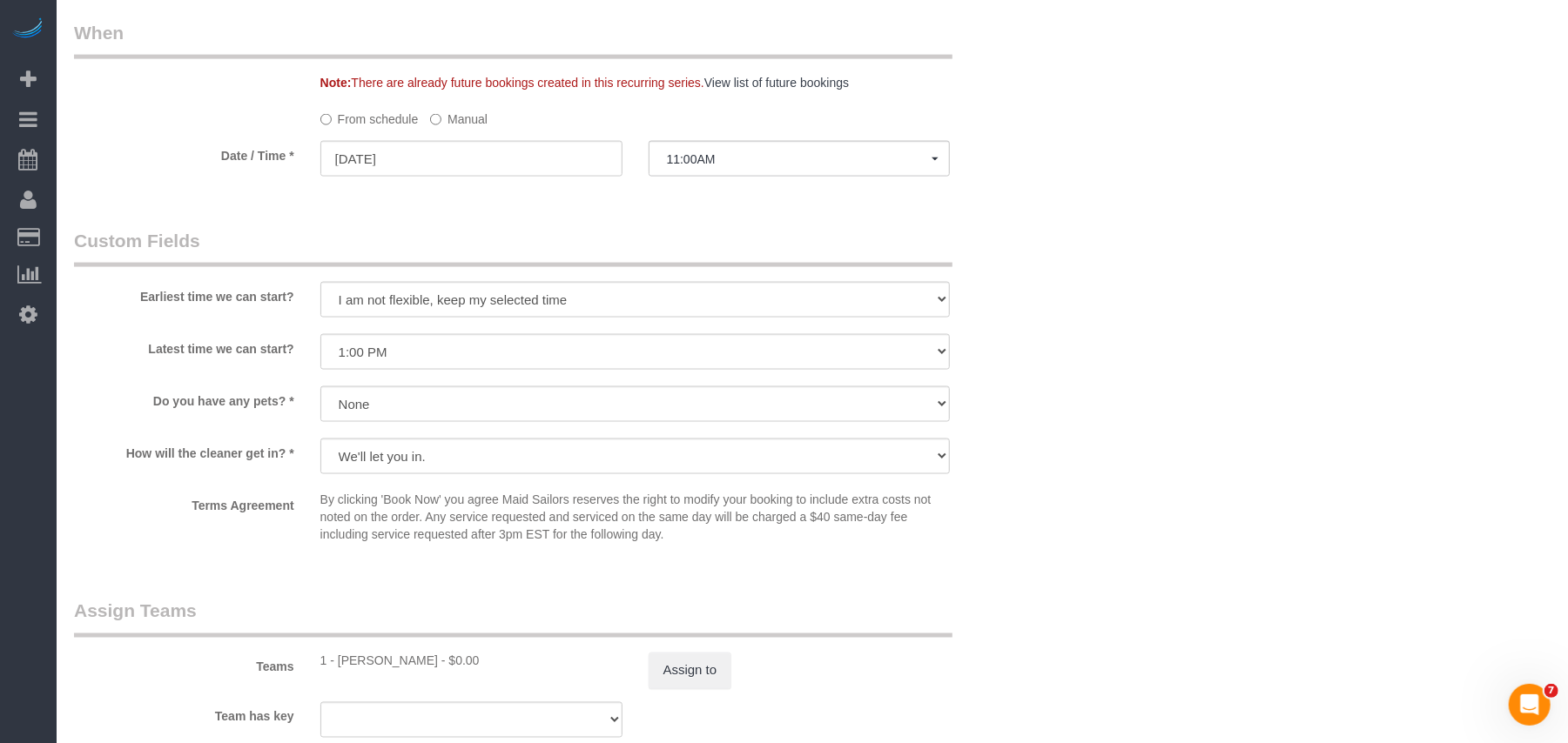
scroll to position [1741, 0]
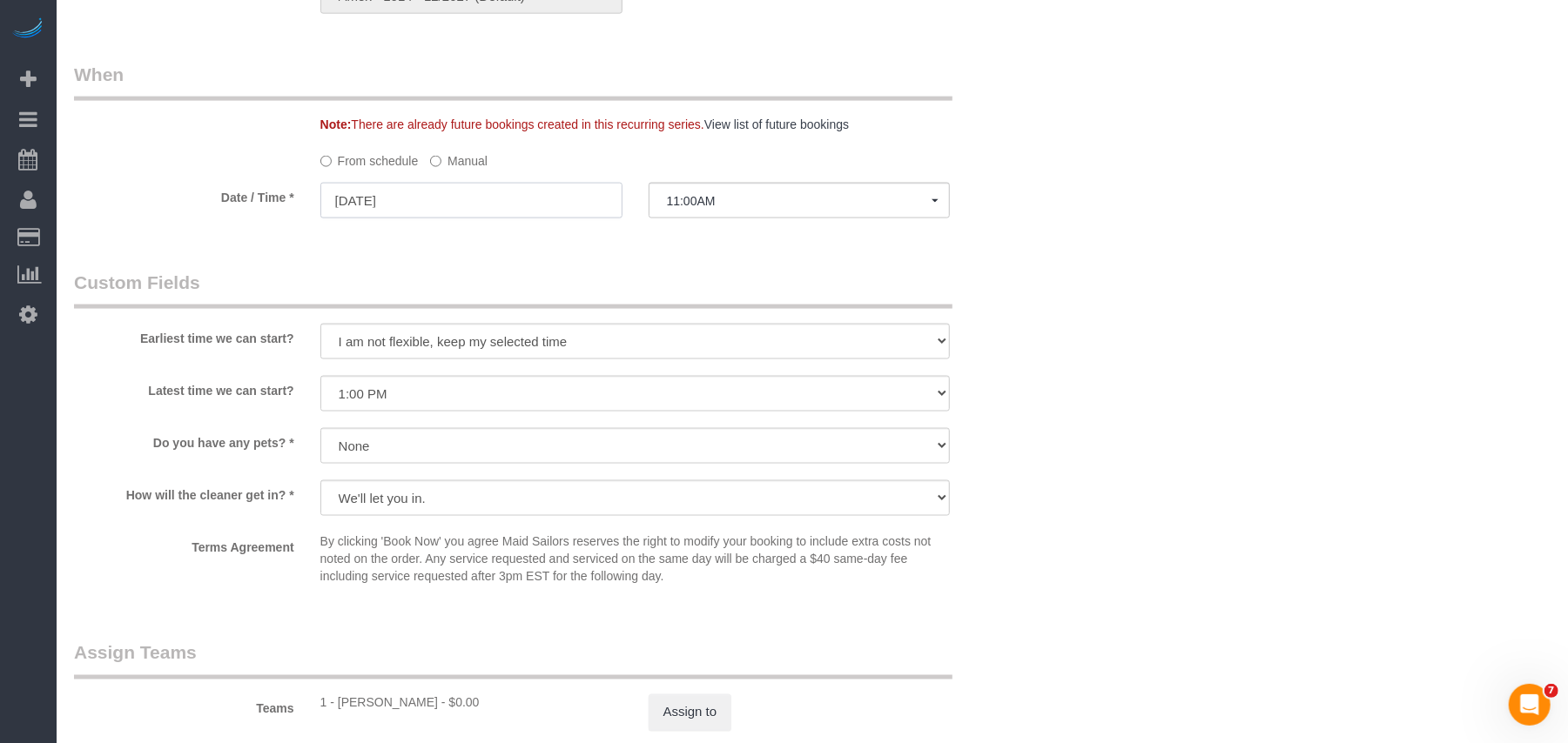
click at [429, 183] on input "10/15/2025" at bounding box center [471, 200] width 302 height 36
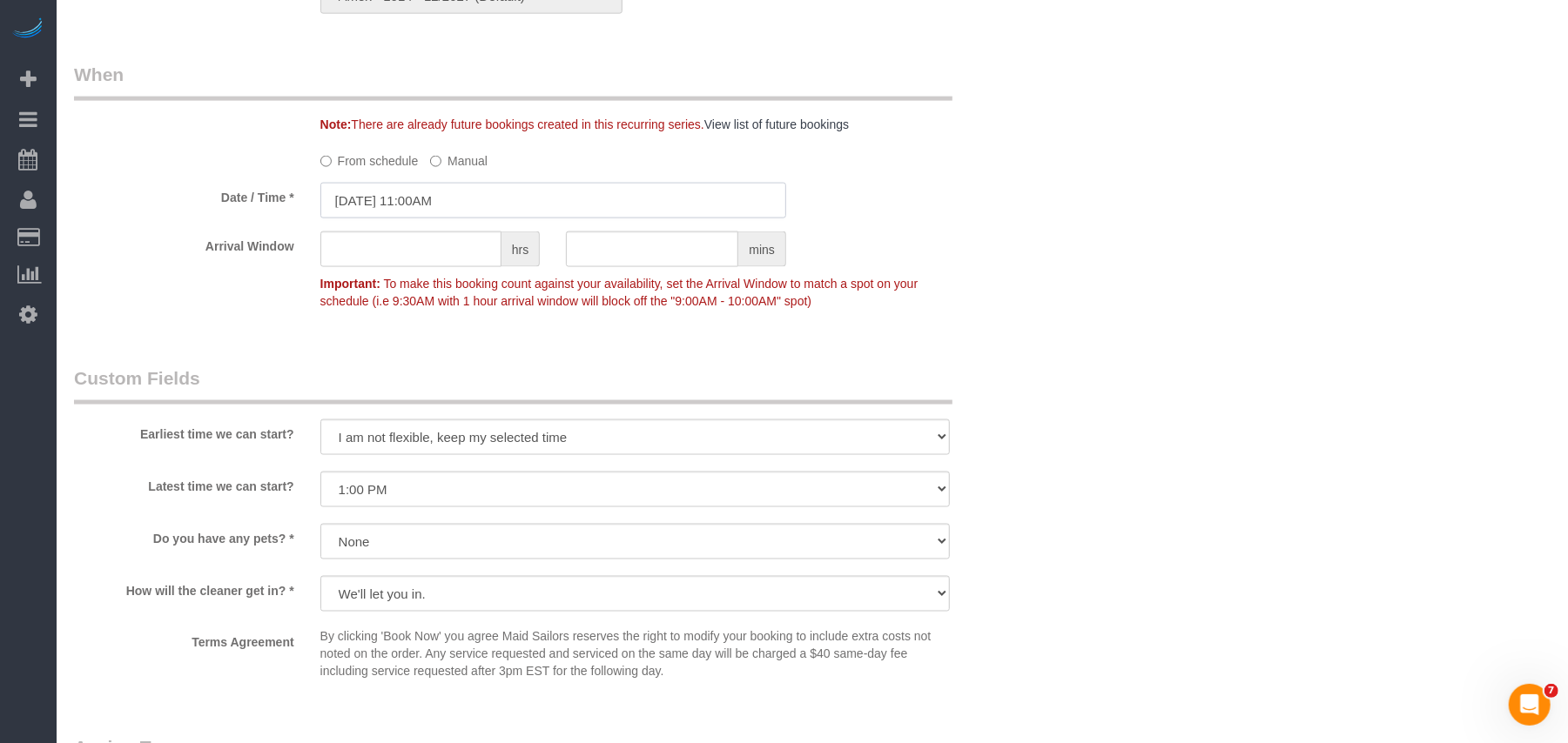
click at [437, 183] on input "[DATE] 11:00AM" at bounding box center [553, 200] width 465 height 36
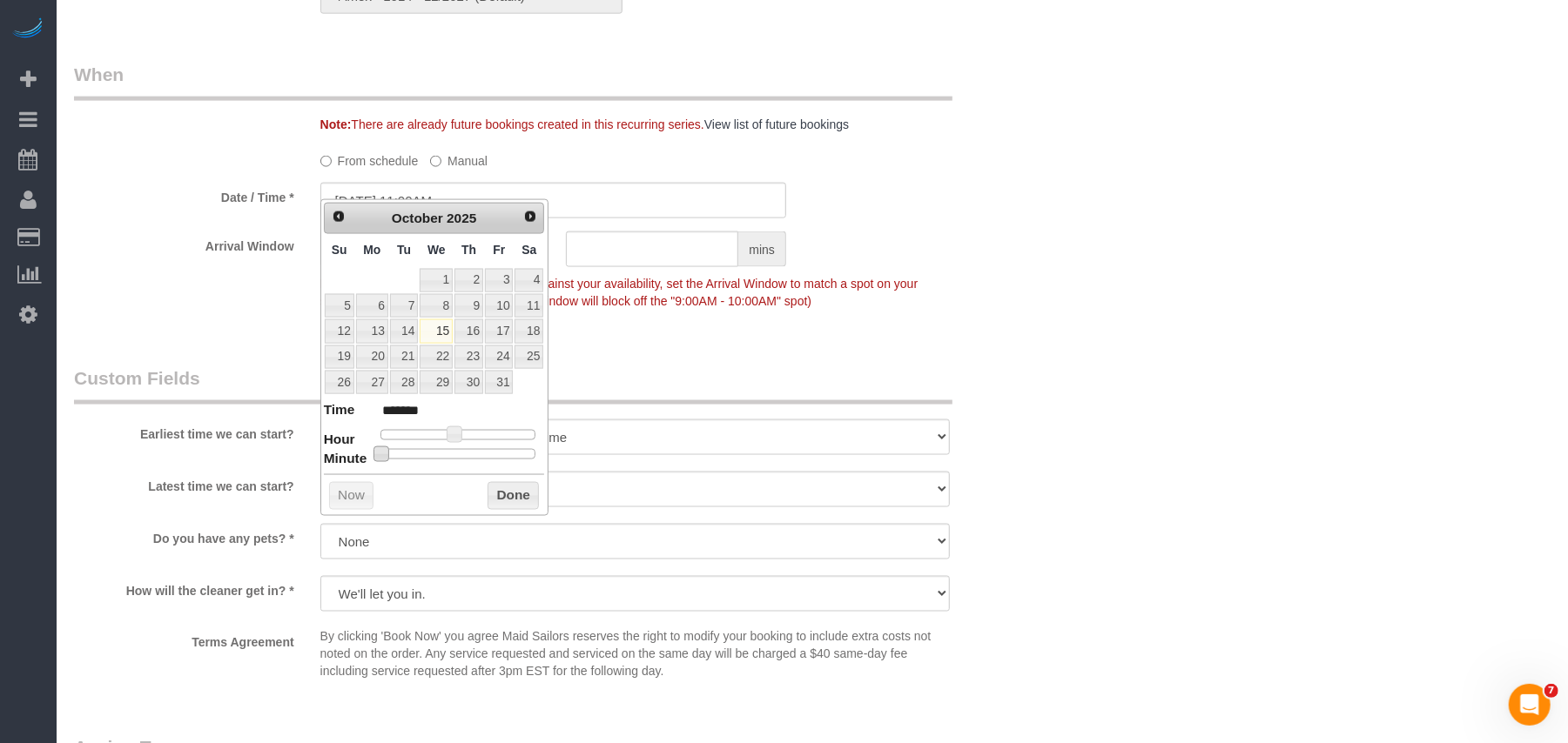
click at [383, 450] on dl "Time ******* Hour Minute Second Millisecond Microsecond Time Zone ***** ***** *…" at bounding box center [434, 431] width 221 height 61
type input "10/15/2025 11:05AM"
type input "*******"
type input "10/15/2025 11:10AM"
type input "*******"
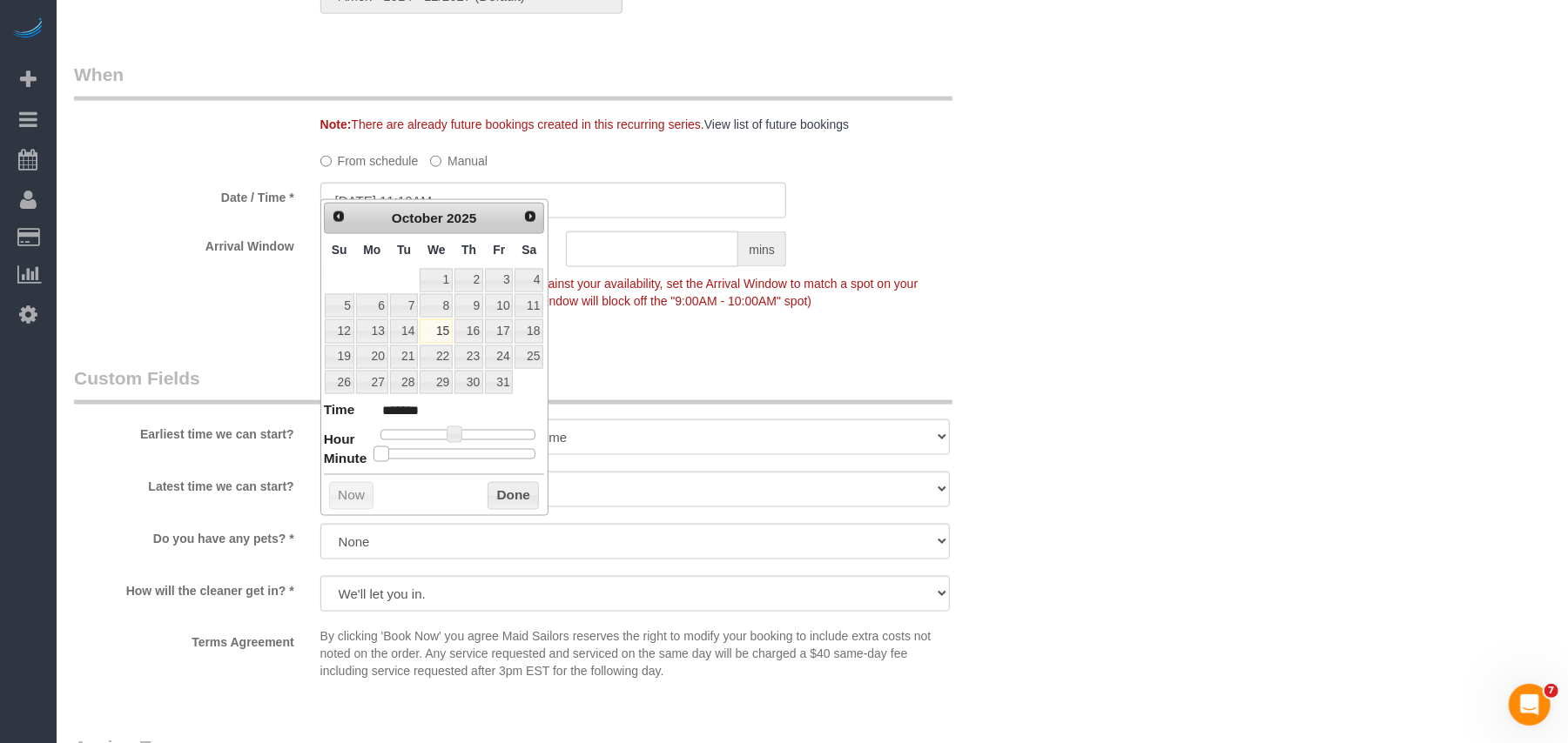
type input "10/15/2025 11:15AM"
type input "*******"
type input "10/15/2025 11:20AM"
type input "*******"
type input "10/15/2025 11:25AM"
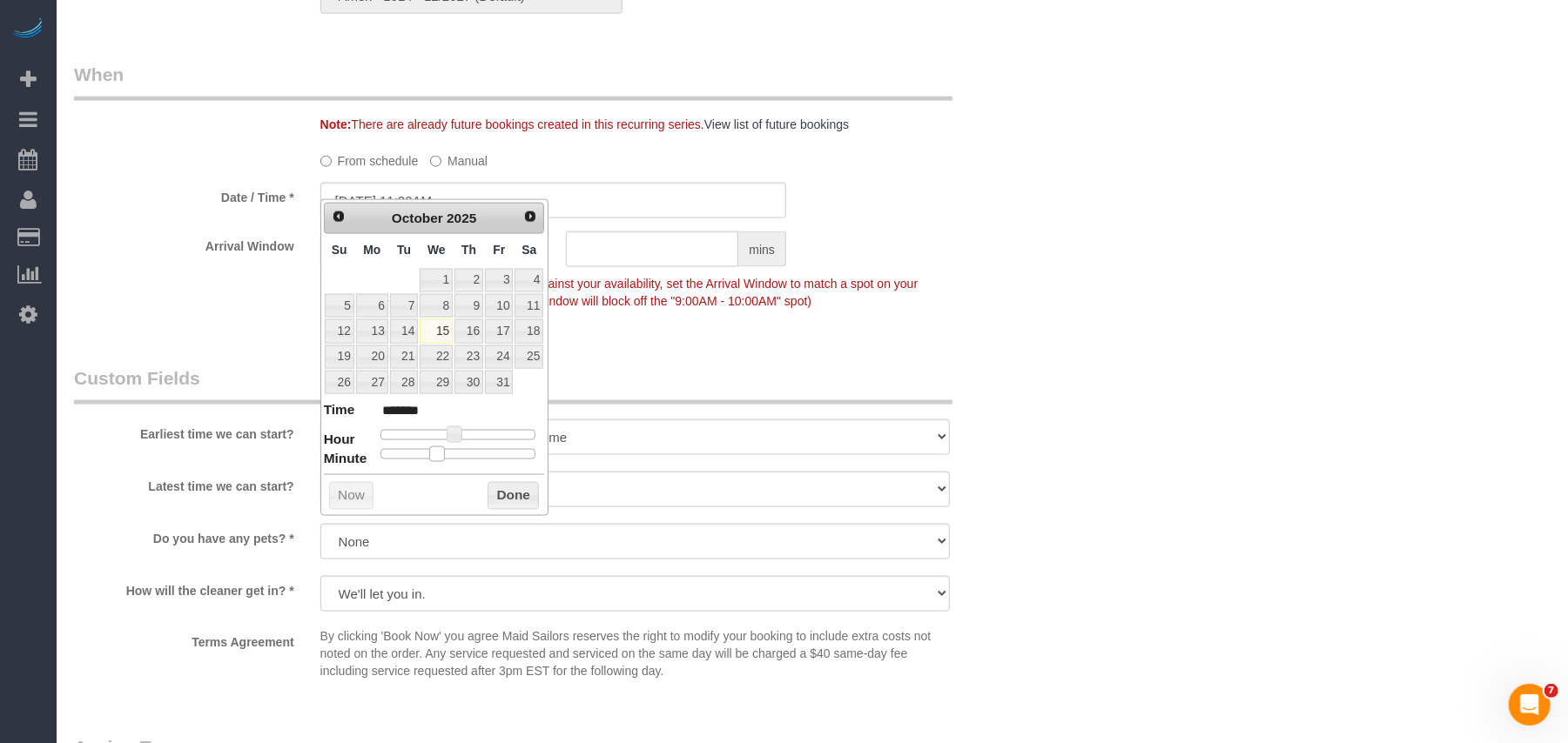
type input "*******"
type input "[DATE] 11:30AM"
type input "*******"
drag, startPoint x: 383, startPoint y: 456, endPoint x: 471, endPoint y: 461, distance: 88.1
click at [466, 457] on span at bounding box center [465, 454] width 16 height 16
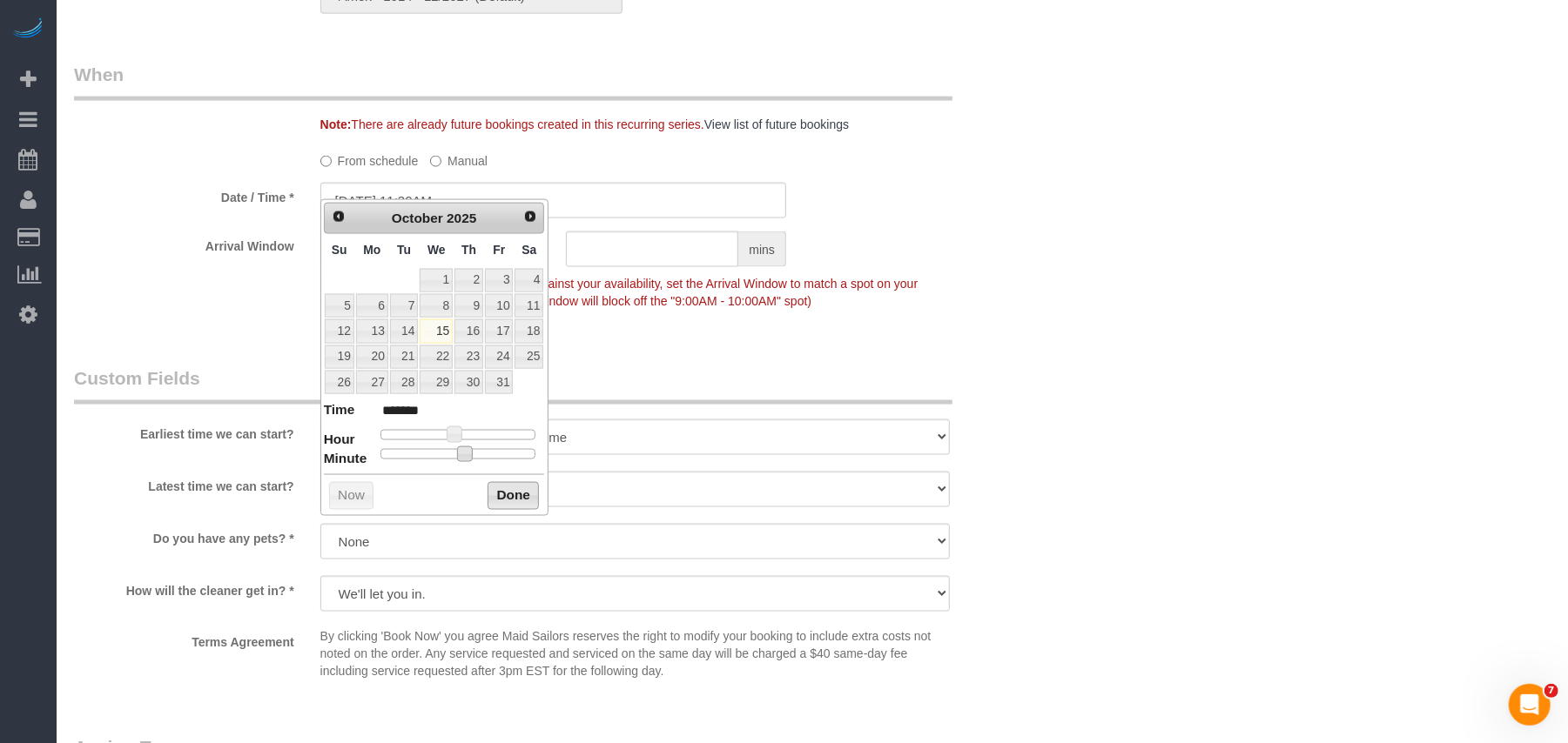
click at [496, 500] on button "Done" at bounding box center [513, 496] width 52 height 28
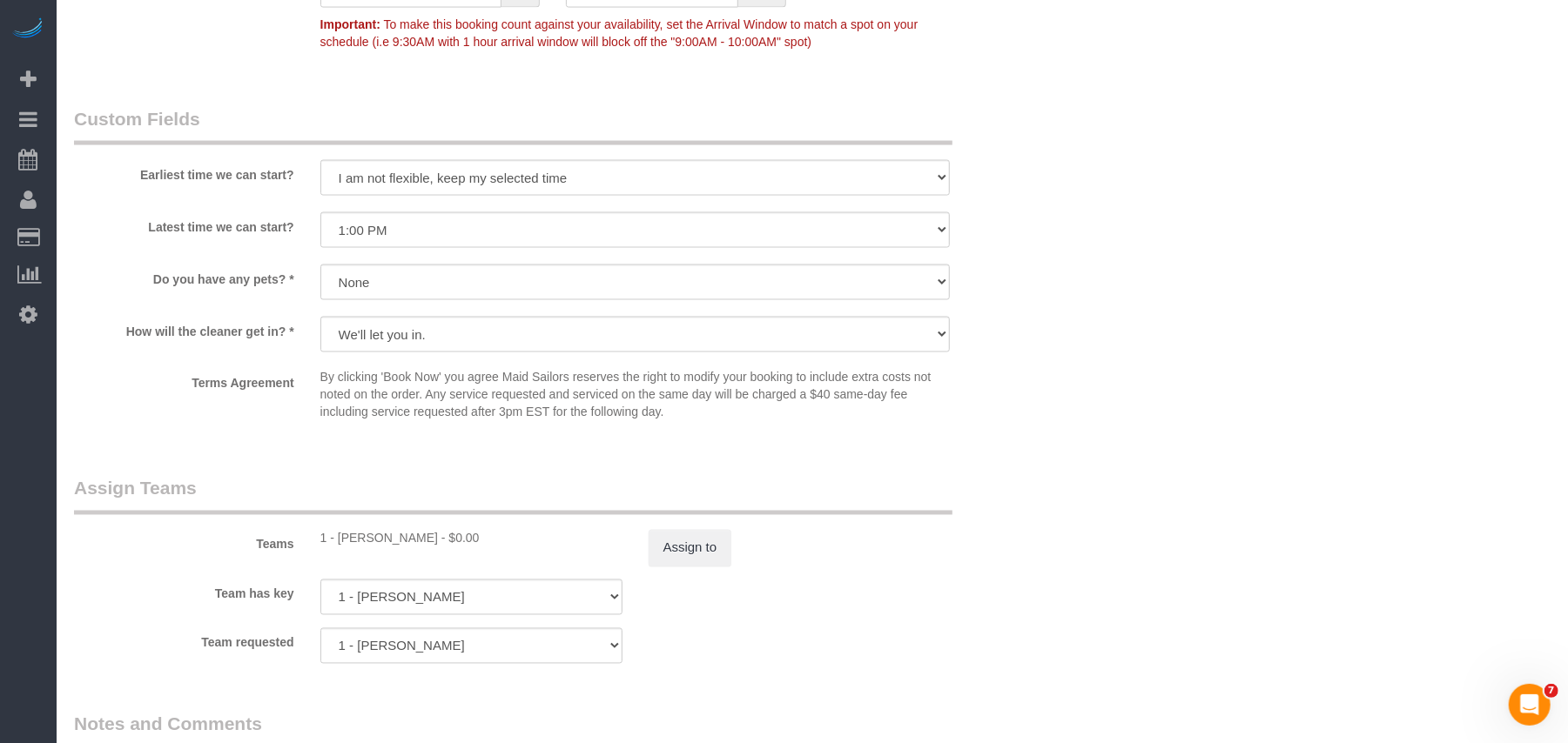
scroll to position [1856, 0]
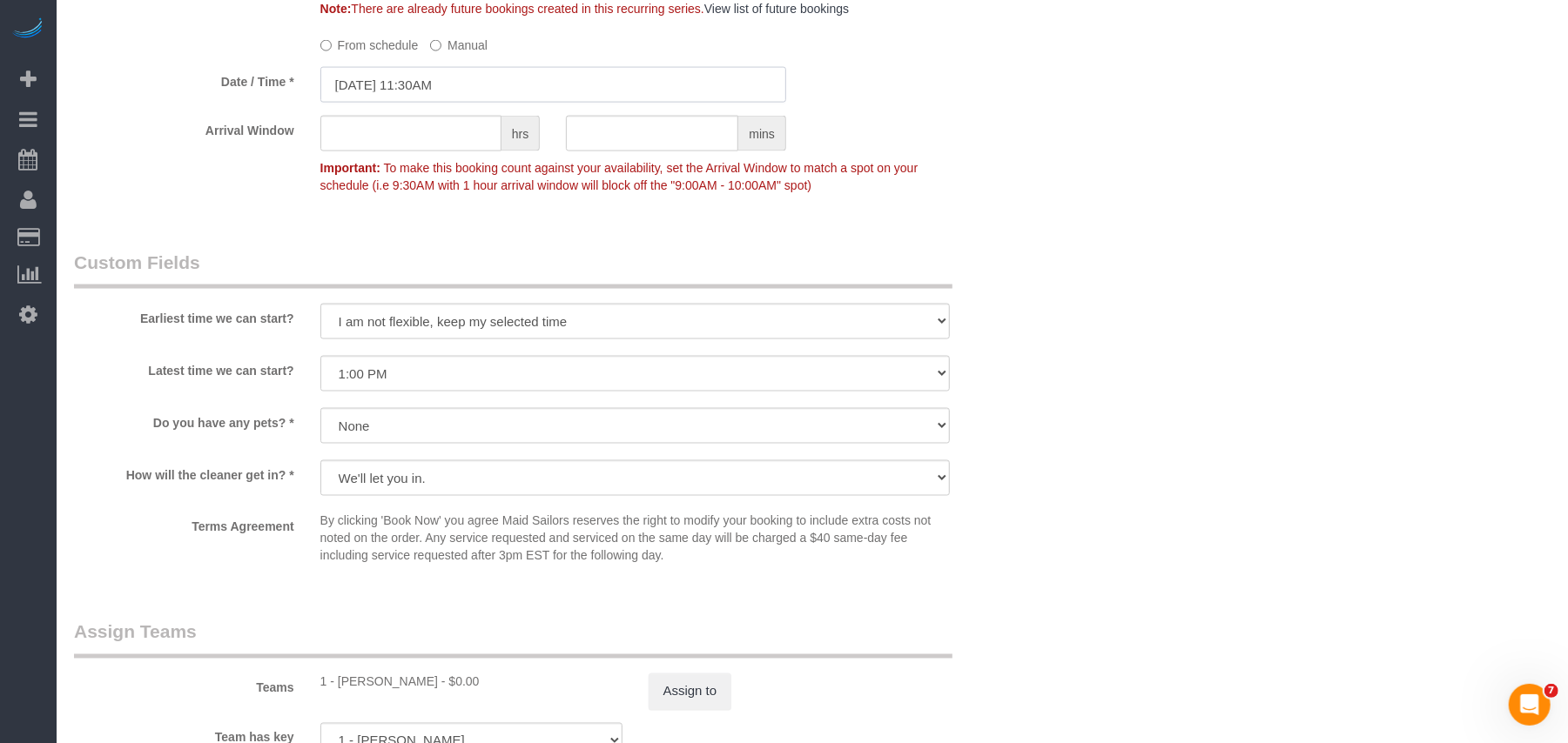
click at [472, 67] on input "[DATE] 11:30AM" at bounding box center [553, 85] width 465 height 36
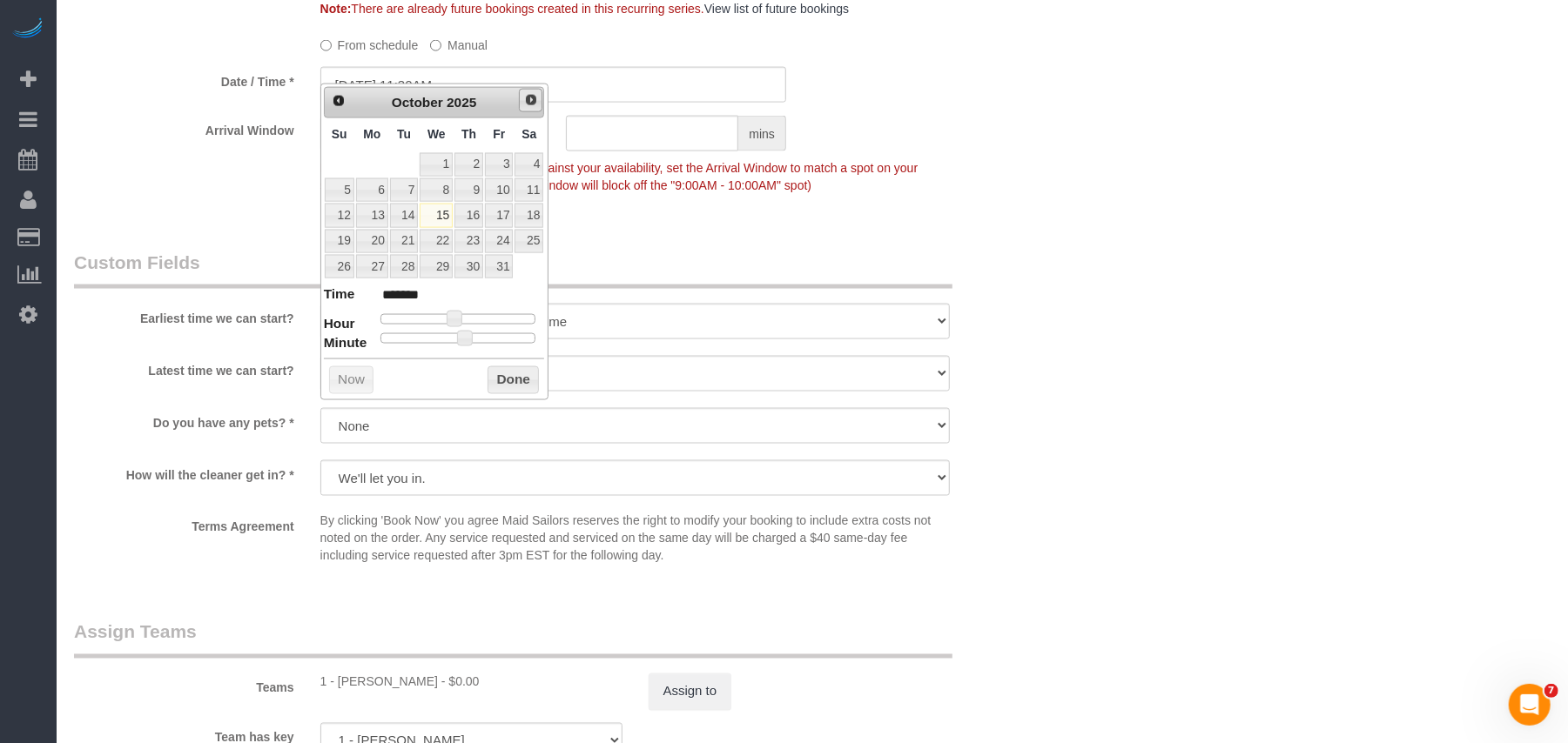
click at [529, 106] on span "Next" at bounding box center [531, 100] width 14 height 14
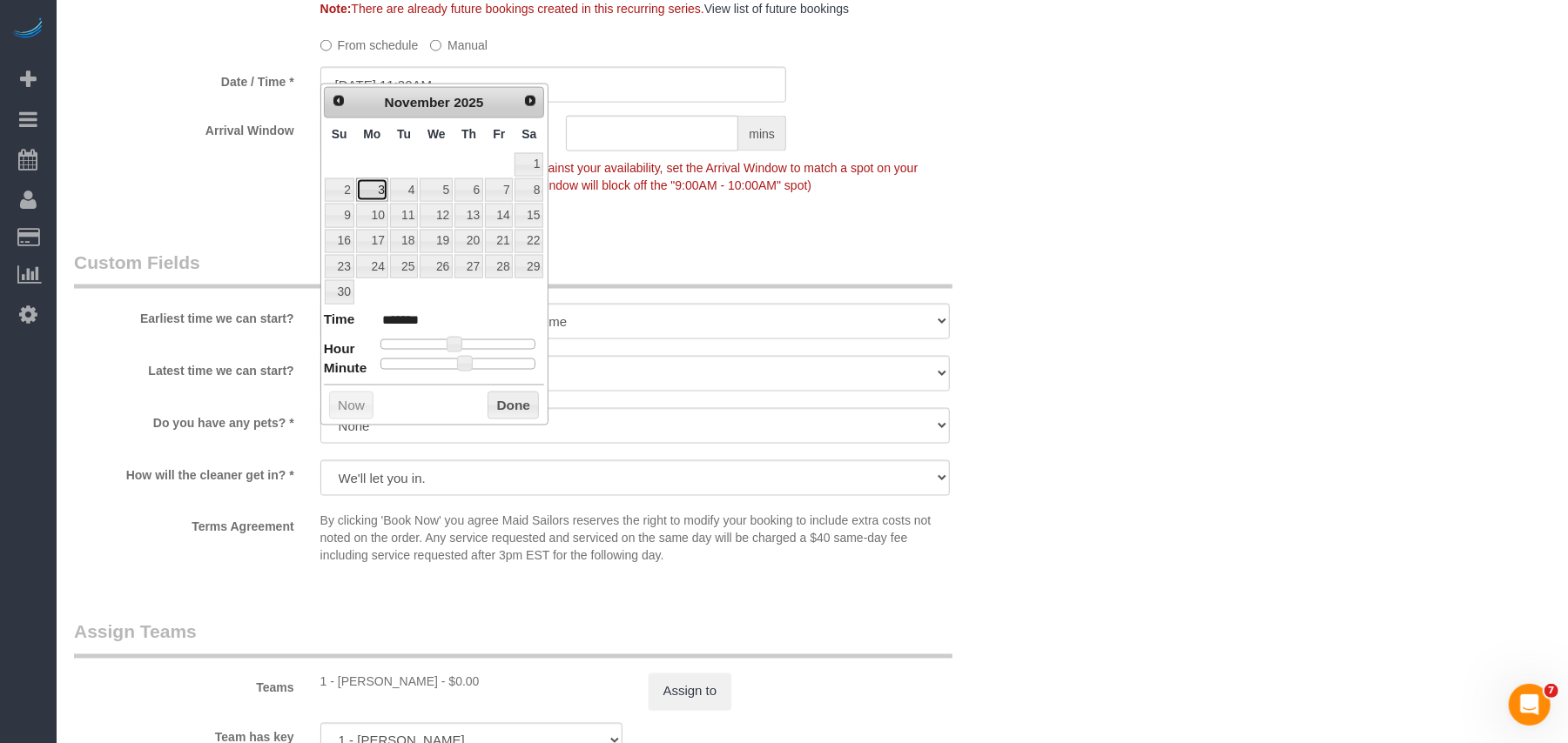
click at [377, 195] on link "3" at bounding box center [372, 190] width 32 height 24
type input "11/03/2025 11:30AM"
click at [515, 420] on button "Done" at bounding box center [513, 406] width 52 height 28
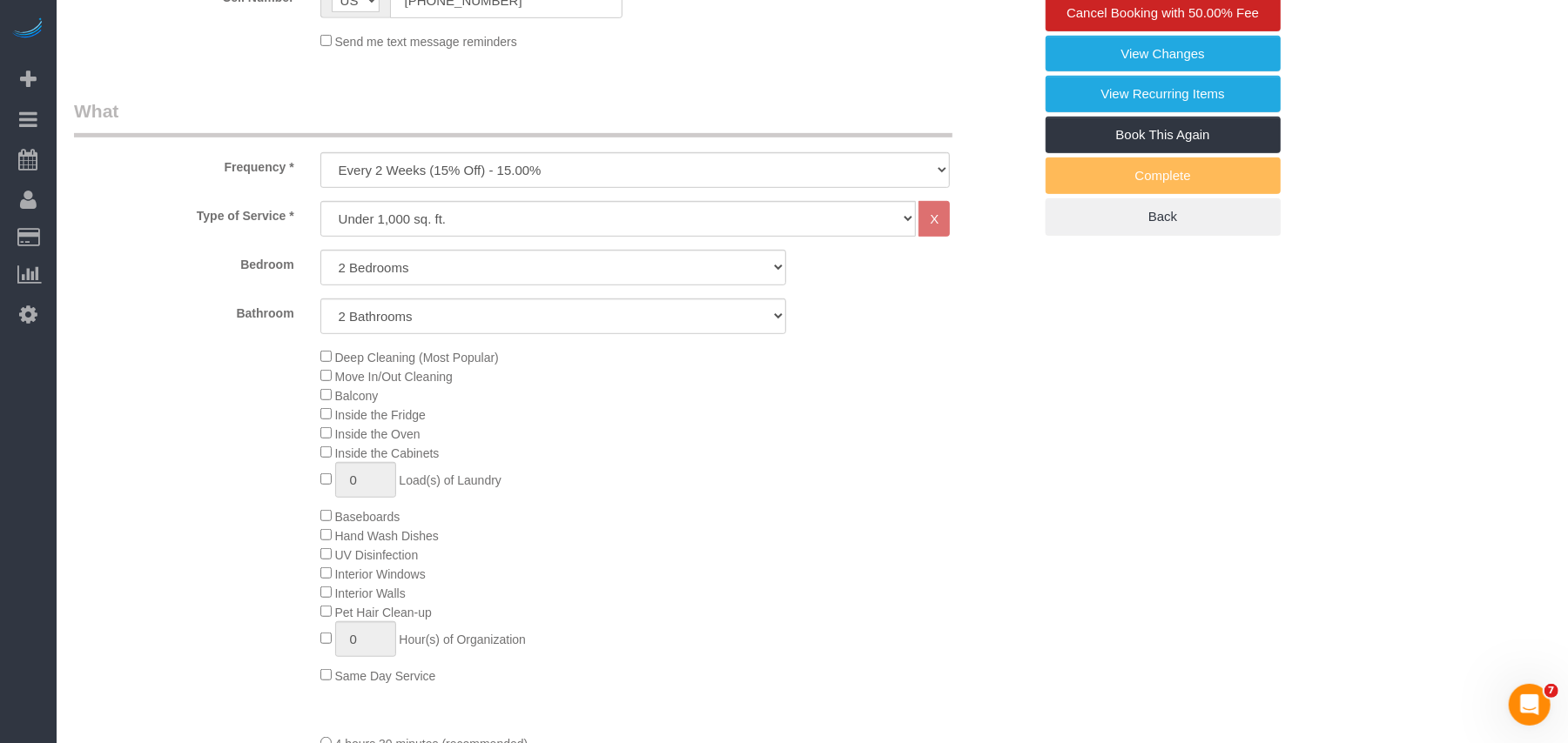
scroll to position [464, 0]
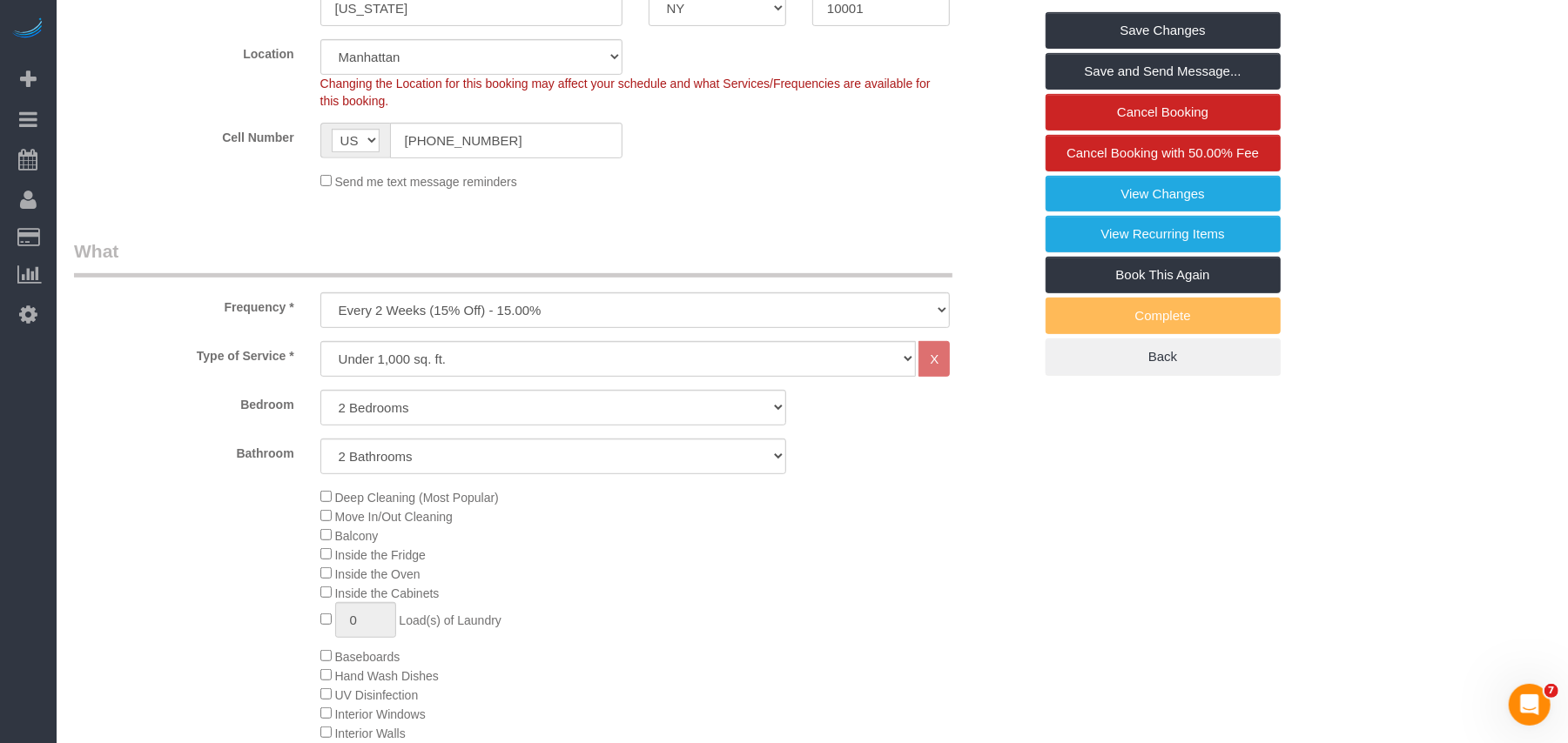
click at [1011, 561] on div "Deep Cleaning (Most Popular) Move In/Out Cleaning Balcony Inside the Fridge Ins…" at bounding box center [677, 656] width 738 height 337
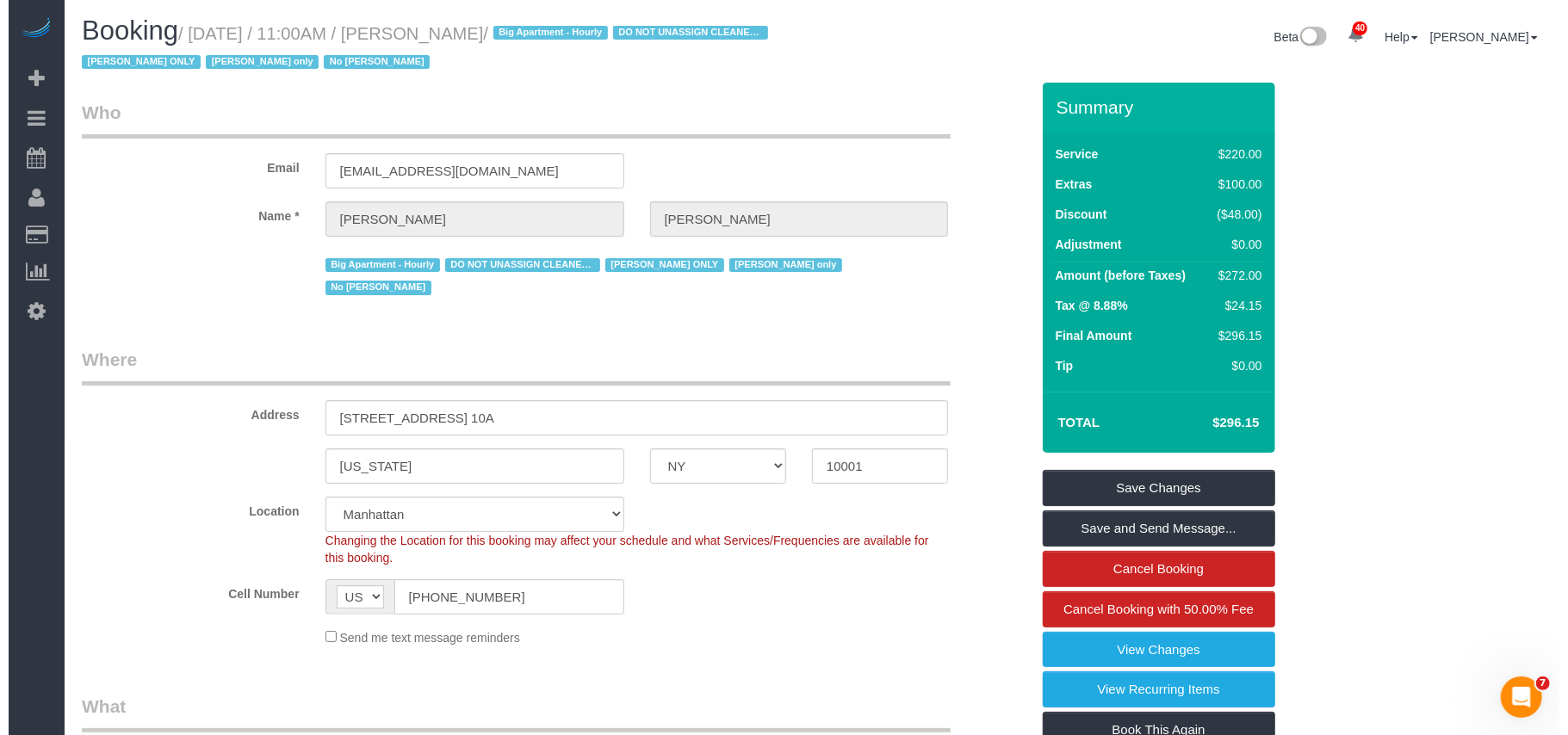
scroll to position [0, 0]
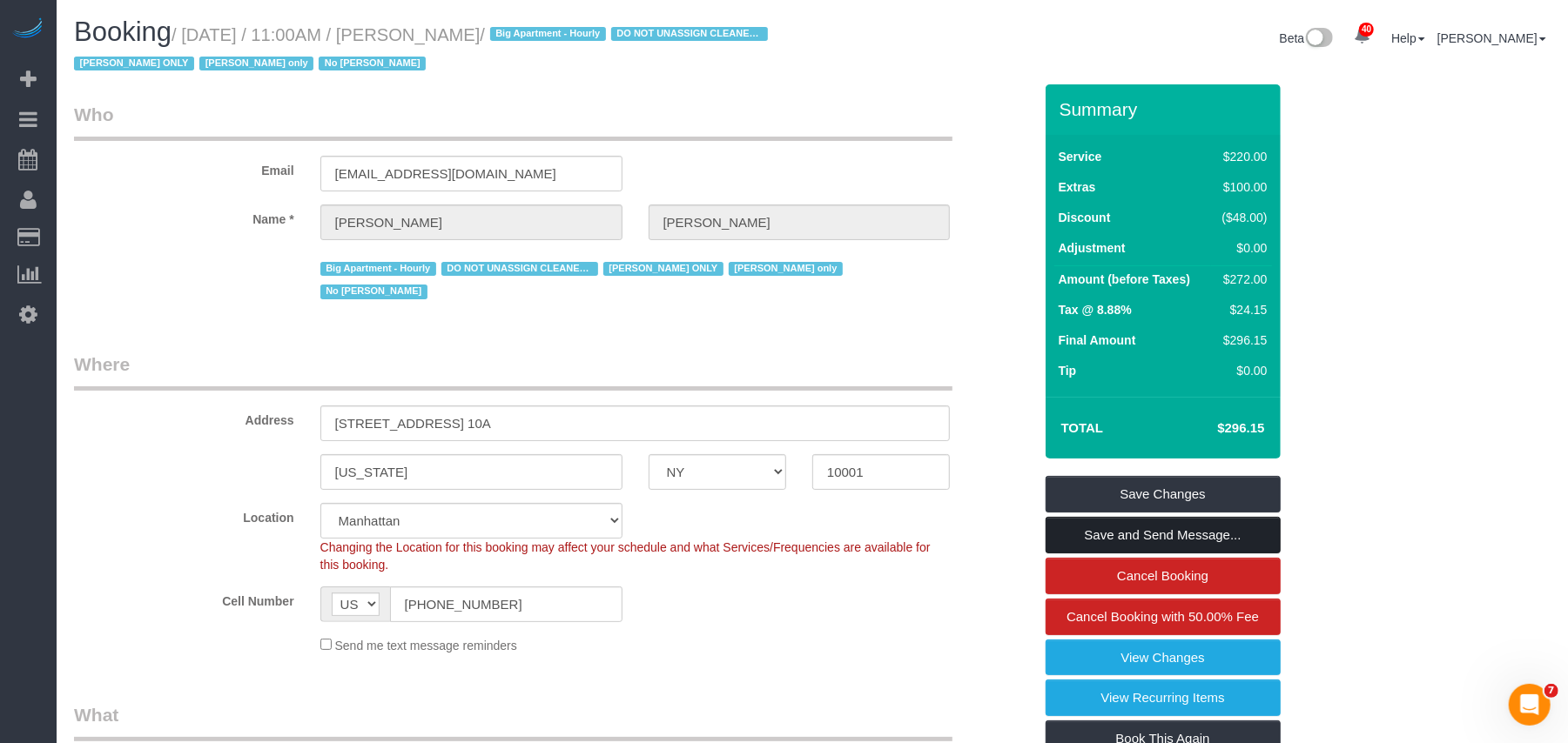
click at [1121, 533] on link "Save and Send Message..." at bounding box center [1163, 535] width 235 height 37
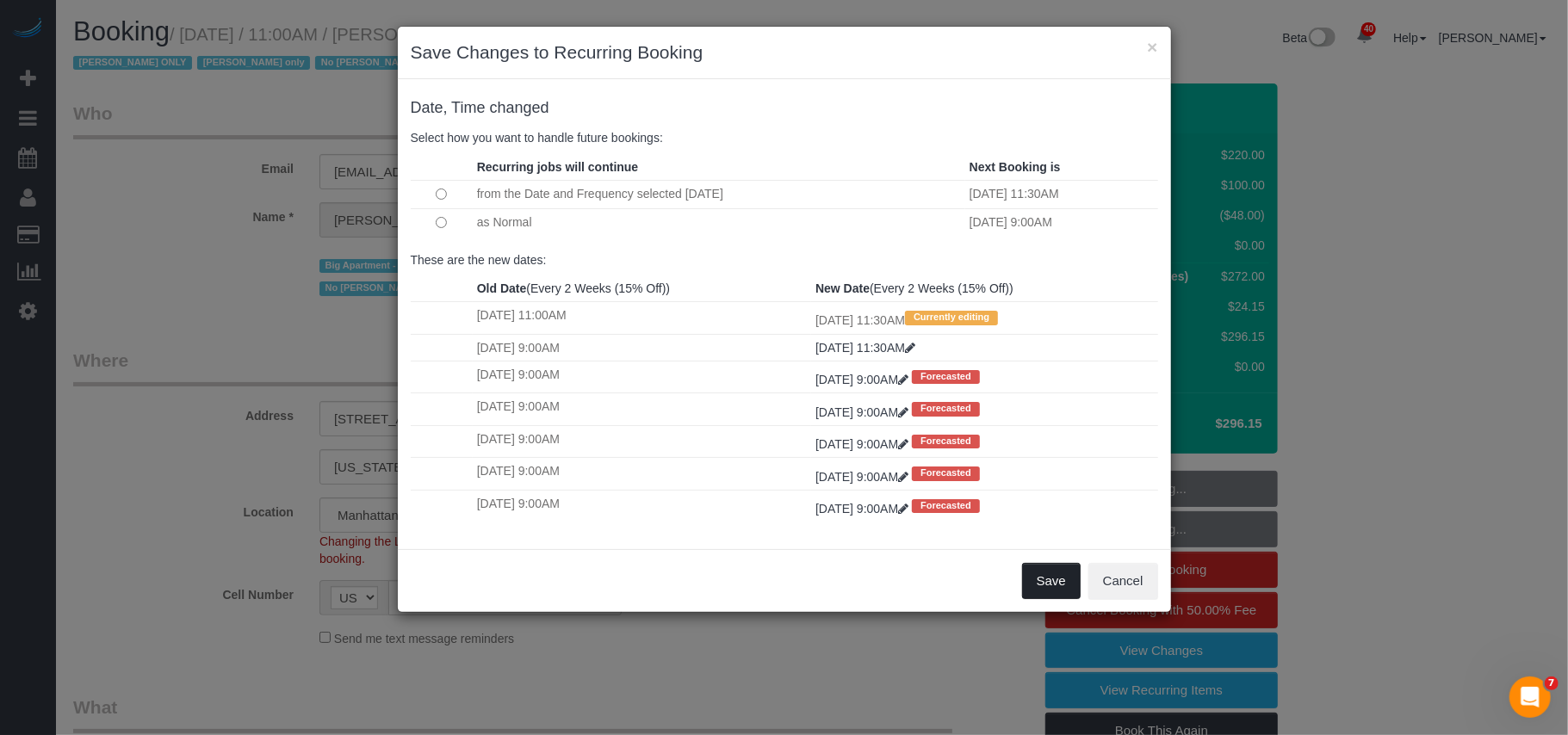
click at [1048, 586] on button "Save" at bounding box center [1051, 581] width 59 height 36
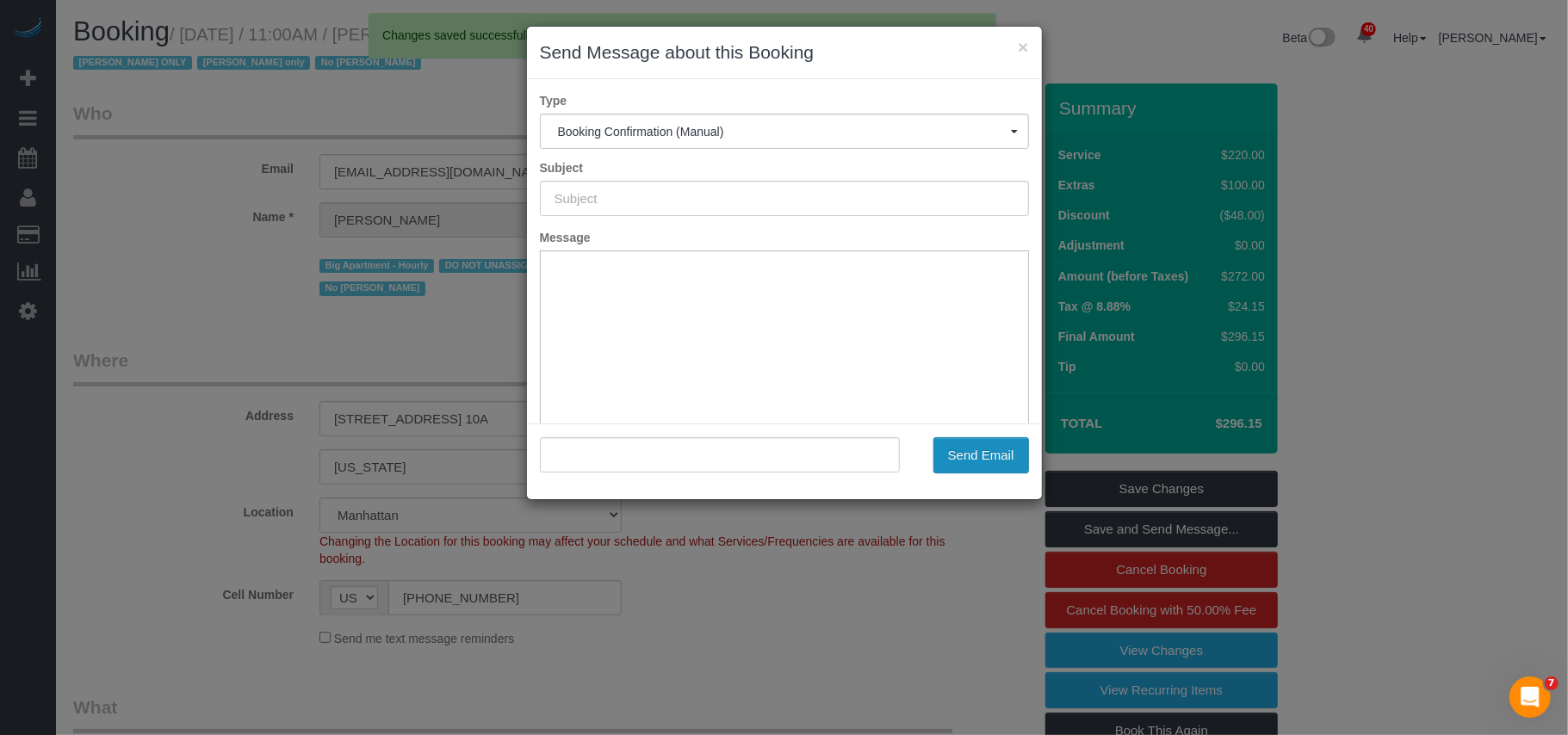
type input "Cleaning Confirmed for 11/03/2025 at 11:30am"
type input ""Cheryl-Rose Cruz" <cheruntalan@gmail.com>"
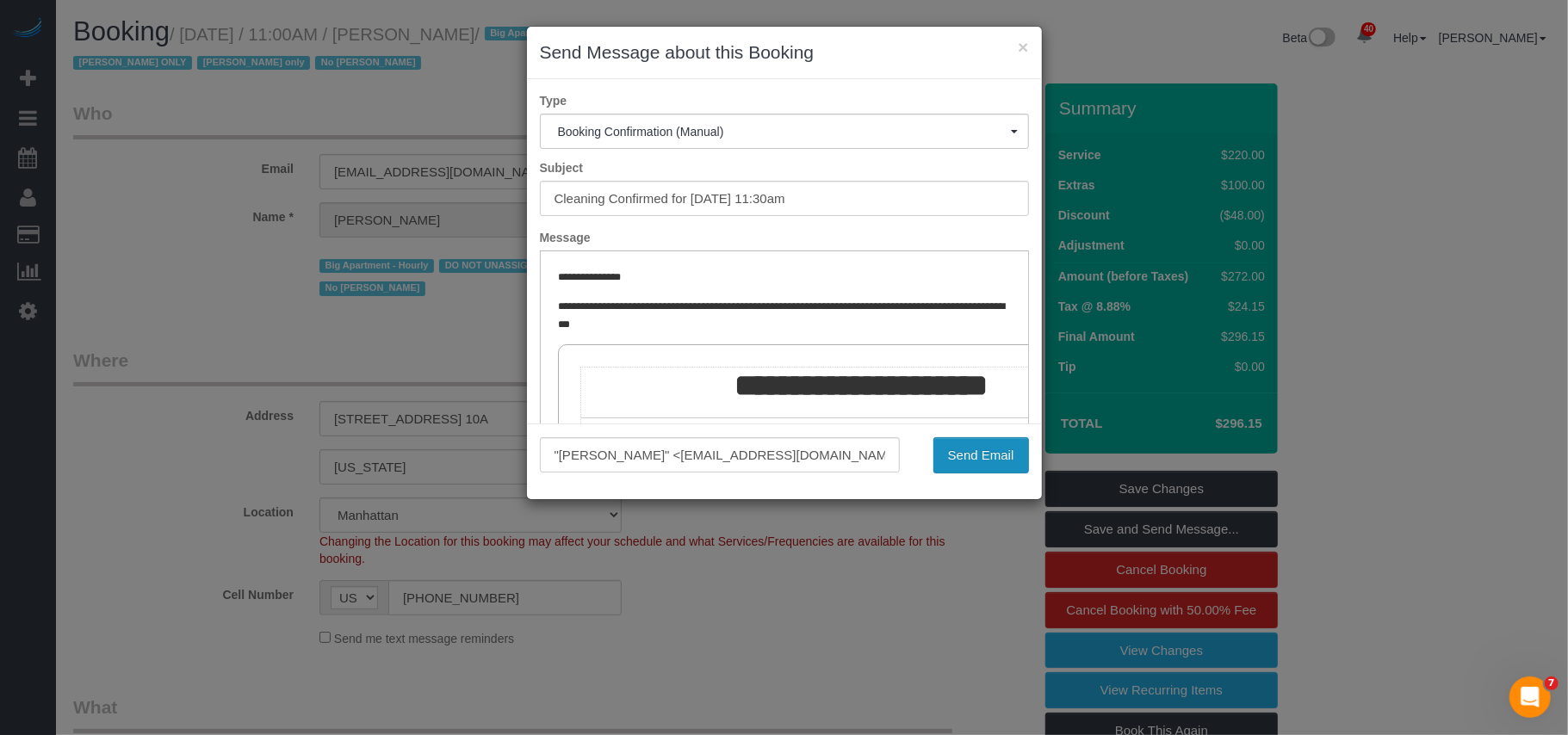
click at [948, 462] on button "Send Email" at bounding box center [980, 455] width 95 height 36
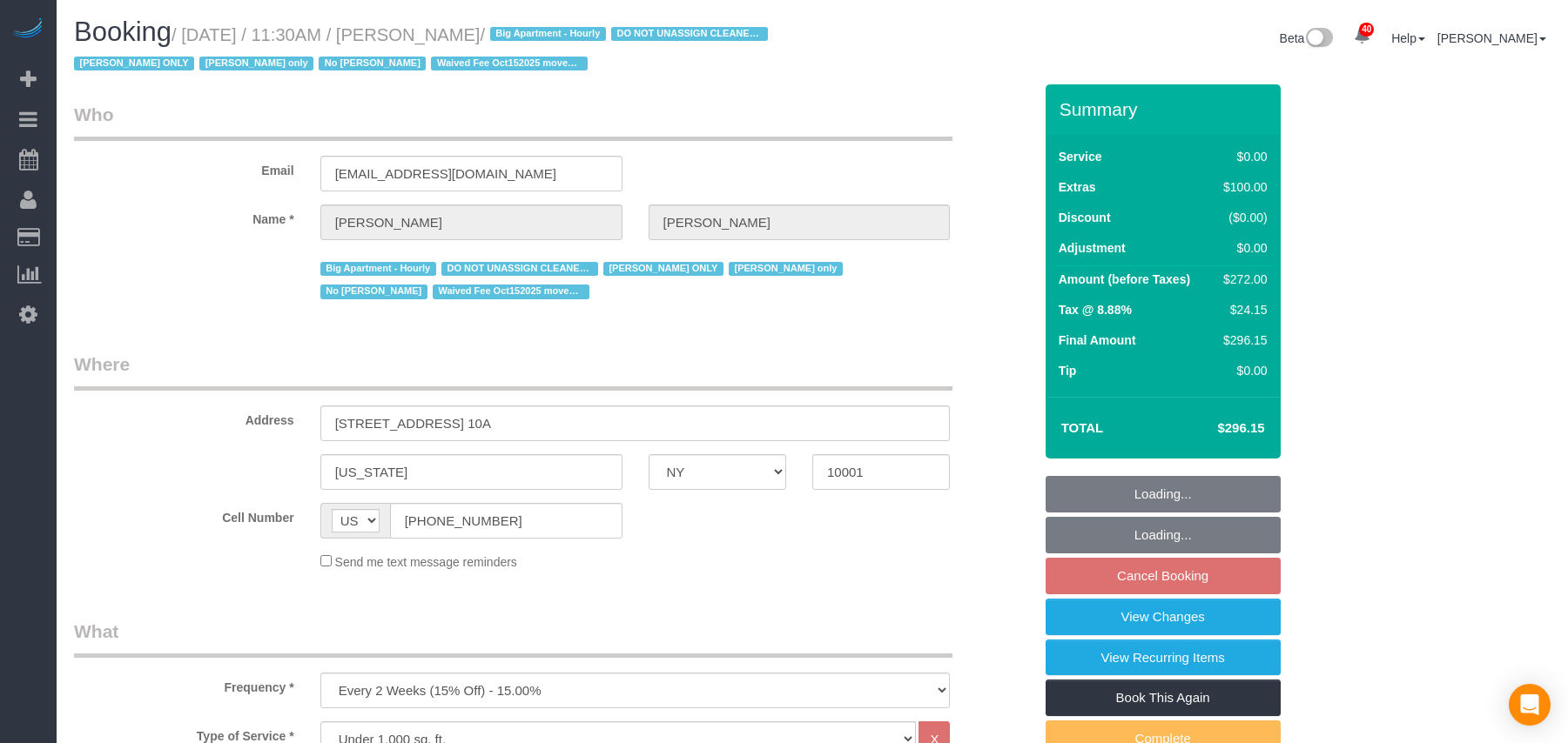
select select "NY"
select select "2"
select select "string:stripe-pm_1RRmor4VGloSiKo75q03orw4"
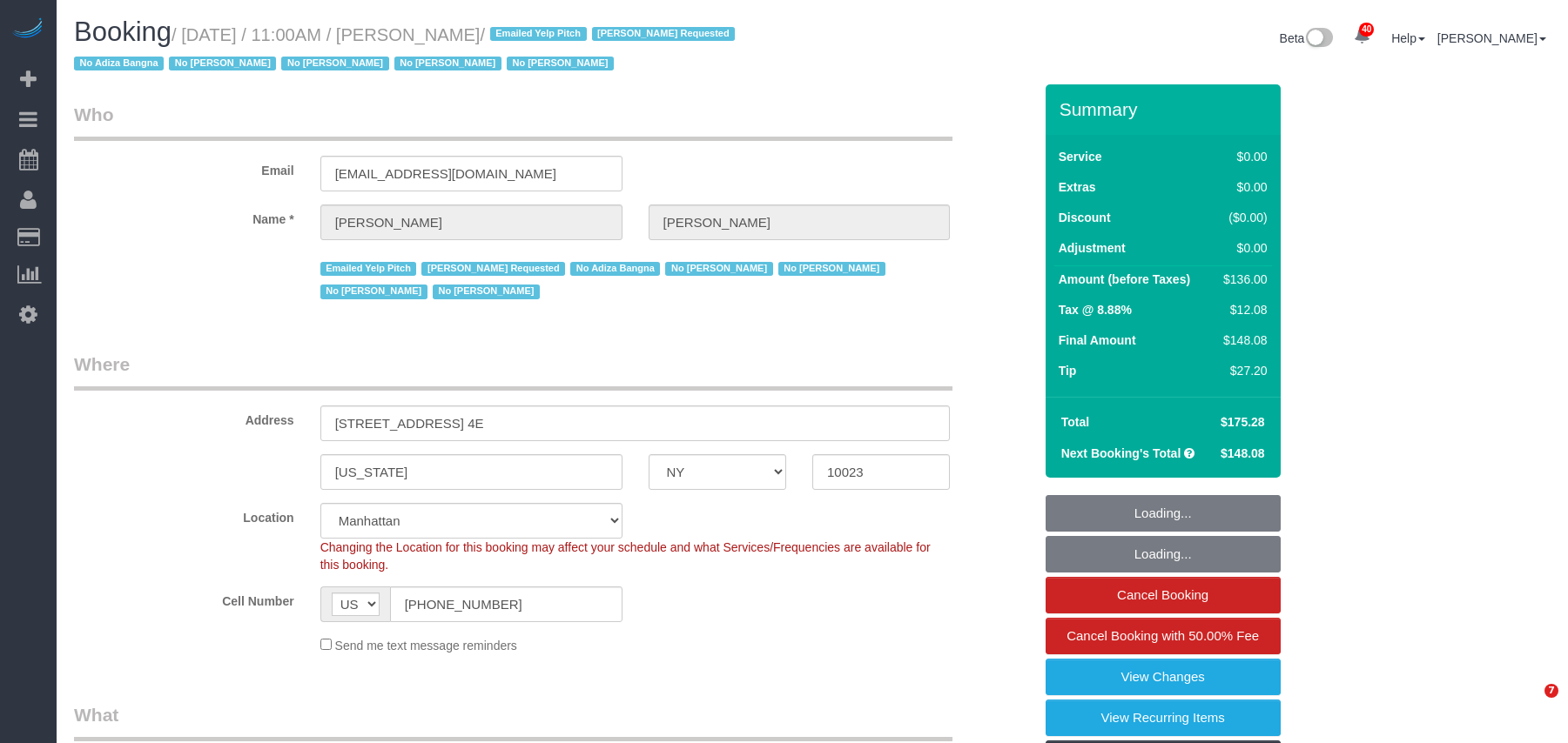
select select "NY"
select select "1"
select select "spot1"
select select "number:58"
select select "number:72"
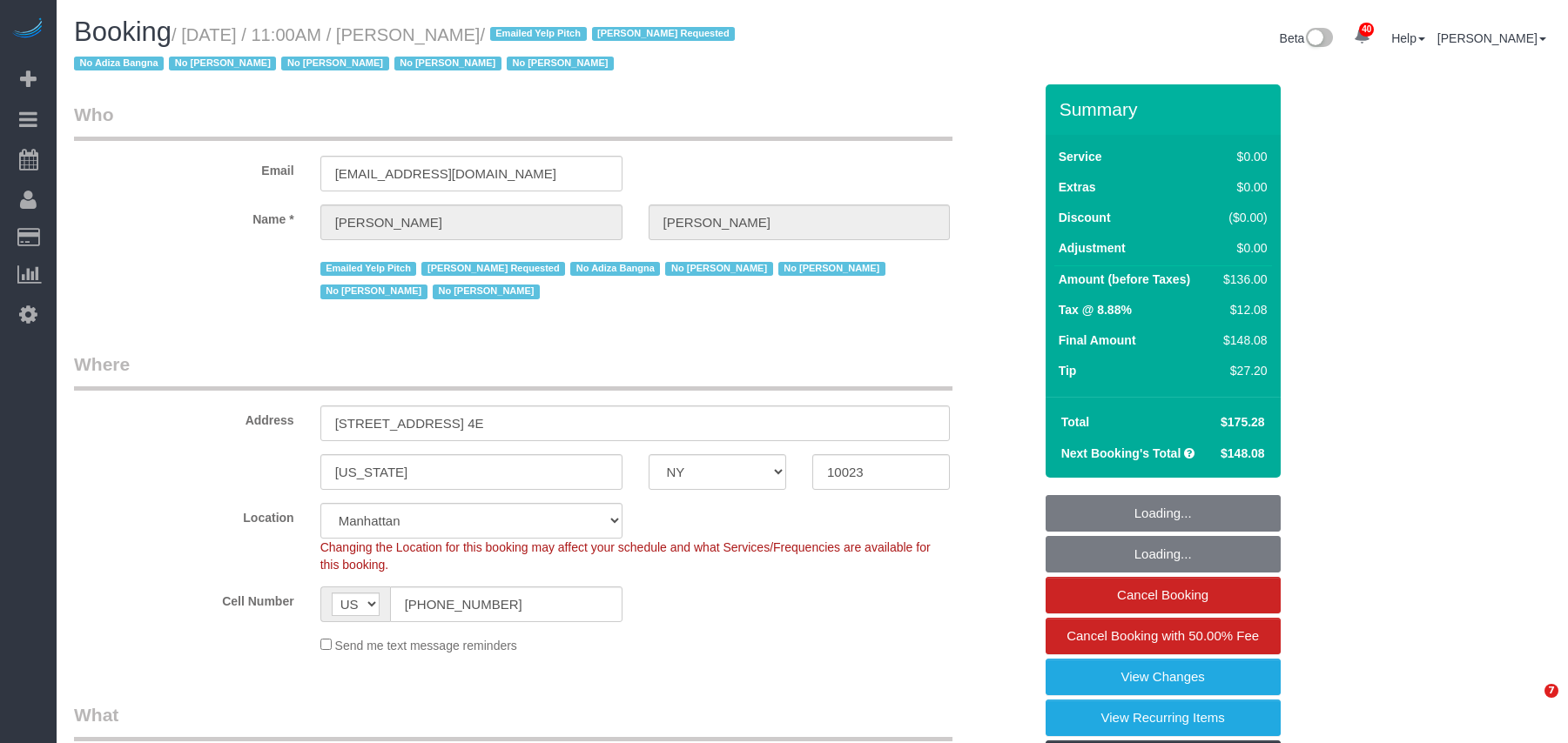
select select "number:15"
select select "number:6"
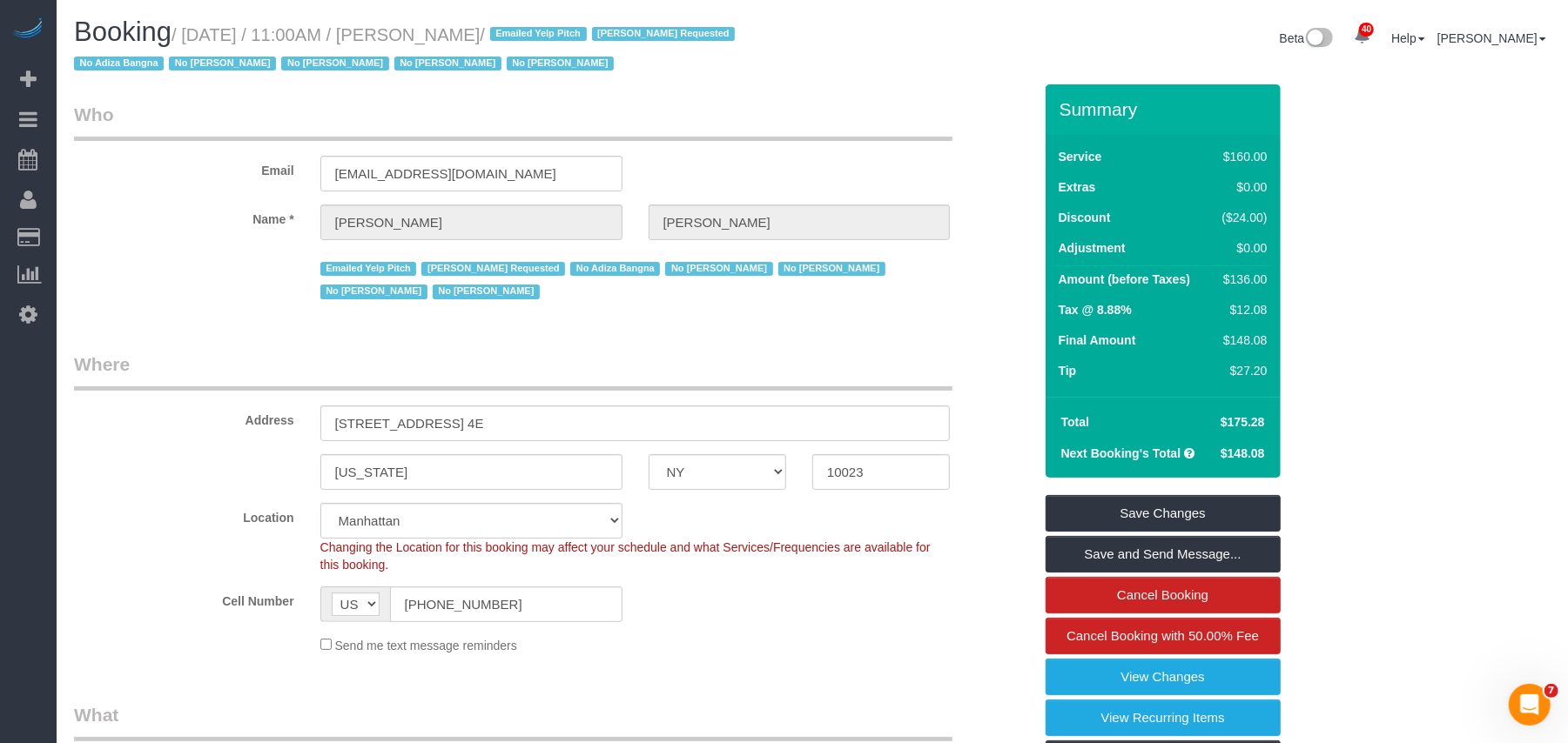
click at [83, 275] on link "Charge Customers" at bounding box center [165, 272] width 217 height 35
select select
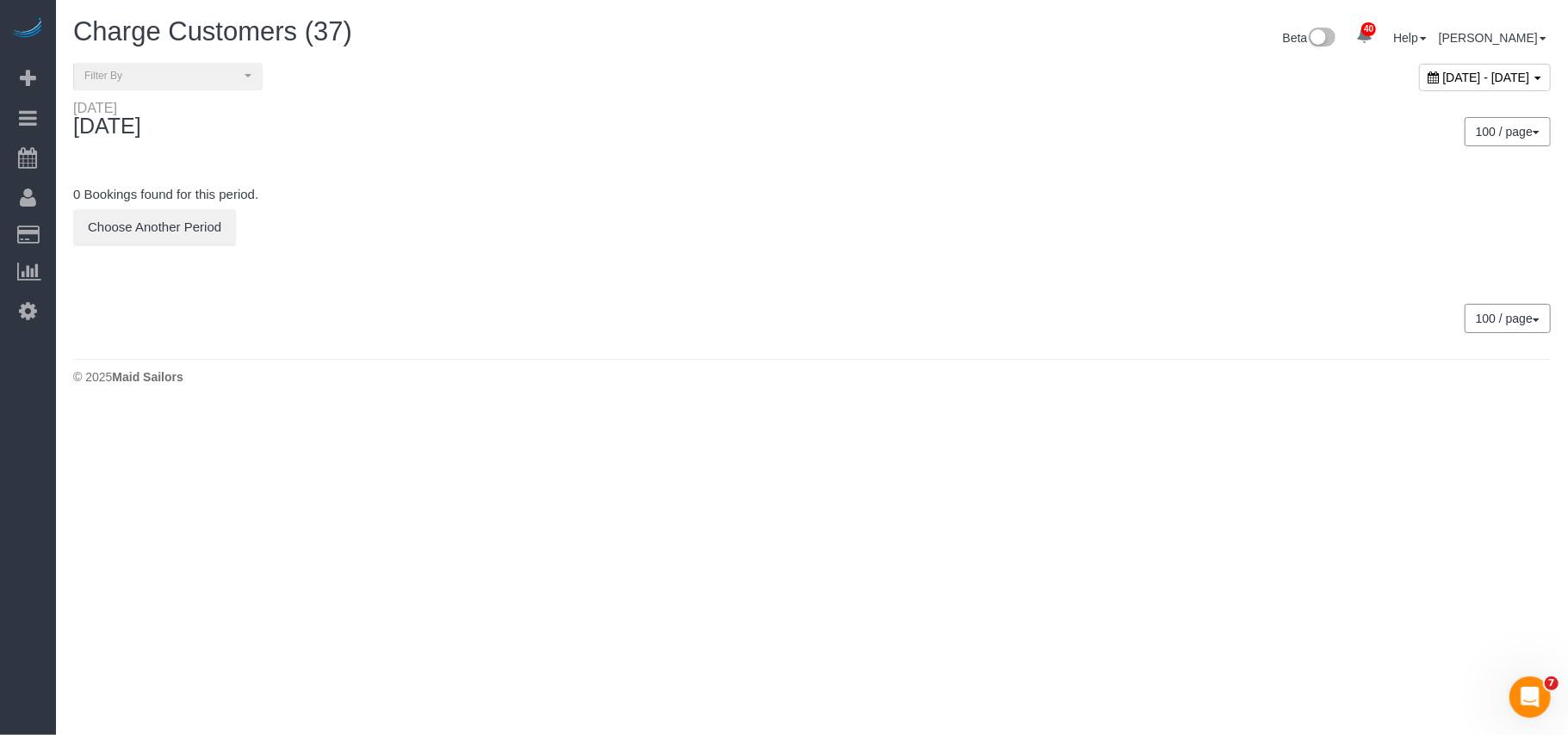
click at [1442, 80] on span "[DATE] - [DATE]" at bounding box center [1486, 78] width 87 height 14
type input "**********"
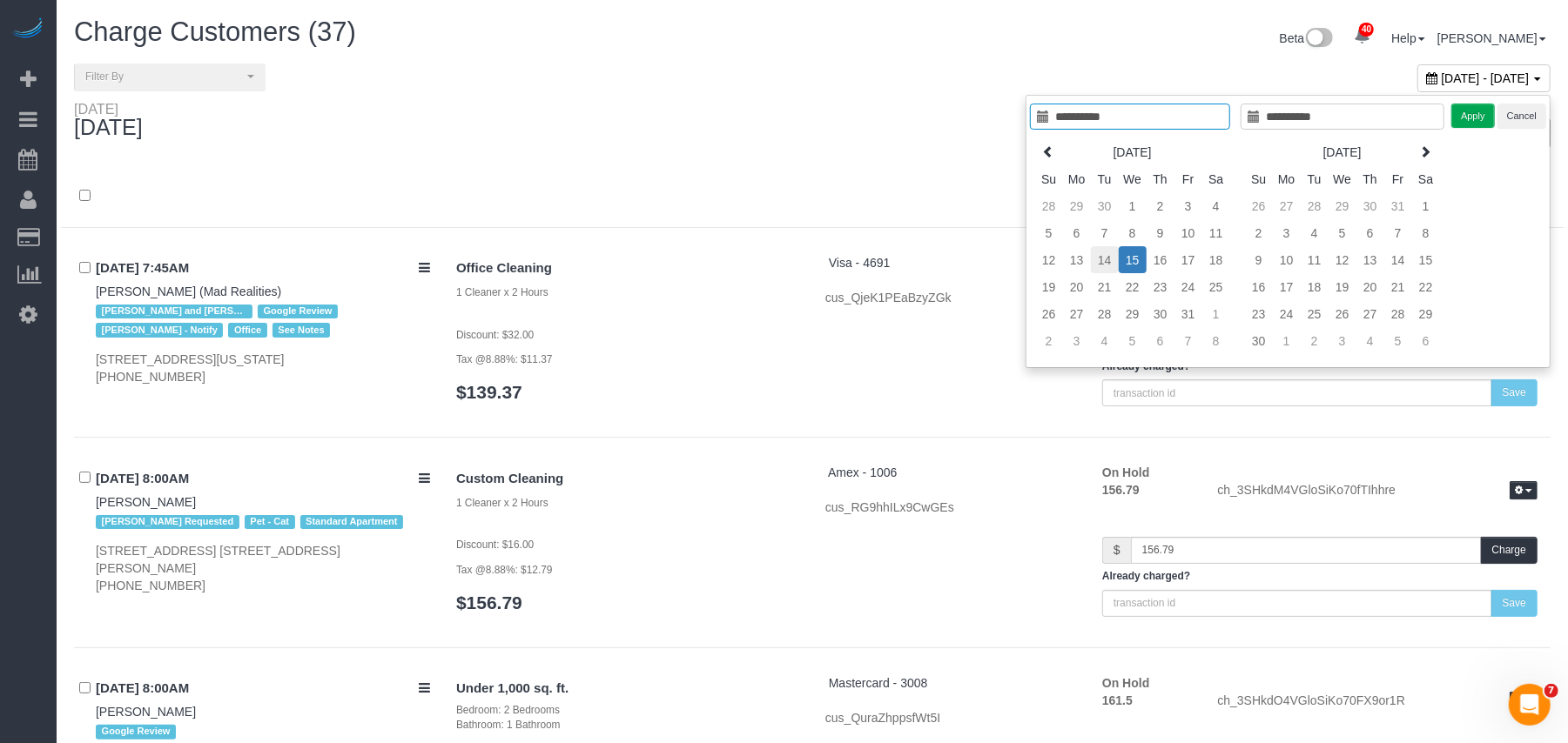
type input "**********"
click at [1095, 259] on td "14" at bounding box center [1105, 259] width 28 height 27
type input "**********"
click at [1463, 124] on button "Apply" at bounding box center [1474, 115] width 44 height 25
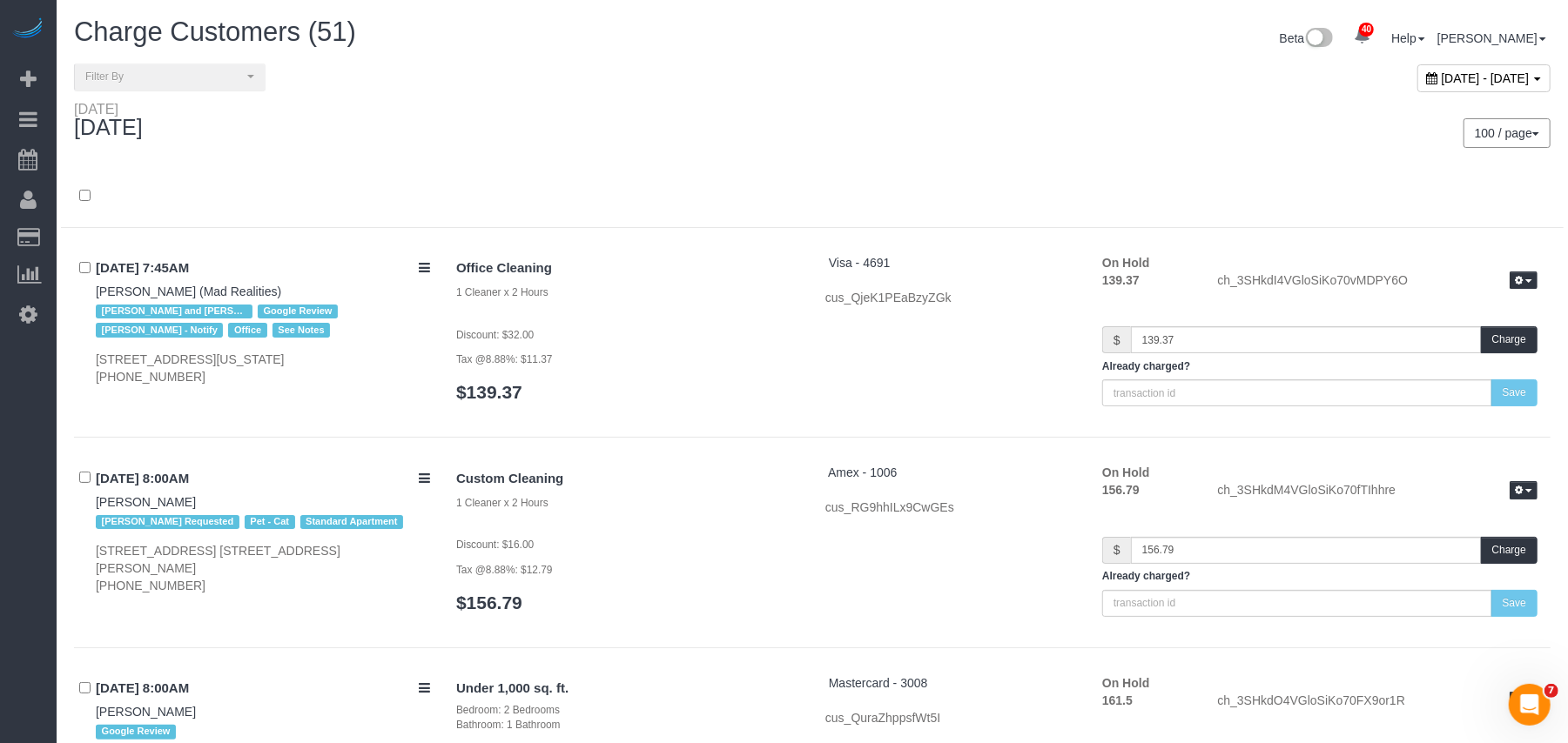
click at [905, 162] on div "100 / page 10 / page 20 / page 30 / page 40 / page 50 / page 100 / page" at bounding box center [1188, 133] width 751 height 64
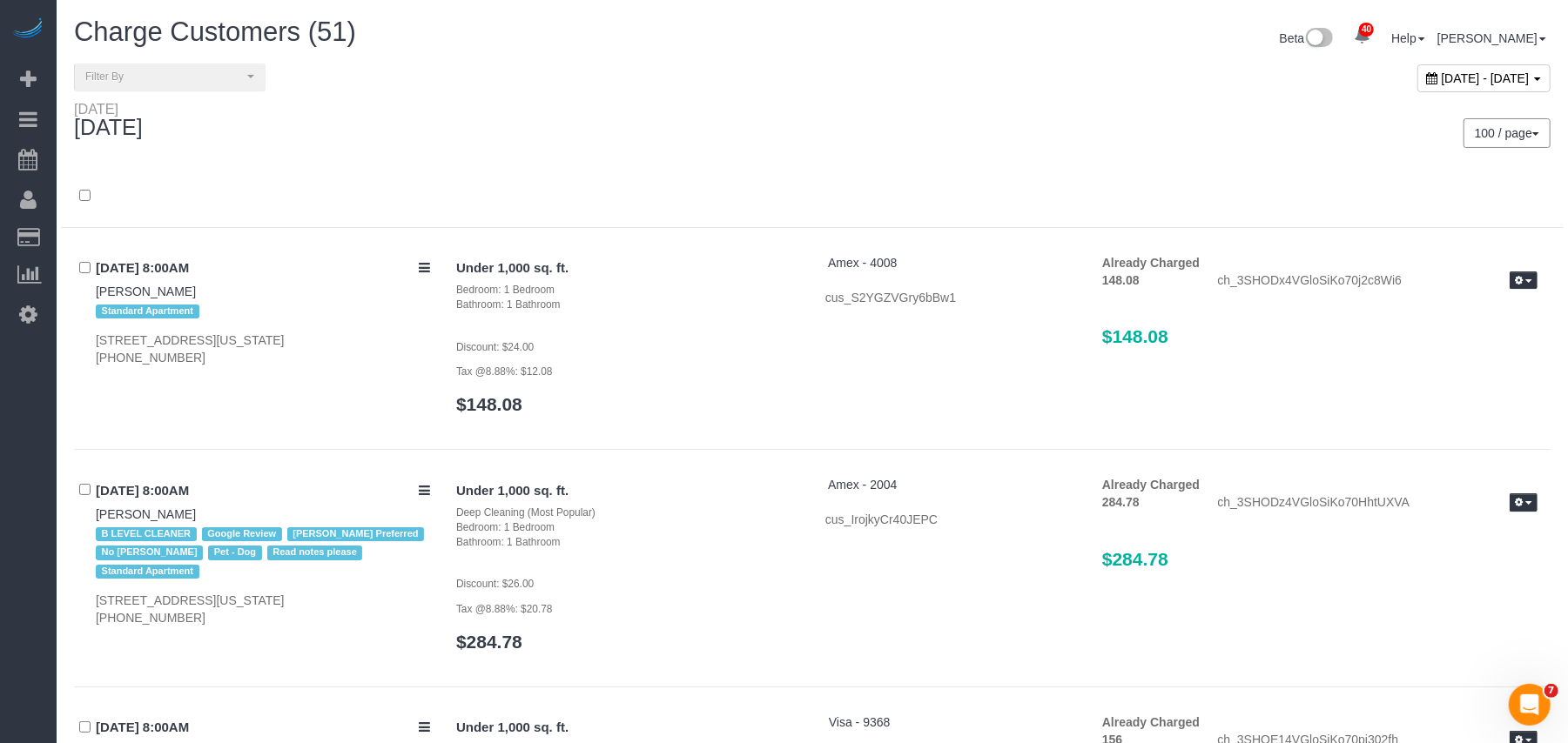
scroll to position [5106, 0]
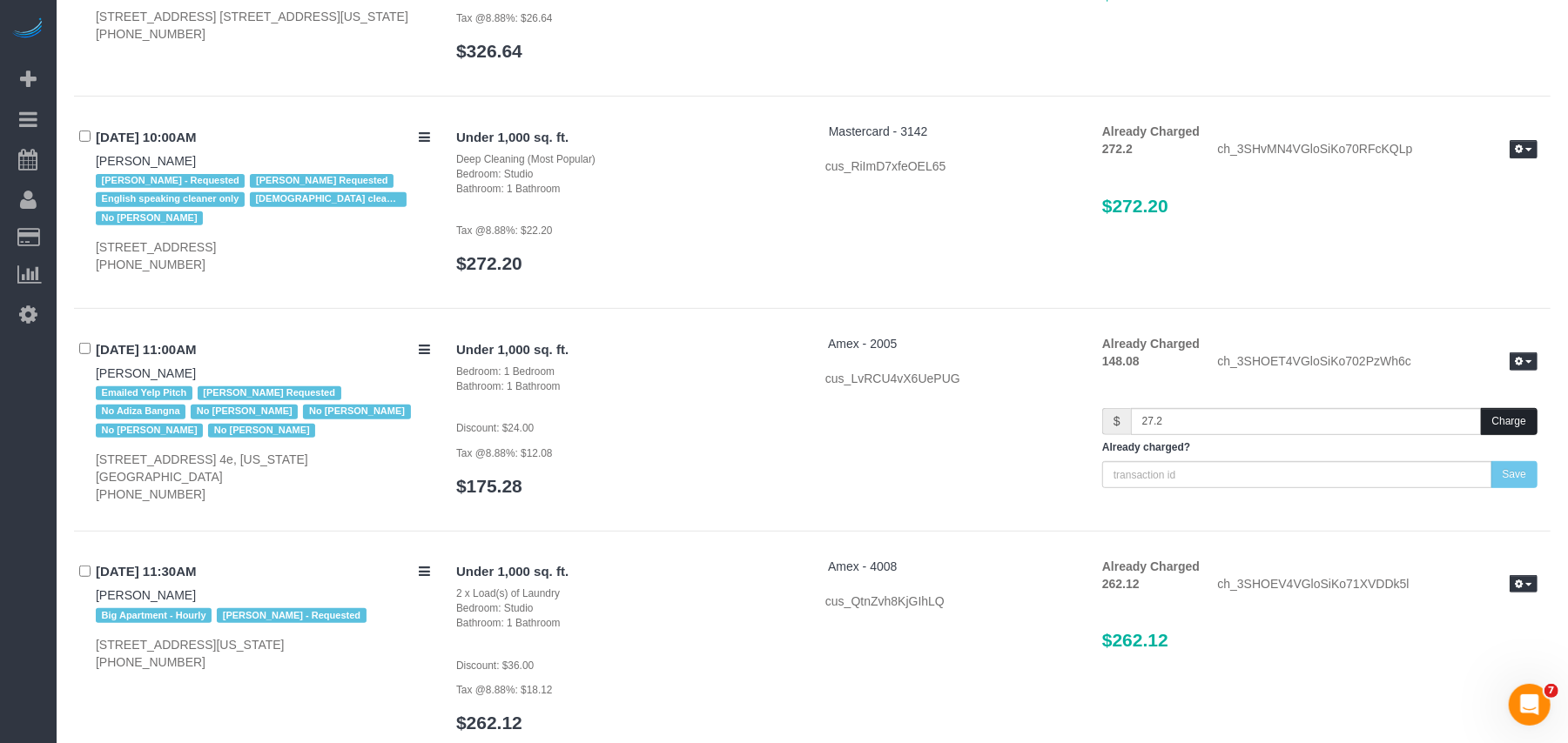
click at [1493, 423] on button "Charge" at bounding box center [1508, 421] width 57 height 27
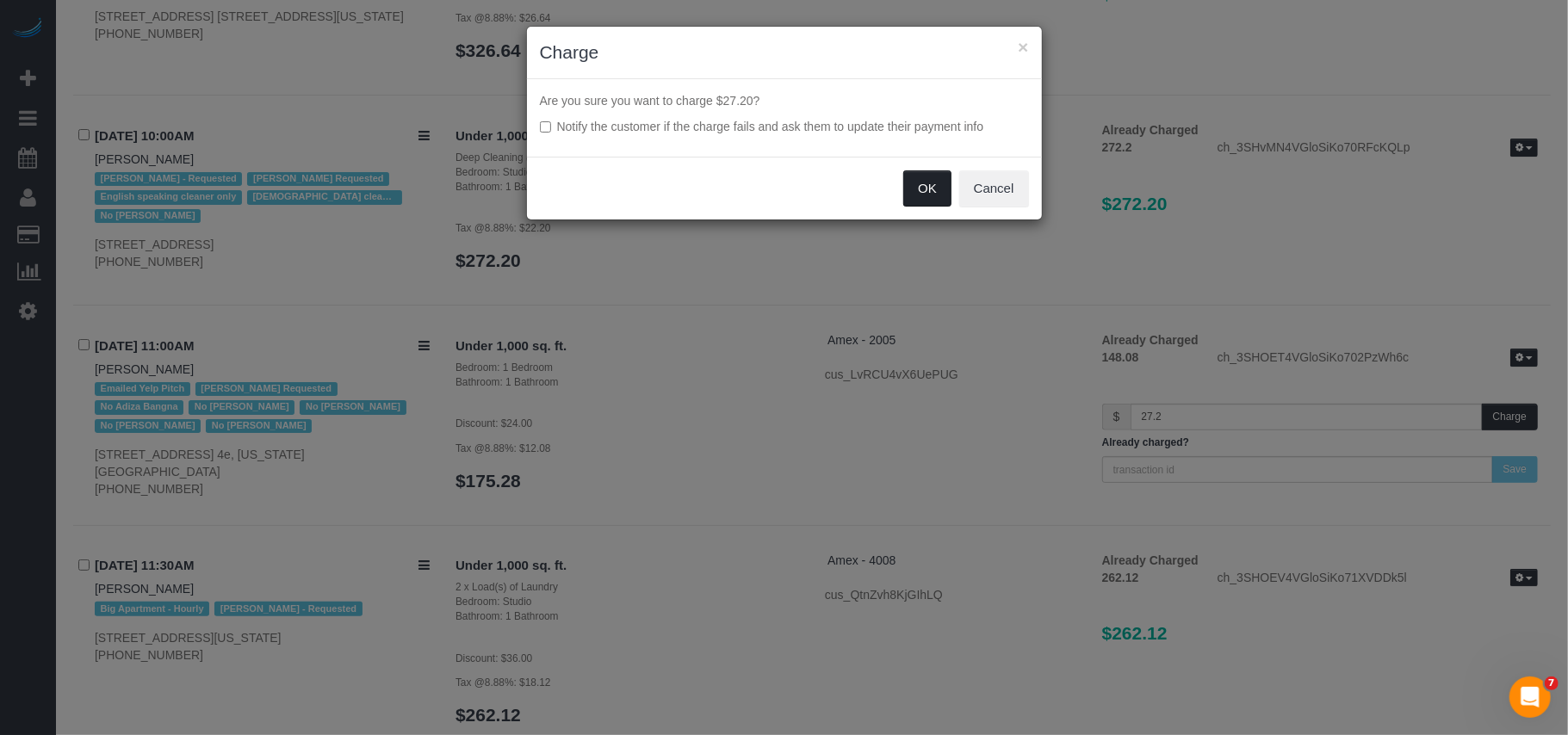
click at [930, 186] on button "OK" at bounding box center [926, 188] width 48 height 36
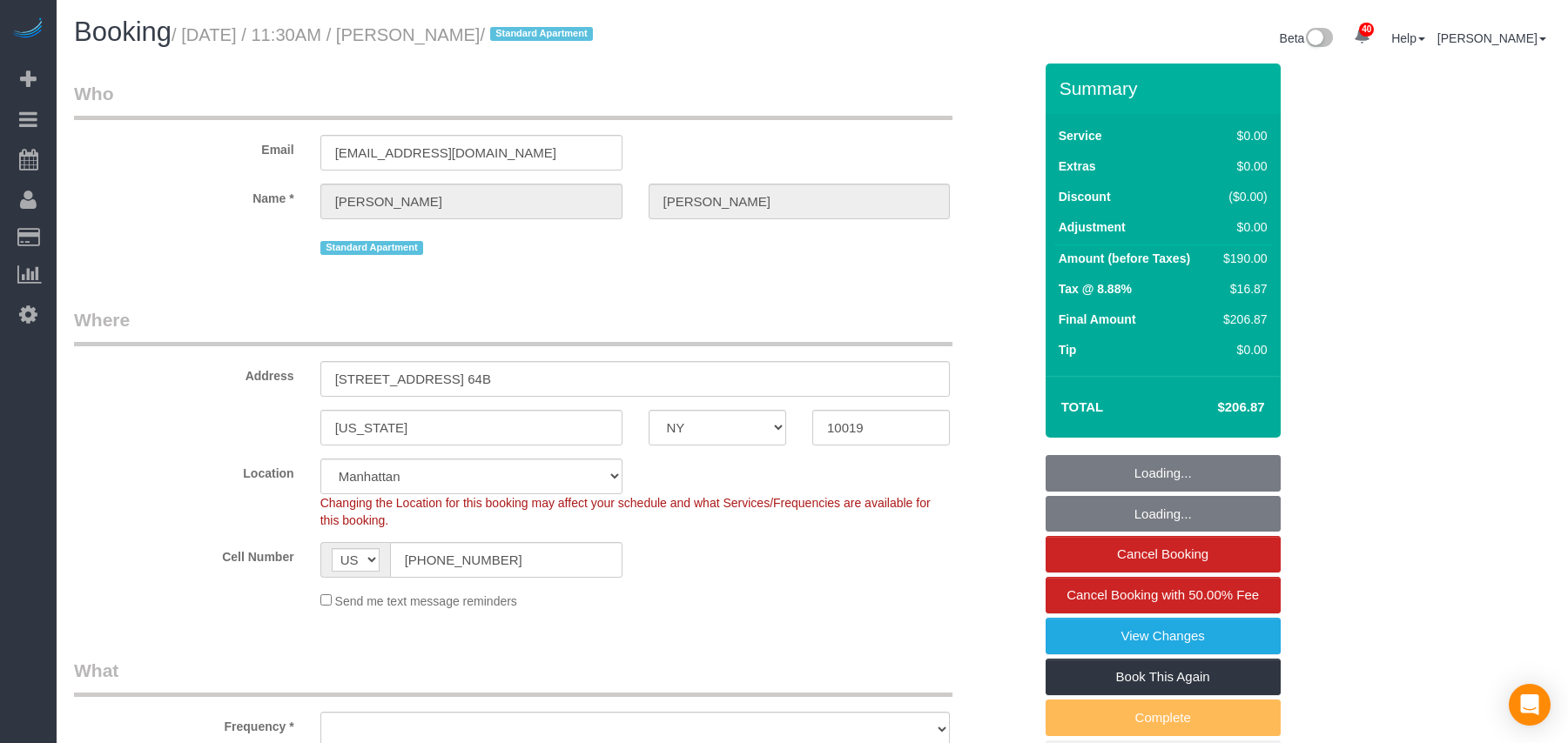
select select "NY"
select select "number:58"
select select "number:75"
select select "number:15"
select select "number:6"
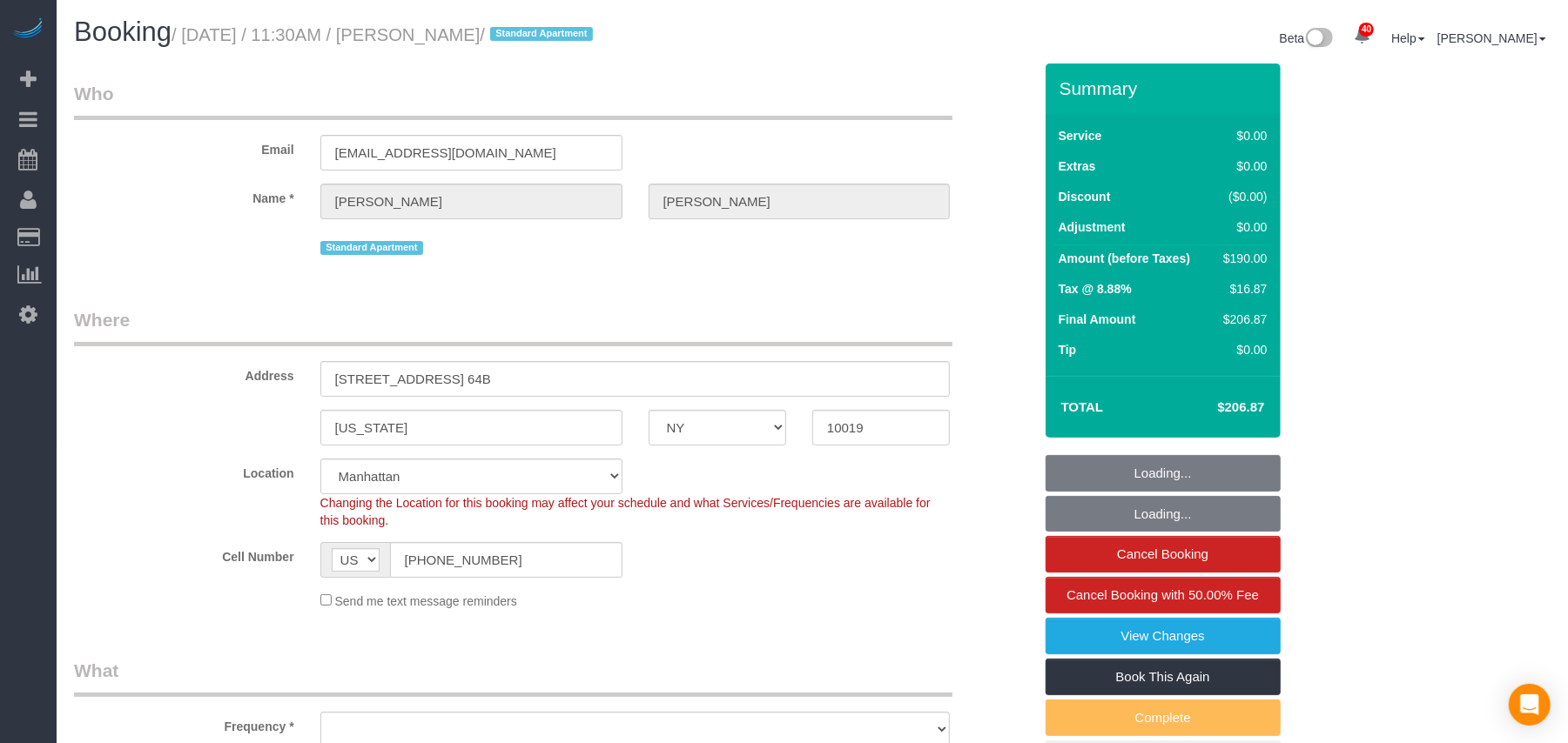
select select "object:1562"
select select "string:stripe-pm_1QoFeW4VGloSiKo702fD7gvl"
select select "1"
select select "2"
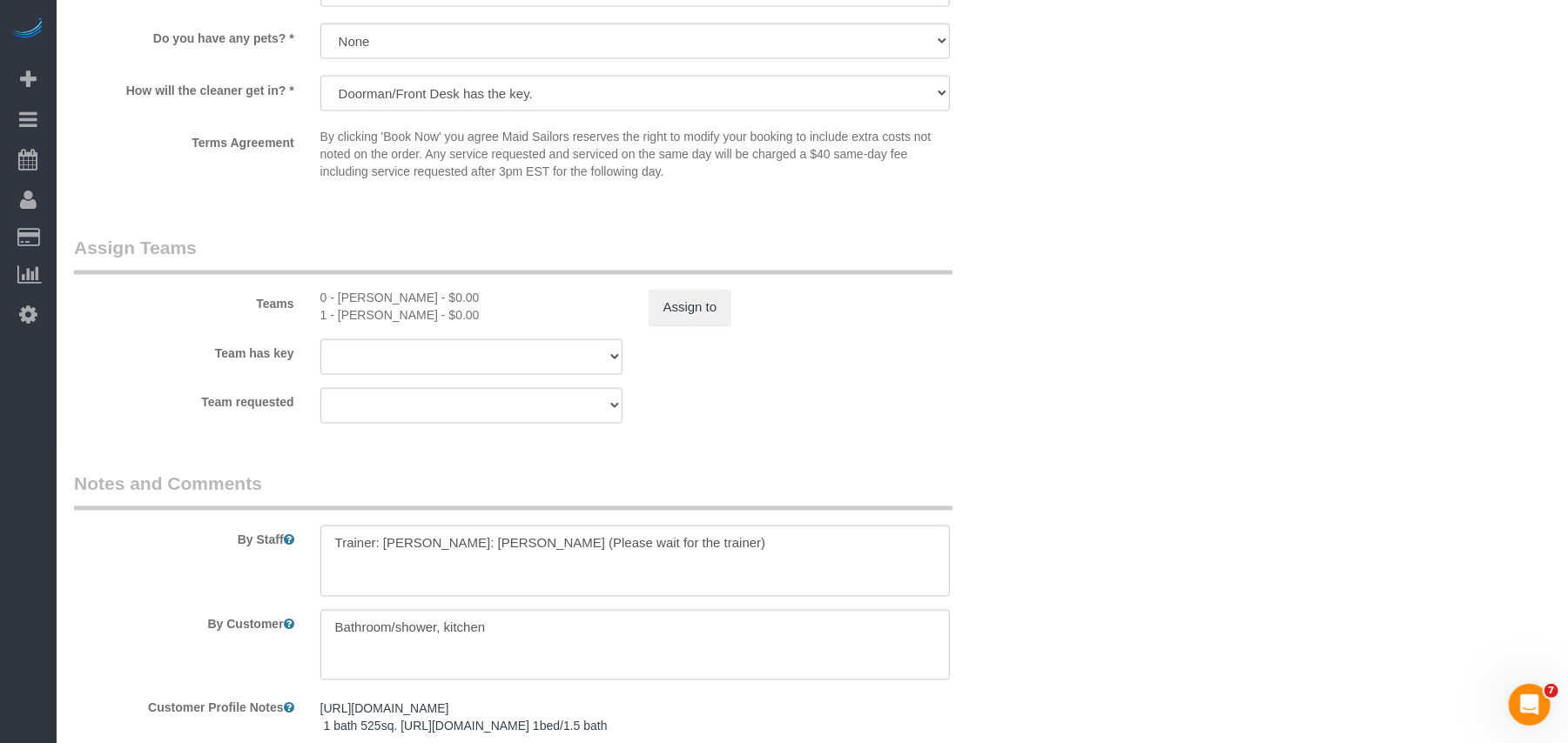
scroll to position [2204, 0]
